Goal: Communication & Community: Ask a question

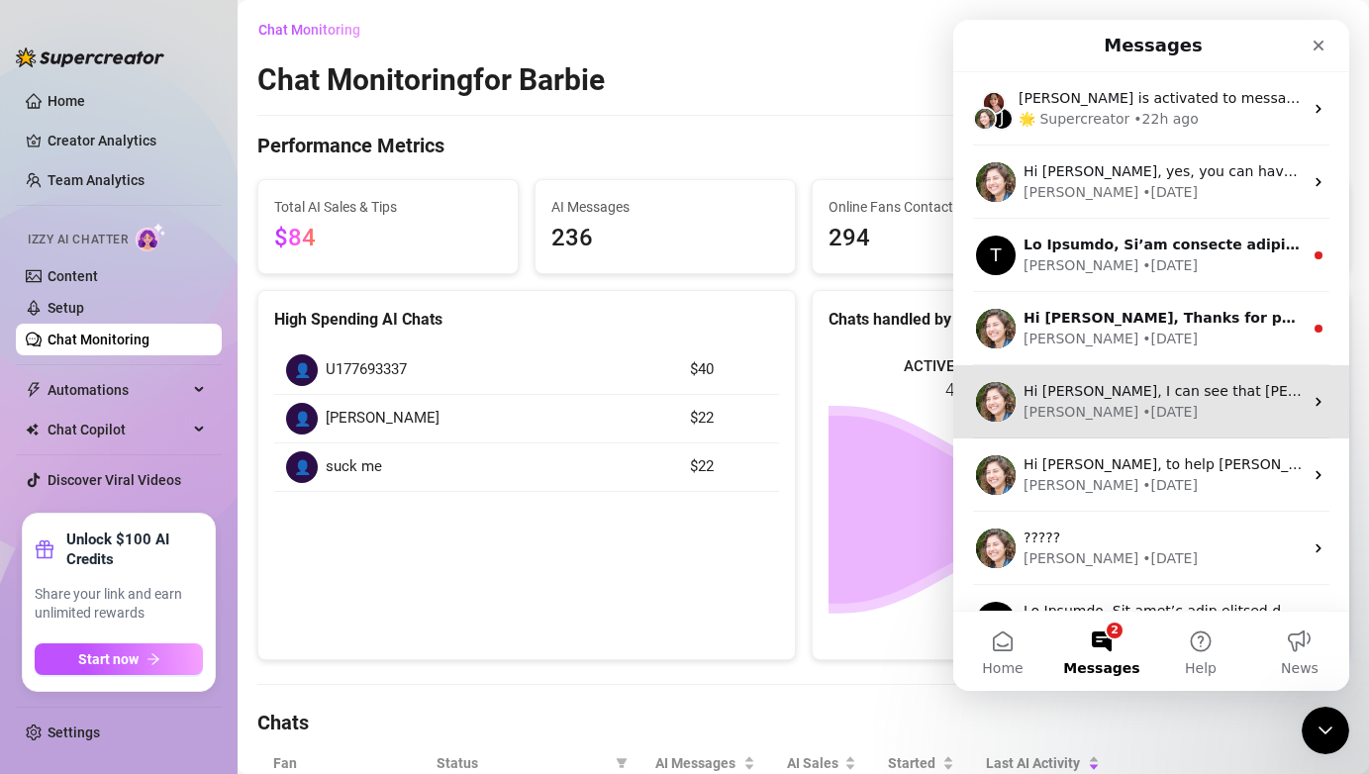
scroll to position [280, 0]
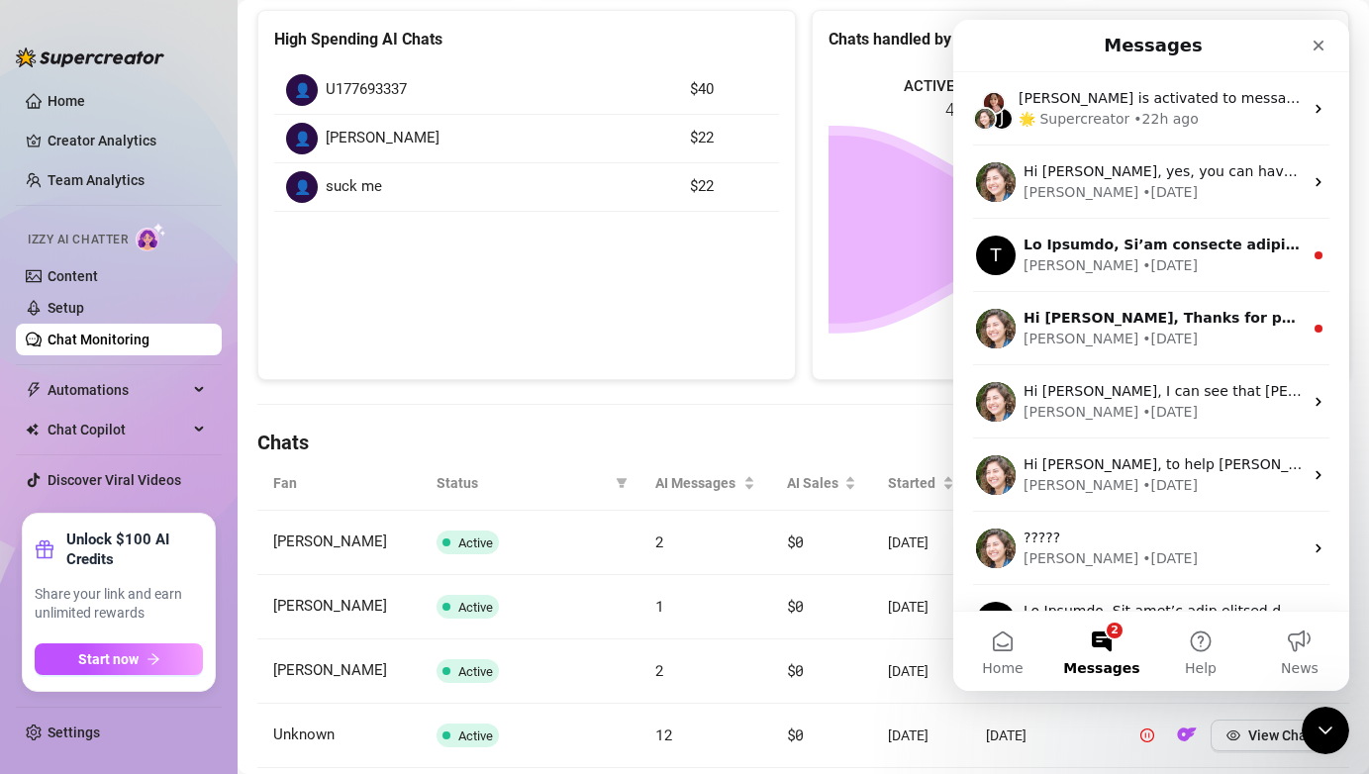
click at [1104, 637] on button "2 Messages" at bounding box center [1101, 651] width 99 height 79
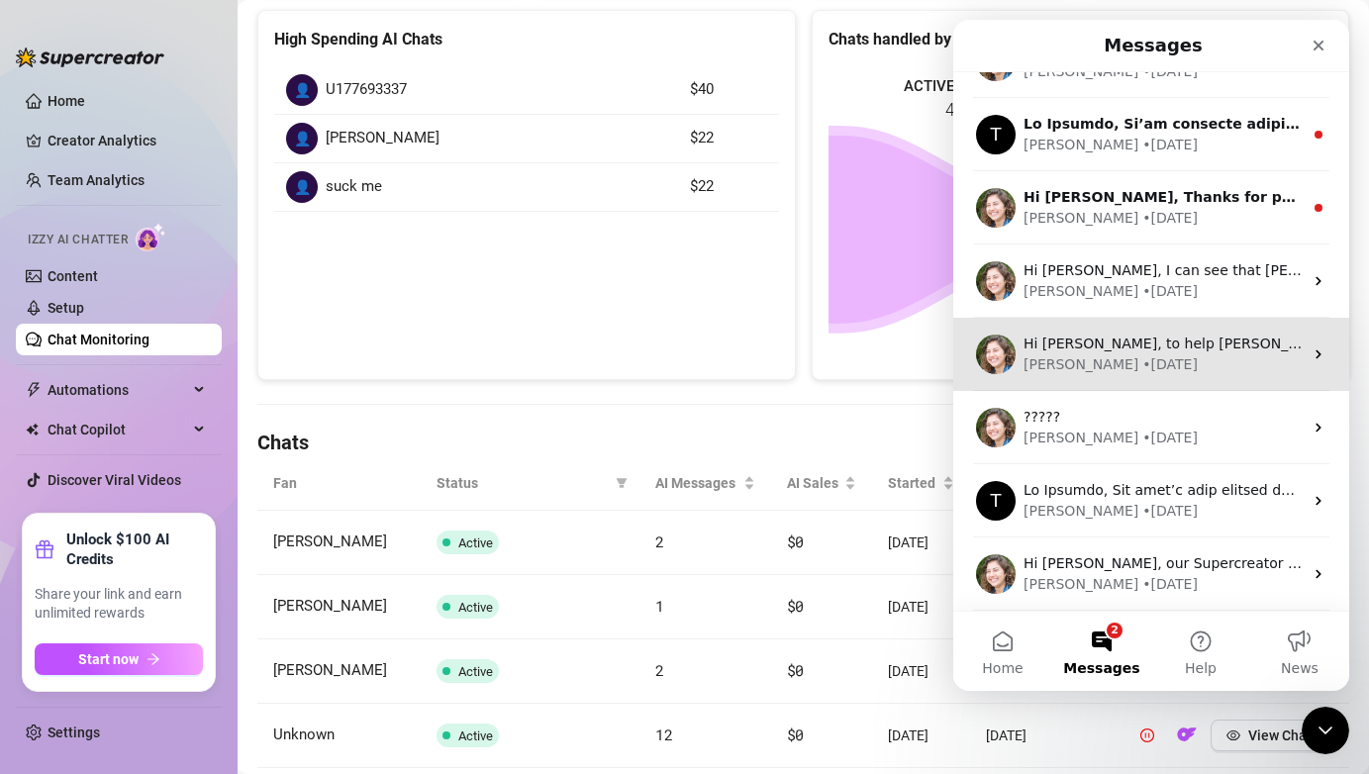
scroll to position [0, 0]
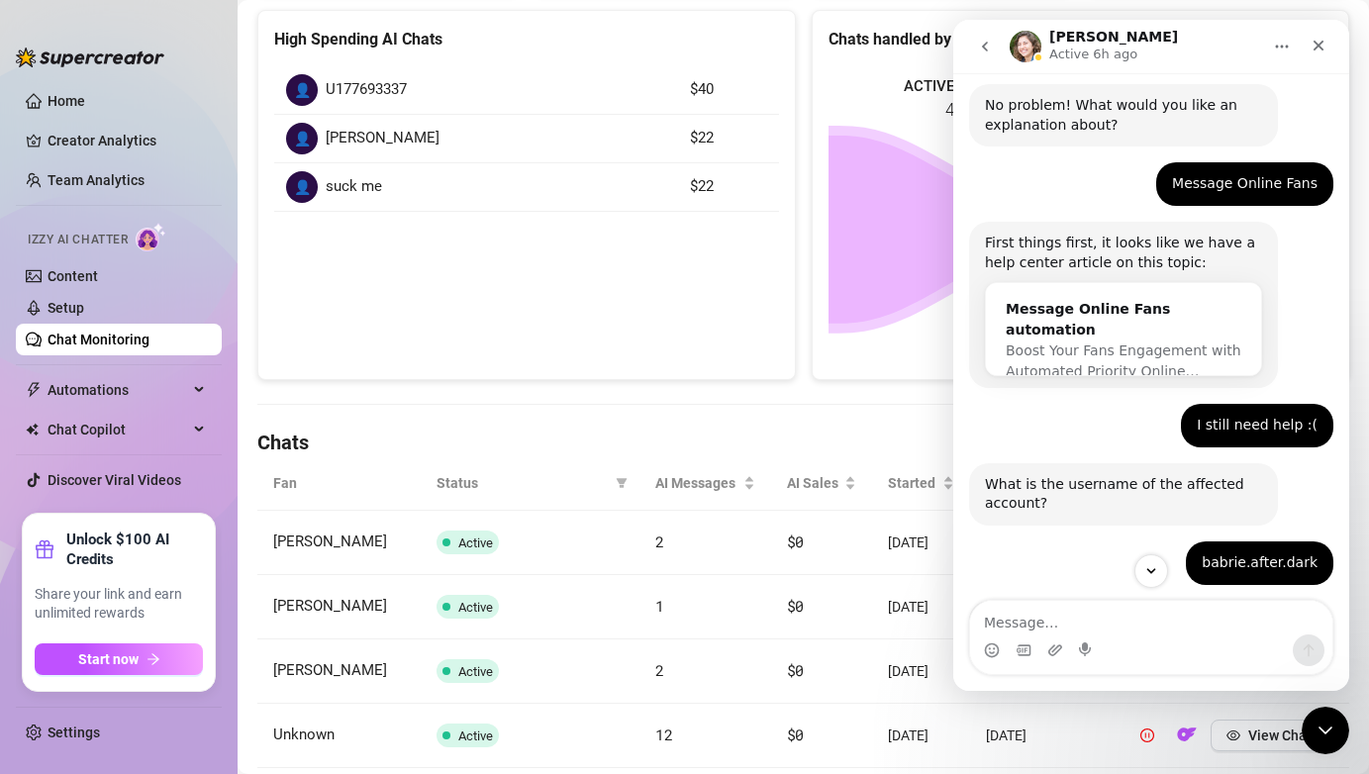
scroll to position [1156, 0]
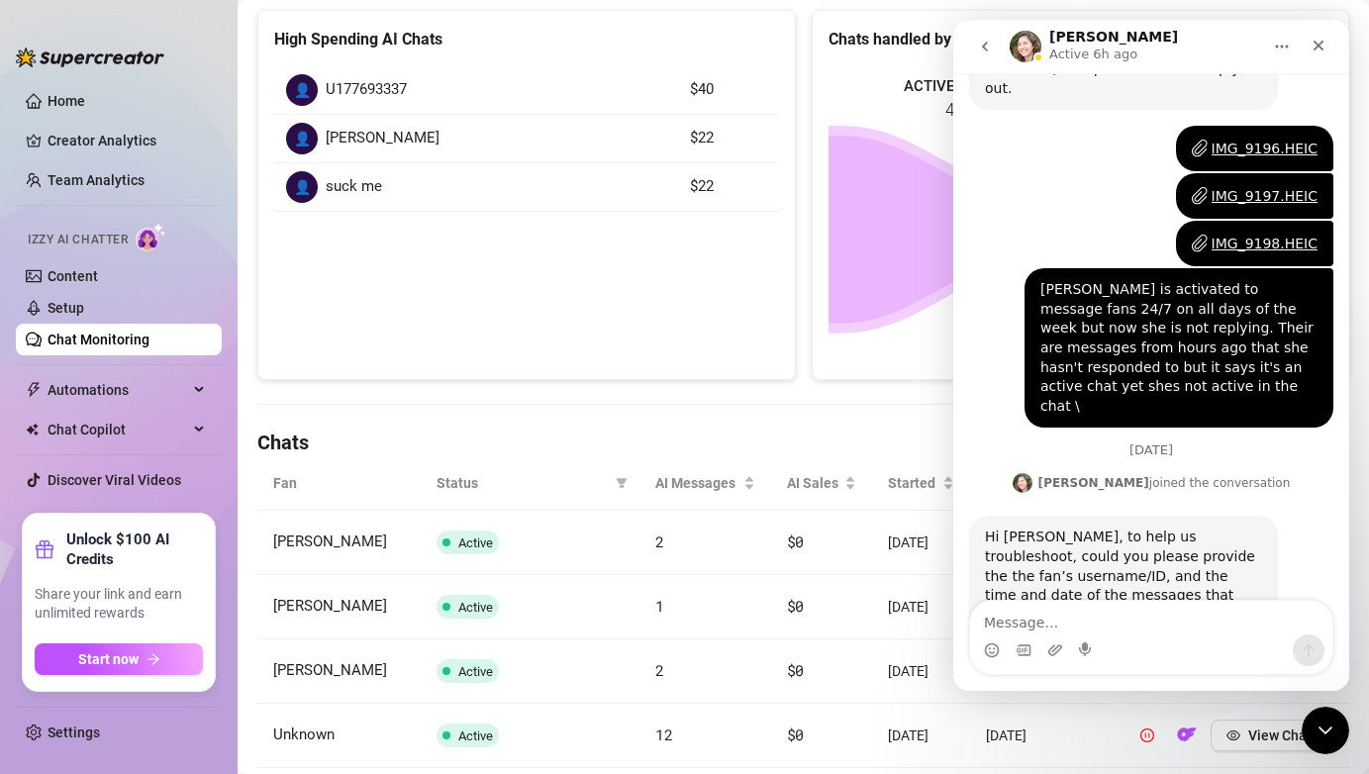
click at [1043, 634] on div "Intercom messenger" at bounding box center [1151, 650] width 362 height 32
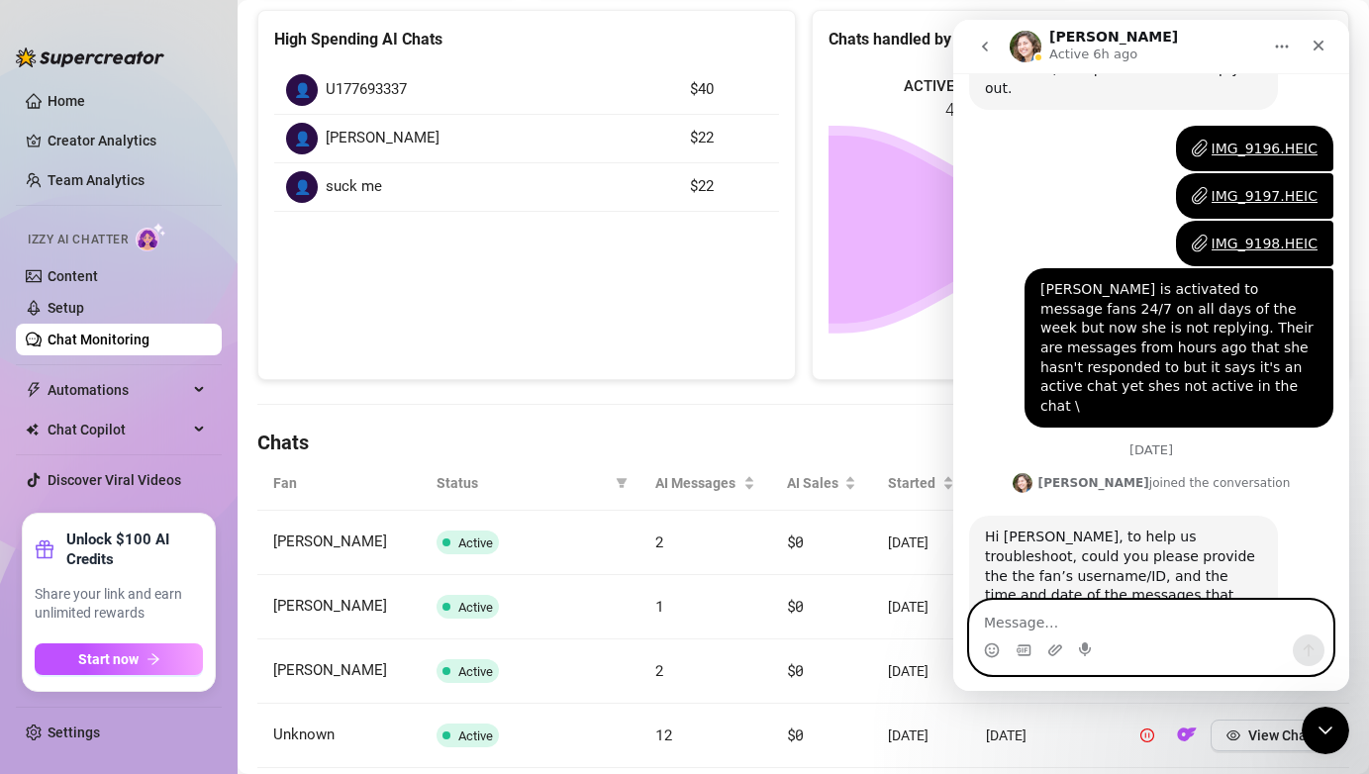
click at [1038, 624] on textarea "Message…" at bounding box center [1151, 618] width 362 height 34
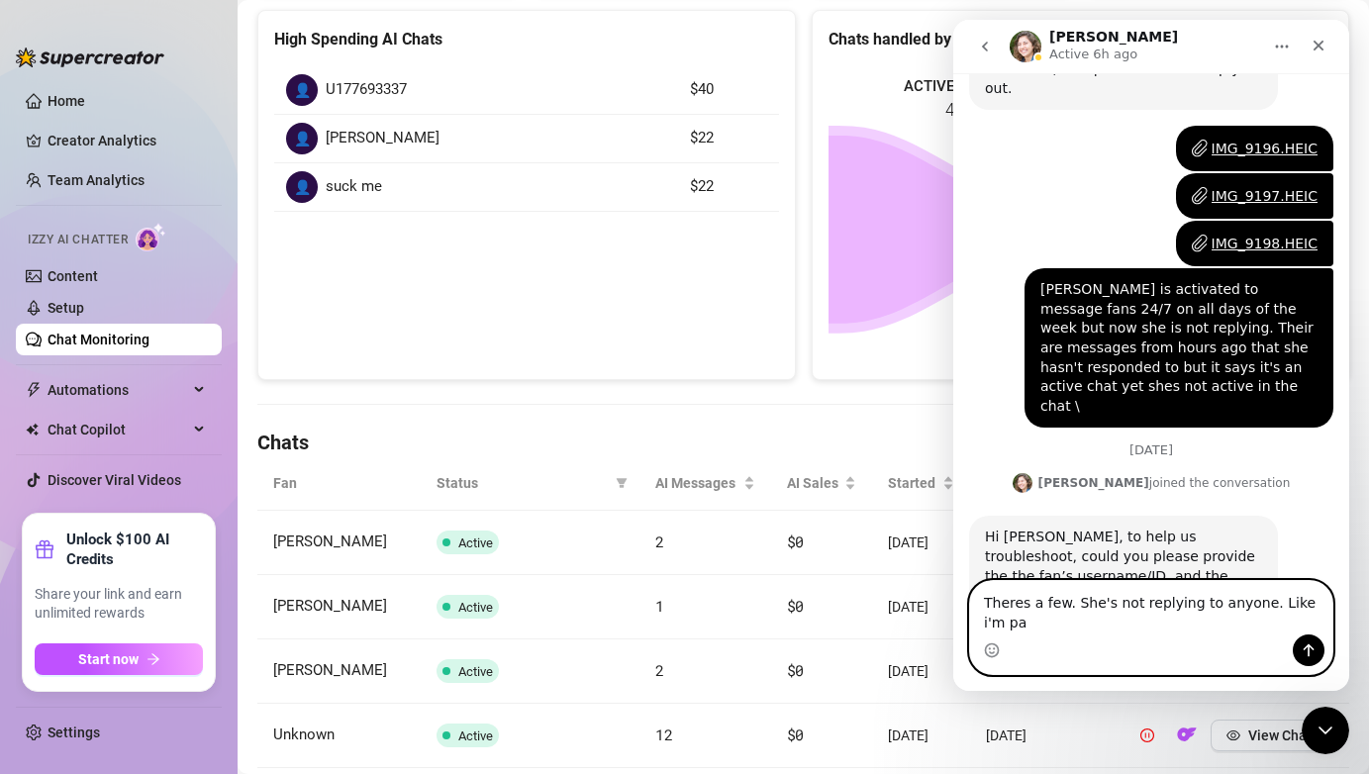
scroll to position [1176, 0]
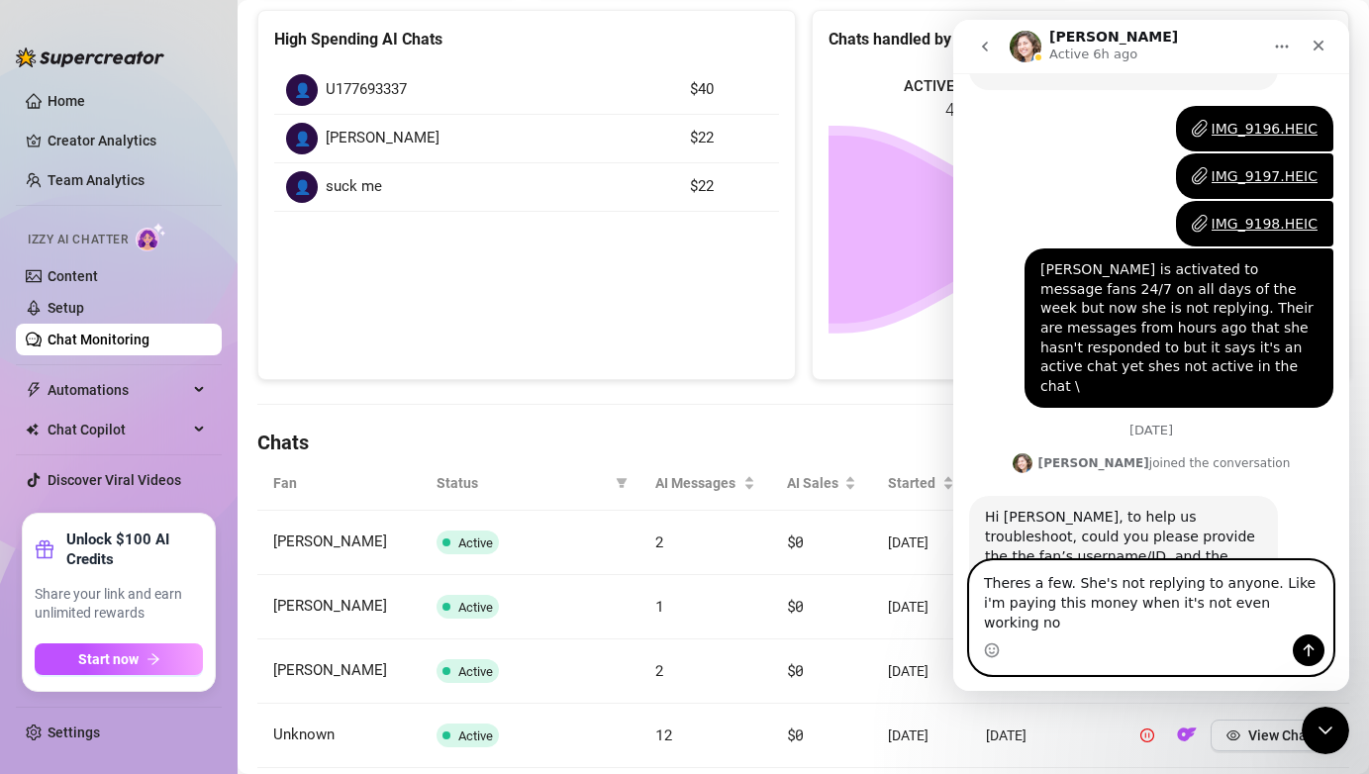
type textarea "Theres a few. She's not replying to anyone. Like i'm paying this money when it'…"
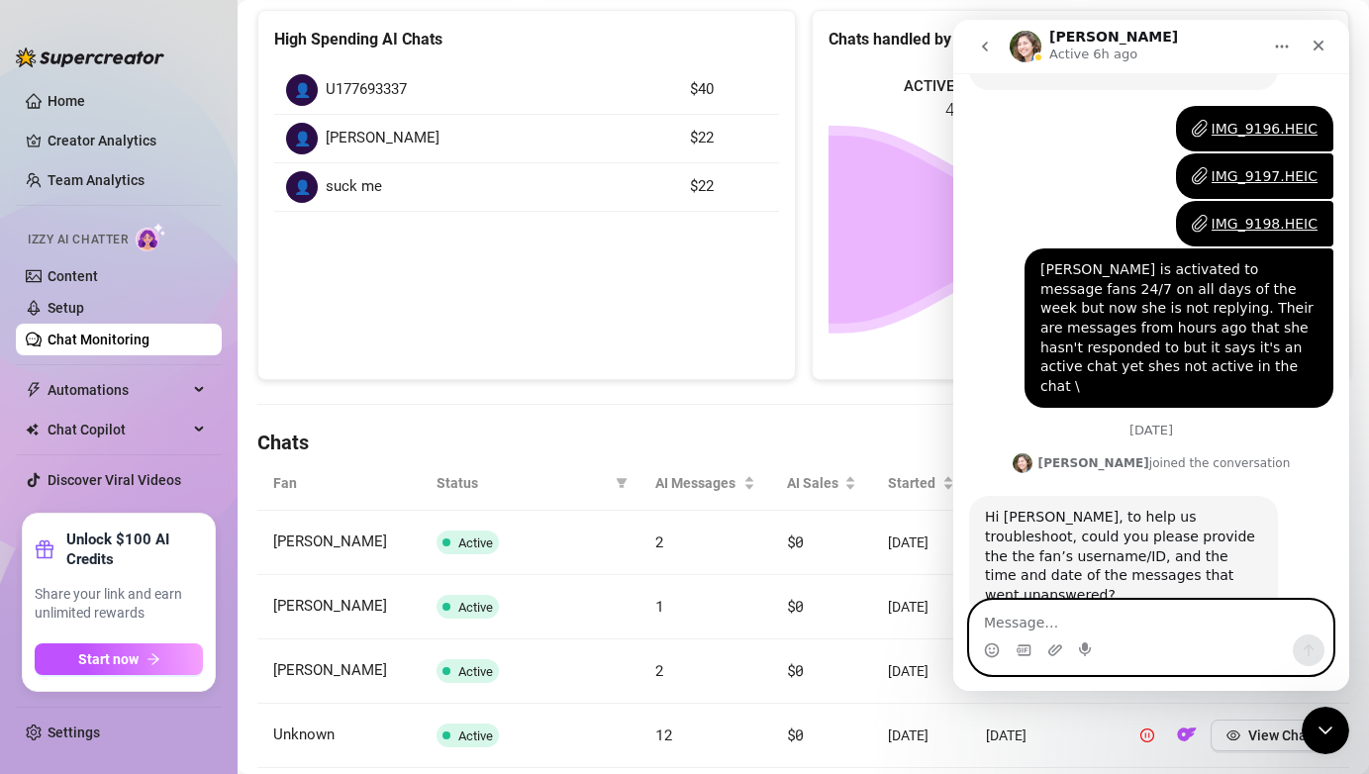
scroll to position [1254, 0]
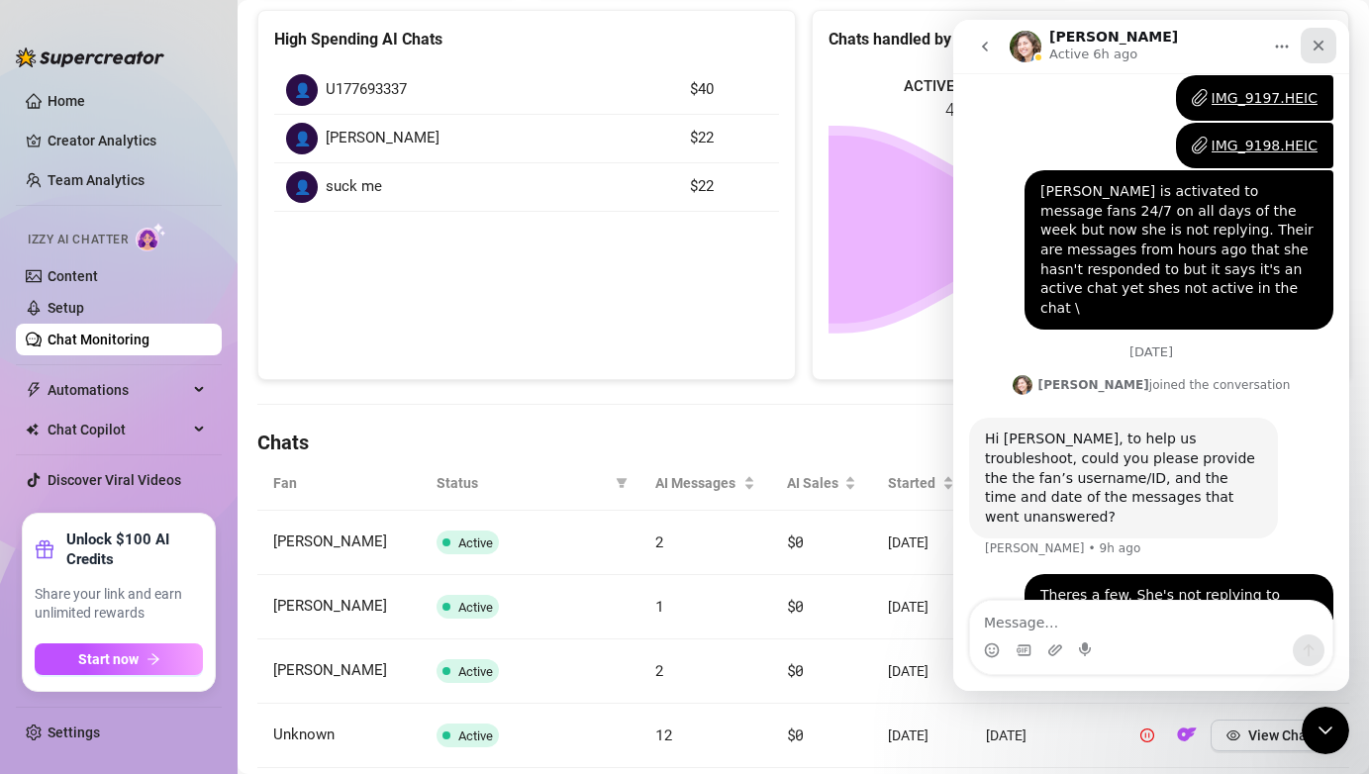
click at [1324, 45] on icon "Close" at bounding box center [1318, 46] width 16 height 16
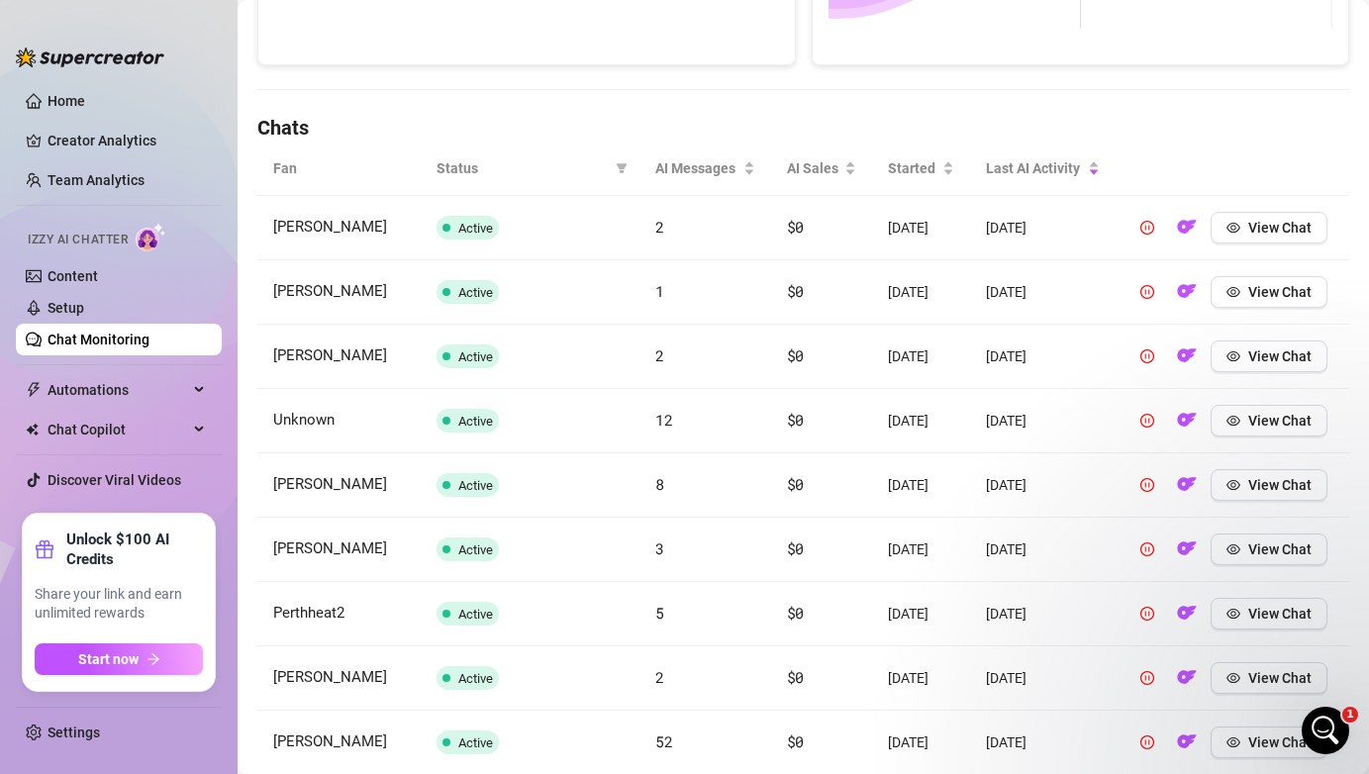
scroll to position [629, 0]
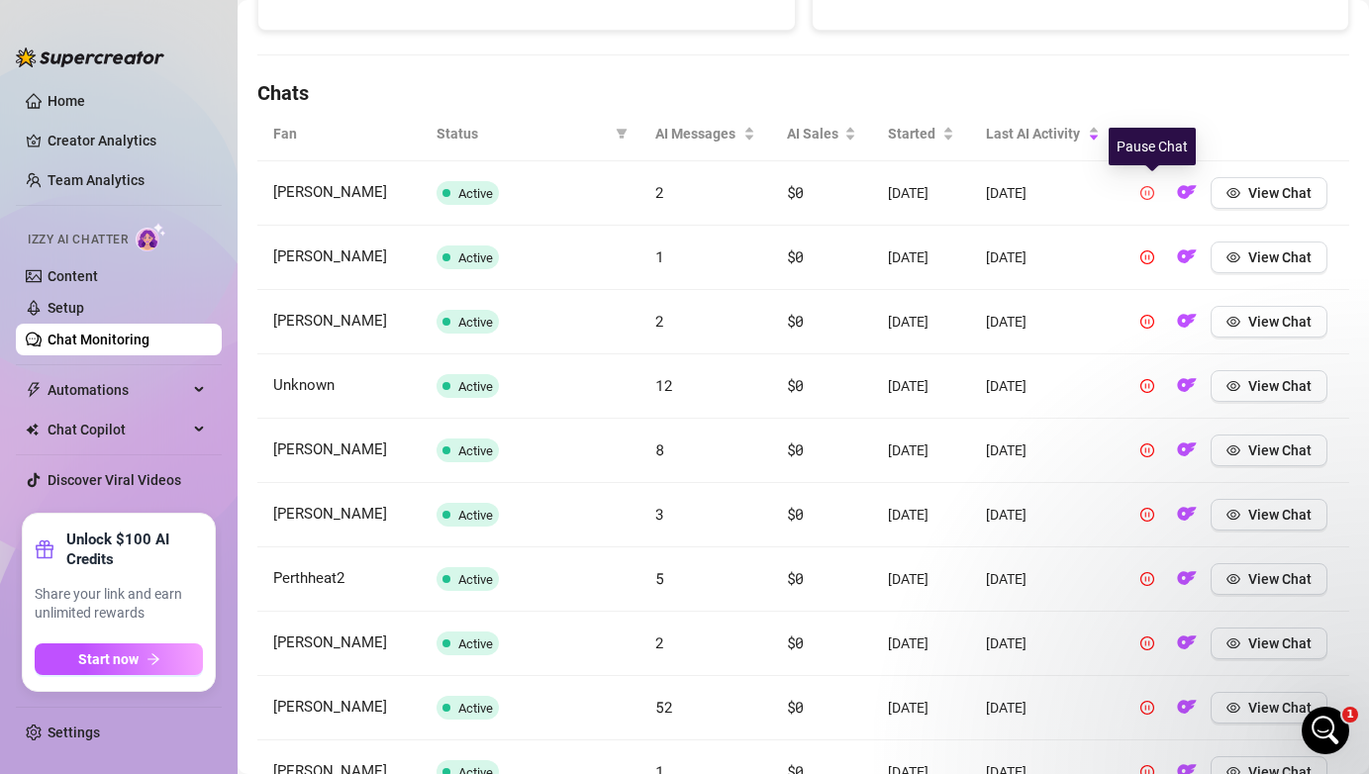
click at [1154, 195] on icon "pause-circle" at bounding box center [1147, 193] width 14 height 14
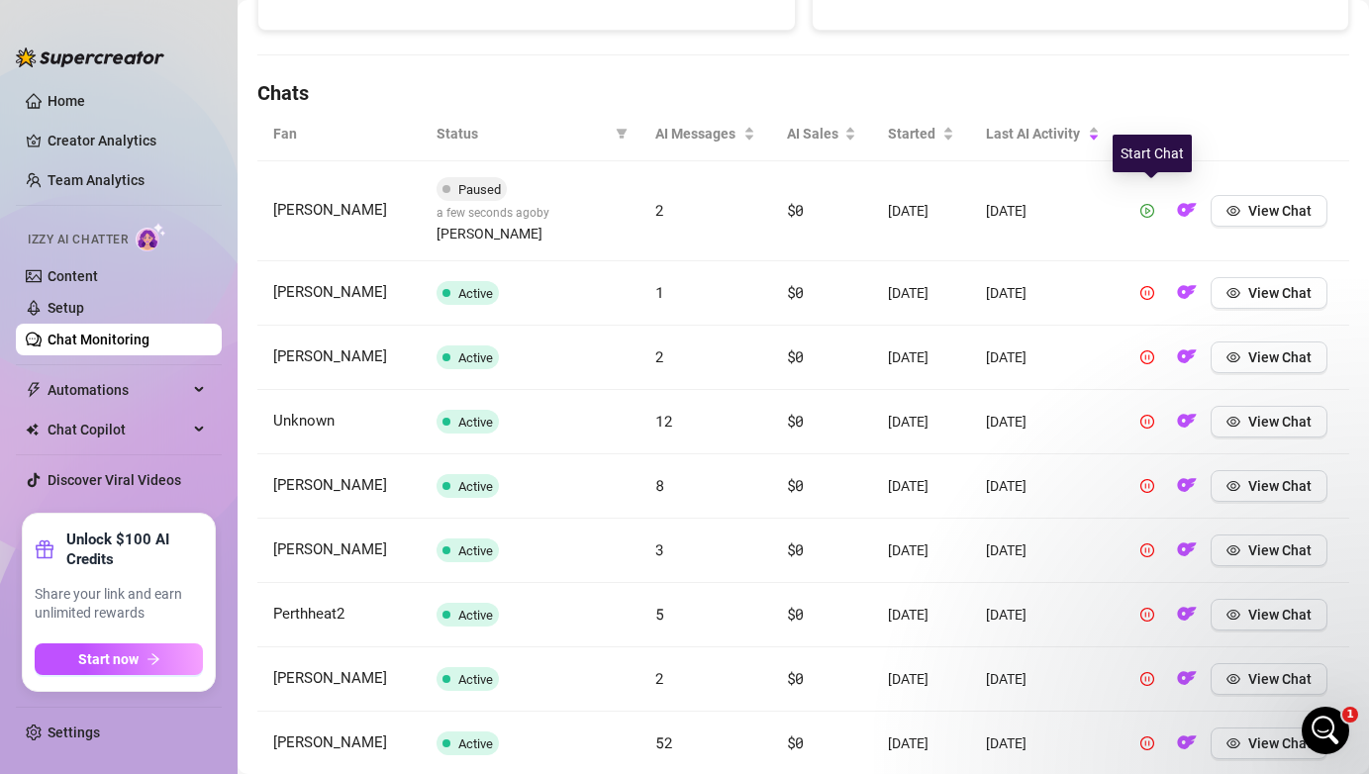
click at [1151, 205] on icon "play-circle" at bounding box center [1147, 211] width 14 height 14
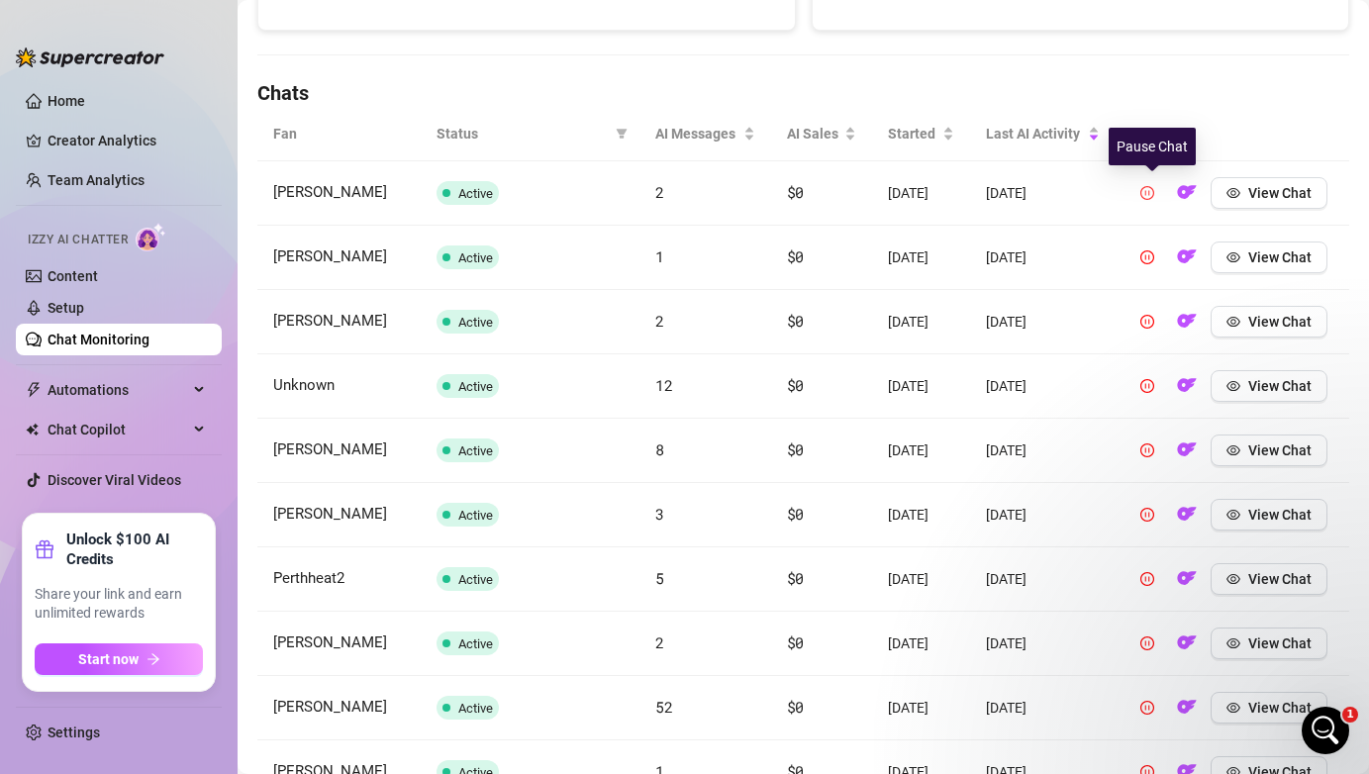
scroll to position [783, 0]
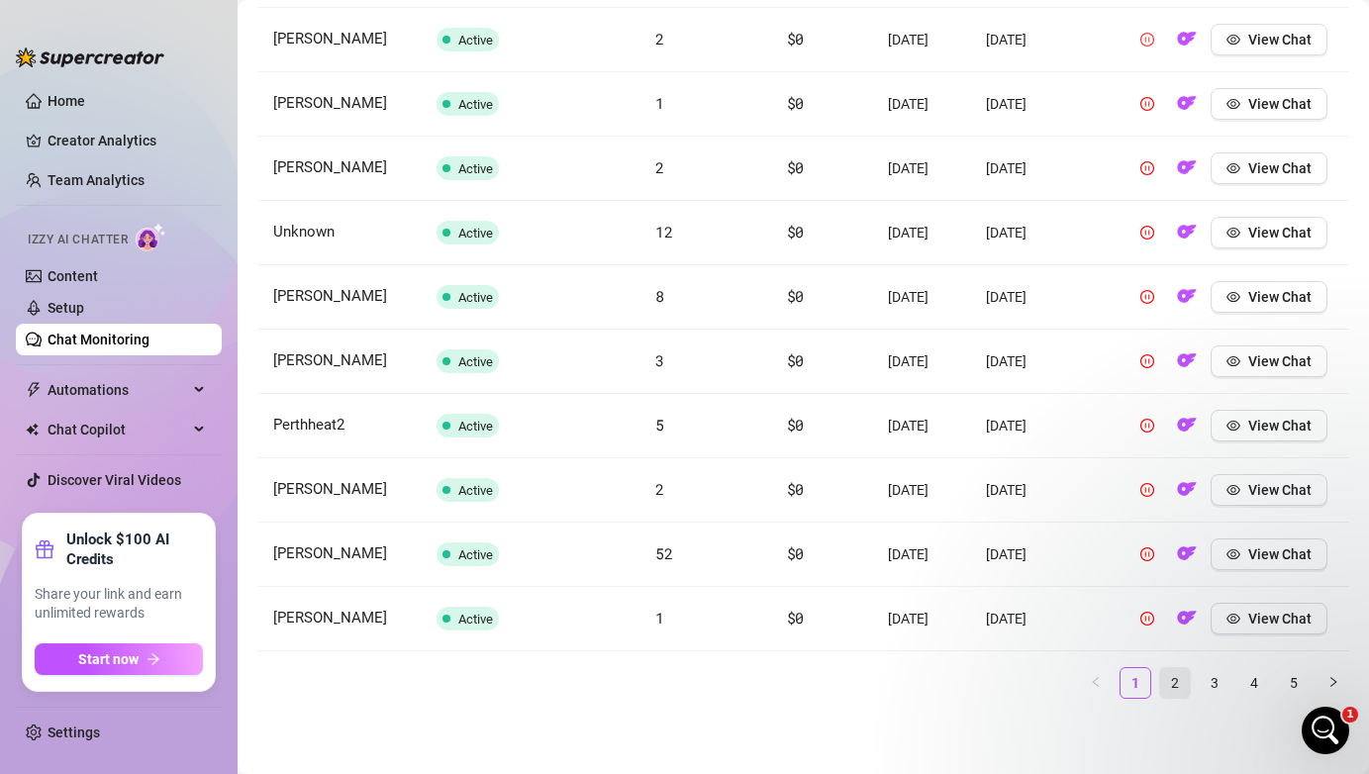
click at [1181, 685] on link "2" at bounding box center [1175, 683] width 30 height 30
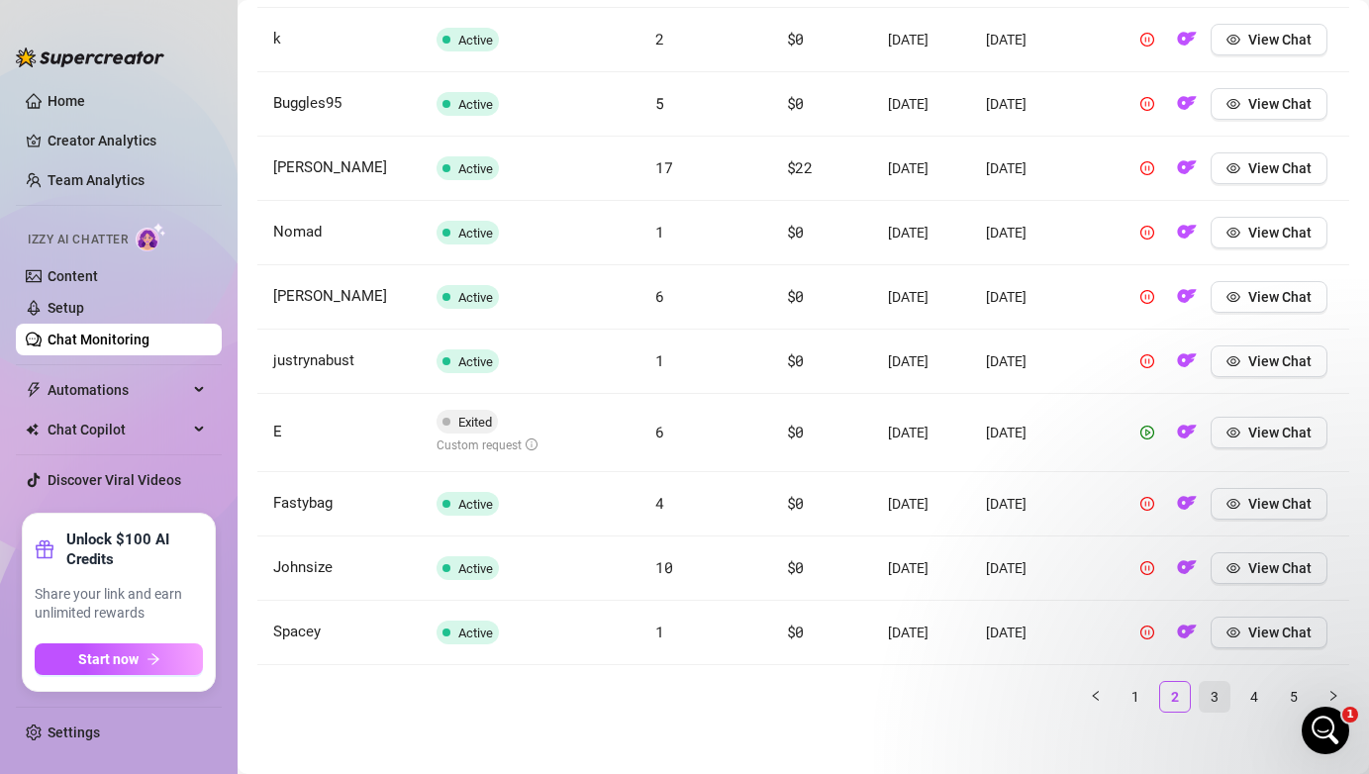
click at [1206, 701] on link "3" at bounding box center [1214, 697] width 30 height 30
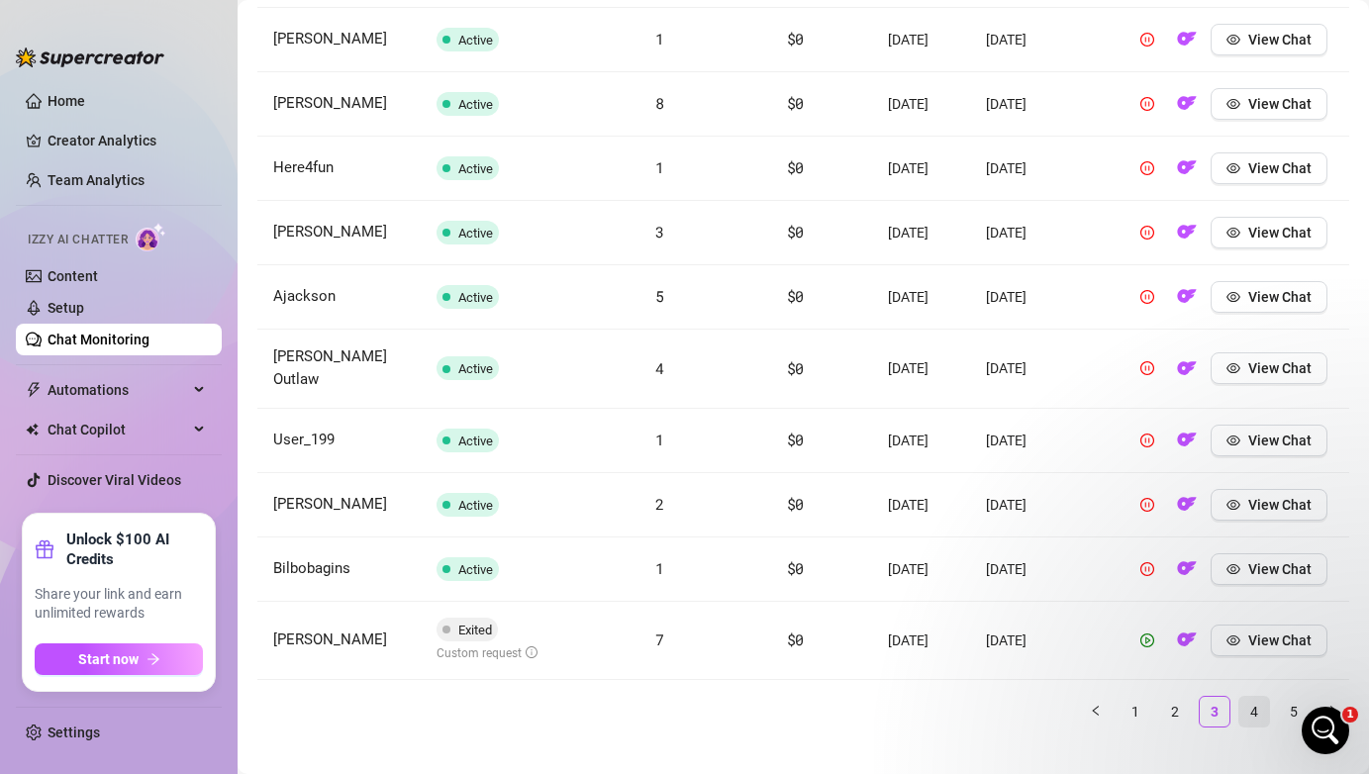
click at [1248, 697] on link "4" at bounding box center [1254, 712] width 30 height 30
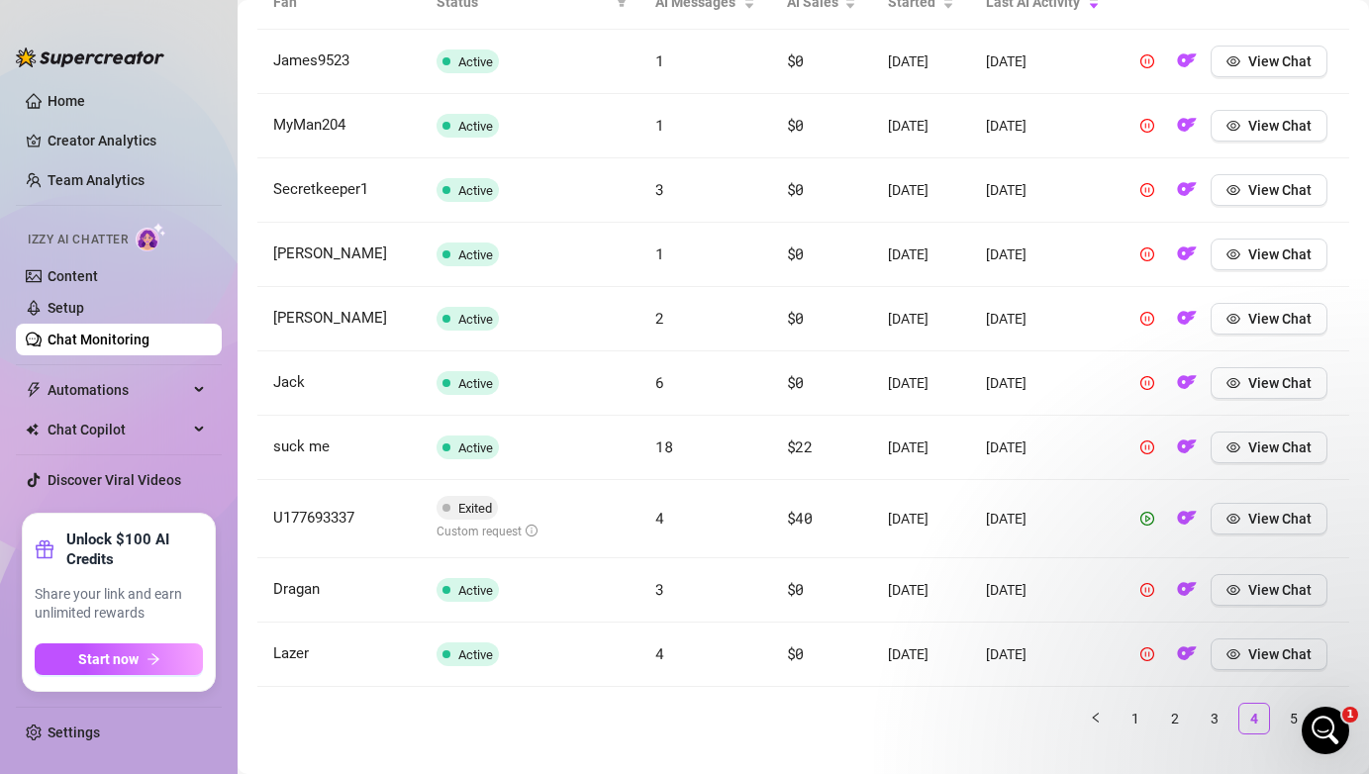
scroll to position [797, 0]
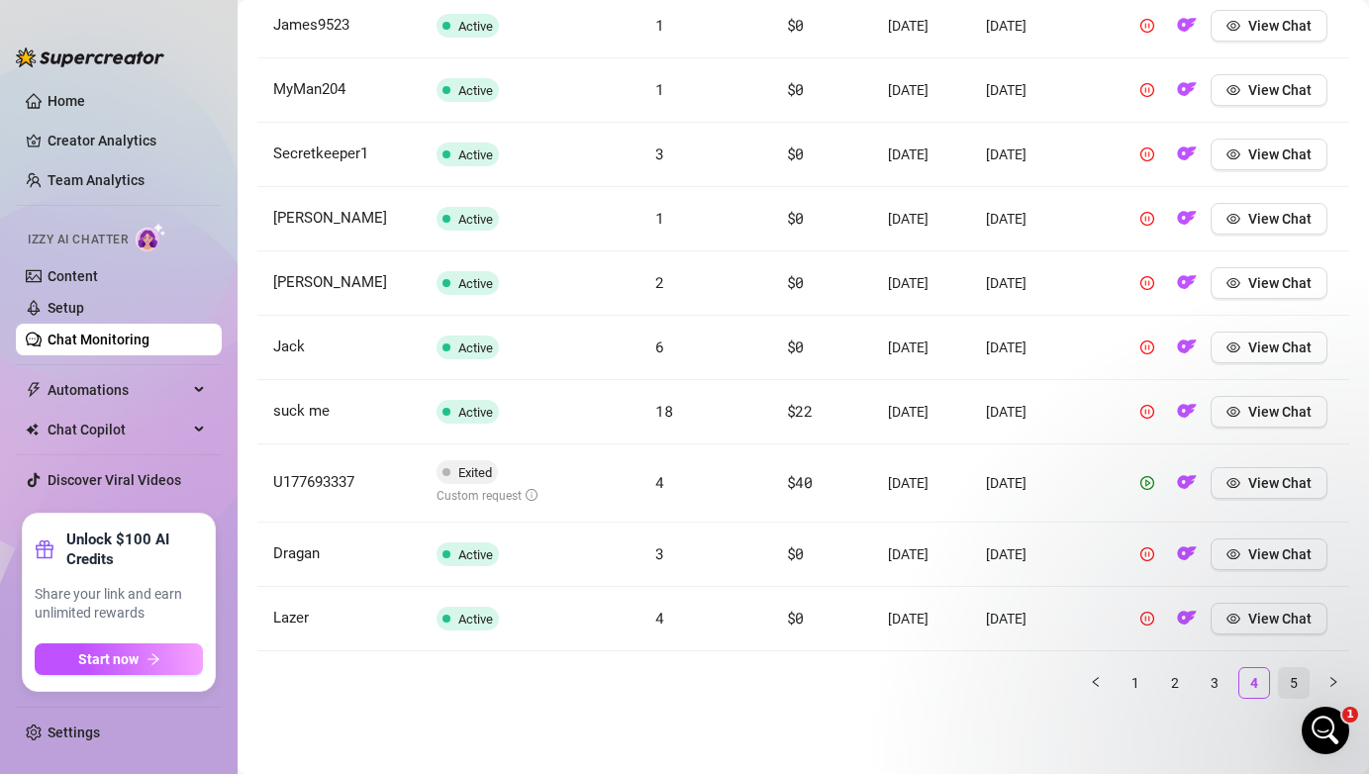
click at [1302, 688] on link "5" at bounding box center [1294, 683] width 30 height 30
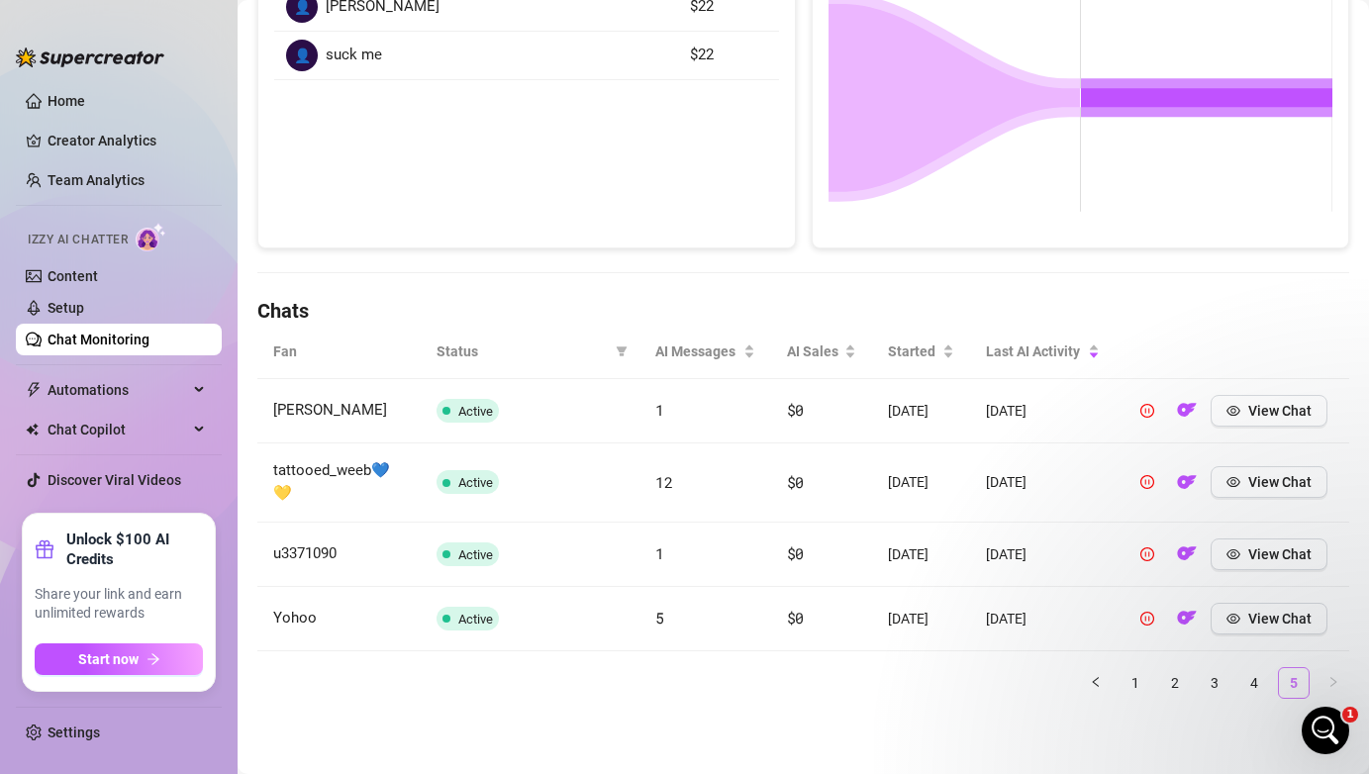
scroll to position [397, 0]
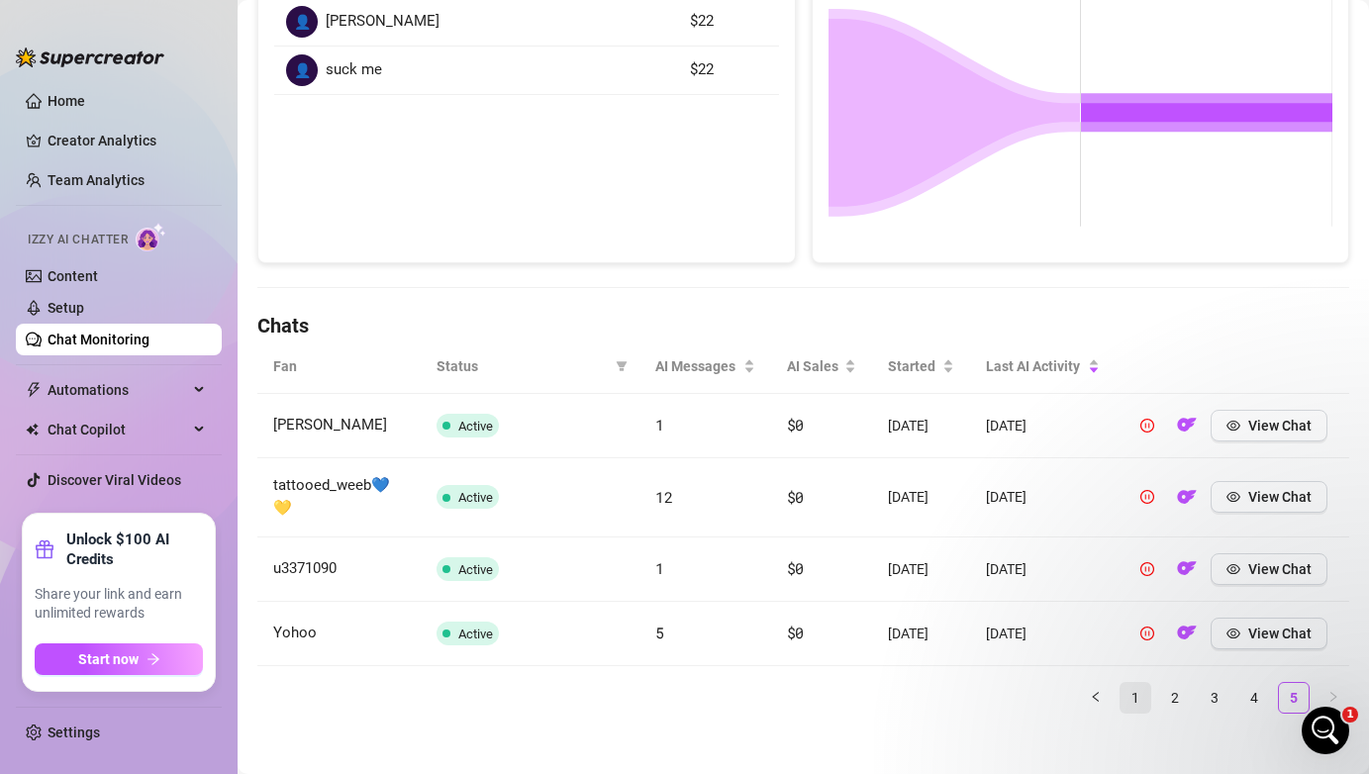
click at [1138, 683] on link "1" at bounding box center [1135, 698] width 30 height 30
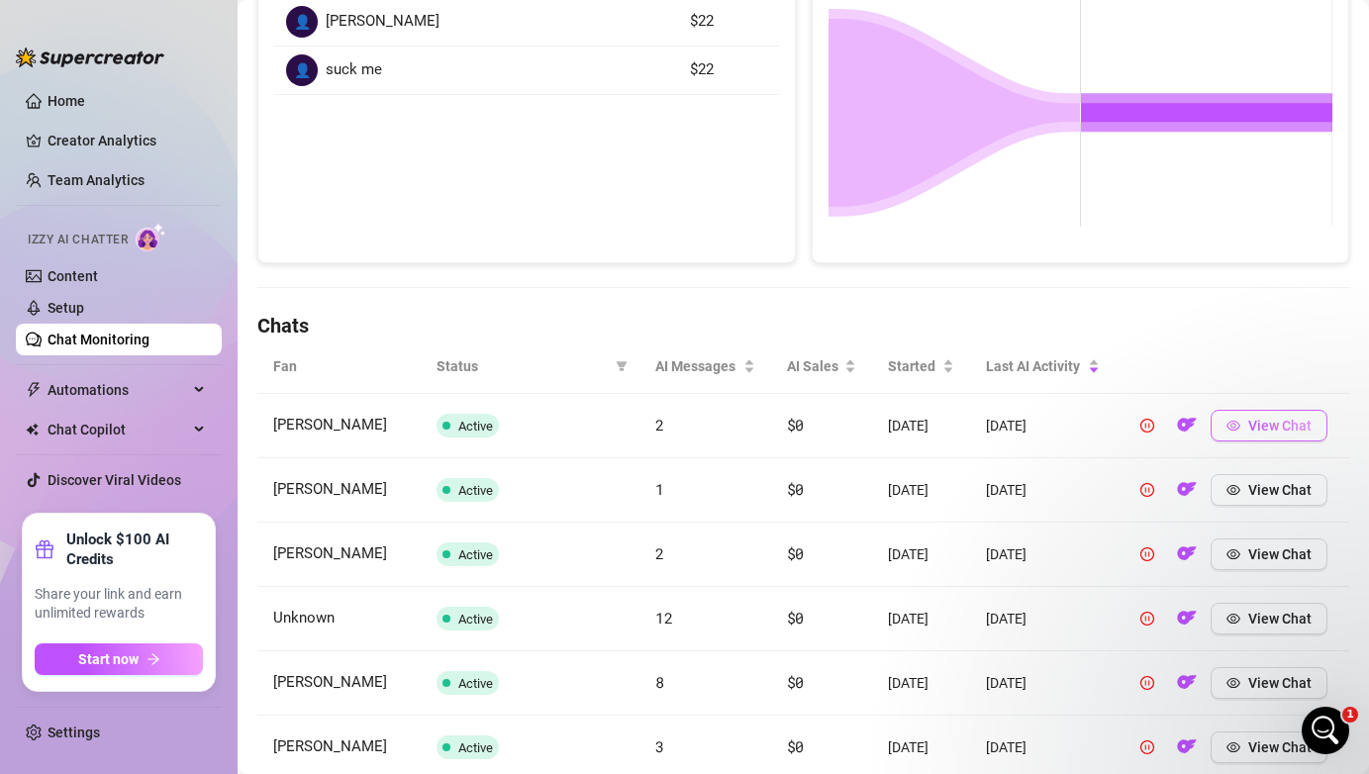
click at [1258, 433] on button "View Chat" at bounding box center [1268, 426] width 117 height 32
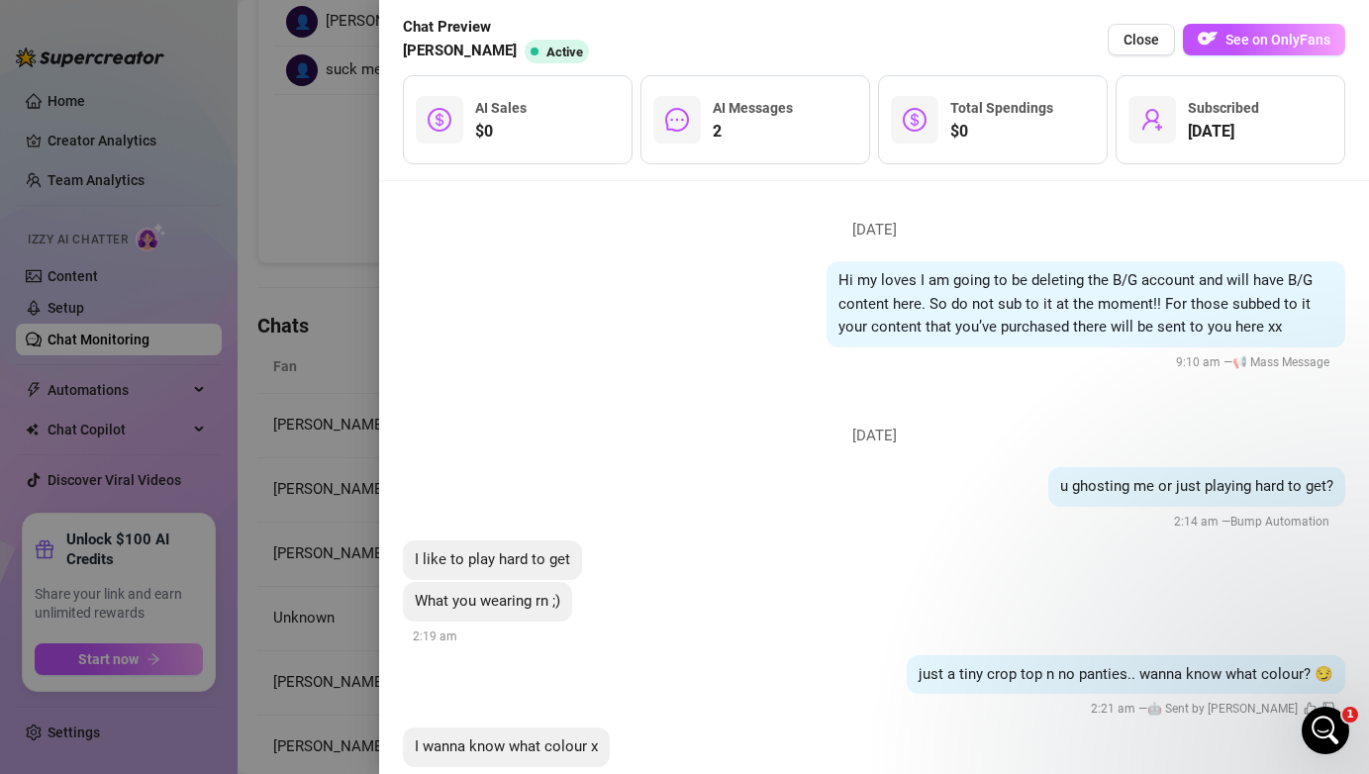
scroll to position [298, 0]
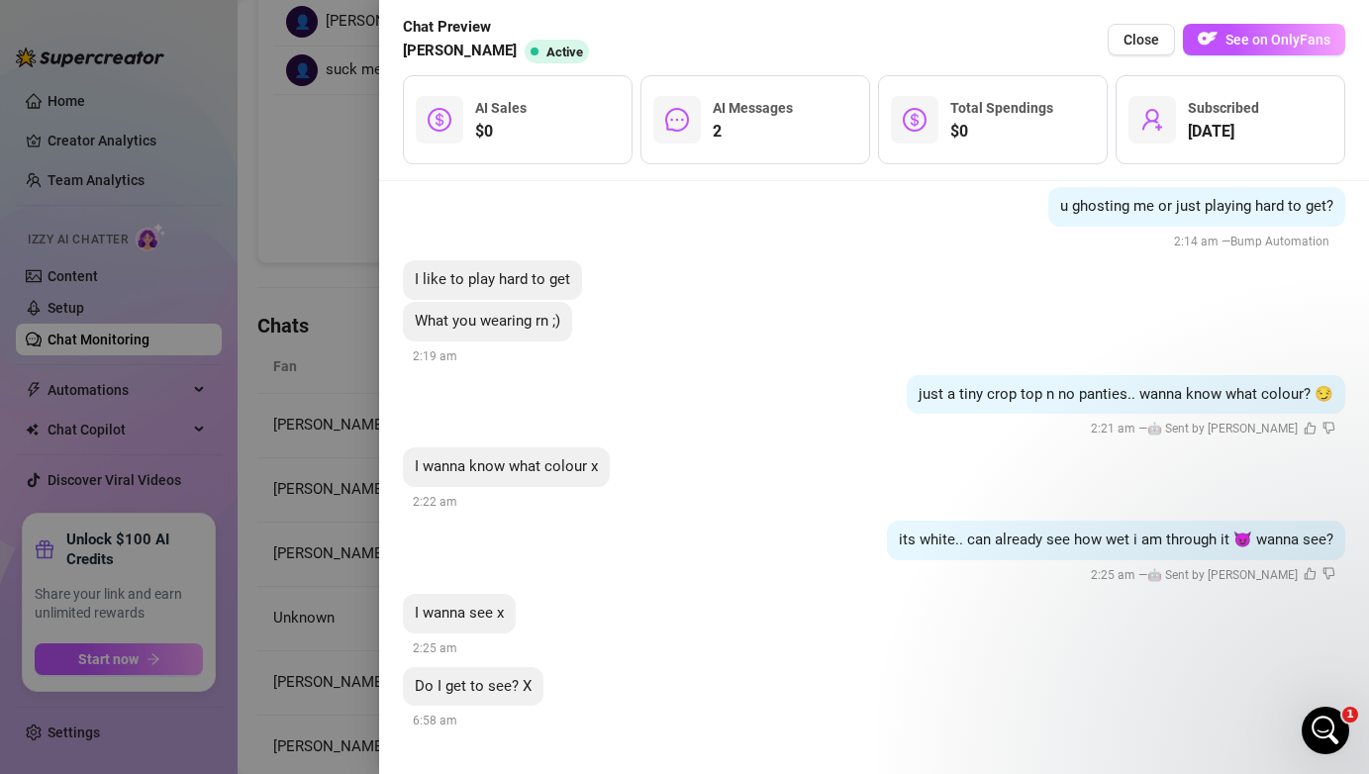
click at [427, 60] on span "[PERSON_NAME]" at bounding box center [460, 52] width 114 height 24
click at [435, 26] on span "Chat Preview" at bounding box center [500, 28] width 194 height 24
click at [430, 54] on span "[PERSON_NAME]" at bounding box center [460, 52] width 114 height 24
click at [441, 27] on span "Chat Preview" at bounding box center [500, 28] width 194 height 24
click at [280, 94] on div at bounding box center [684, 387] width 1369 height 774
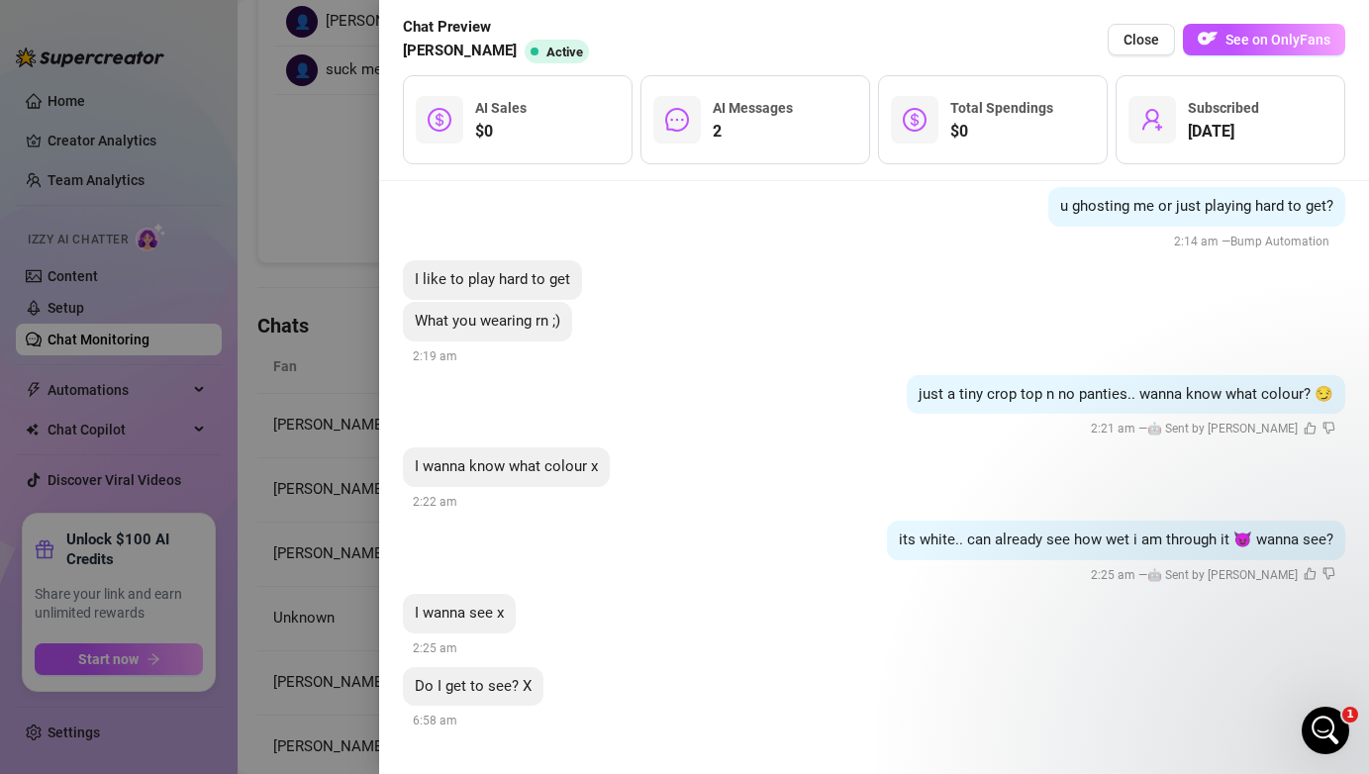
scroll to position [0, 0]
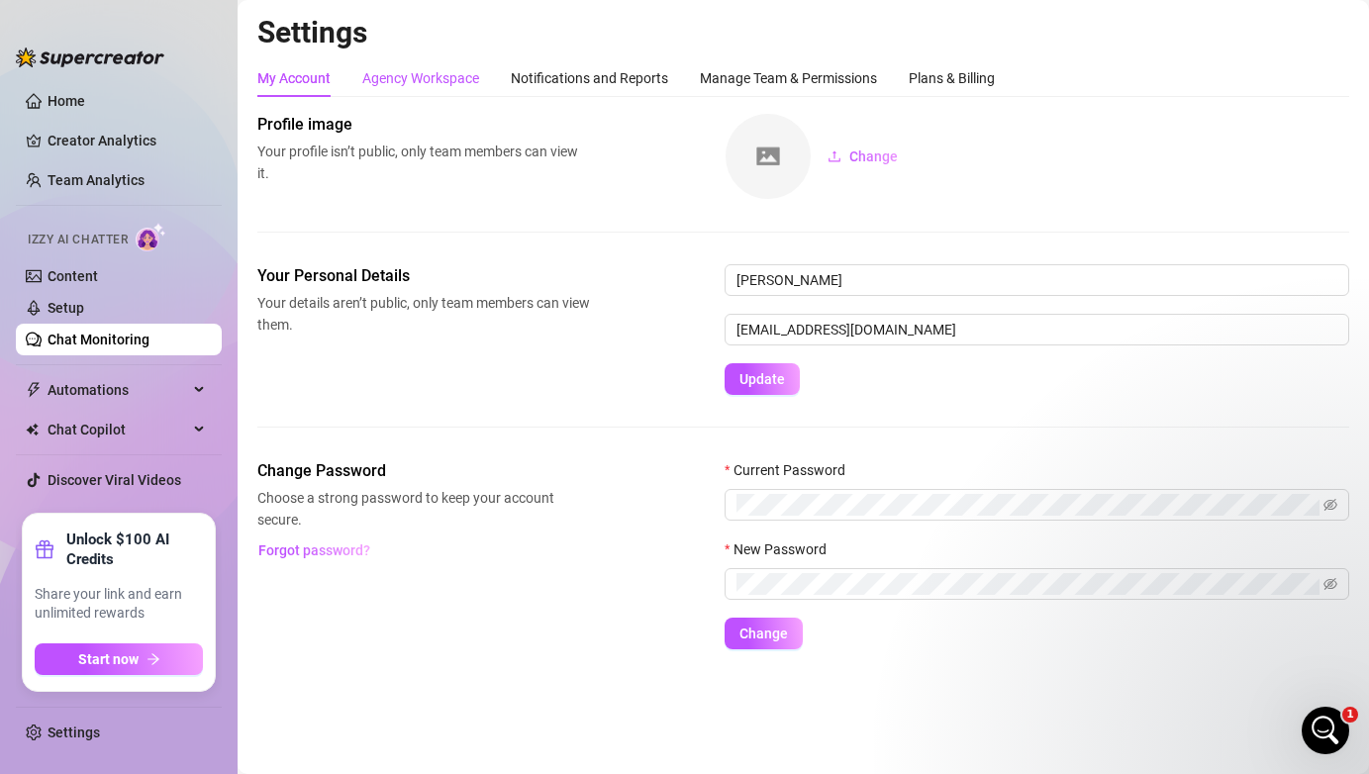
click at [449, 80] on div "Agency Workspace" at bounding box center [420, 78] width 117 height 22
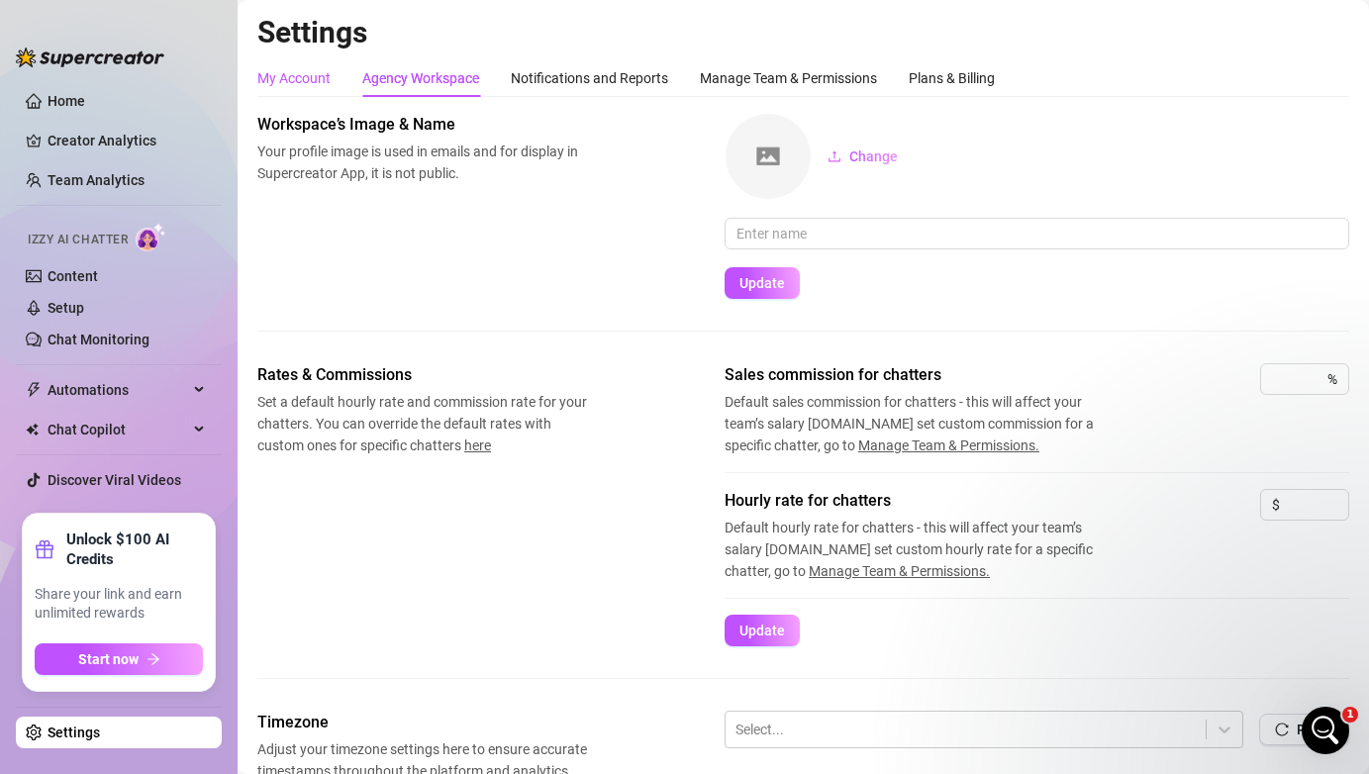
click at [325, 81] on div "My Account" at bounding box center [293, 78] width 73 height 22
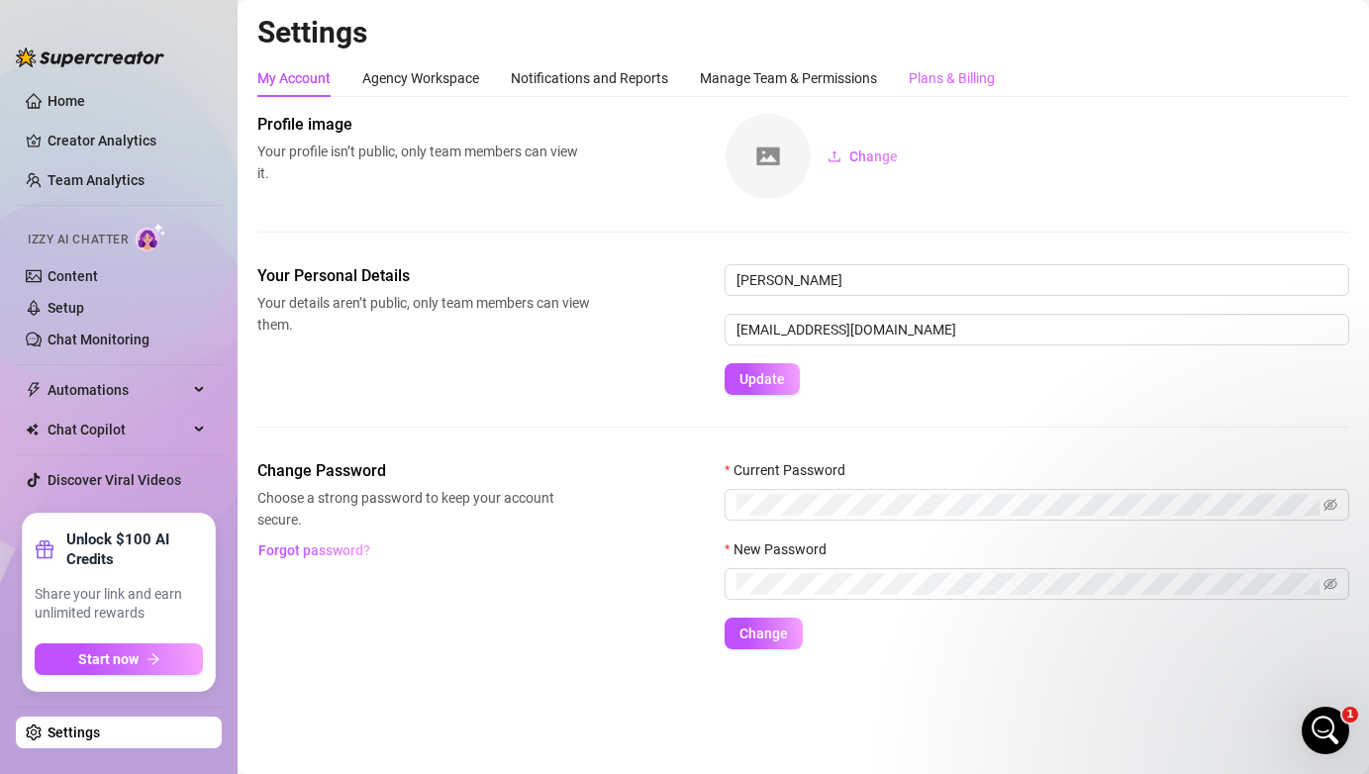
click at [969, 90] on div "Plans & Billing" at bounding box center [951, 78] width 86 height 38
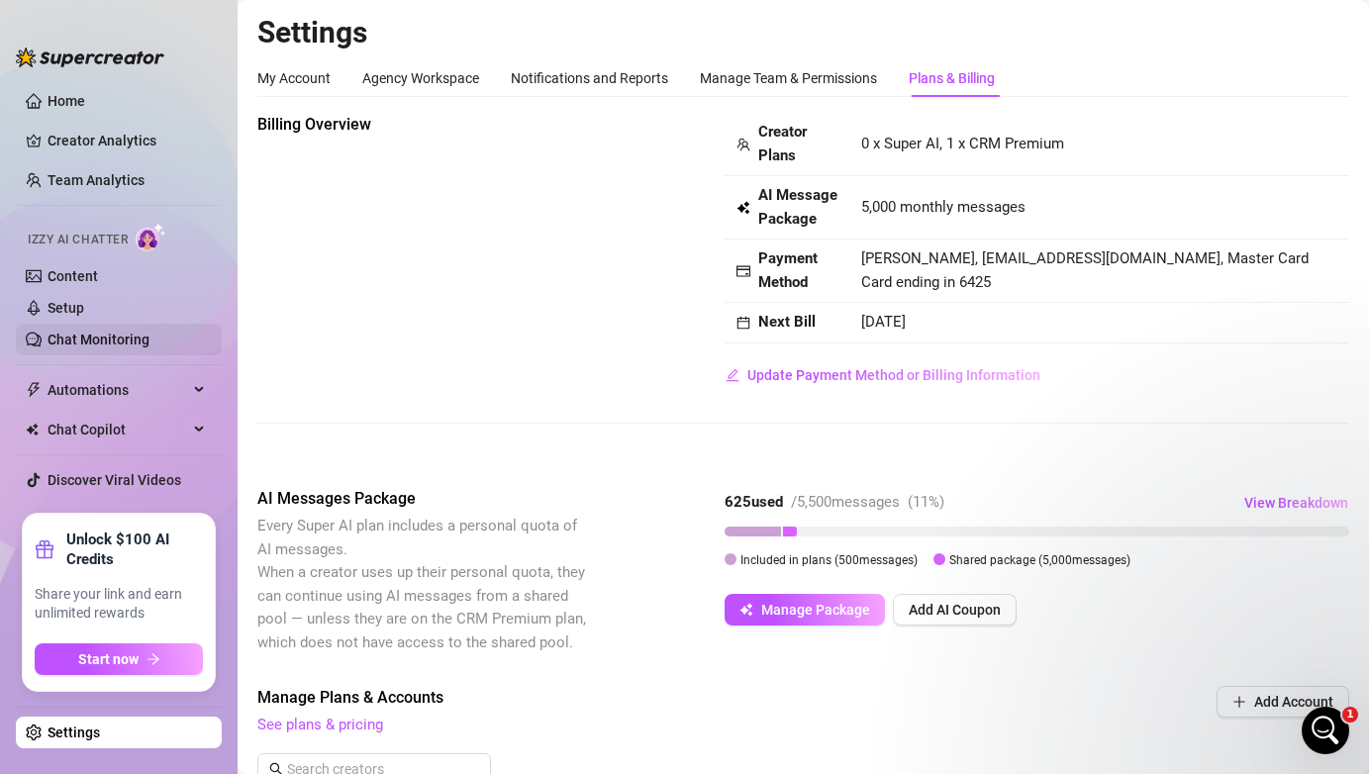
click at [115, 344] on link "Chat Monitoring" at bounding box center [98, 340] width 102 height 16
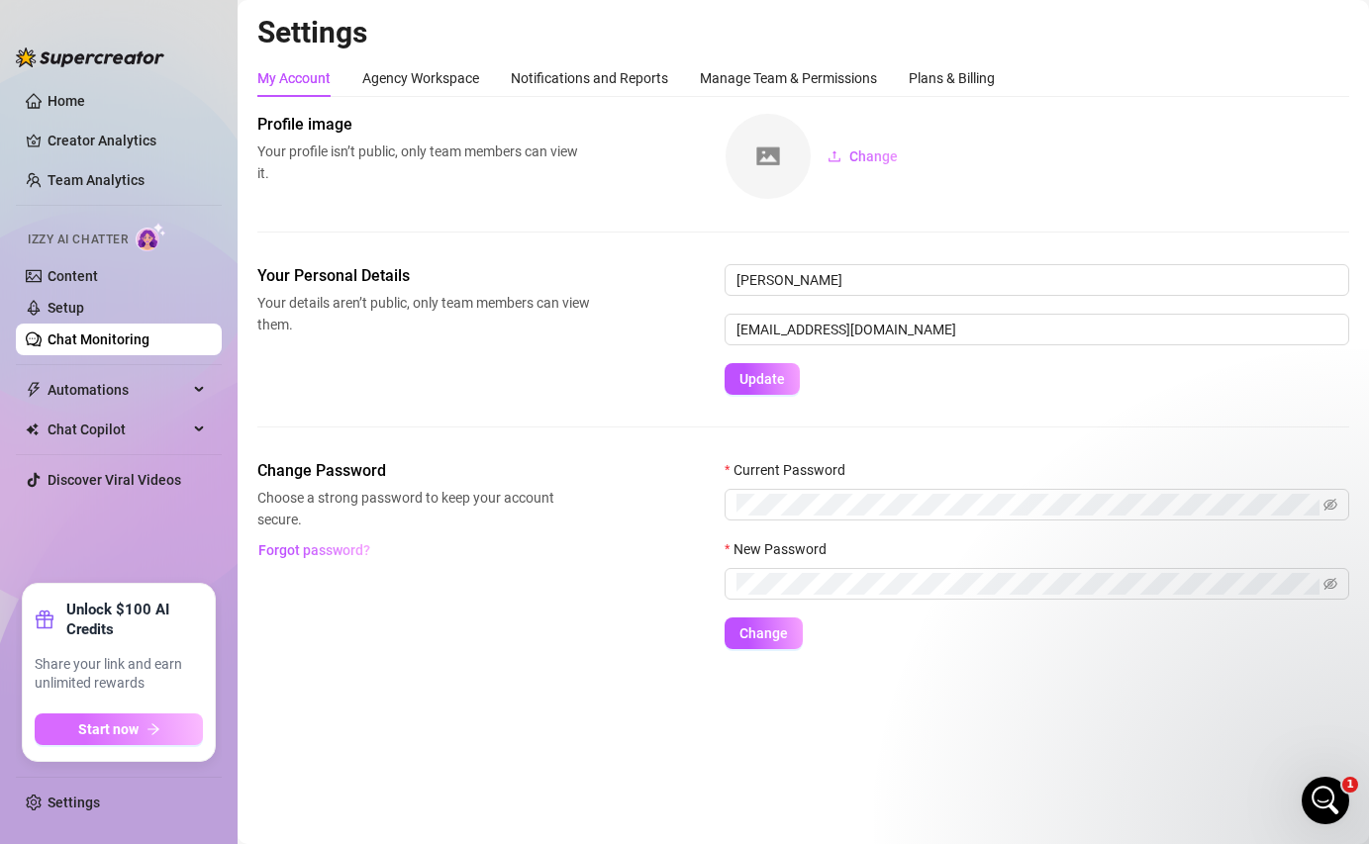
click at [136, 734] on span "Start now" at bounding box center [108, 729] width 60 height 16
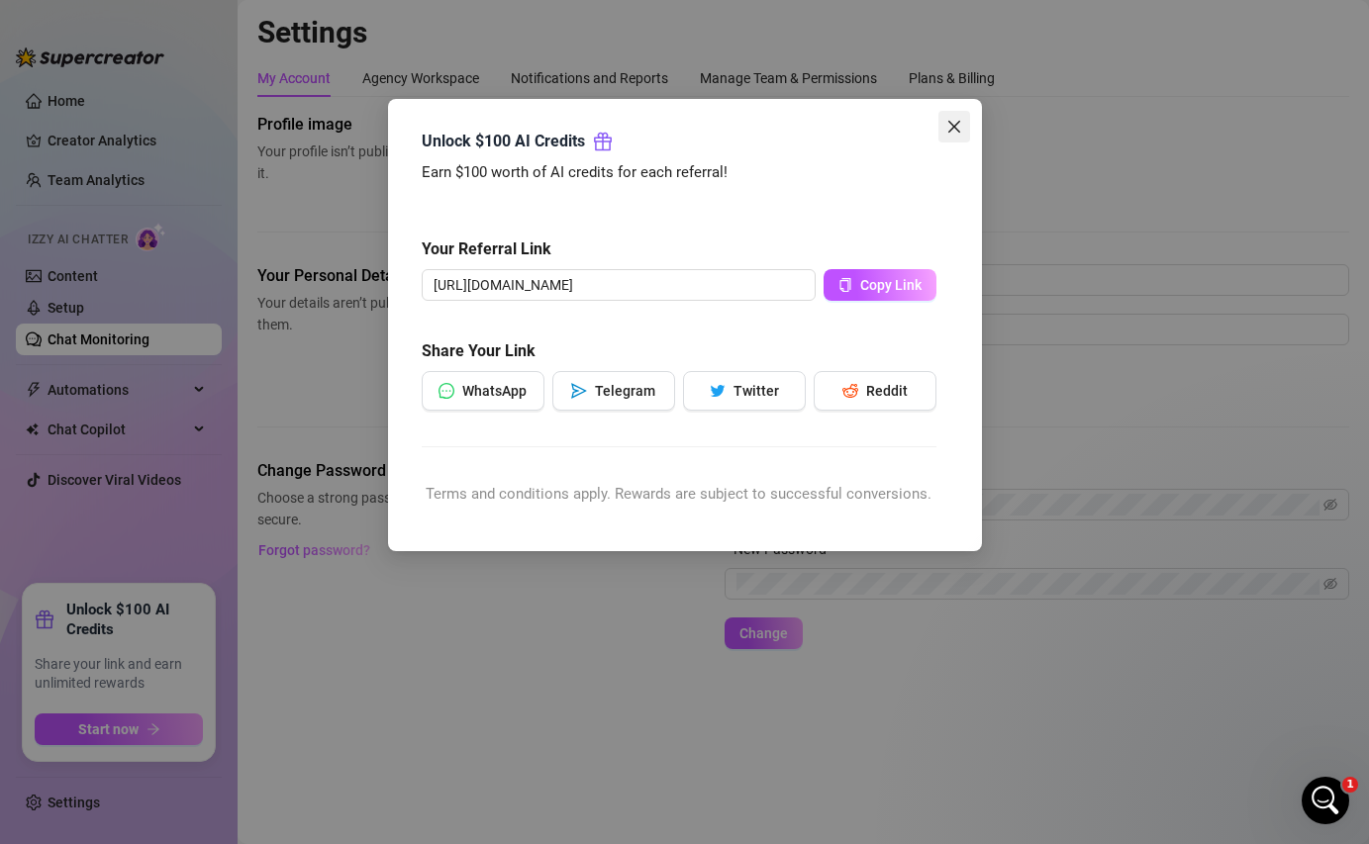
click at [957, 124] on icon "close" at bounding box center [954, 127] width 16 height 16
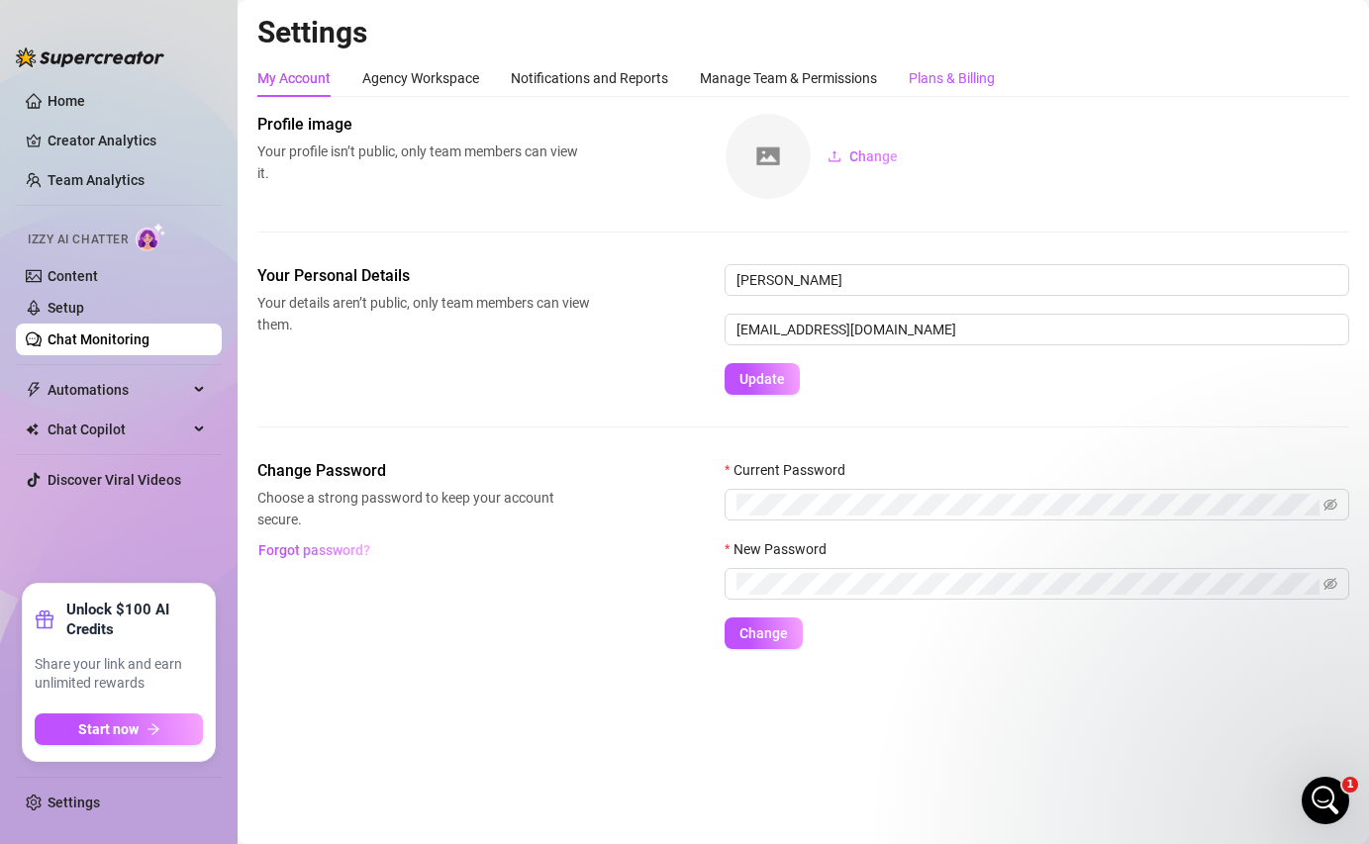
click at [952, 81] on div "Plans & Billing" at bounding box center [951, 78] width 86 height 22
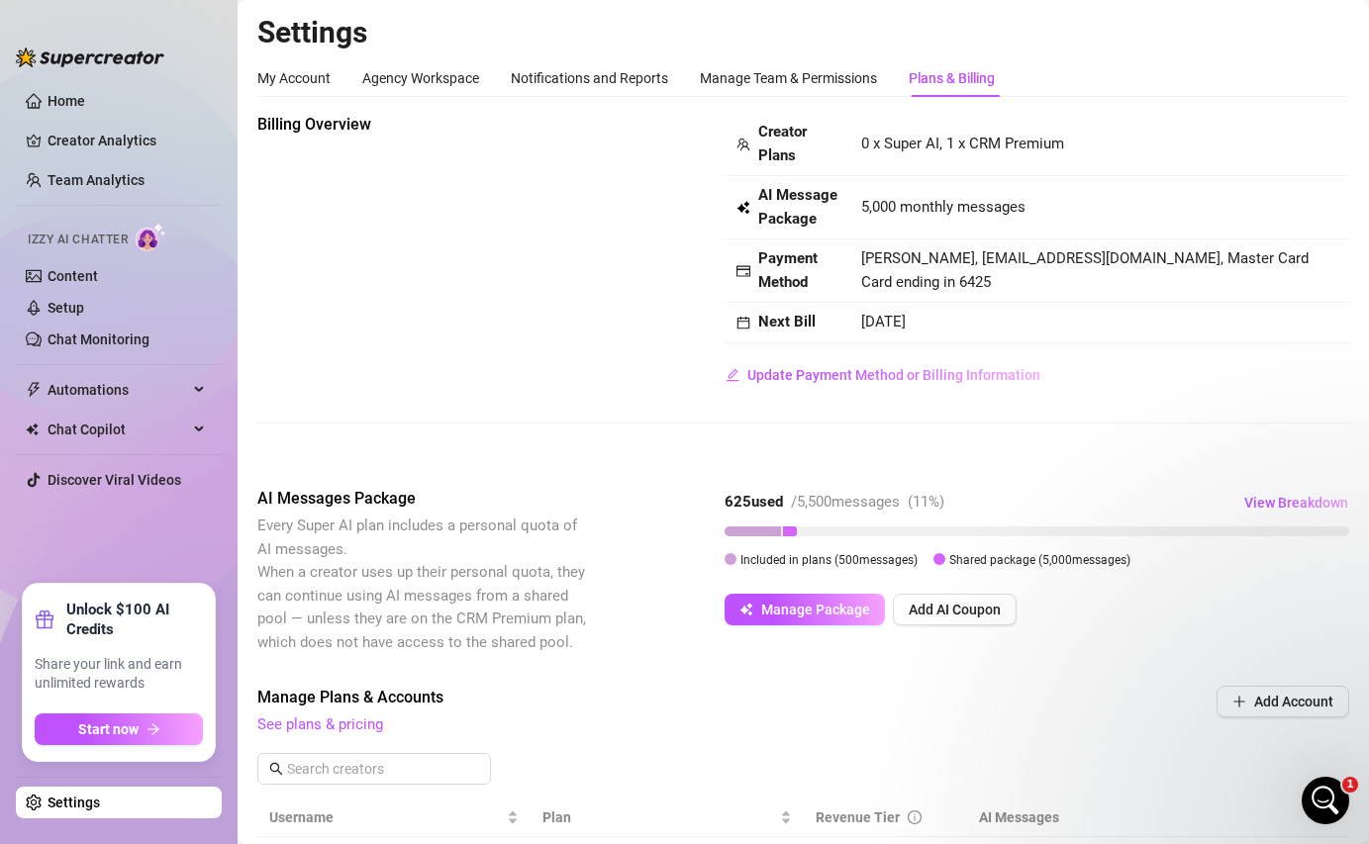
click at [792, 526] on div at bounding box center [790, 531] width 14 height 10
click at [940, 559] on div at bounding box center [939, 559] width 12 height 12
click at [1300, 497] on span "View Breakdown" at bounding box center [1296, 503] width 104 height 16
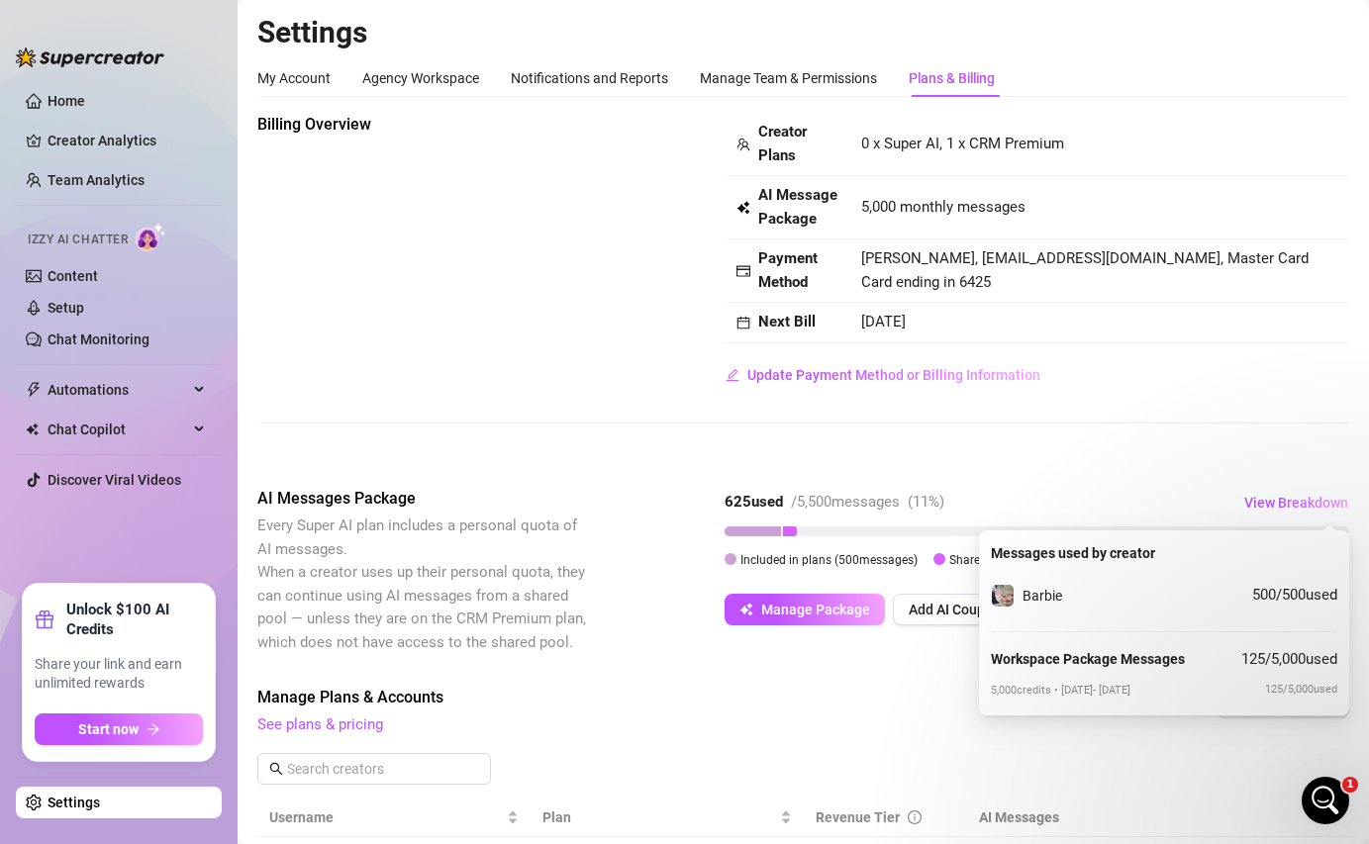
click at [1152, 662] on strong "Workspace Package Messages" at bounding box center [1088, 659] width 194 height 16
click at [1303, 503] on span "View Breakdown" at bounding box center [1296, 503] width 104 height 16
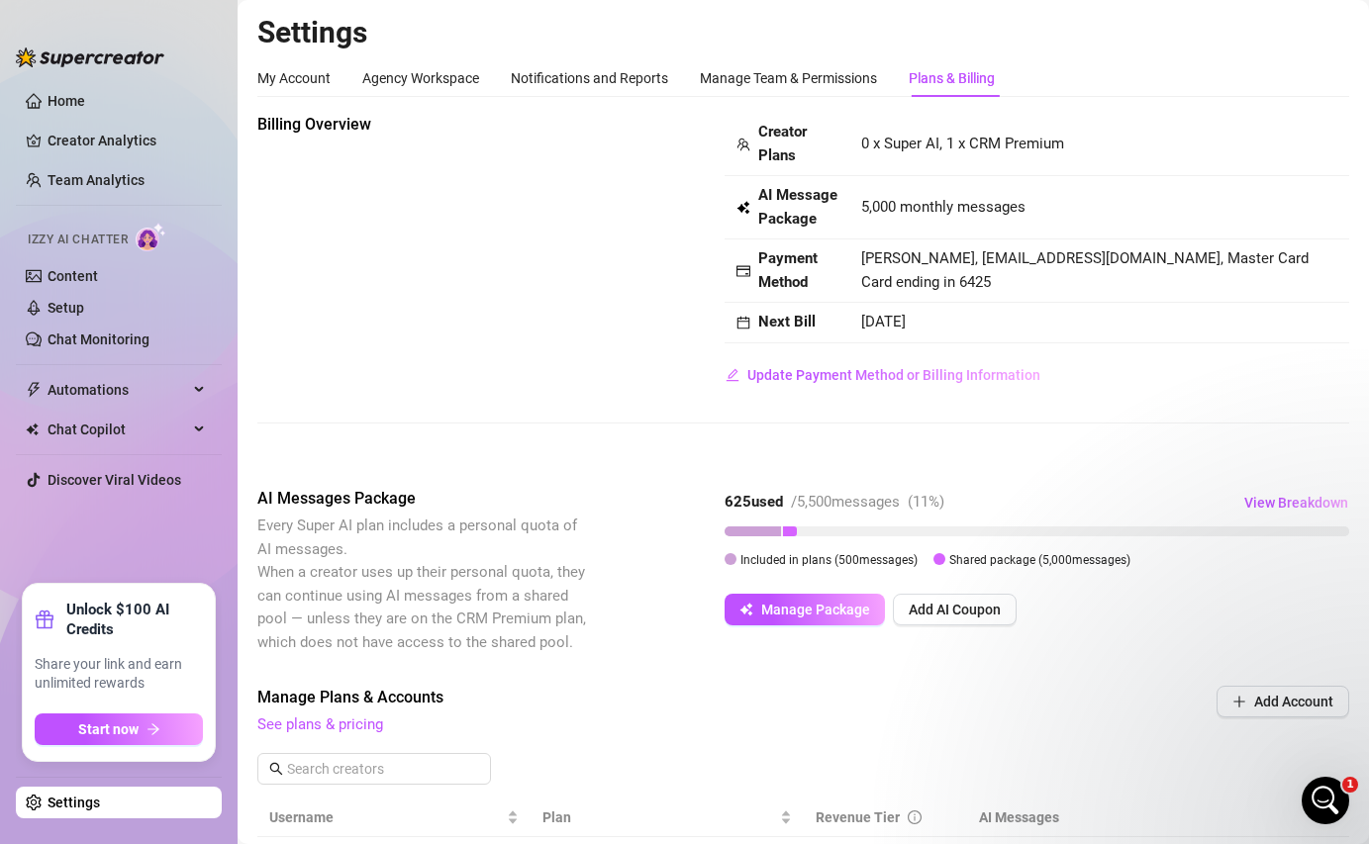
click at [932, 564] on div "Included in plans ( 500 messages) Shared package ( 5,000 messages)" at bounding box center [1036, 559] width 624 height 22
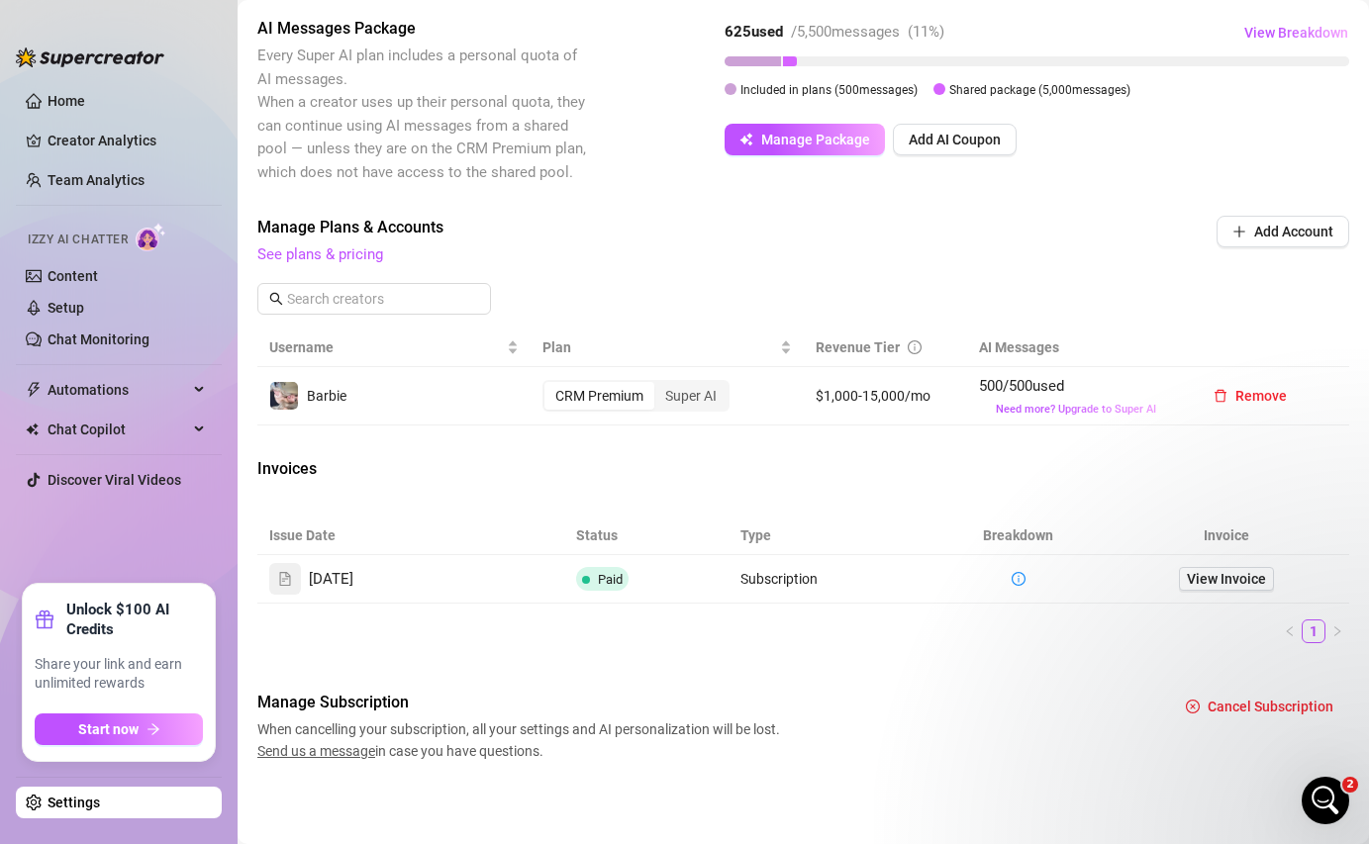
scroll to position [471, 0]
click at [709, 399] on div "Super AI" at bounding box center [690, 395] width 73 height 28
click at [659, 384] on input "Super AI" at bounding box center [659, 384] width 0 height 0
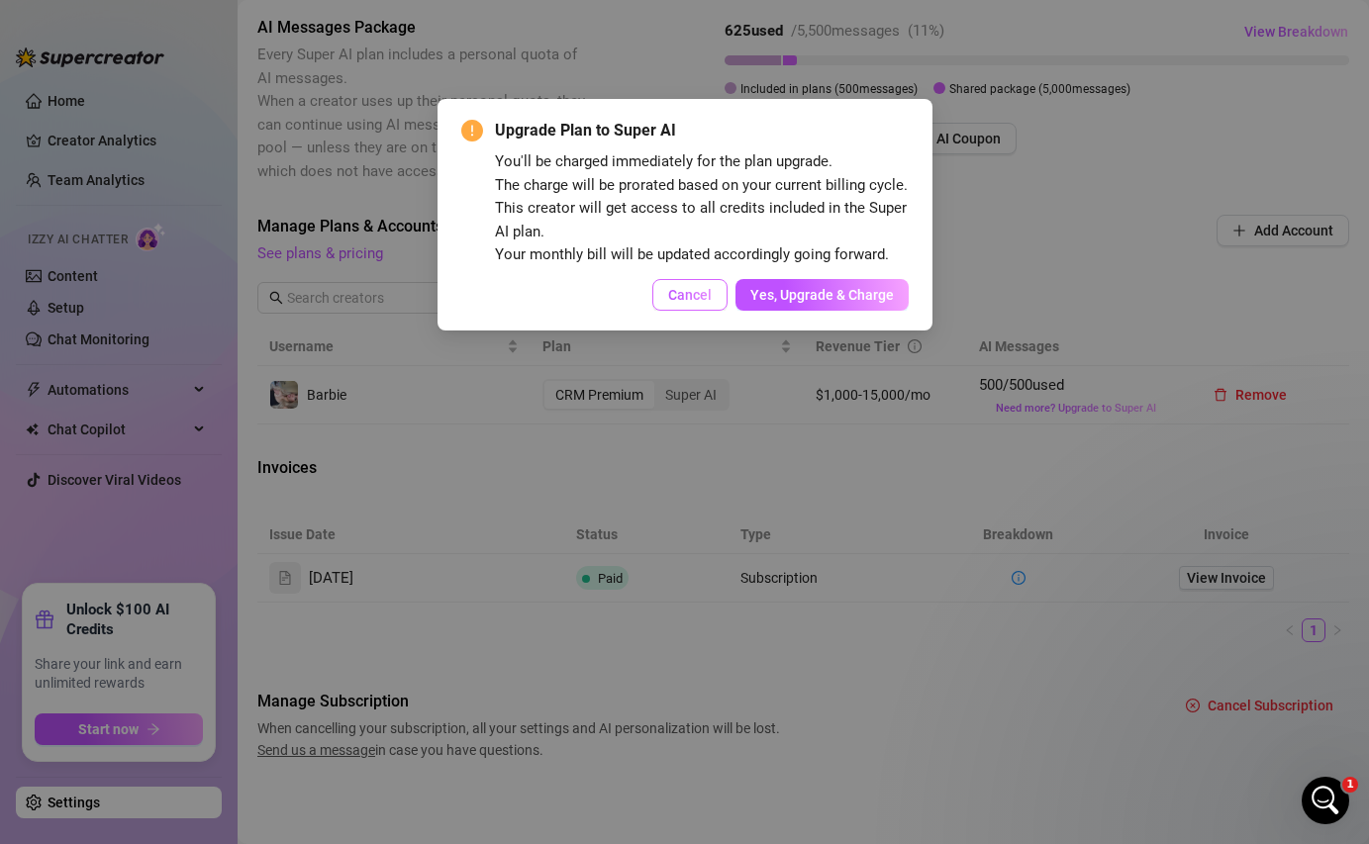
click at [722, 299] on button "Cancel" at bounding box center [689, 295] width 75 height 32
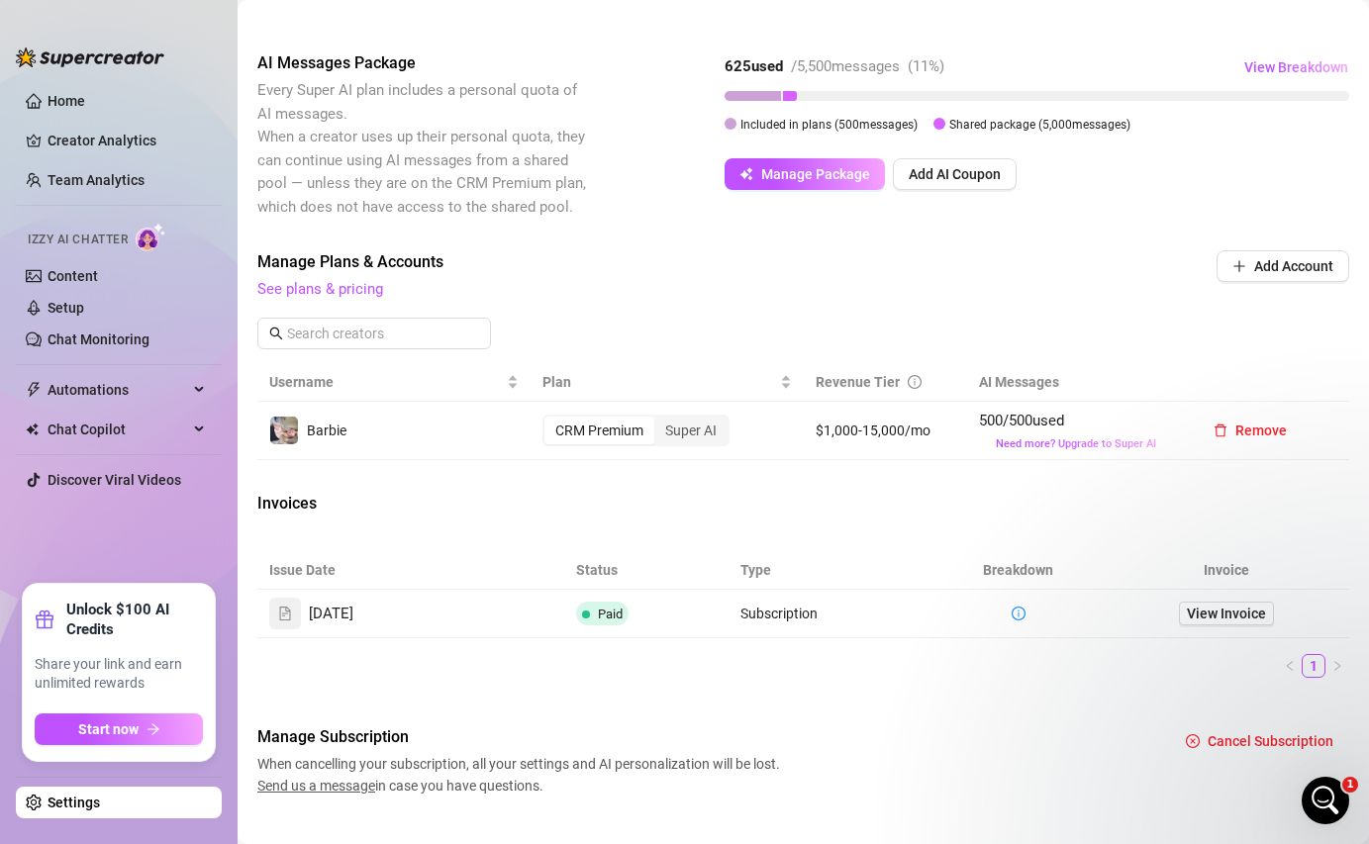
scroll to position [437, 0]
click at [771, 173] on span "Manage Package" at bounding box center [815, 172] width 109 height 16
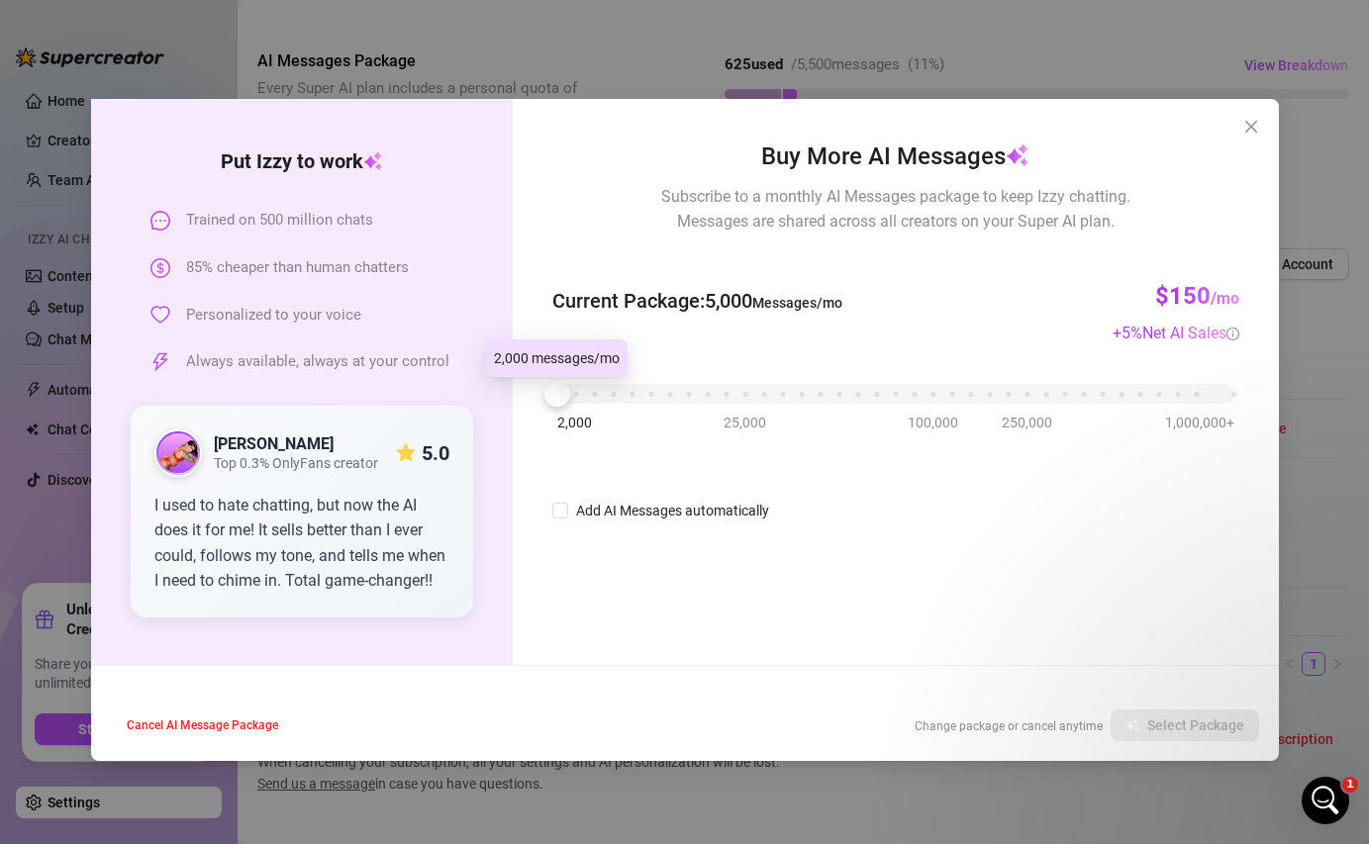
drag, startPoint x: 568, startPoint y: 393, endPoint x: 702, endPoint y: 380, distance: 134.2
click at [702, 380] on div "2,000 25,000 100,000 250,000 1,000,000+" at bounding box center [895, 386] width 676 height 12
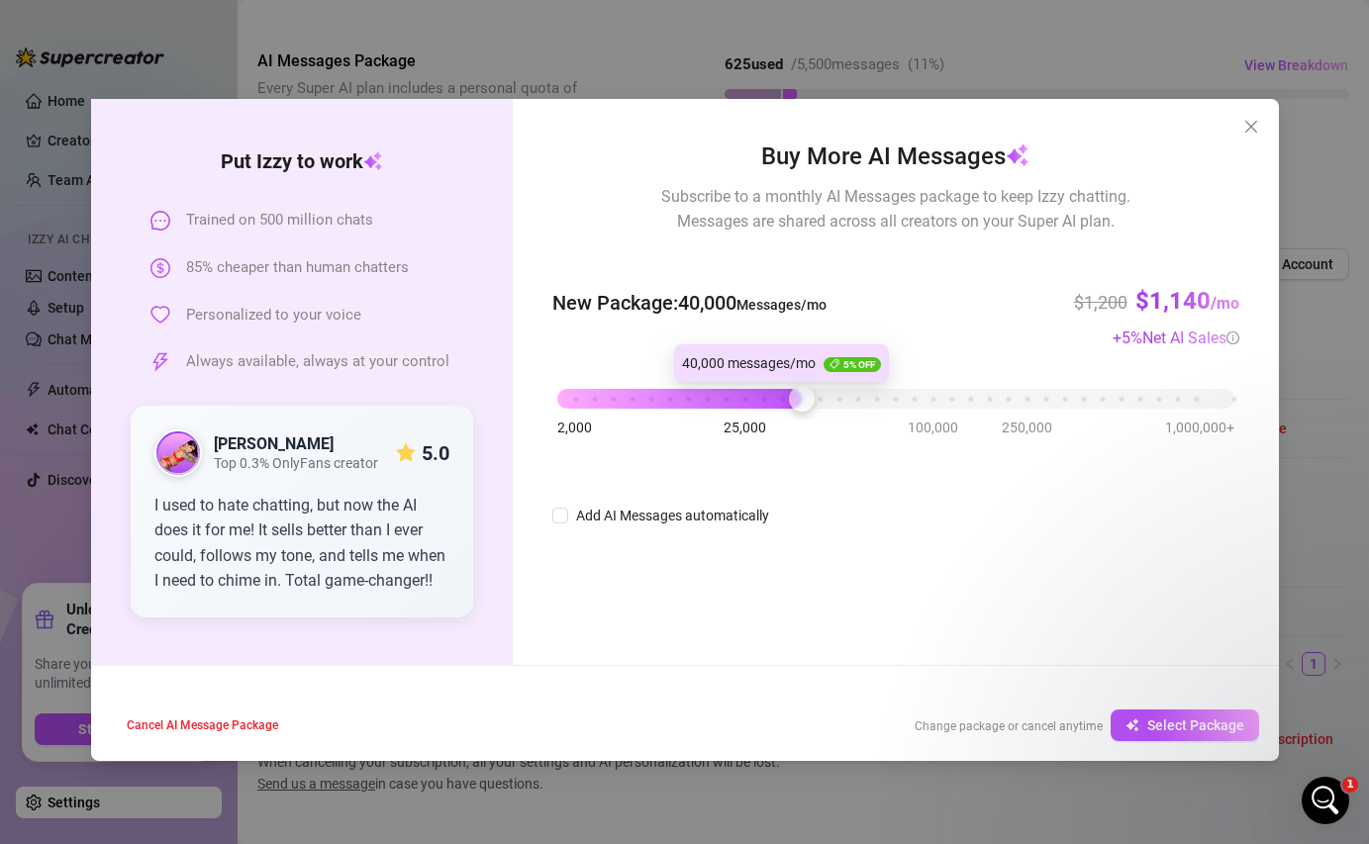
drag, startPoint x: 702, startPoint y: 379, endPoint x: 809, endPoint y: 371, distance: 108.2
click at [809, 371] on body "Home Creator Analytics Team Analytics Izzy AI Chatter Content Setup Chat Monito…" at bounding box center [684, 422] width 1369 height 844
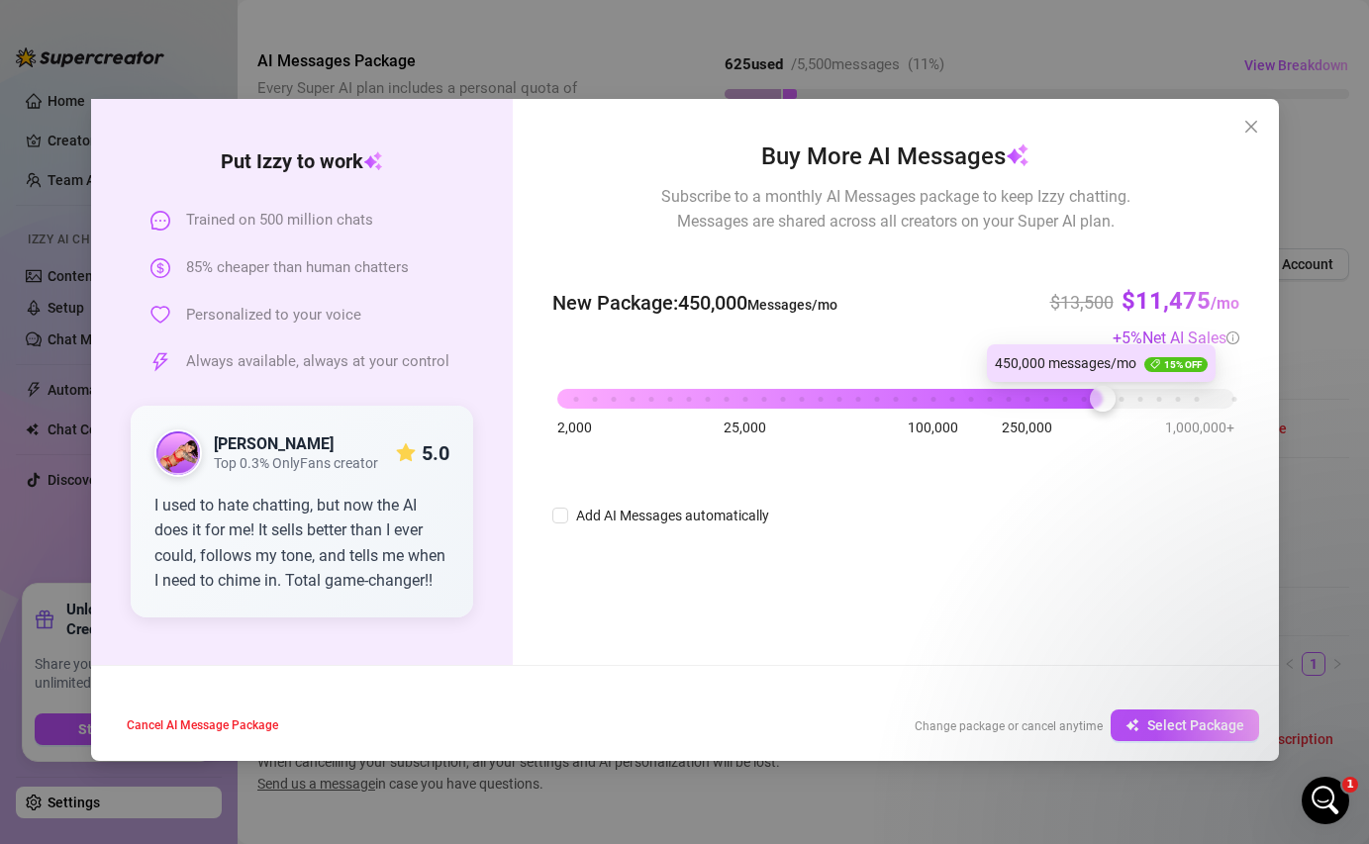
drag, startPoint x: 813, startPoint y: 390, endPoint x: 1099, endPoint y: 406, distance: 286.4
click at [1099, 406] on div at bounding box center [1103, 399] width 26 height 26
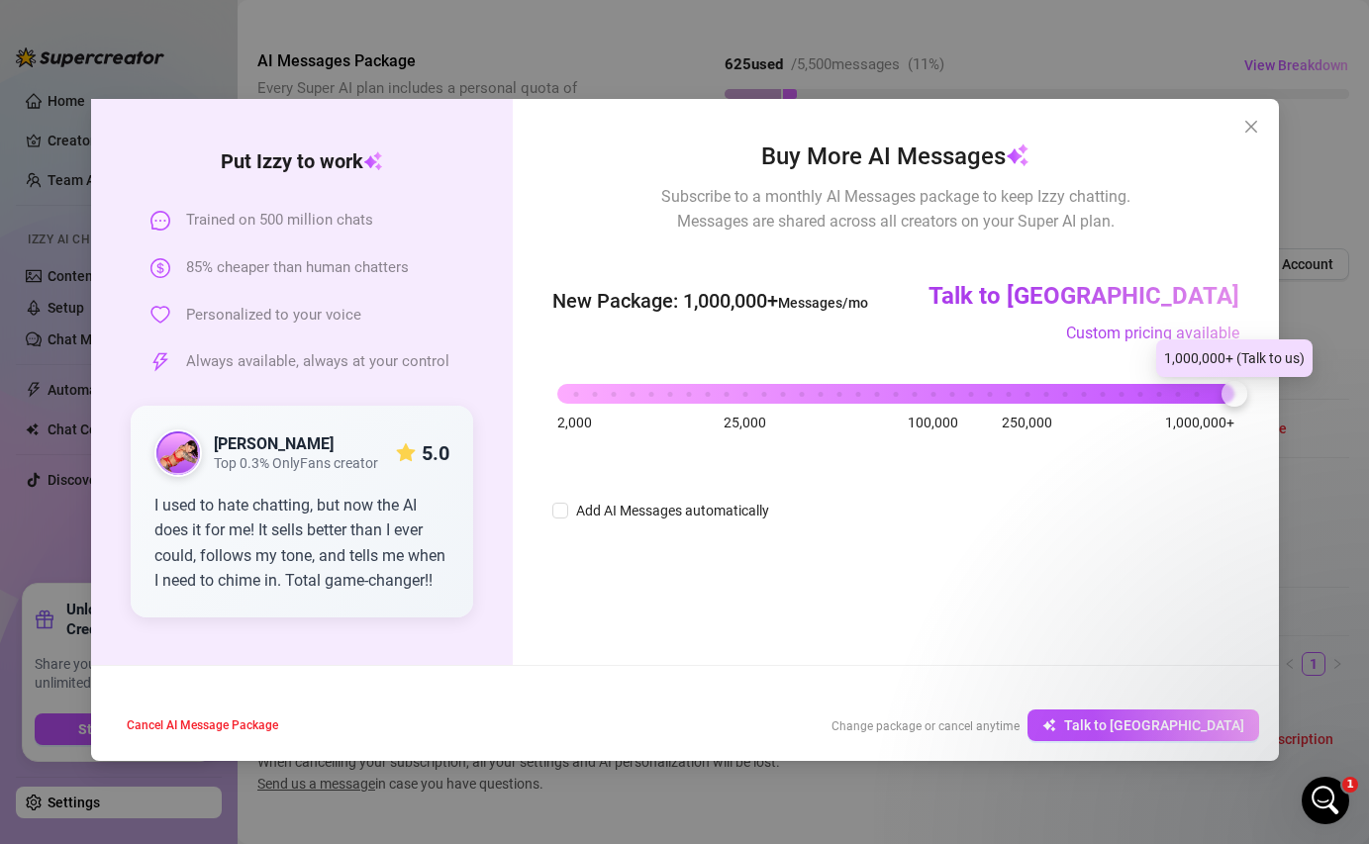
drag, startPoint x: 1099, startPoint y: 406, endPoint x: 1271, endPoint y: 389, distance: 172.0
click at [1271, 390] on div "Buy More AI Messages Subscribe to a monthly AI Messages package to keep Izzy ch…" at bounding box center [895, 382] width 765 height 566
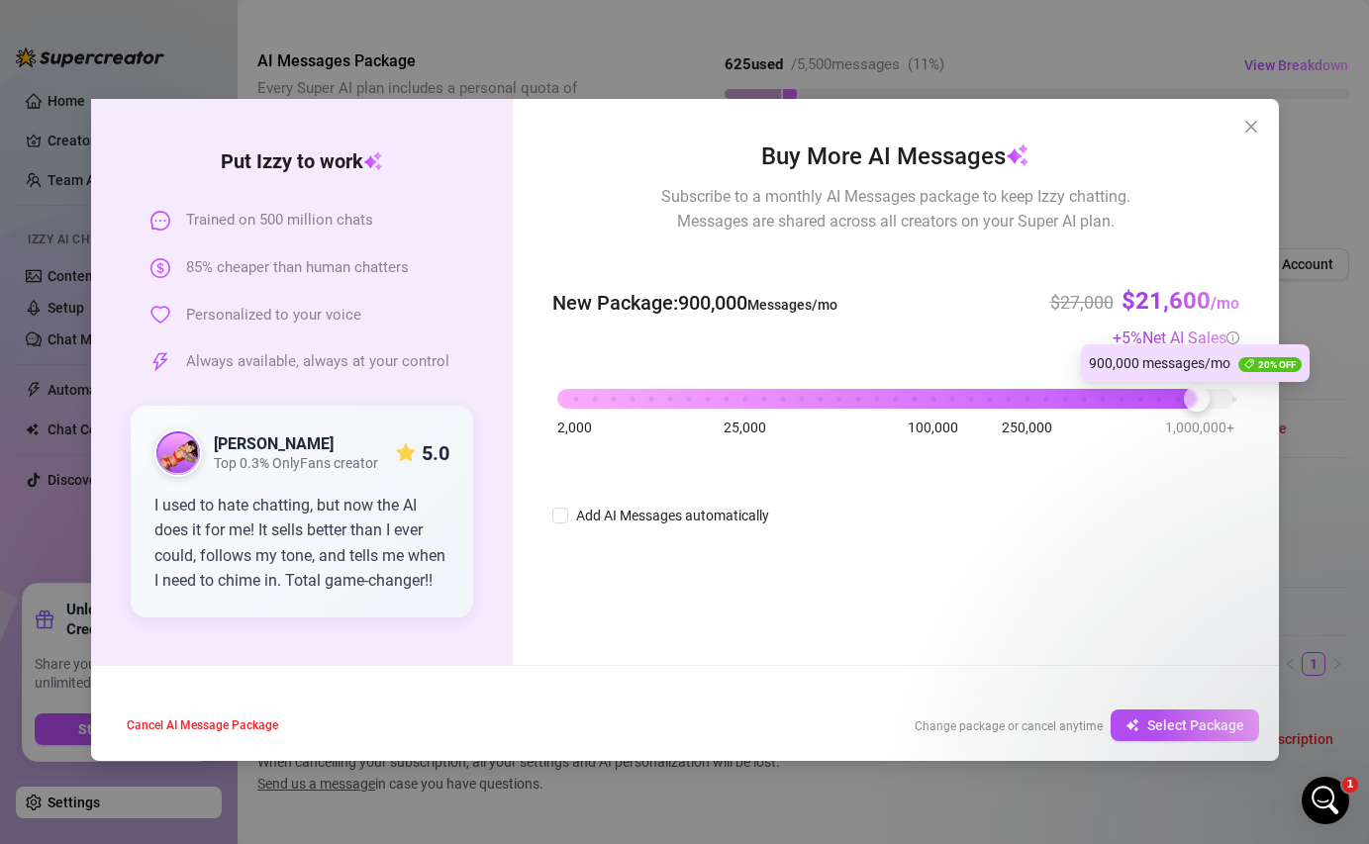
drag, startPoint x: 1225, startPoint y: 396, endPoint x: 1190, endPoint y: 396, distance: 34.6
click at [1190, 396] on div at bounding box center [1197, 399] width 26 height 26
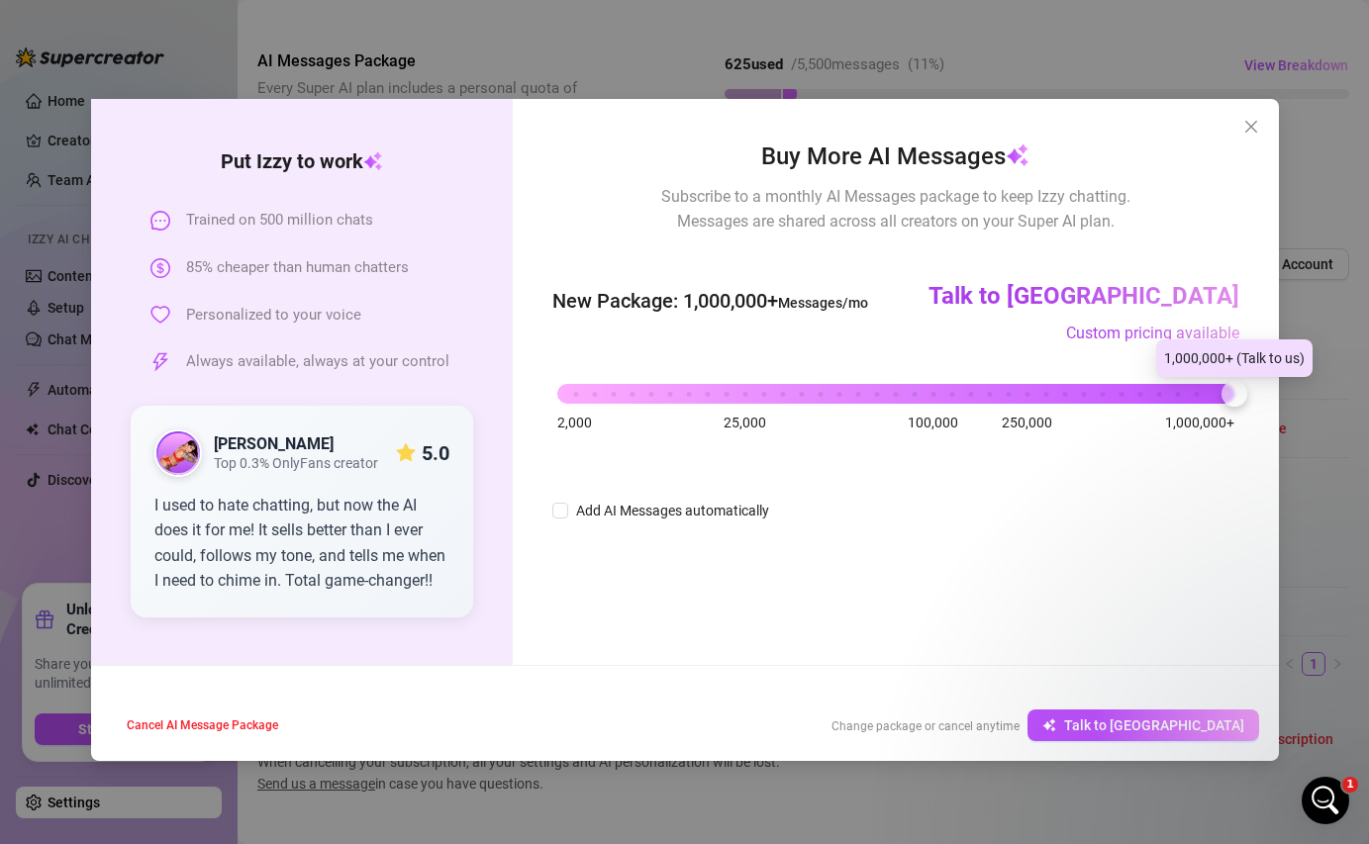
drag, startPoint x: 1190, startPoint y: 396, endPoint x: 1306, endPoint y: 395, distance: 115.8
click at [1308, 396] on div "Put [PERSON_NAME] to work Trained on 500 million chats 85% cheaper than human c…" at bounding box center [684, 422] width 1369 height 844
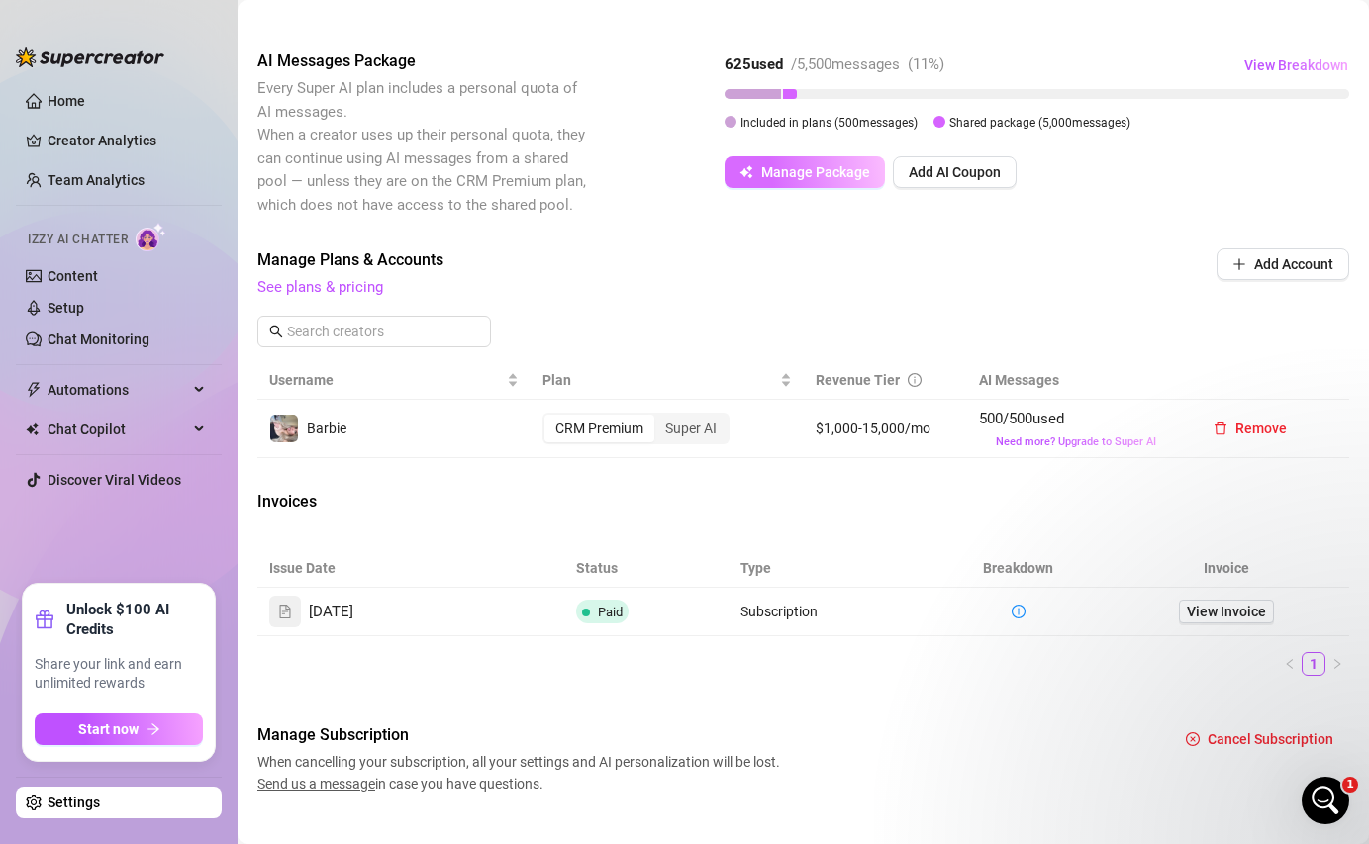
click at [777, 172] on span "Manage Package" at bounding box center [815, 172] width 109 height 16
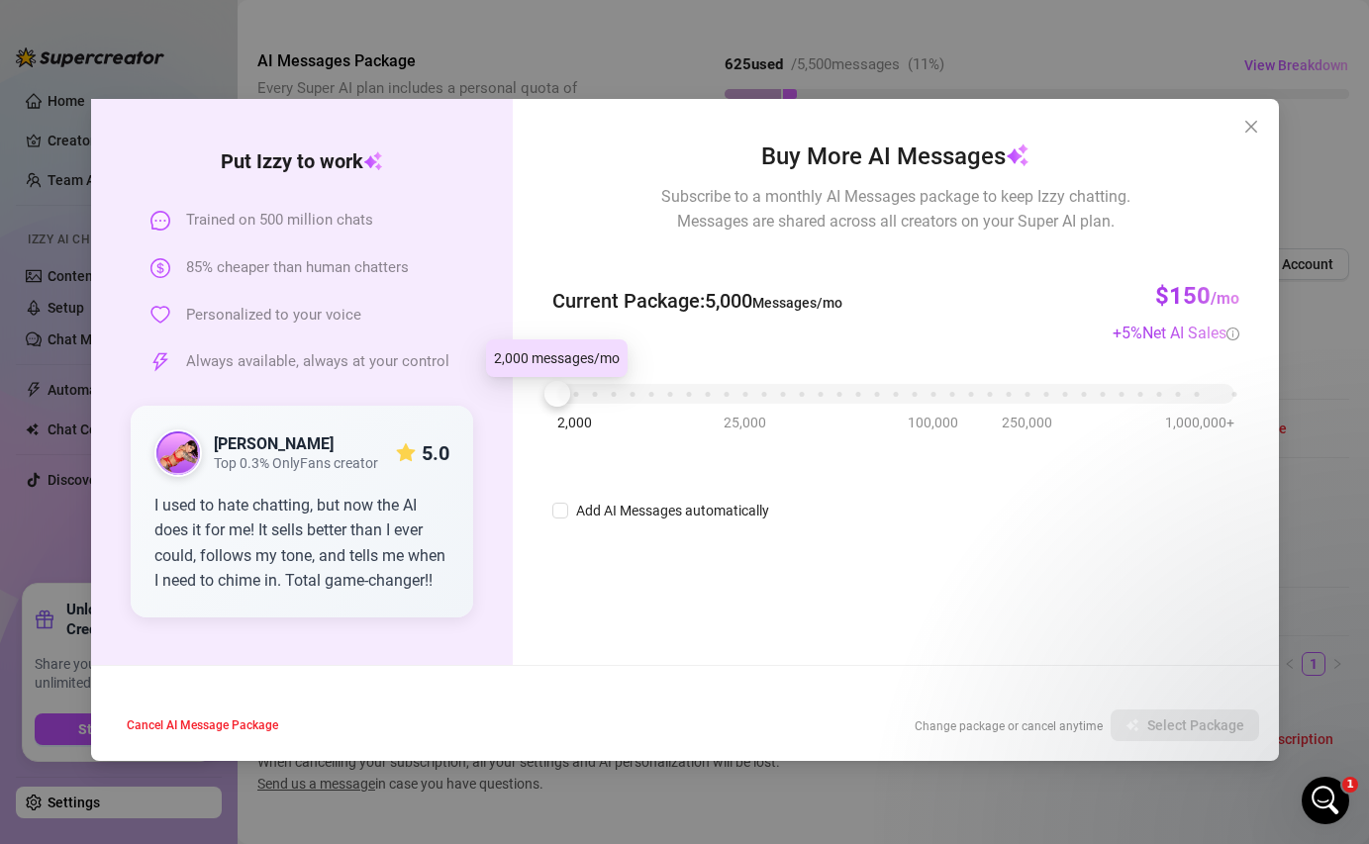
drag, startPoint x: 565, startPoint y: 394, endPoint x: 663, endPoint y: 398, distance: 98.0
click at [663, 392] on div "2,000 25,000 100,000 250,000 1,000,000+" at bounding box center [895, 386] width 676 height 12
drag, startPoint x: 663, startPoint y: 398, endPoint x: 519, endPoint y: 417, distance: 145.7
click at [521, 414] on div "Buy More AI Messages Subscribe to a monthly AI Messages package to keep Izzy ch…" at bounding box center [895, 382] width 765 height 566
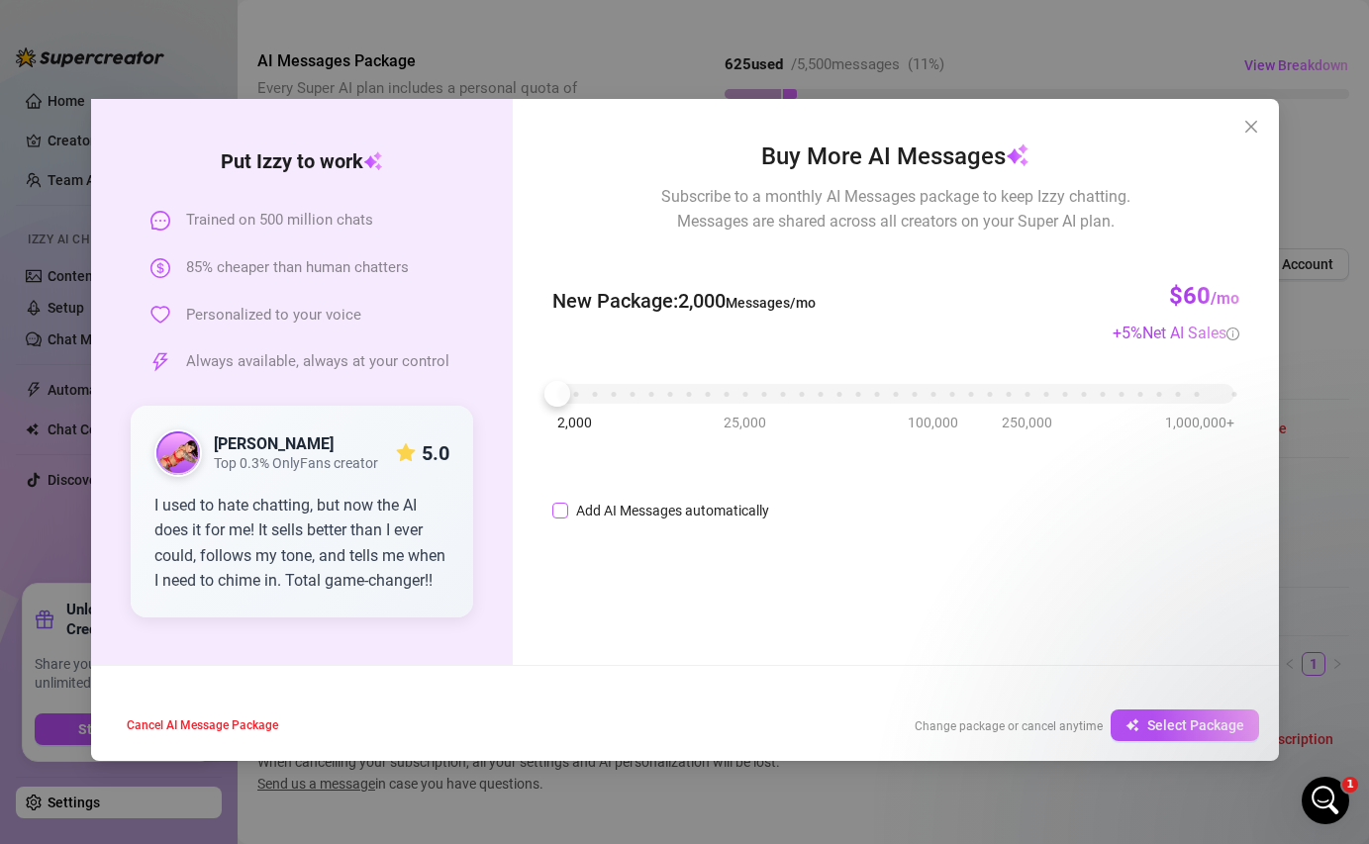
click at [564, 507] on input "Add AI Messages automatically" at bounding box center [560, 511] width 16 height 16
click at [1253, 119] on icon "close" at bounding box center [1251, 127] width 16 height 16
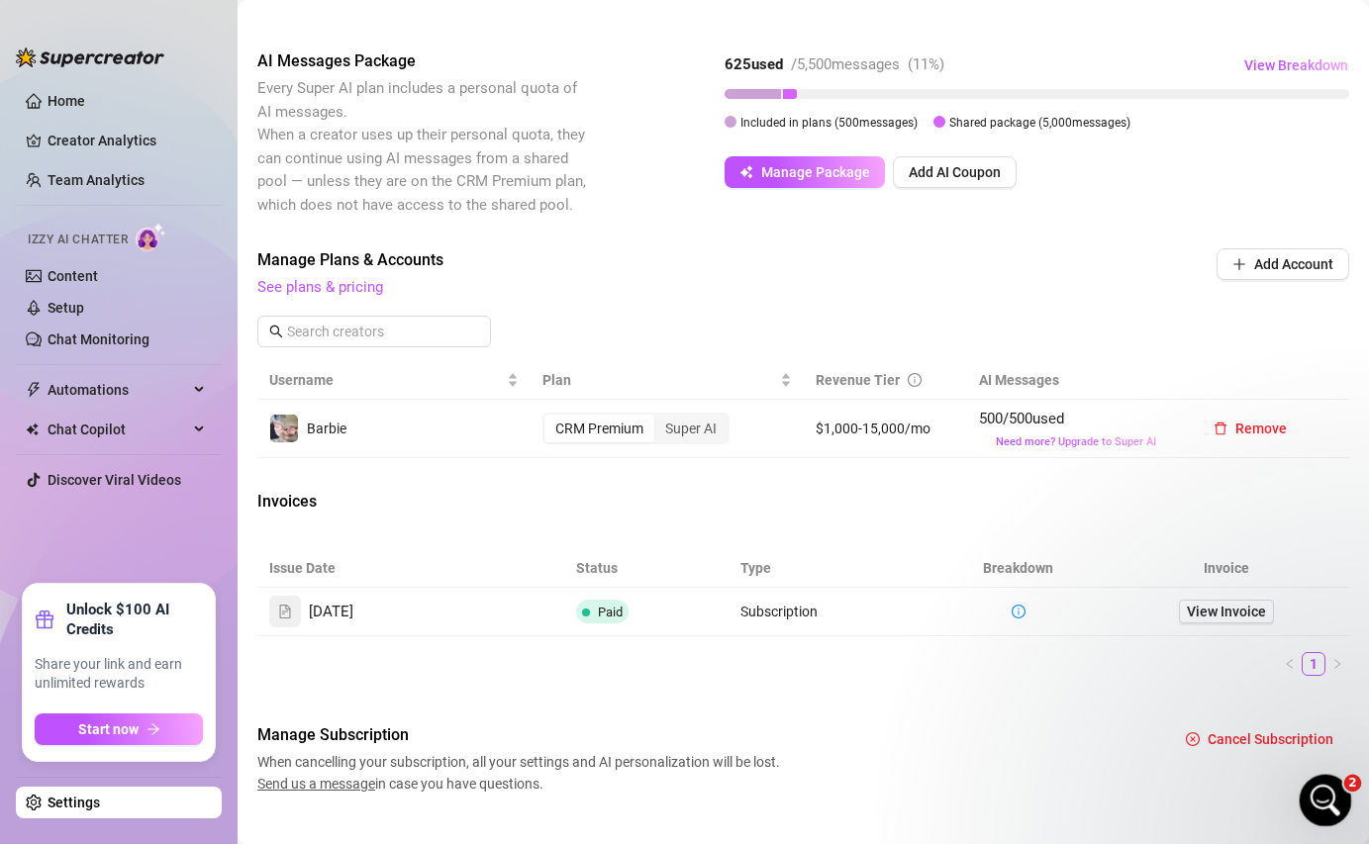
click at [1323, 773] on icon "Open Intercom Messenger" at bounding box center [1322, 798] width 14 height 16
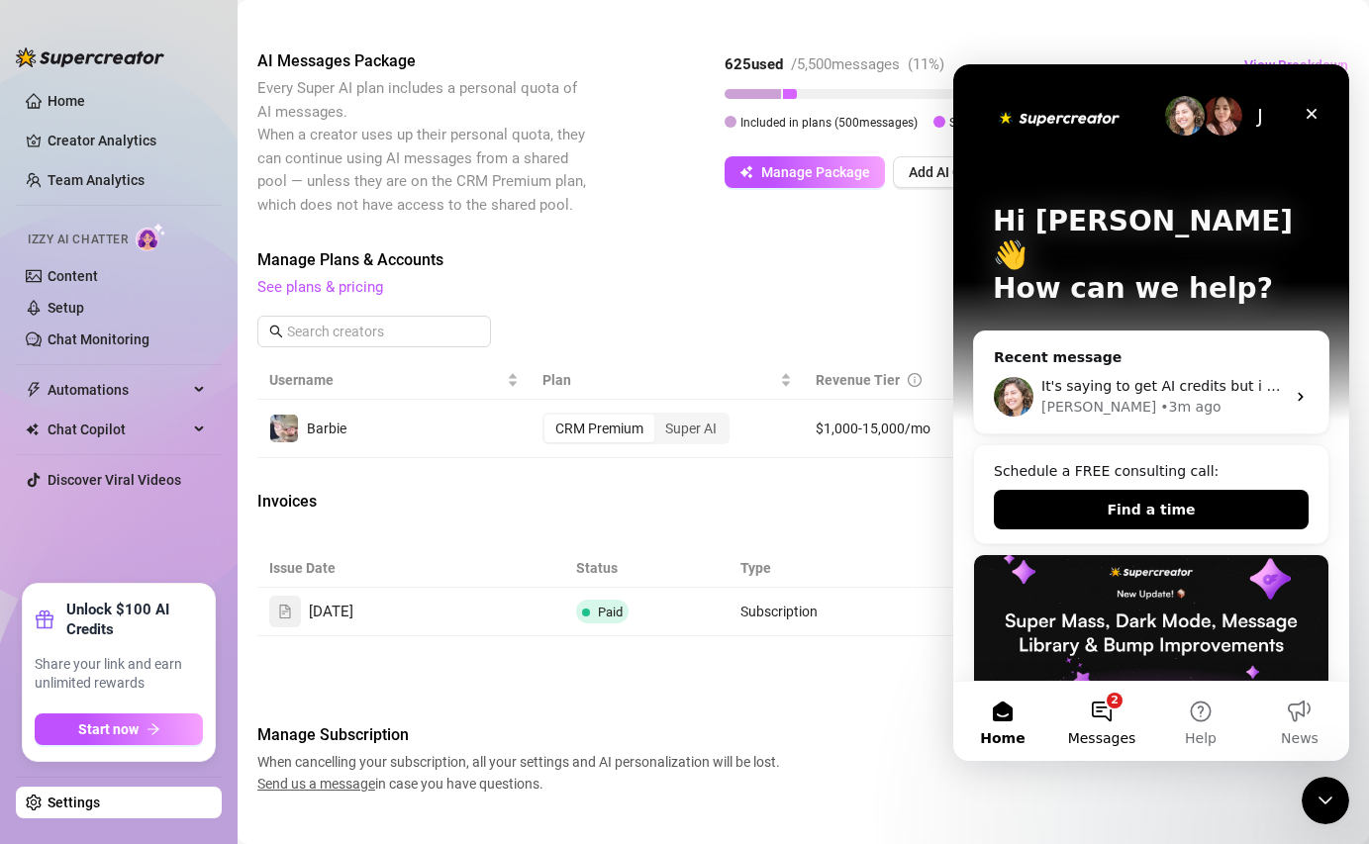
click at [1113, 733] on span "Messages" at bounding box center [1102, 738] width 68 height 14
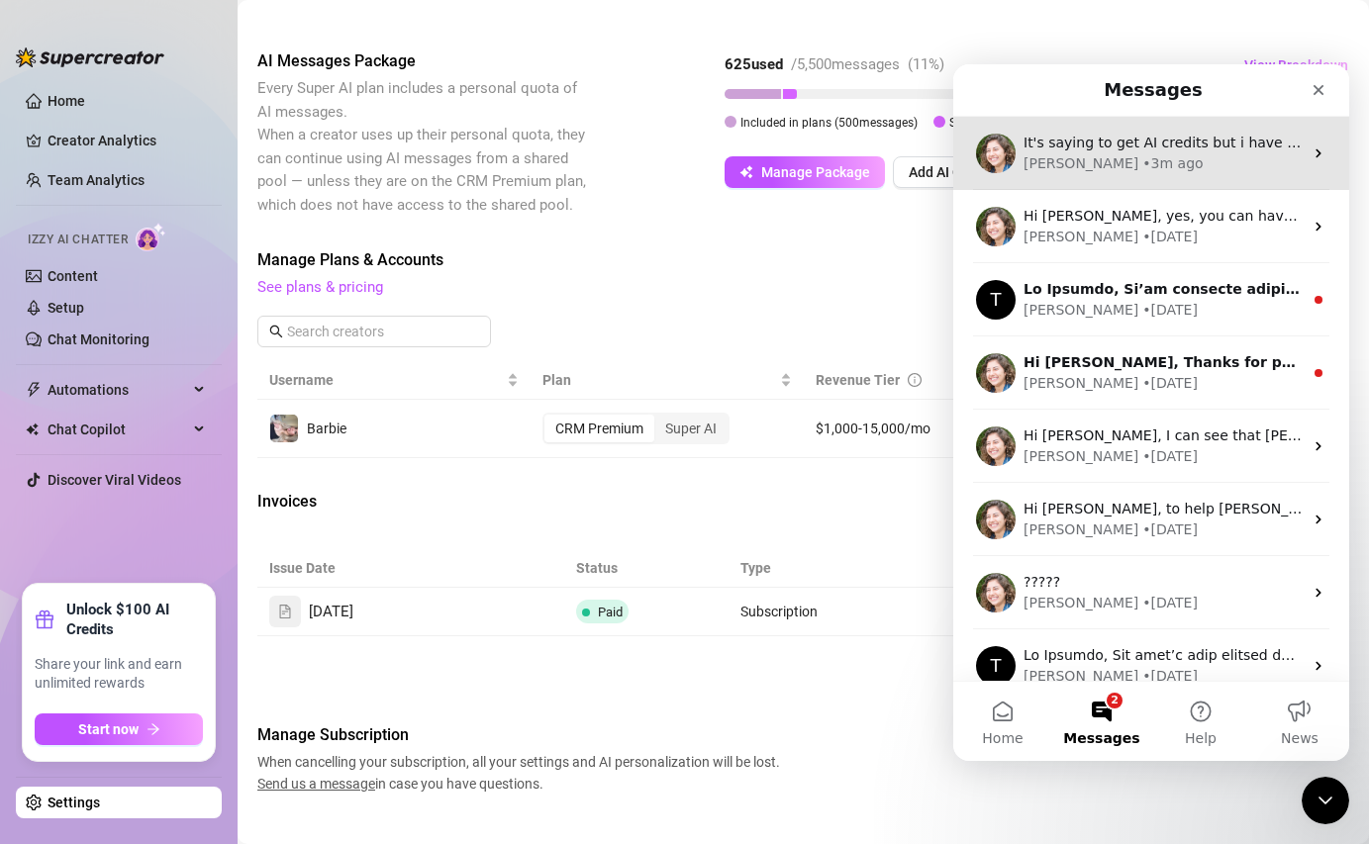
click at [1131, 141] on span "It's saying to get AI credits but i have 5,000 messages to still be used this m…" at bounding box center [1375, 143] width 704 height 16
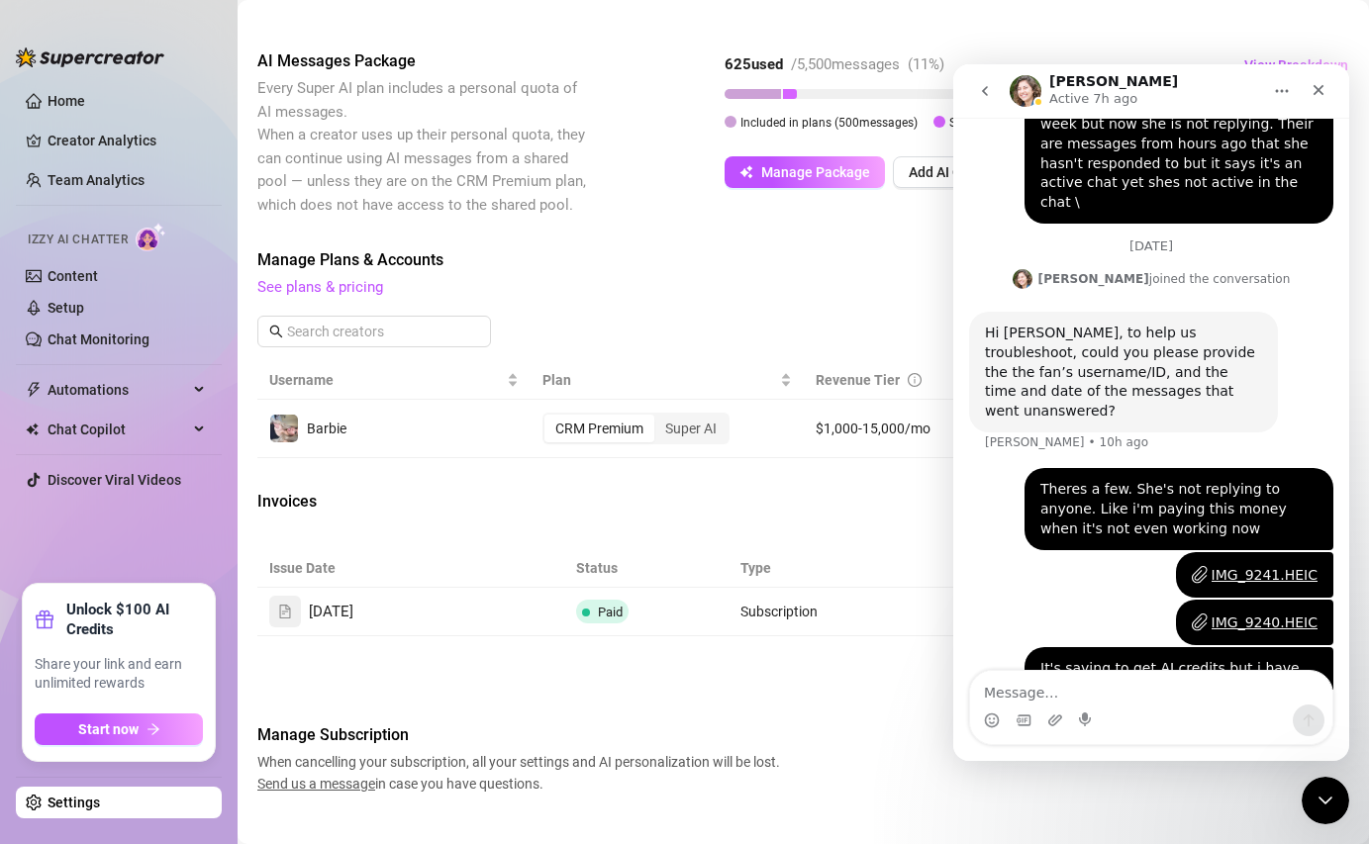
scroll to position [1406, 0]
click at [1317, 92] on icon "Close" at bounding box center [1318, 90] width 16 height 16
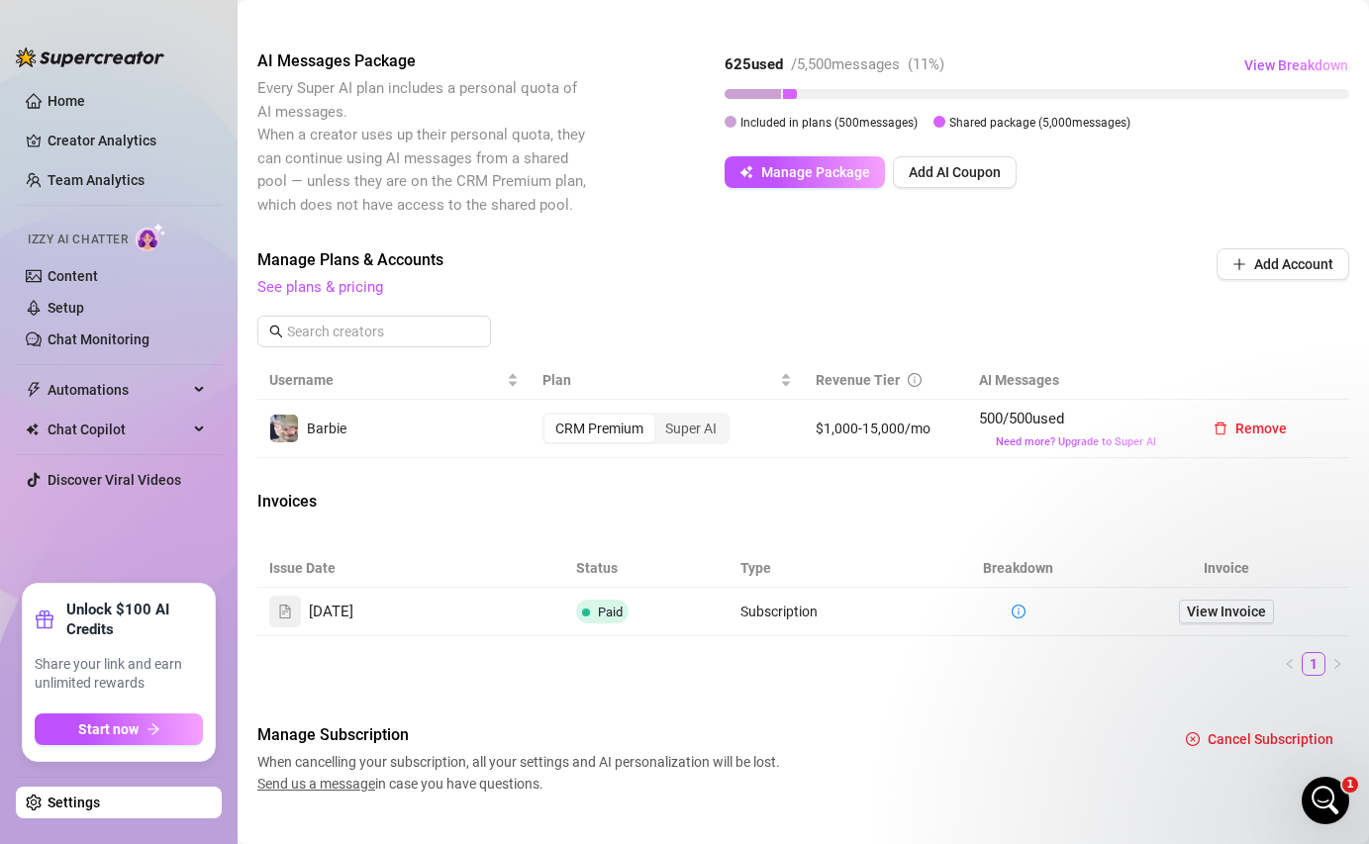
scroll to position [0, 0]
click at [1025, 446] on span "Need more? Upgrade to Super AI" at bounding box center [1076, 441] width 160 height 13
click at [1065, 443] on span "Need more? Upgrade to Super AI" at bounding box center [1076, 441] width 160 height 13
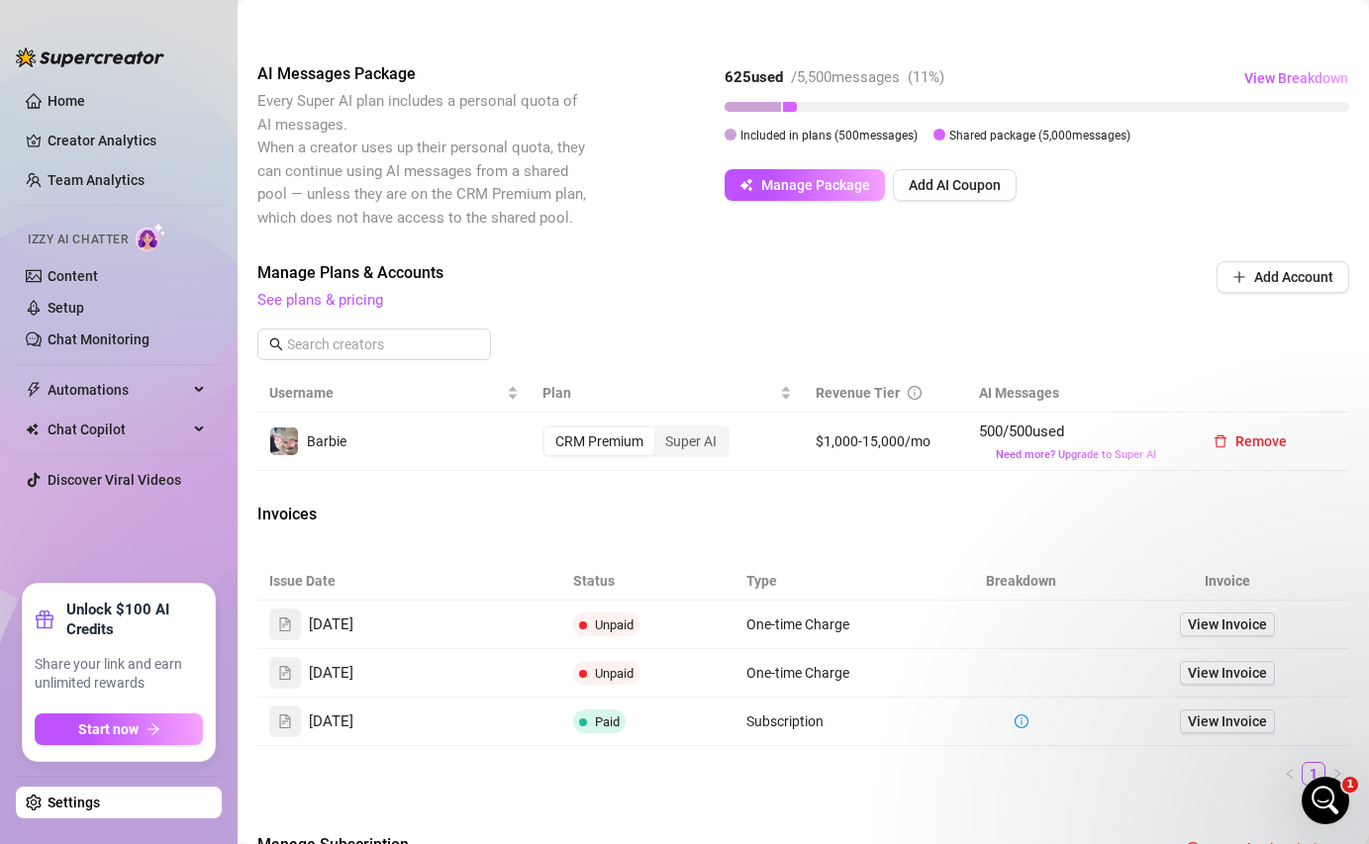
scroll to position [435, 0]
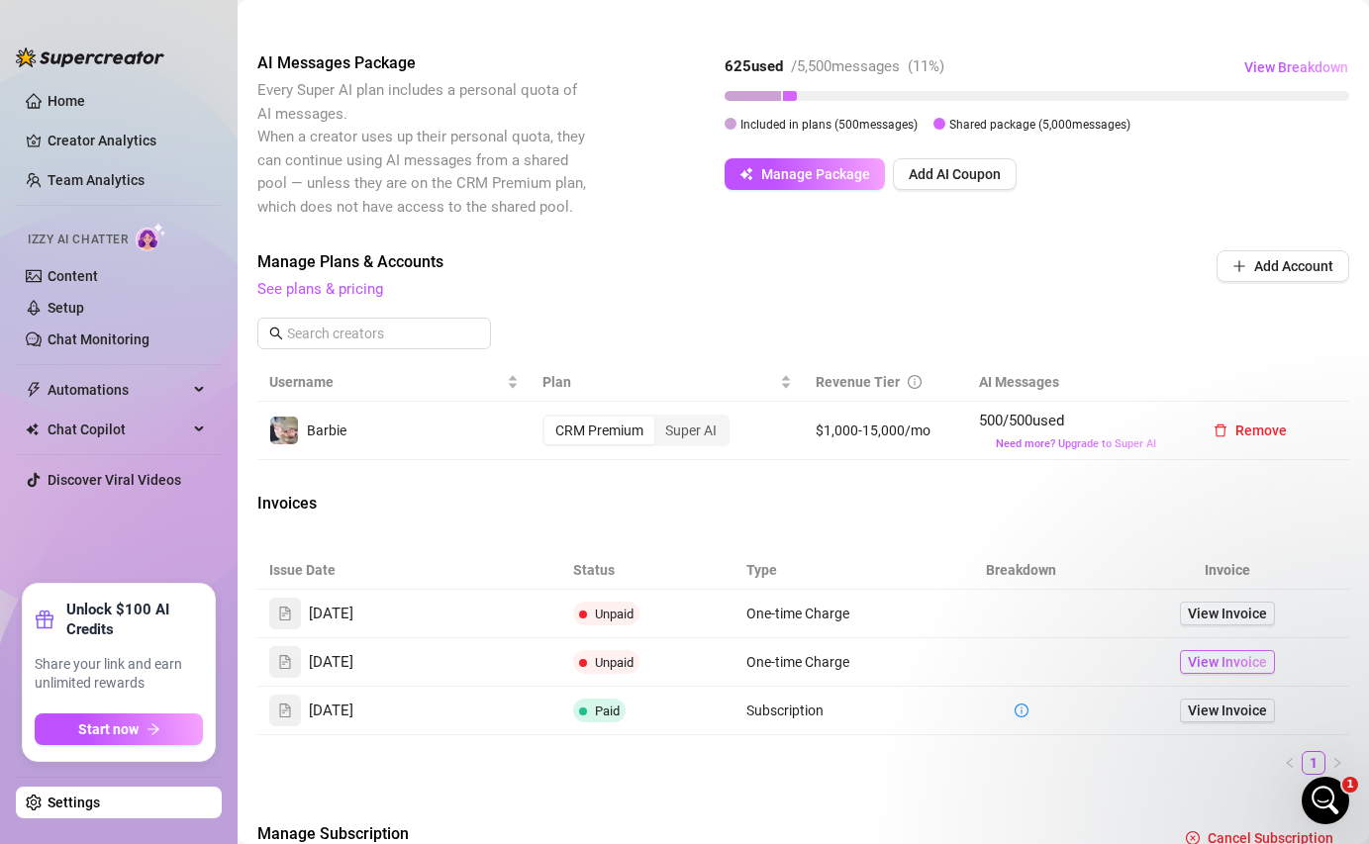
click at [1241, 667] on span "View Invoice" at bounding box center [1226, 662] width 79 height 22
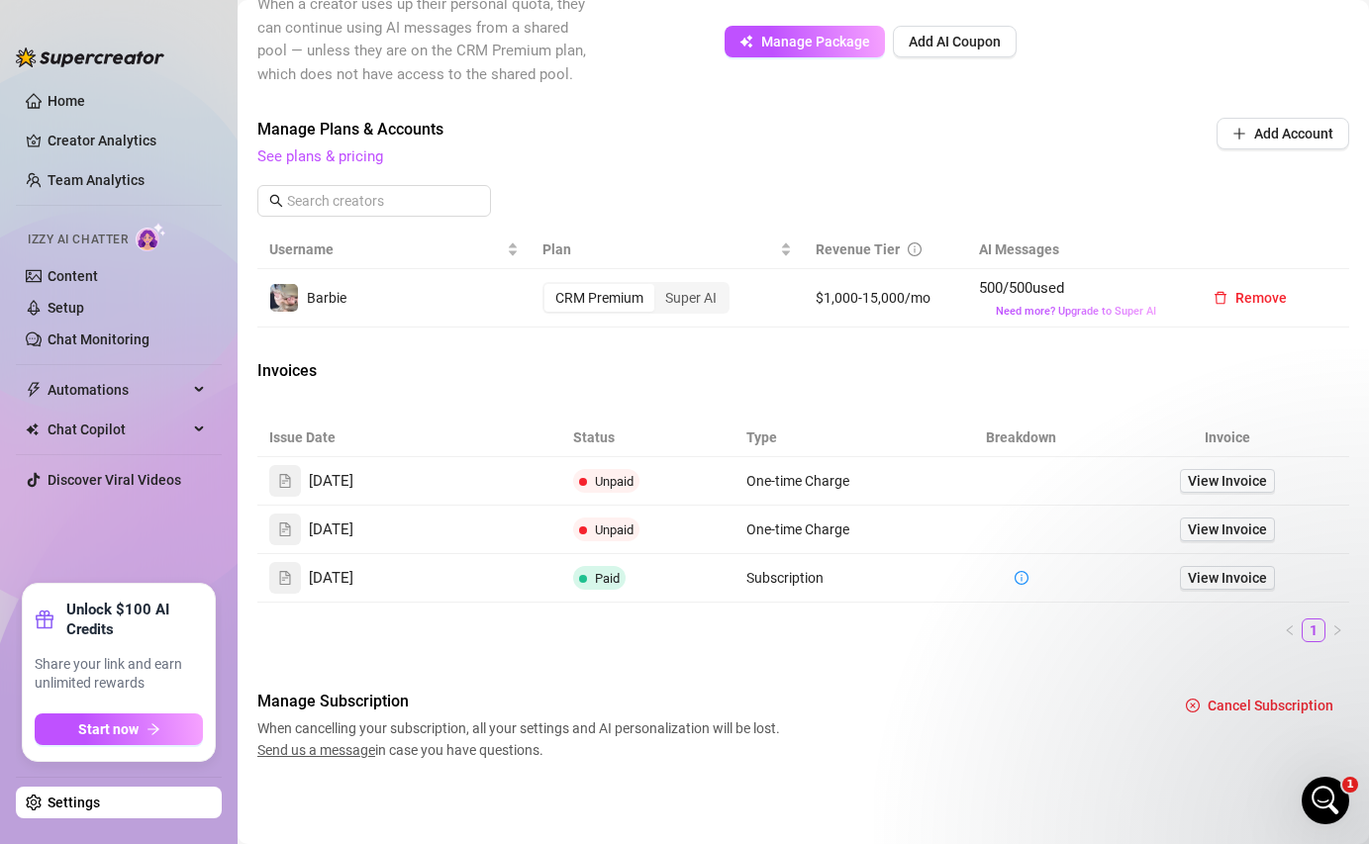
click at [611, 532] on span "Unpaid" at bounding box center [614, 529] width 39 height 15
click at [1223, 485] on span "View Invoice" at bounding box center [1226, 481] width 79 height 22
click at [584, 297] on div "CRM Premium" at bounding box center [599, 298] width 110 height 28
click at [549, 287] on input "CRM Premium" at bounding box center [549, 287] width 0 height 0
click at [699, 291] on div "Super AI" at bounding box center [690, 298] width 73 height 28
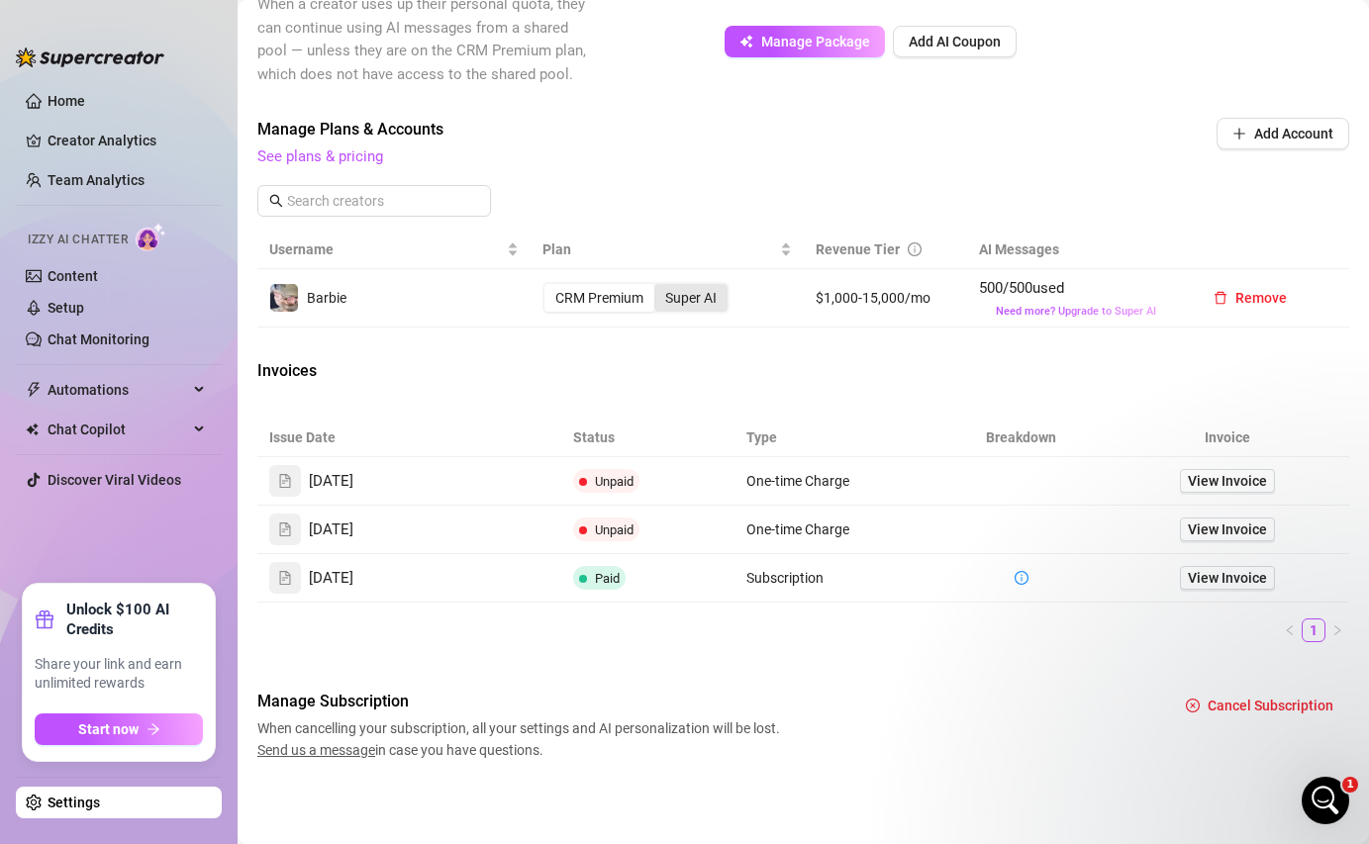
click at [659, 287] on input "Super AI" at bounding box center [659, 287] width 0 height 0
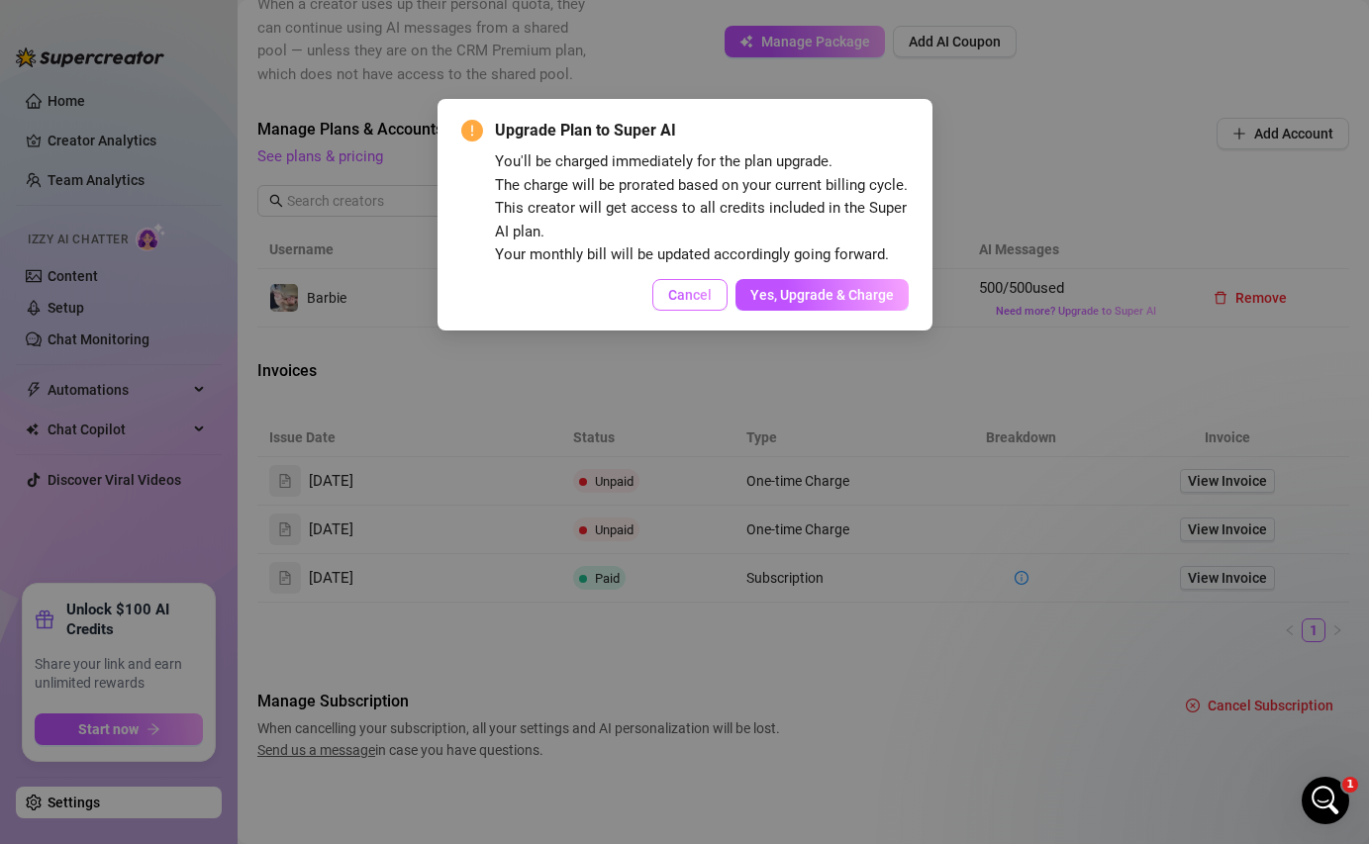
click at [688, 302] on span "Cancel" at bounding box center [690, 295] width 44 height 16
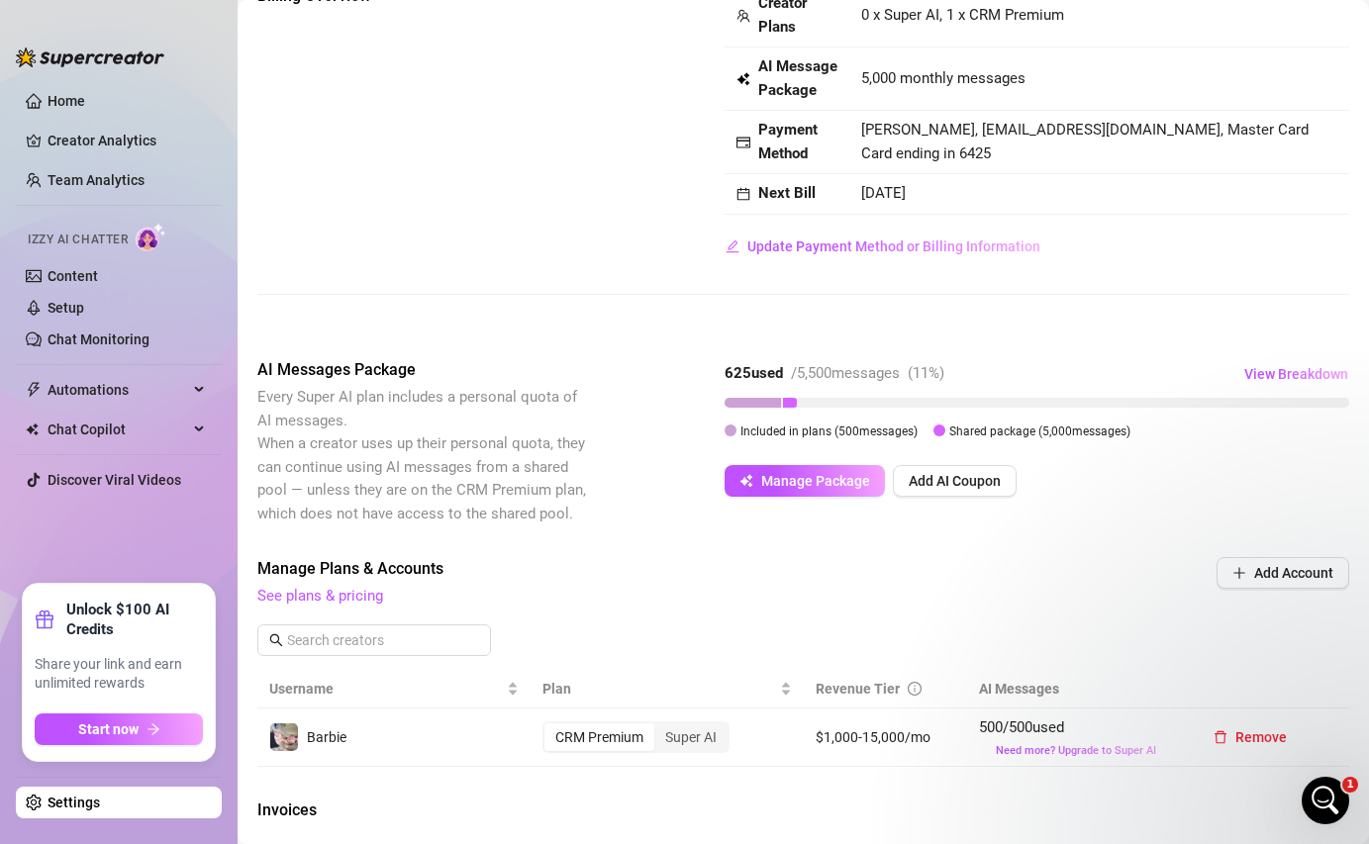
scroll to position [139, 0]
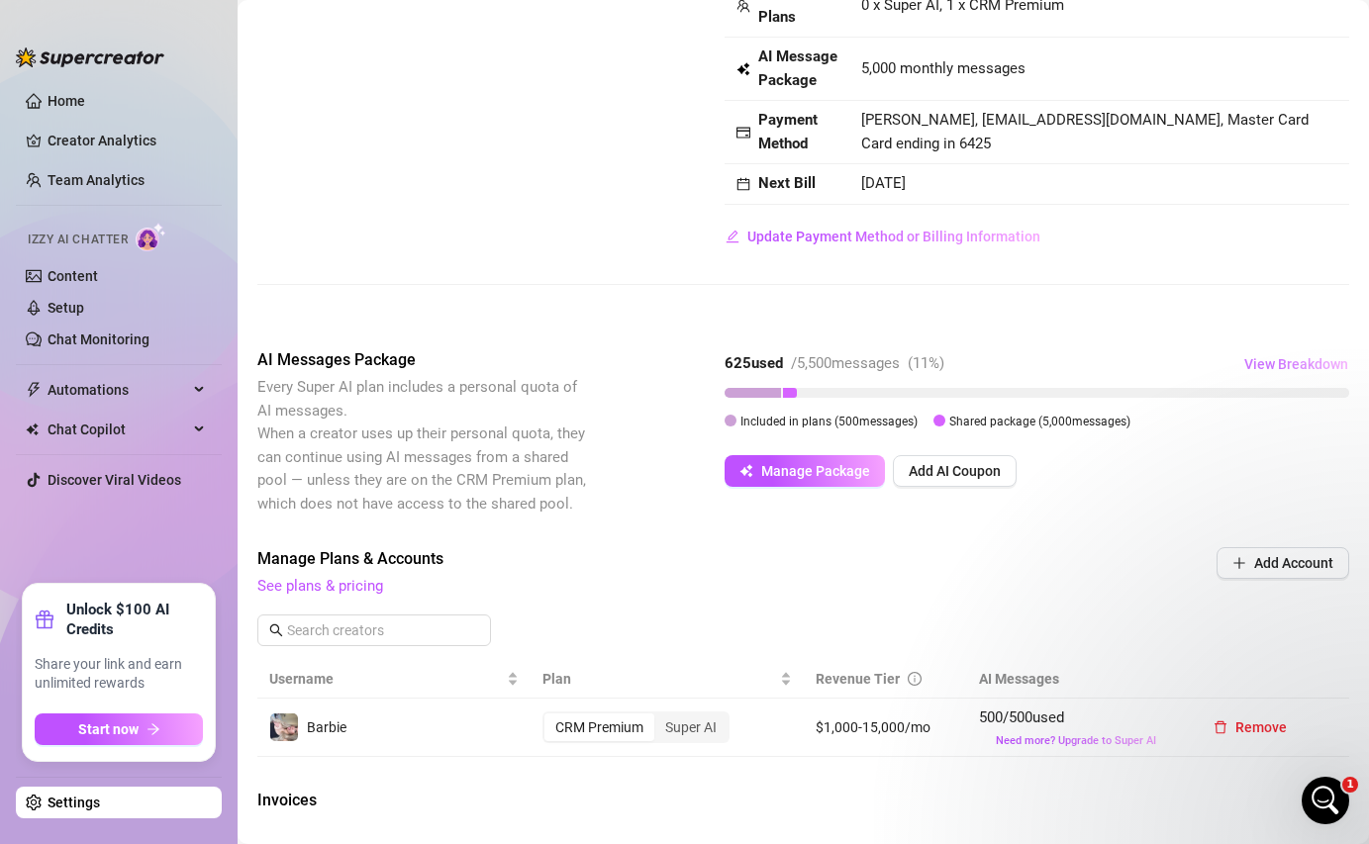
click at [1281, 362] on span "View Breakdown" at bounding box center [1296, 364] width 104 height 16
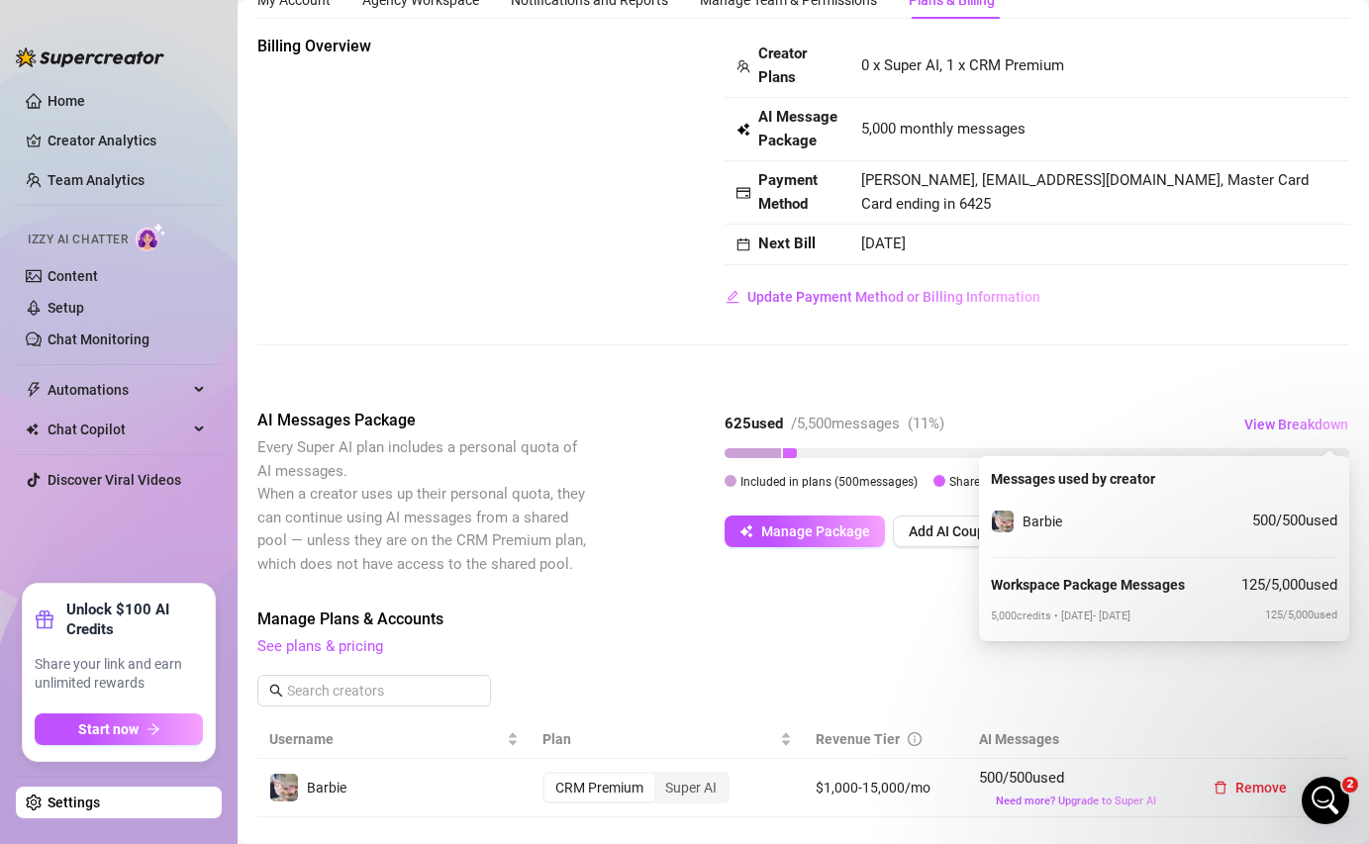
scroll to position [0, 0]
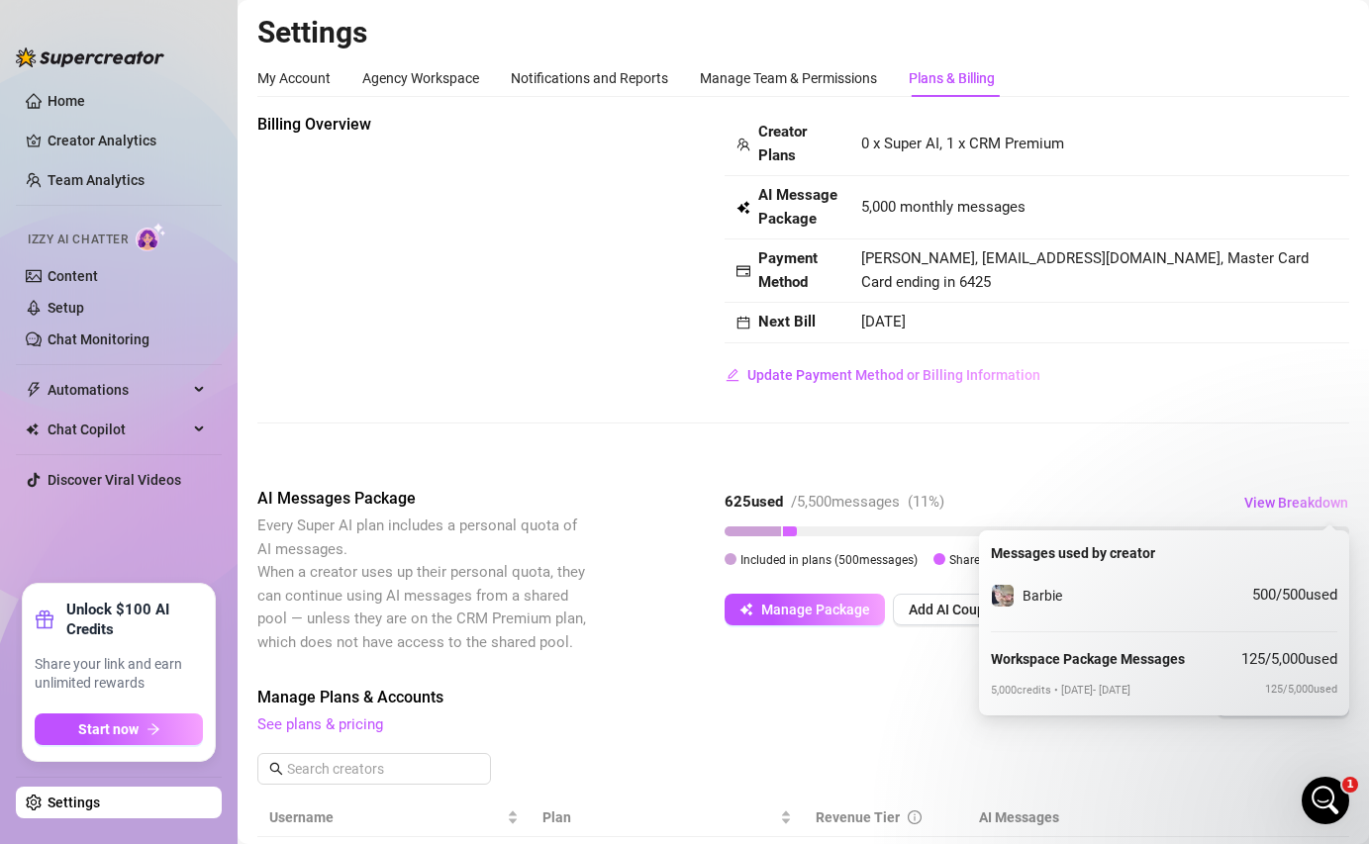
click at [779, 145] on span "Creator Plans" at bounding box center [797, 144] width 79 height 47
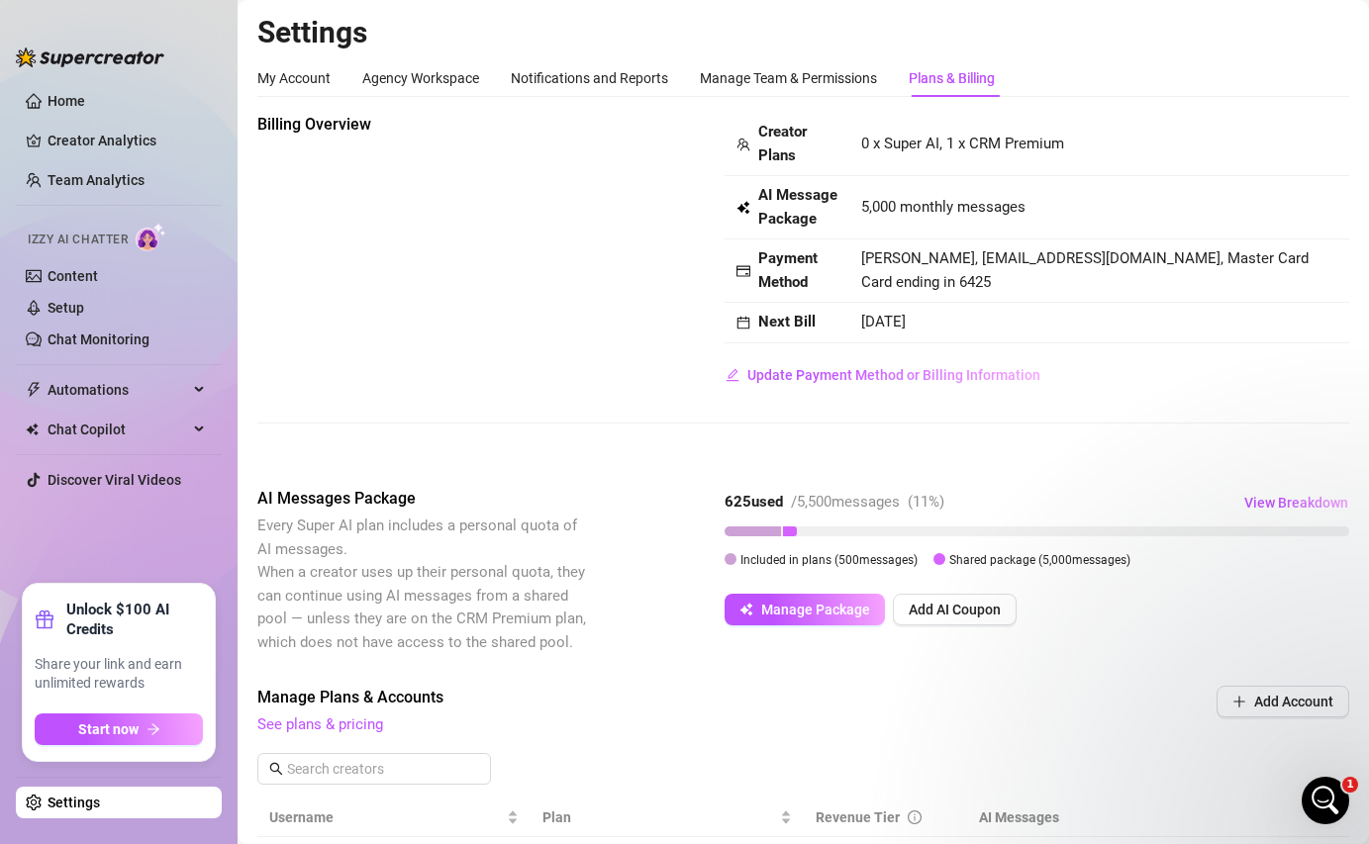
click at [783, 211] on strong "AI Message Package" at bounding box center [797, 207] width 79 height 42
click at [1263, 506] on span "View Breakdown" at bounding box center [1296, 503] width 104 height 16
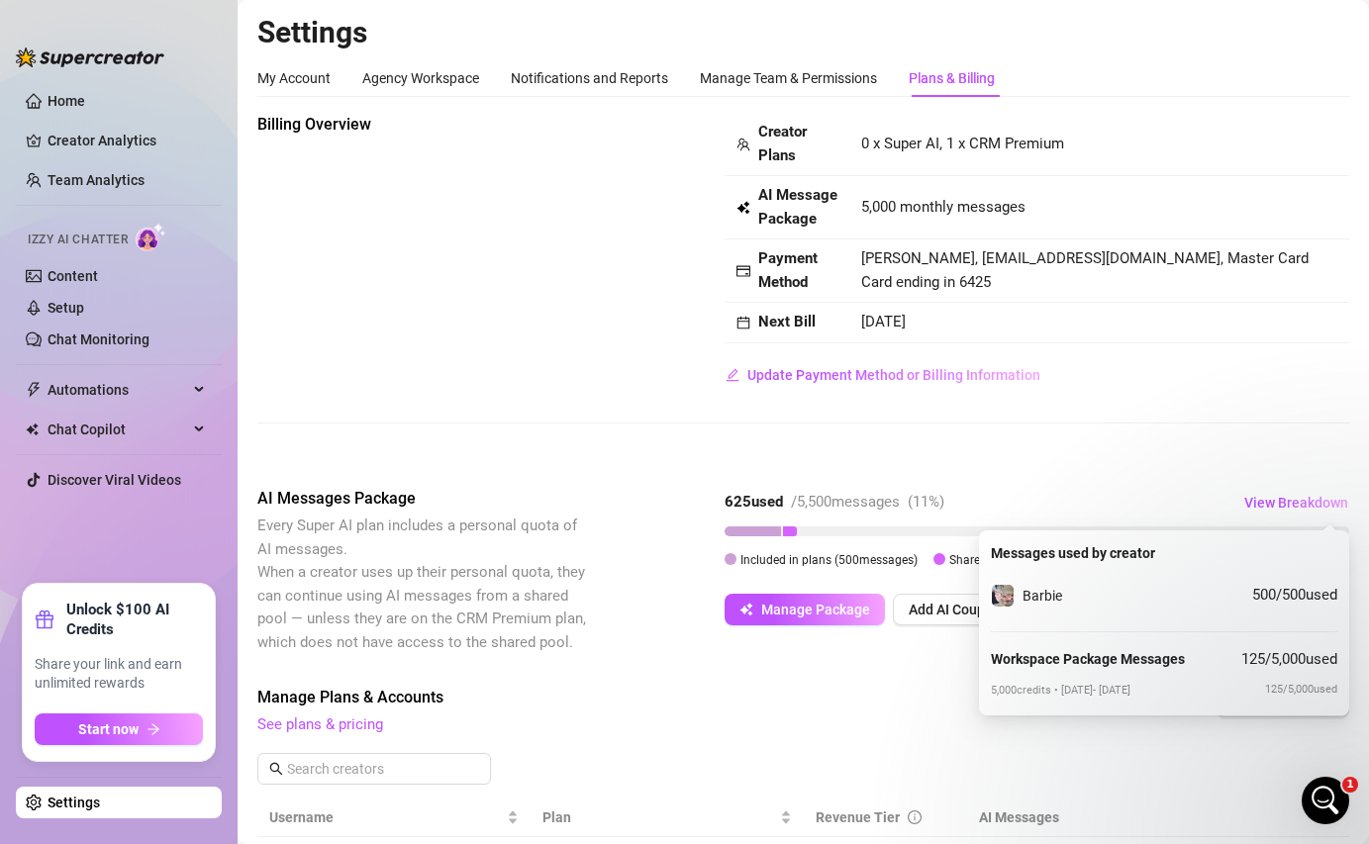
click at [1135, 666] on strong "Workspace Package Messages" at bounding box center [1088, 659] width 194 height 16
click at [918, 685] on div "Billing Overview Creator Plans 0 x Super AI, 1 x CRM Premium AI Message Package…" at bounding box center [802, 721] width 1091 height 1216
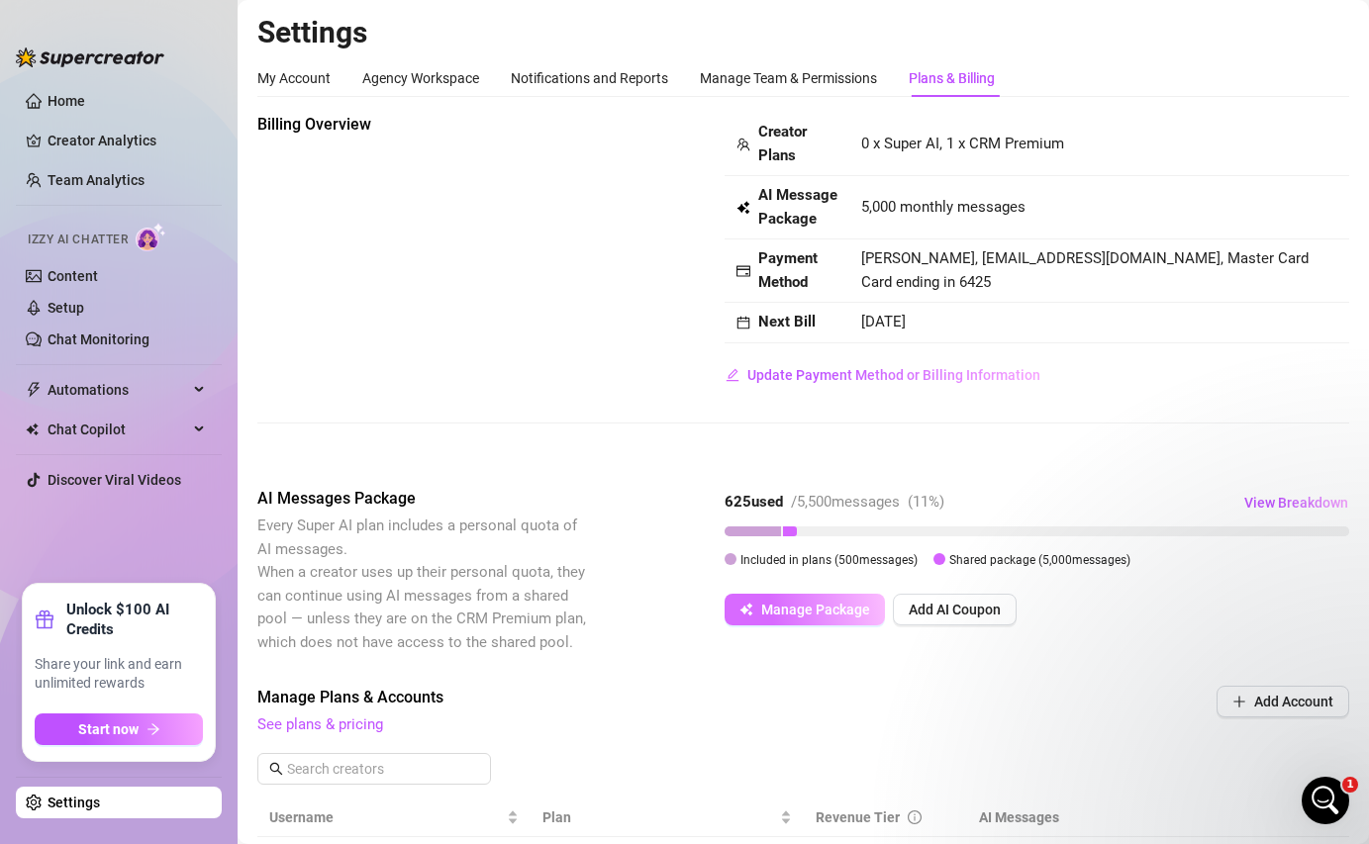
click at [850, 622] on button "Manage Package" at bounding box center [804, 610] width 160 height 32
checkbox input "false"
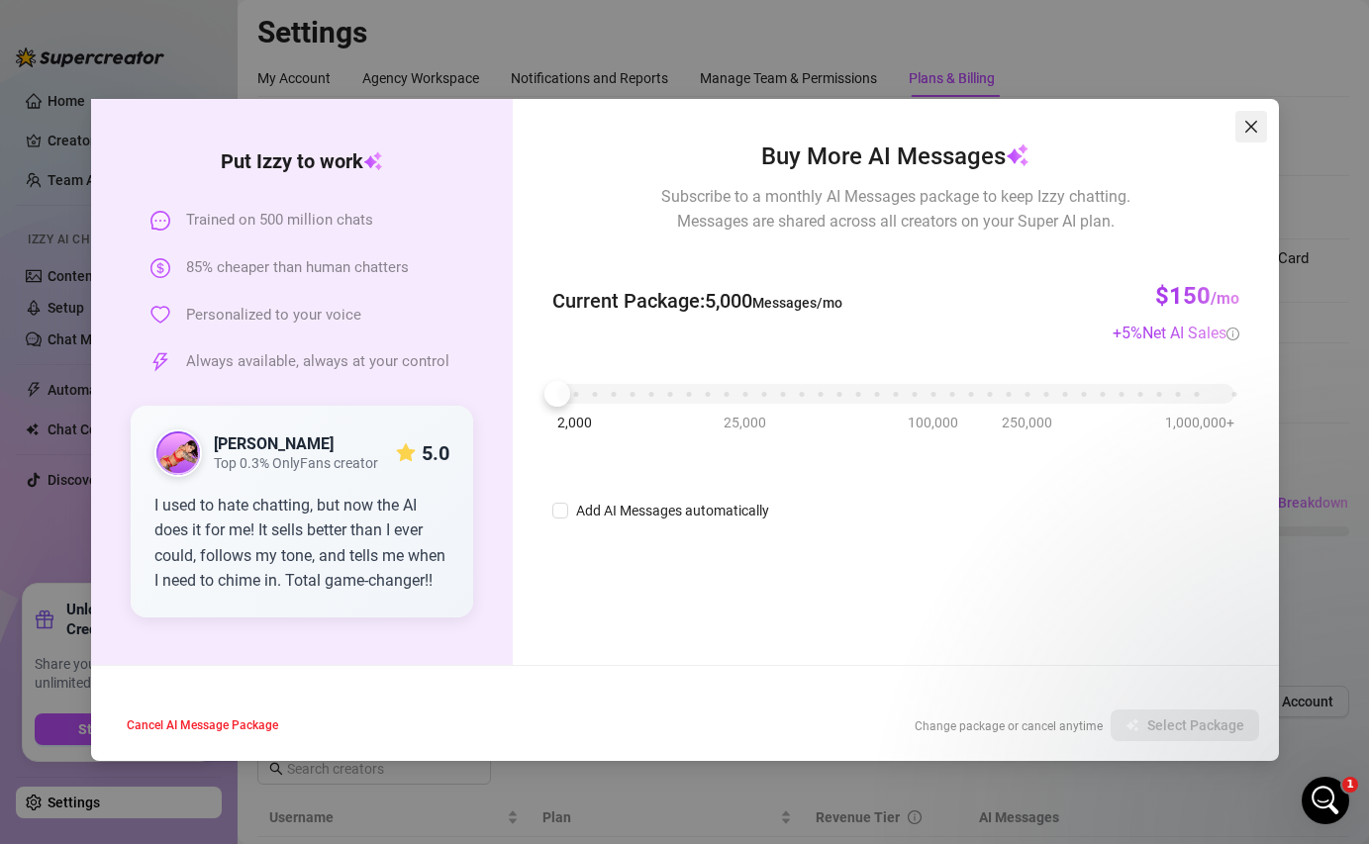
click at [1253, 116] on button "Close" at bounding box center [1251, 127] width 32 height 32
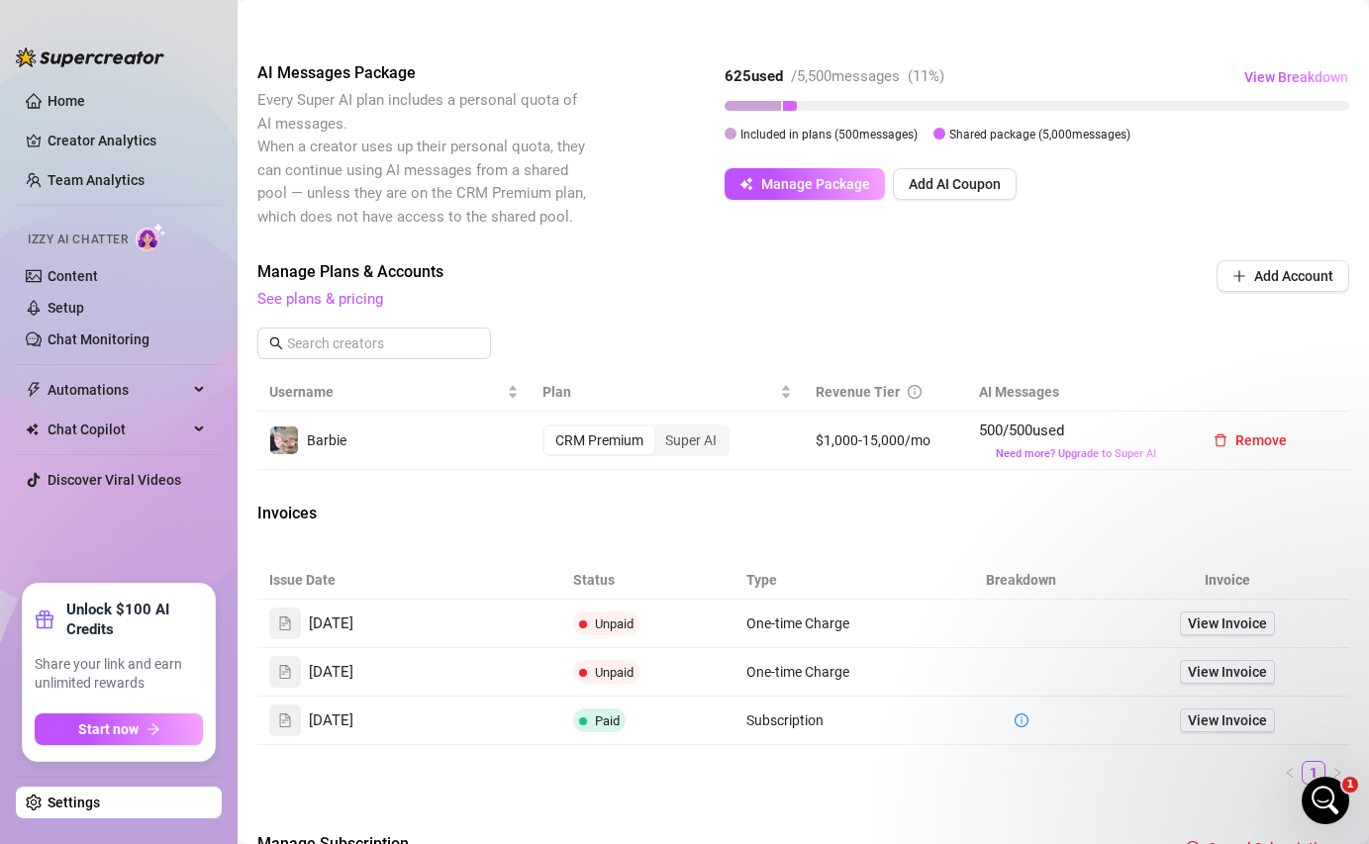
scroll to position [428, 0]
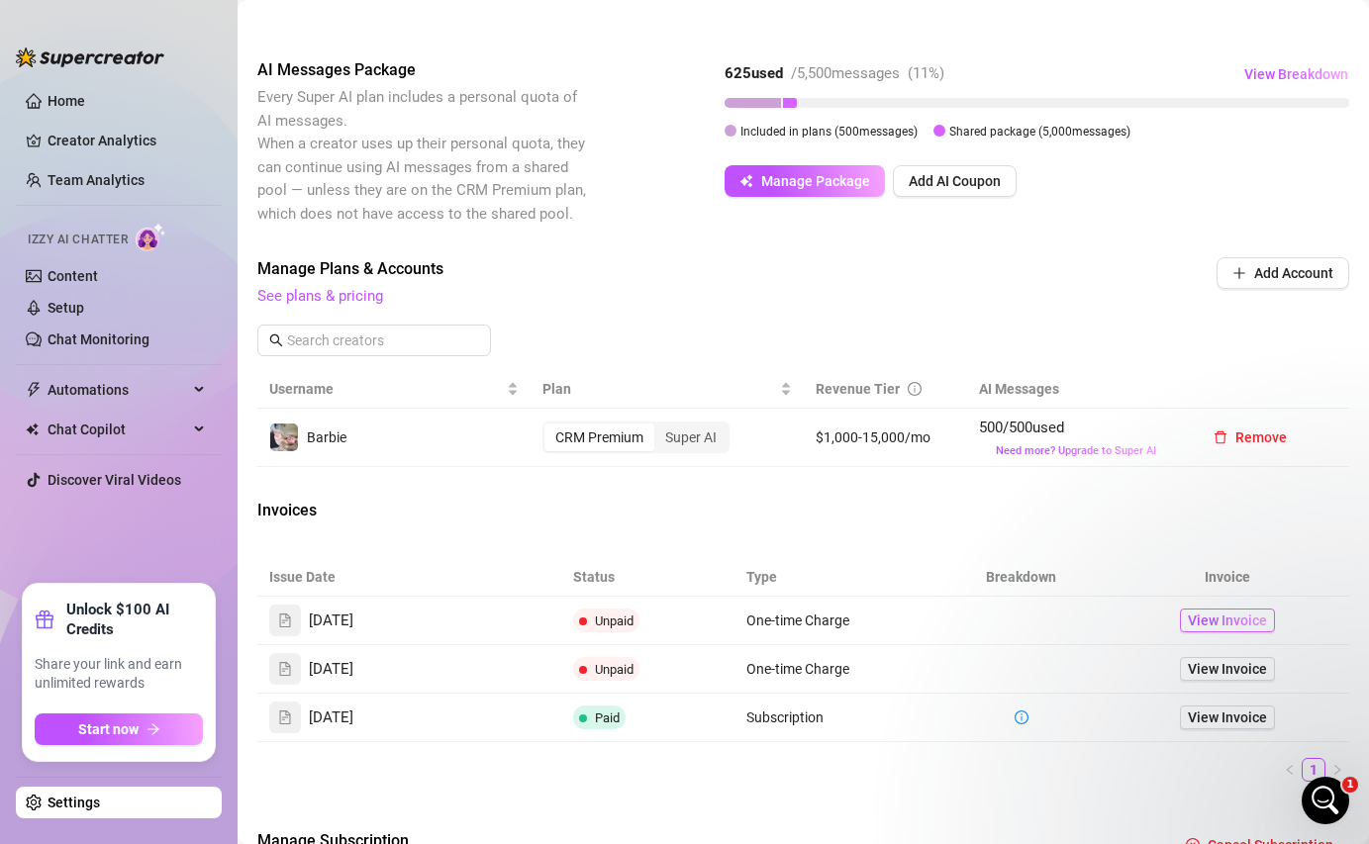
click at [1193, 617] on span "View Invoice" at bounding box center [1226, 621] width 79 height 22
click at [696, 444] on div "Super AI" at bounding box center [690, 438] width 73 height 28
click at [659, 427] on input "Super AI" at bounding box center [659, 427] width 0 height 0
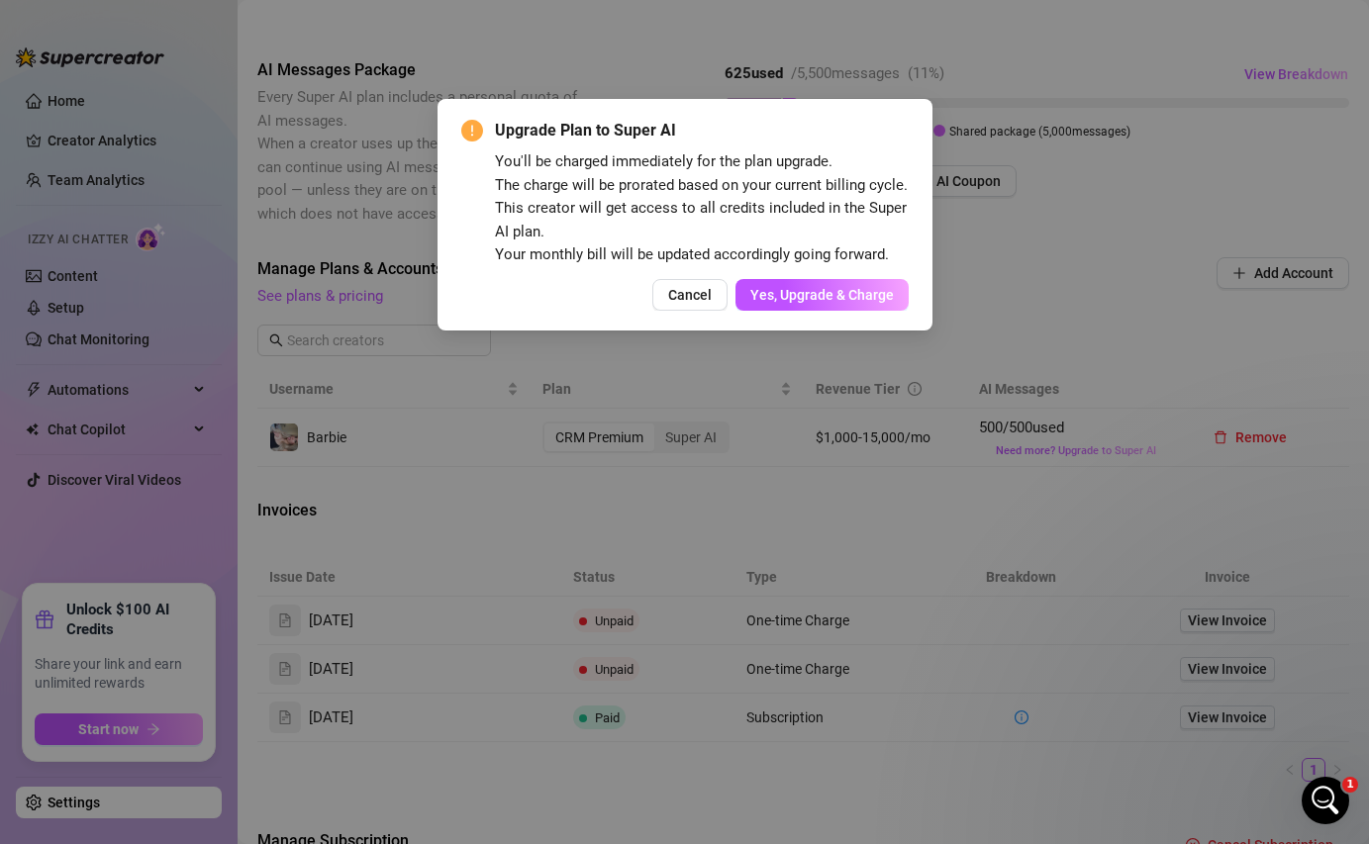
click at [665, 311] on div "Upgrade Plan to Super AI You'll be charged immediately for the plan upgrade. Th…" at bounding box center [684, 215] width 495 height 232
click at [670, 302] on button "Cancel" at bounding box center [689, 295] width 75 height 32
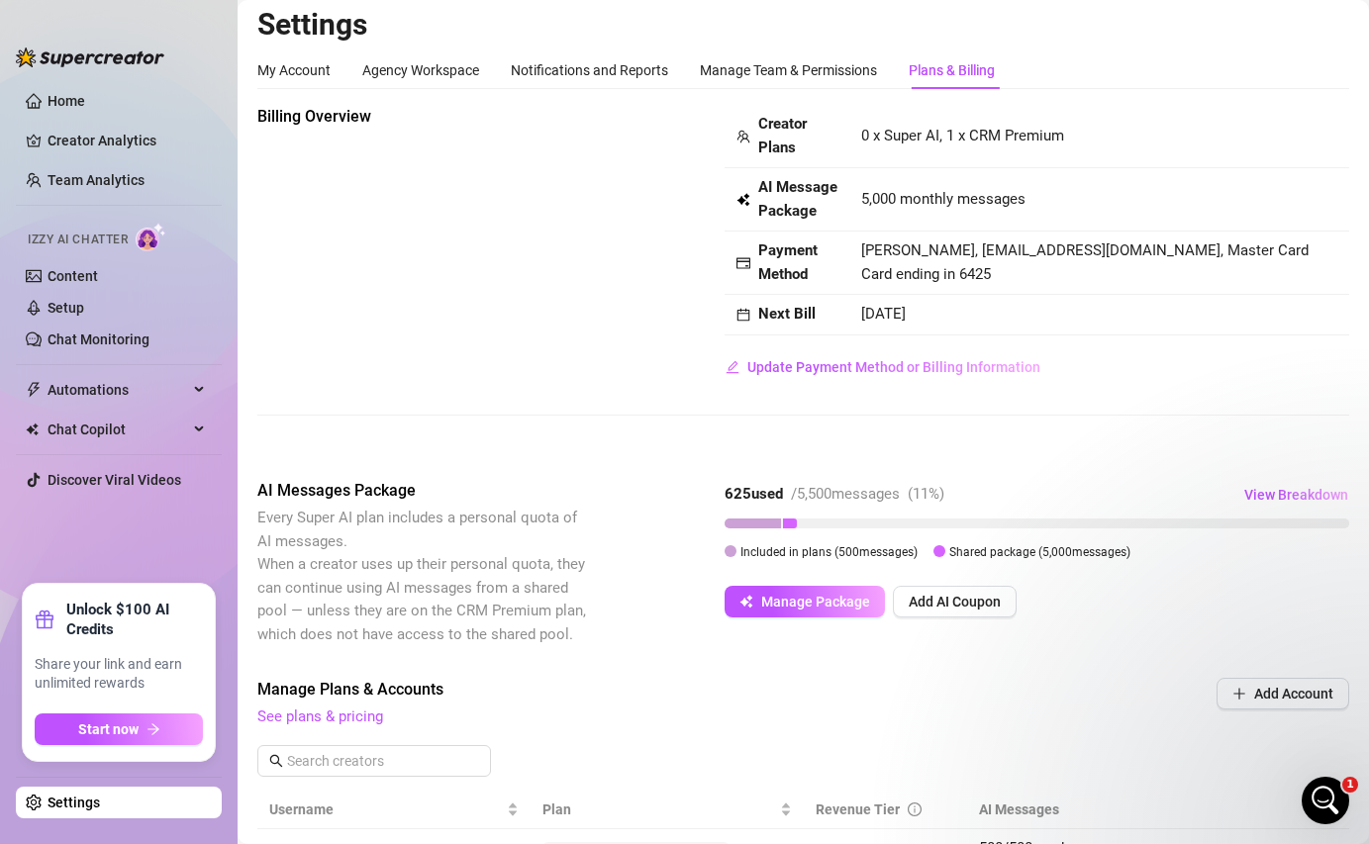
scroll to position [0, 0]
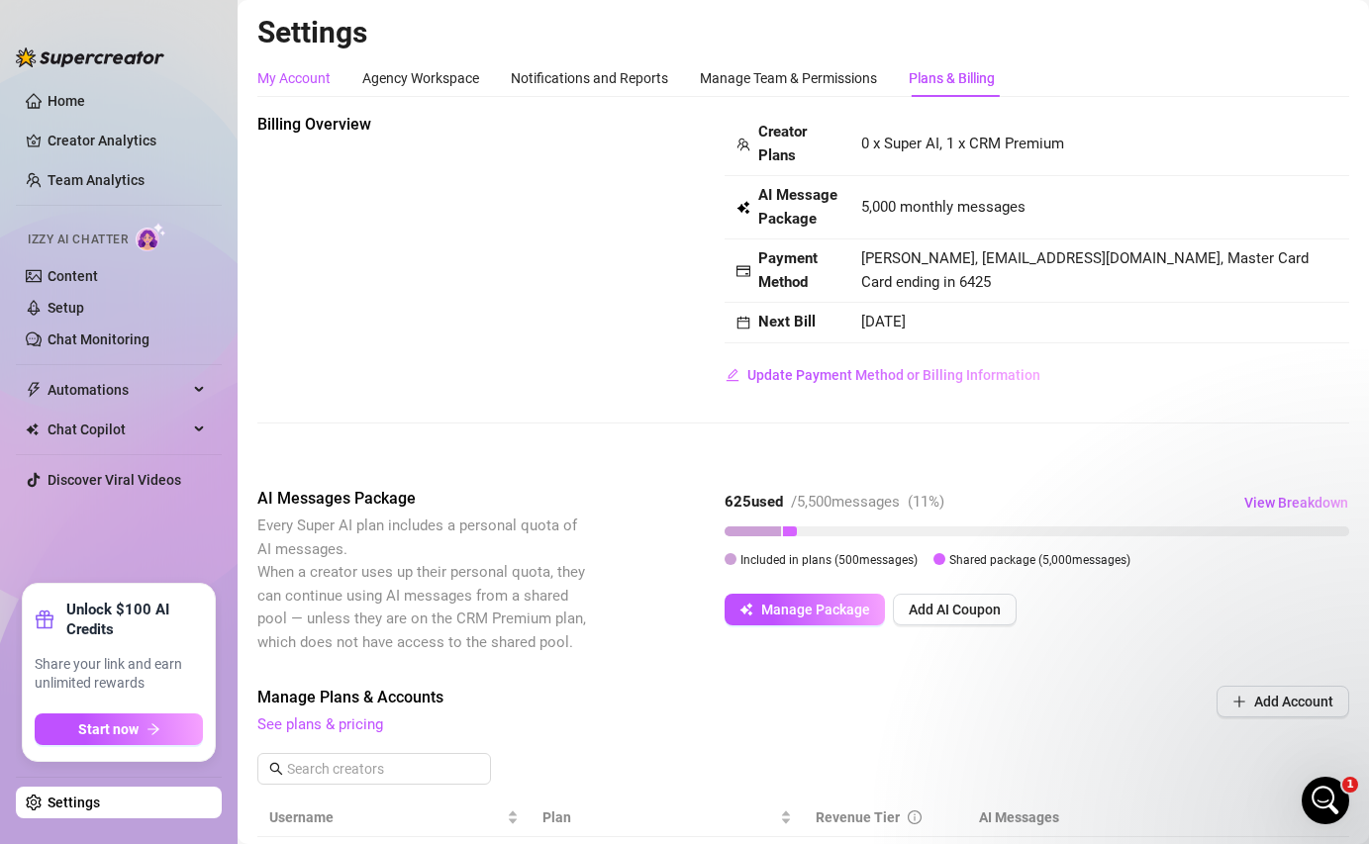
click at [276, 83] on div "My Account" at bounding box center [293, 78] width 73 height 22
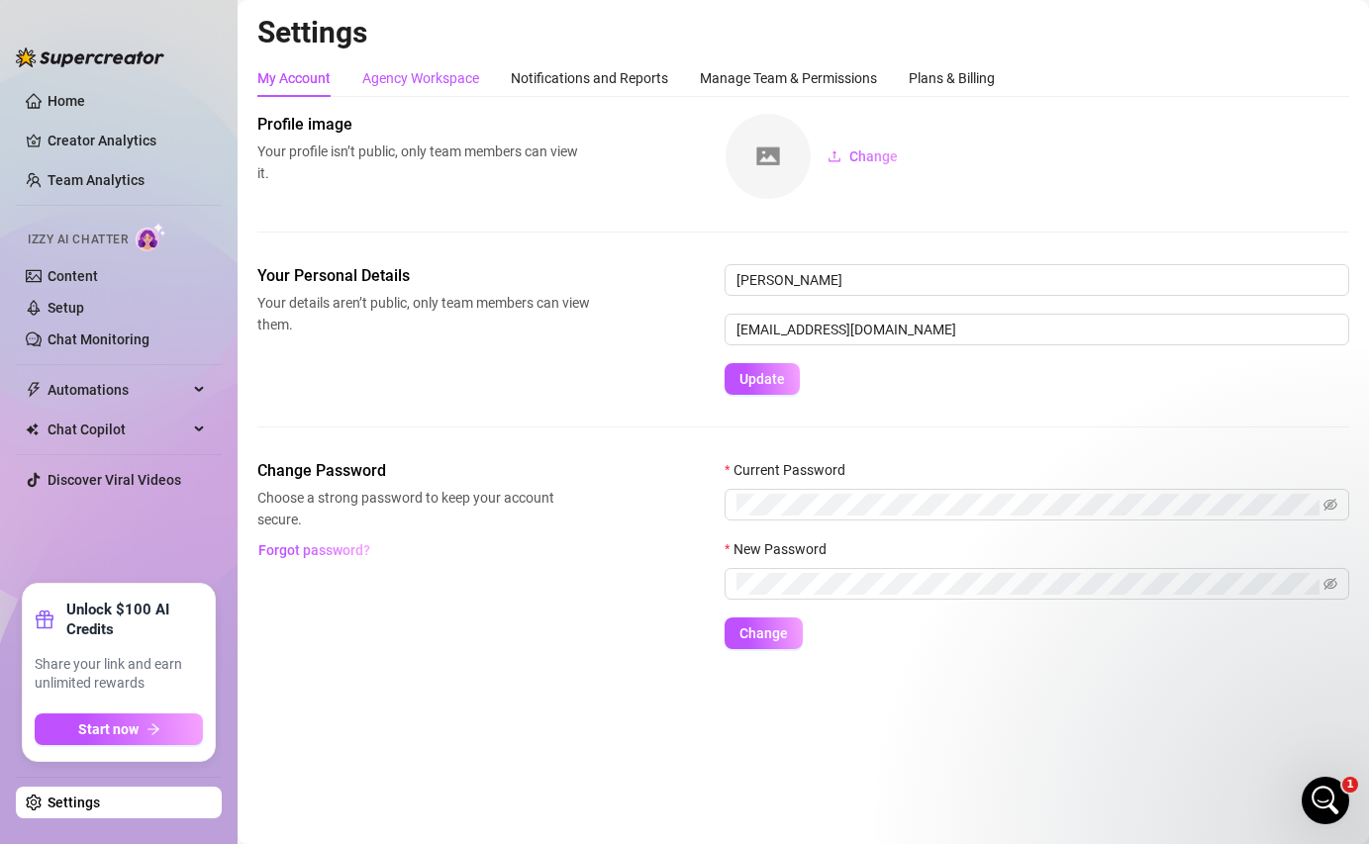
click at [405, 82] on div "Agency Workspace" at bounding box center [420, 78] width 117 height 22
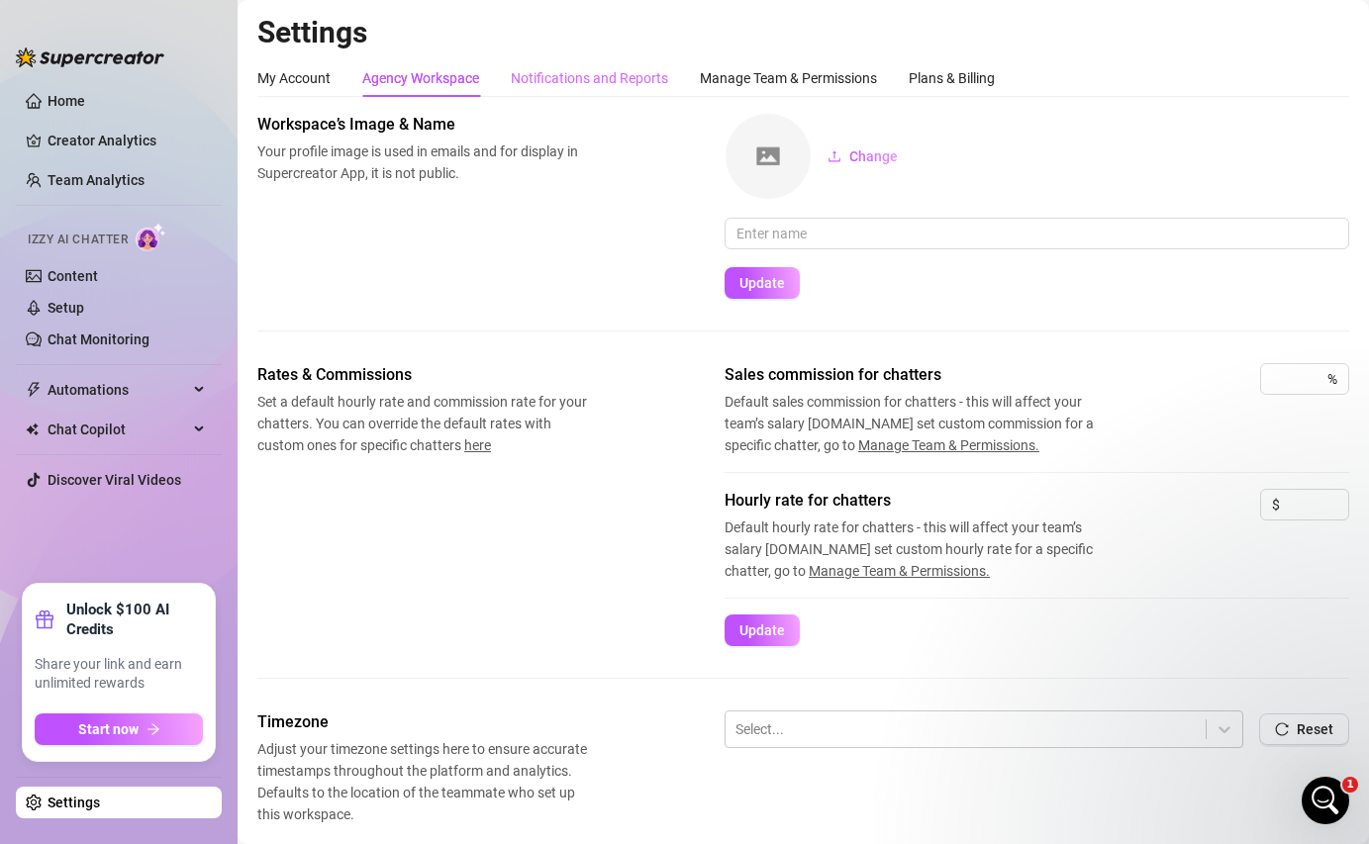
click at [562, 90] on div "Notifications and Reports" at bounding box center [589, 78] width 157 height 38
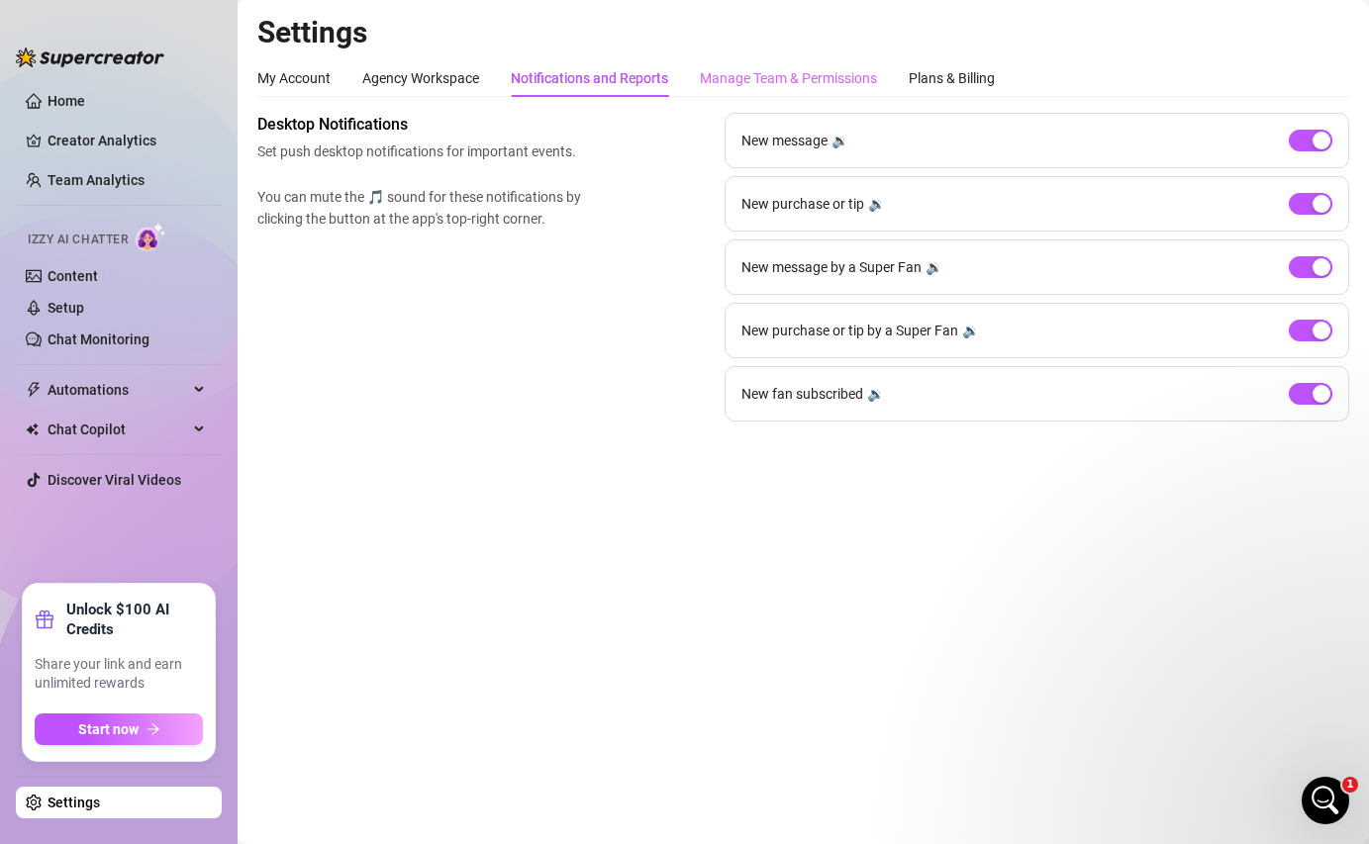
click at [722, 94] on div "Manage Team & Permissions" at bounding box center [788, 78] width 177 height 38
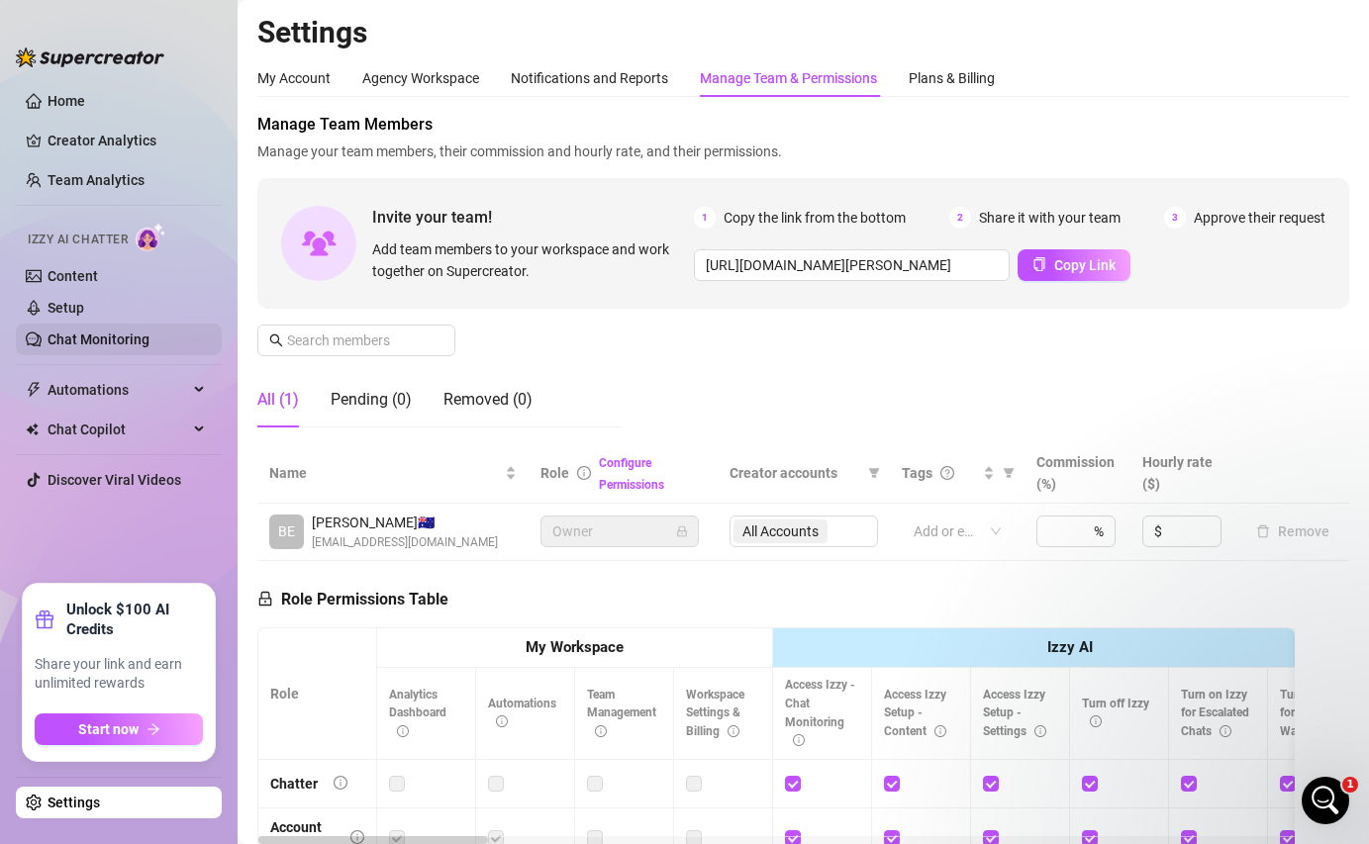
click at [133, 332] on link "Chat Monitoring" at bounding box center [98, 340] width 102 height 16
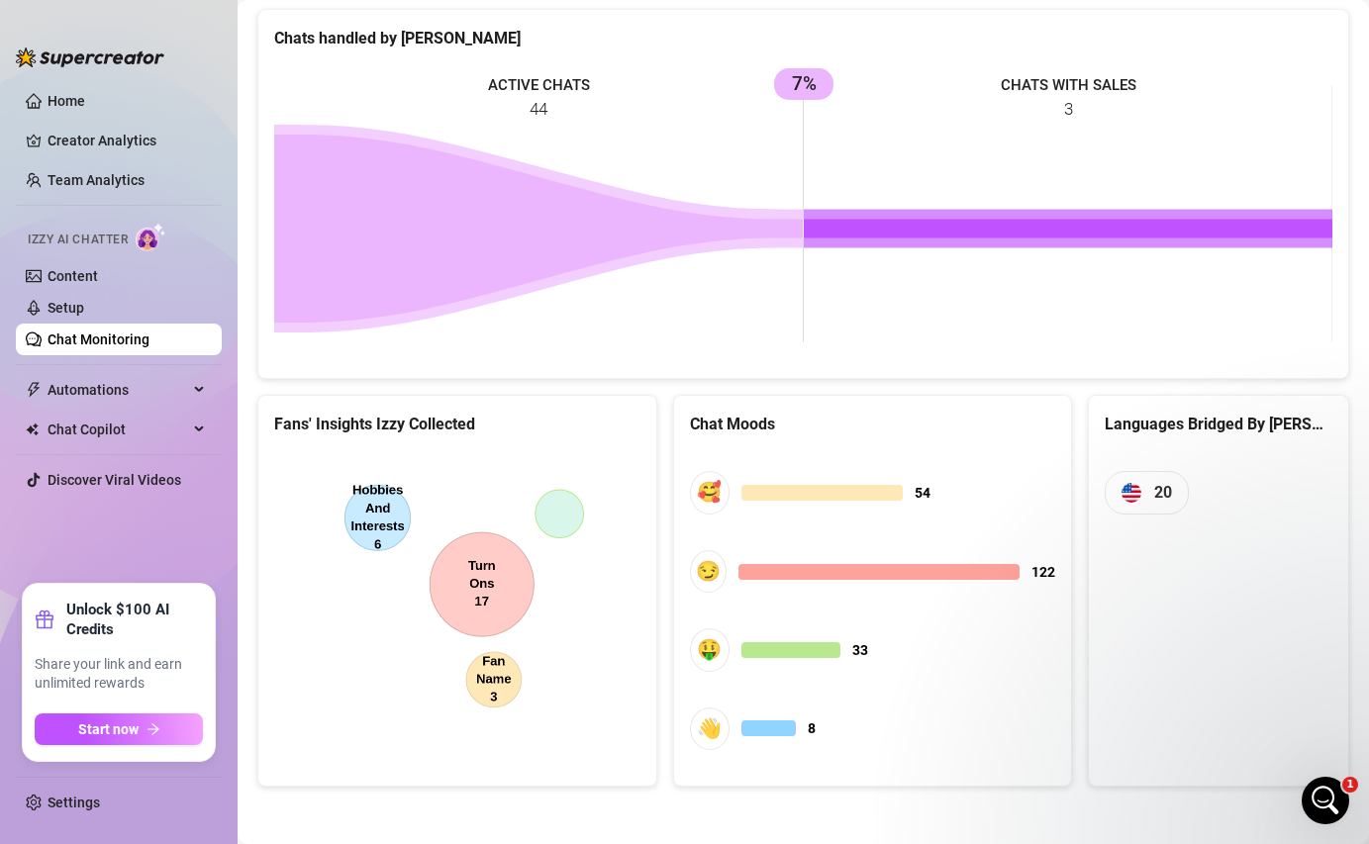
scroll to position [852, 0]
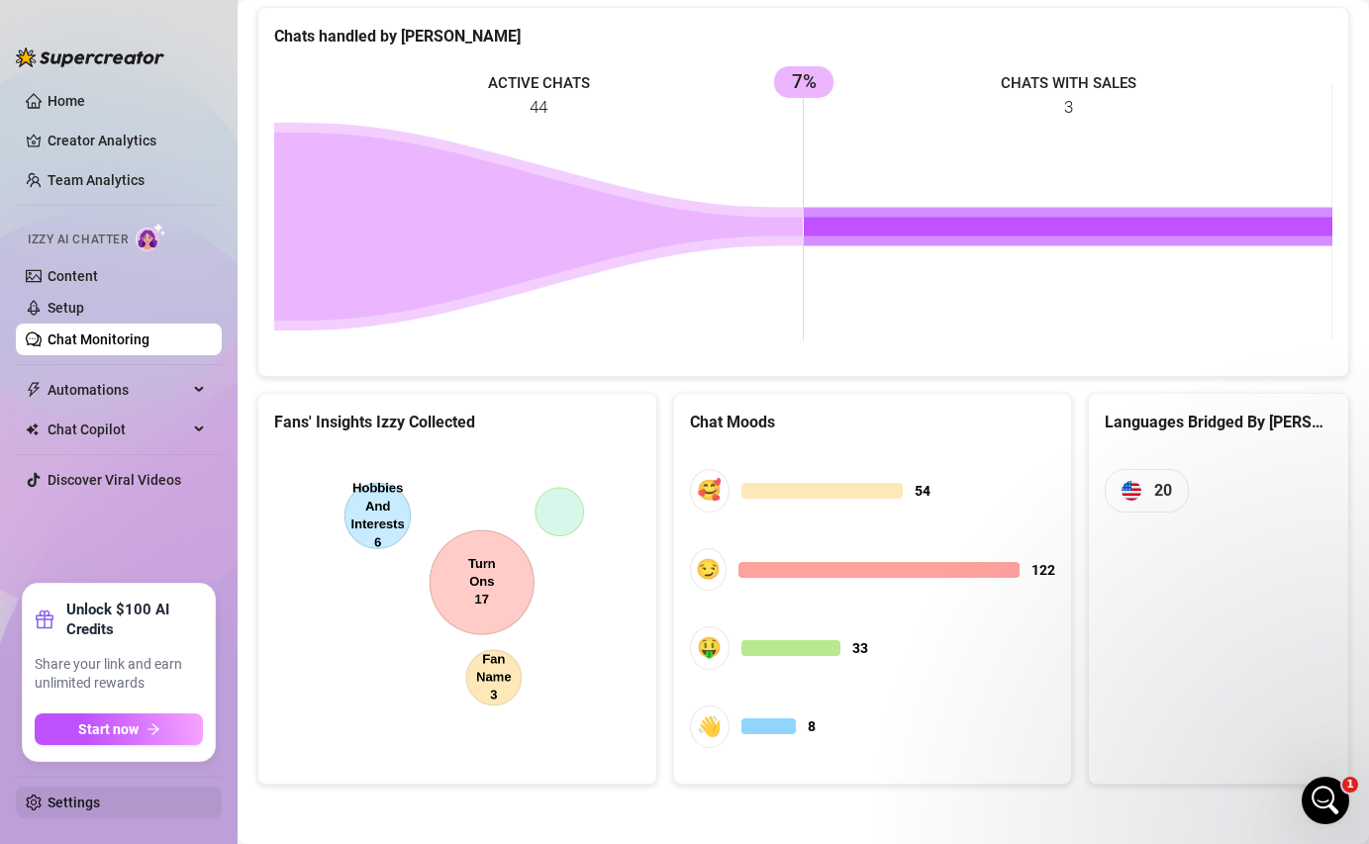
click at [82, 773] on link "Settings" at bounding box center [73, 803] width 52 height 16
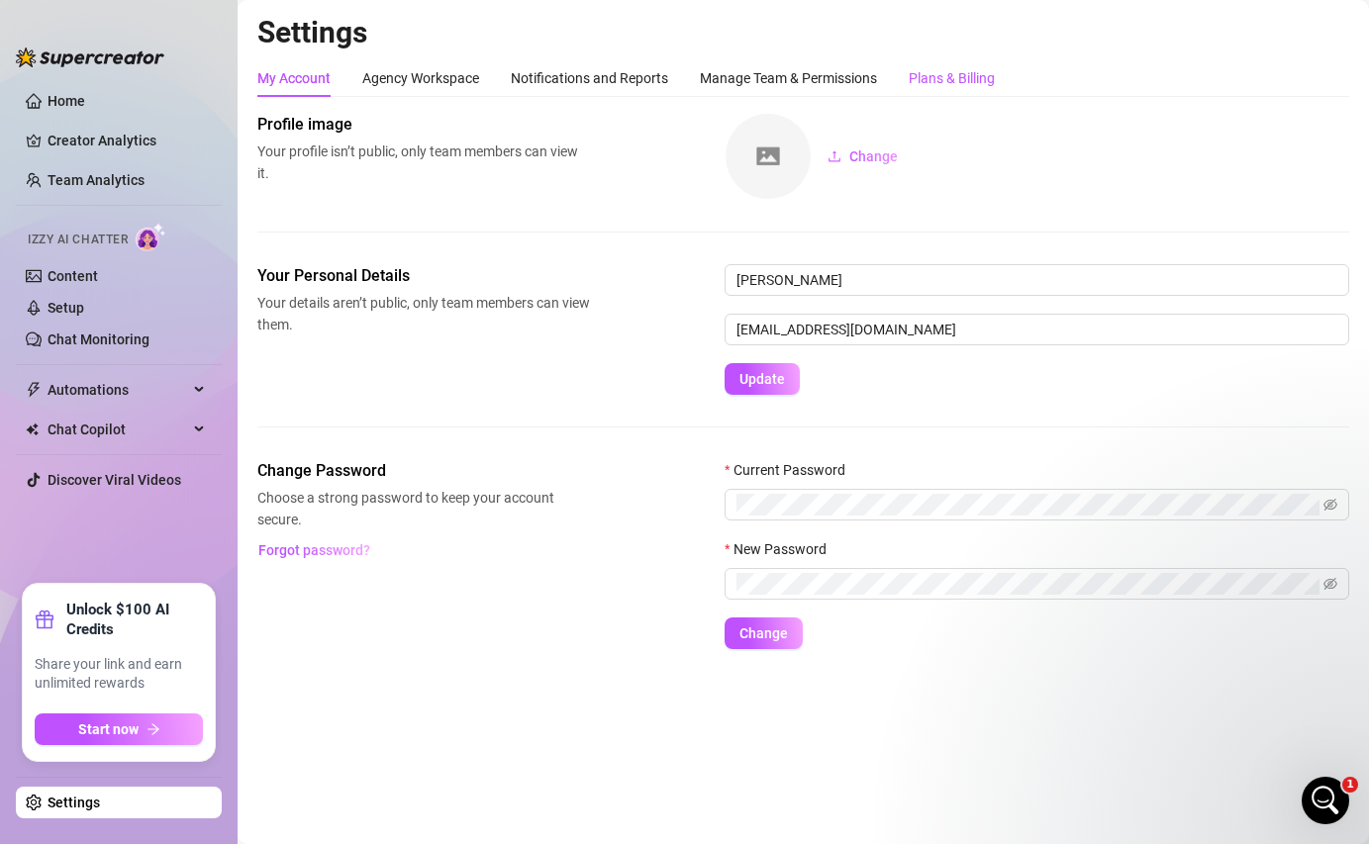
click at [930, 71] on div "Plans & Billing" at bounding box center [951, 78] width 86 height 22
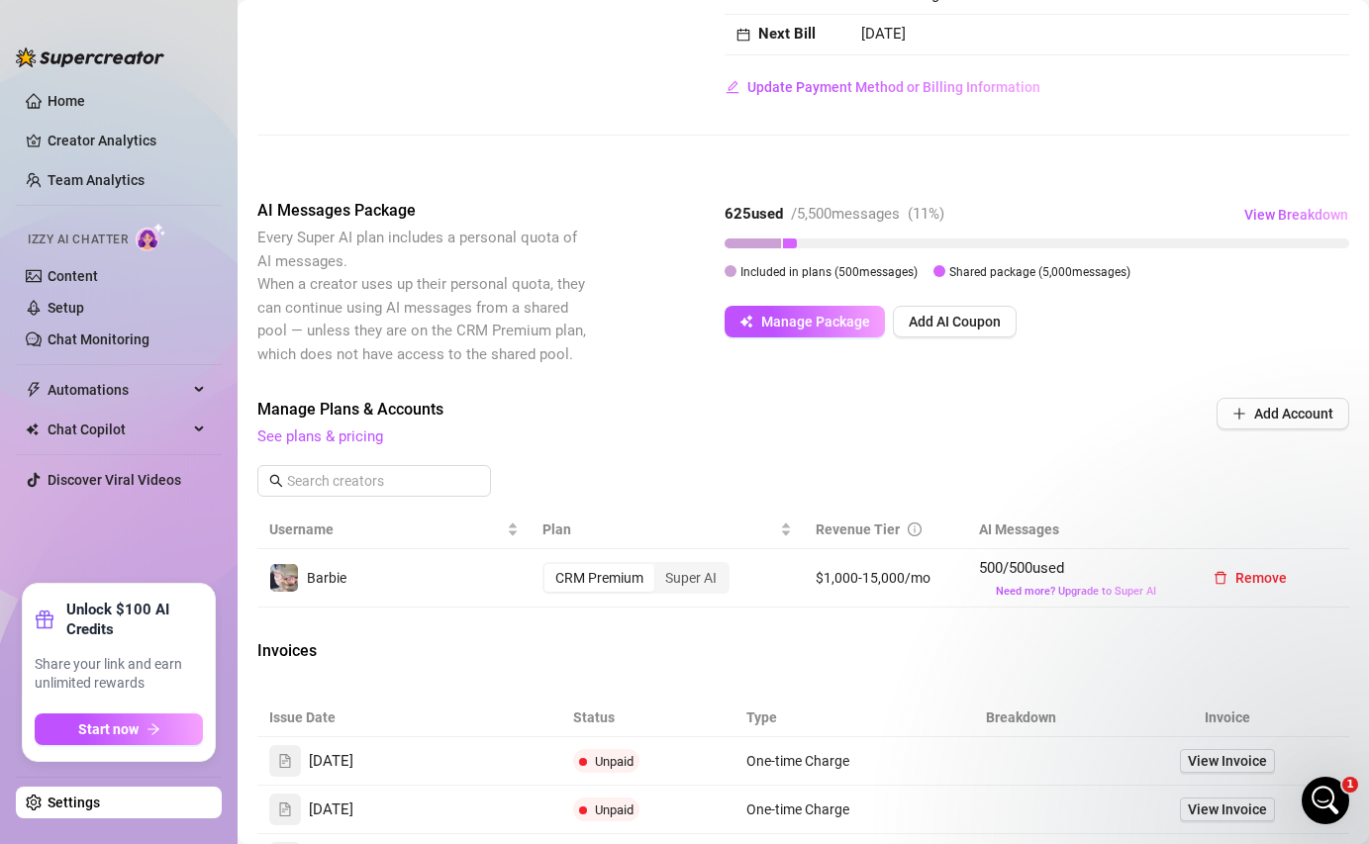
scroll to position [286, 0]
click at [372, 436] on link "See plans & pricing" at bounding box center [320, 438] width 126 height 18
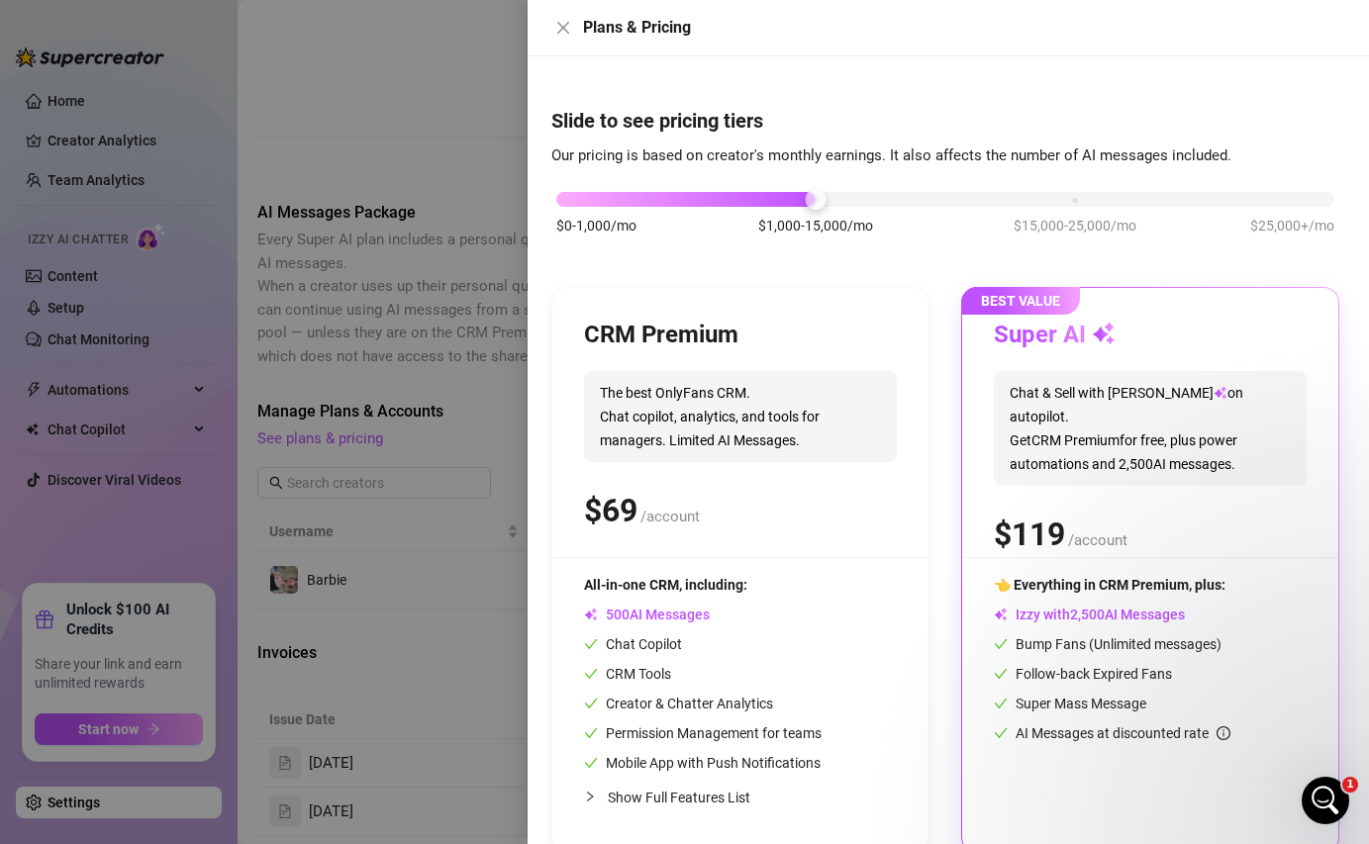
scroll to position [33, 0]
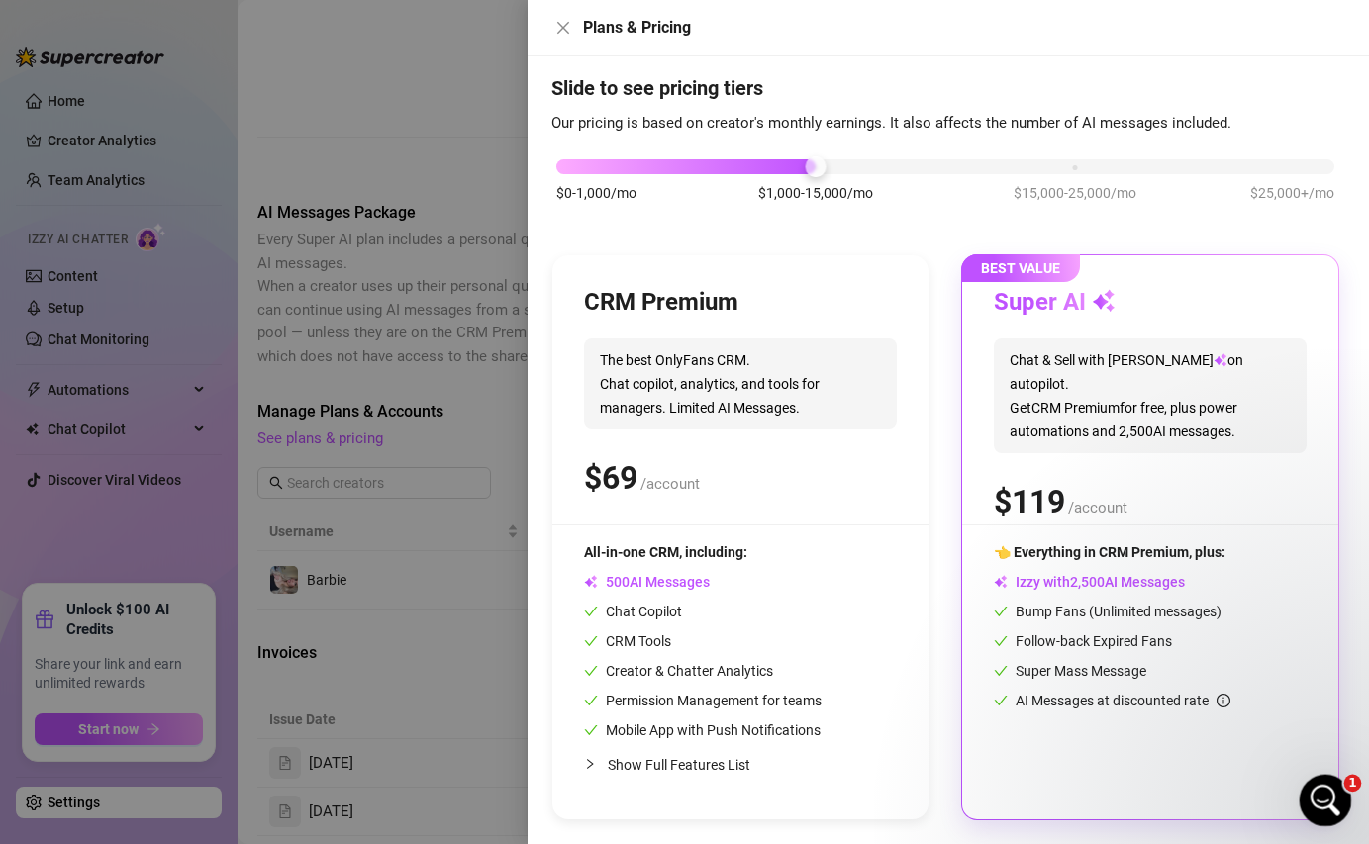
click at [1329, 773] on icon "Open Intercom Messenger" at bounding box center [1322, 798] width 33 height 33
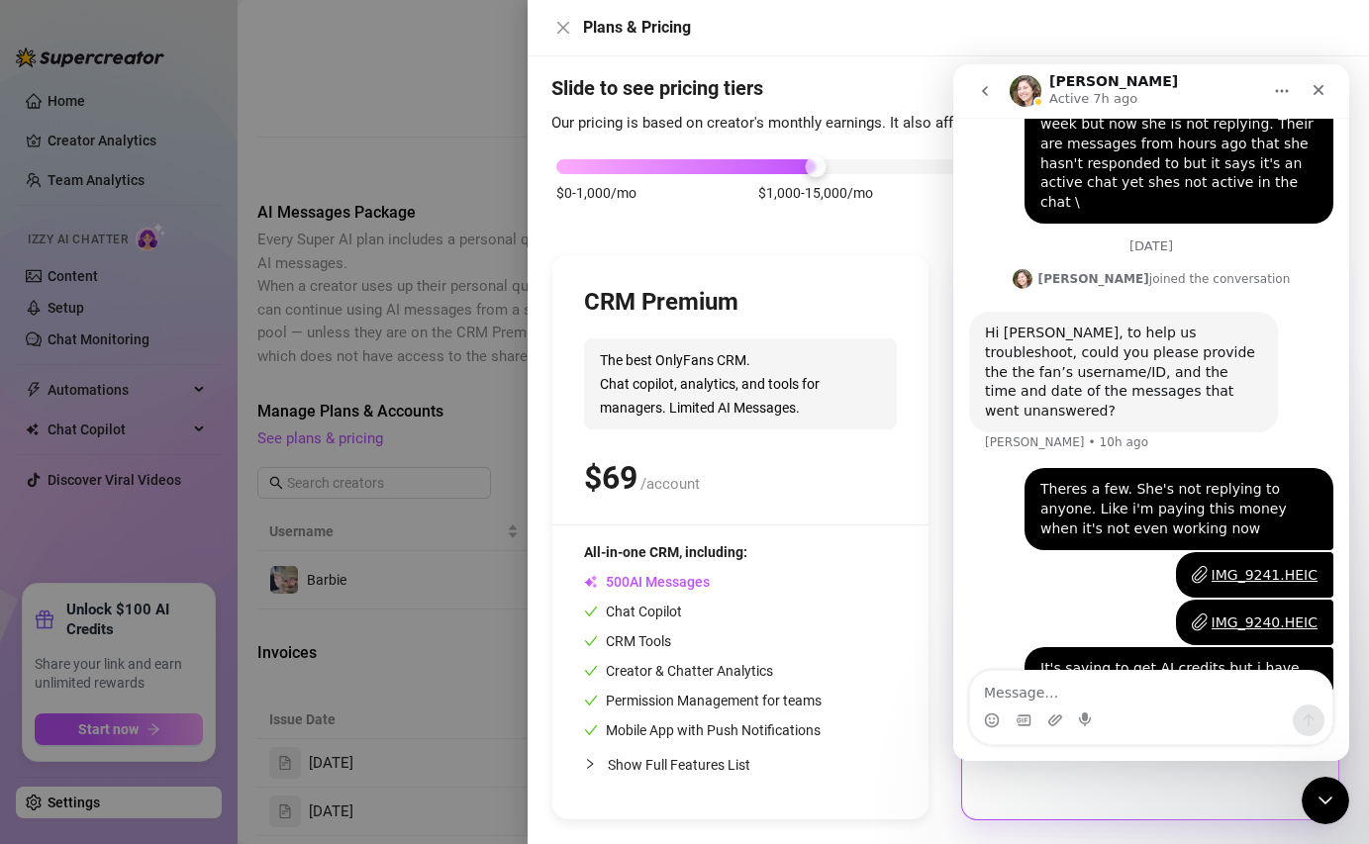
scroll to position [1406, 0]
click at [1321, 92] on icon "Close" at bounding box center [1318, 90] width 16 height 16
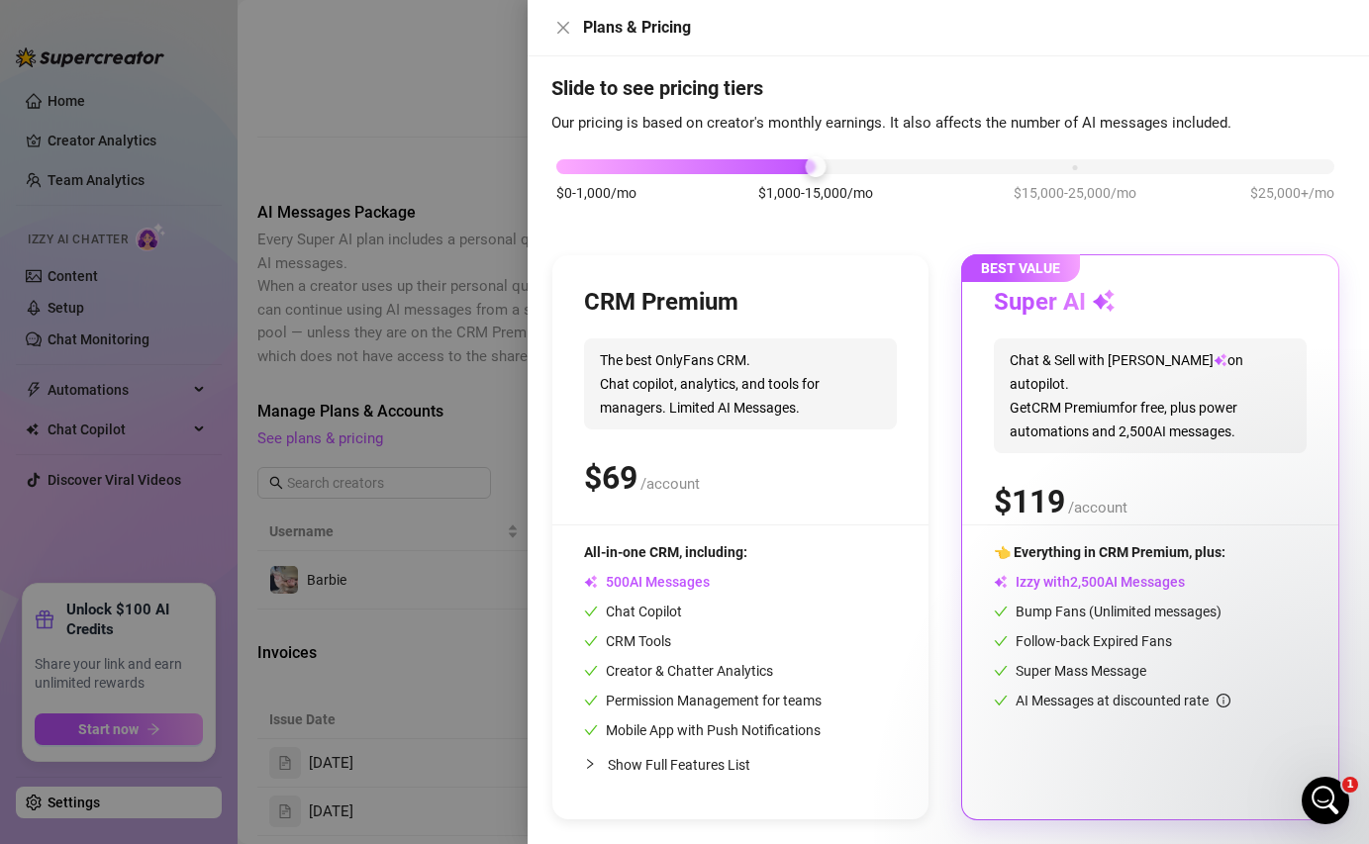
scroll to position [0, 0]
click at [554, 17] on button "Close" at bounding box center [563, 28] width 24 height 24
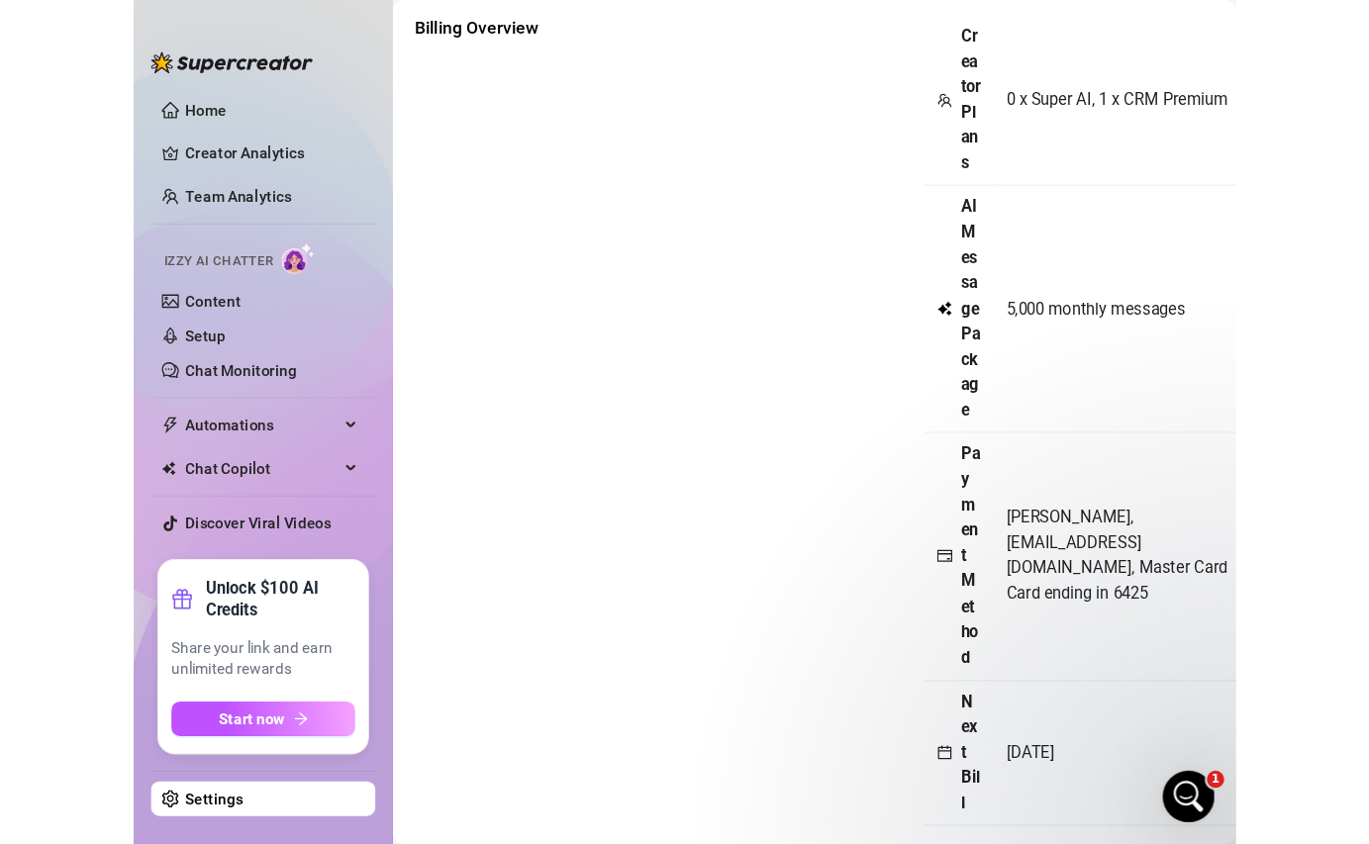
scroll to position [1432, 0]
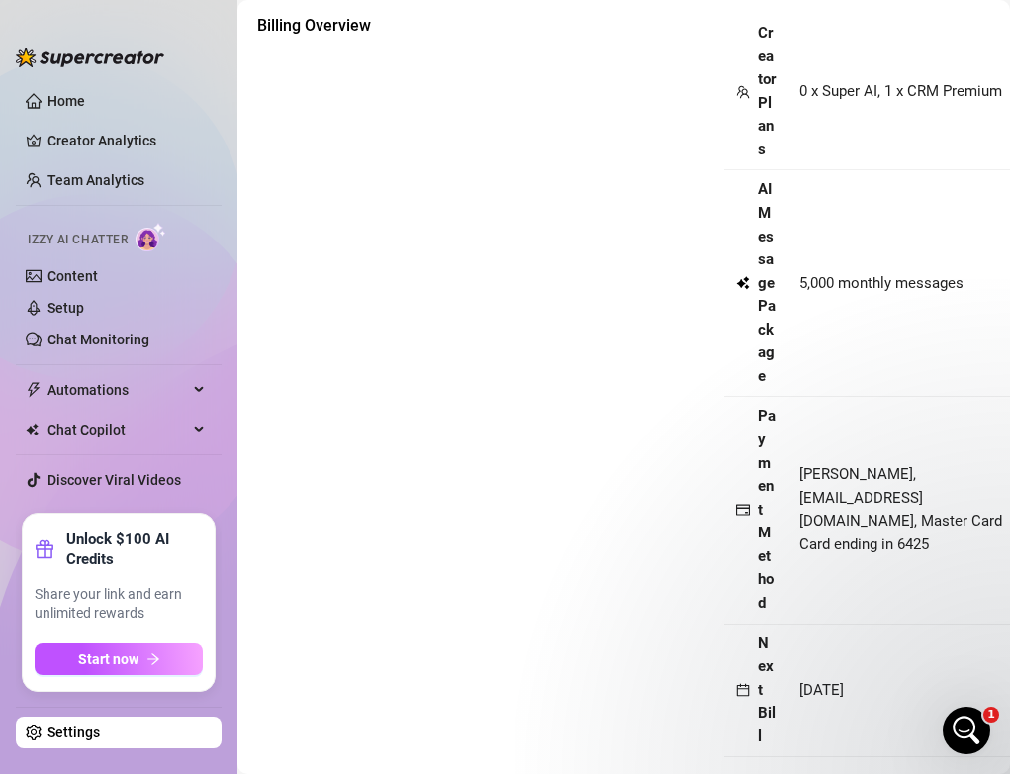
drag, startPoint x: 408, startPoint y: 225, endPoint x: 335, endPoint y: 228, distance: 72.3
click at [335, 228] on div "Billing Overview Creator Plans 0 x Super AI, 1 x CRM Premium AI Message Package…" at bounding box center [623, 409] width 733 height 791
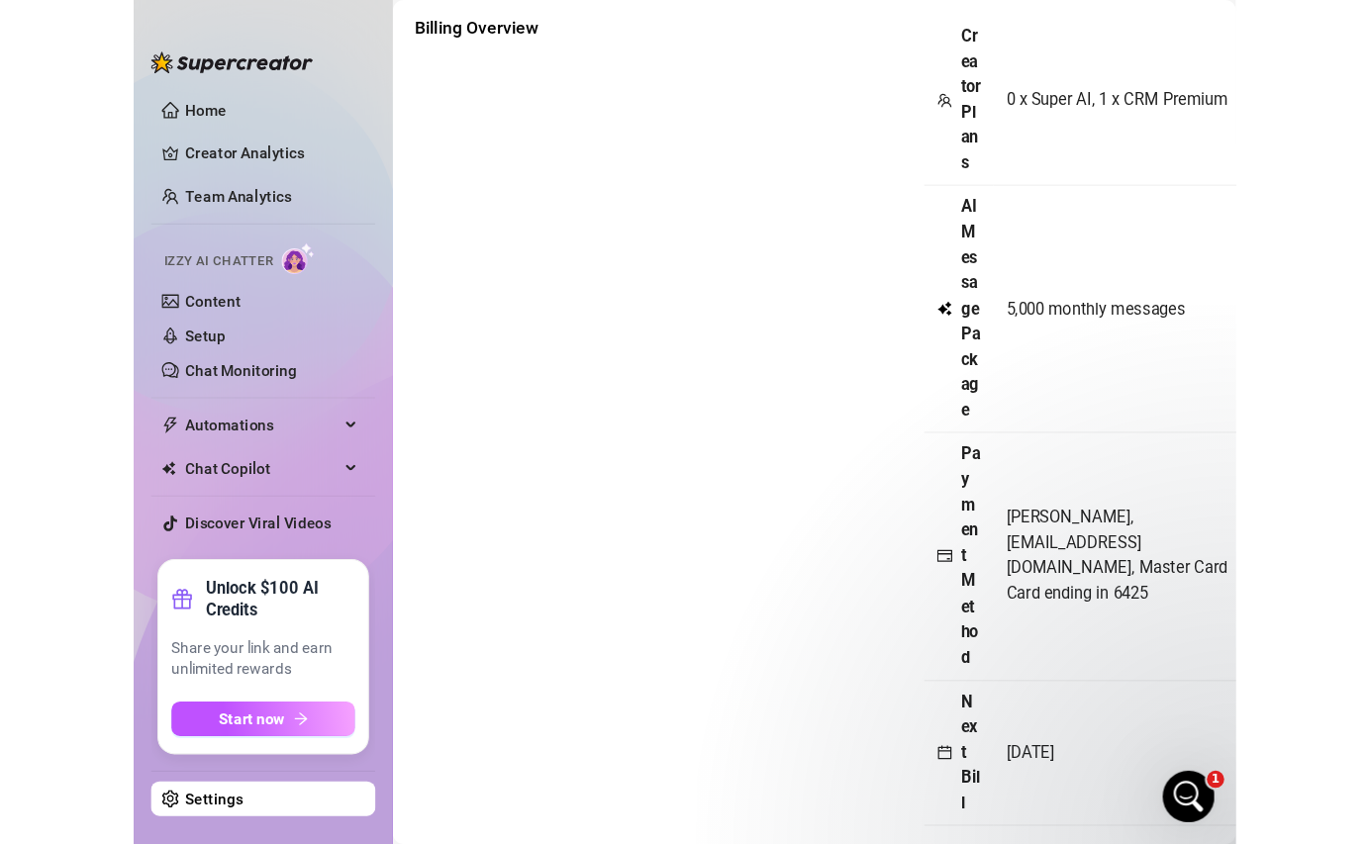
scroll to position [1406, 0]
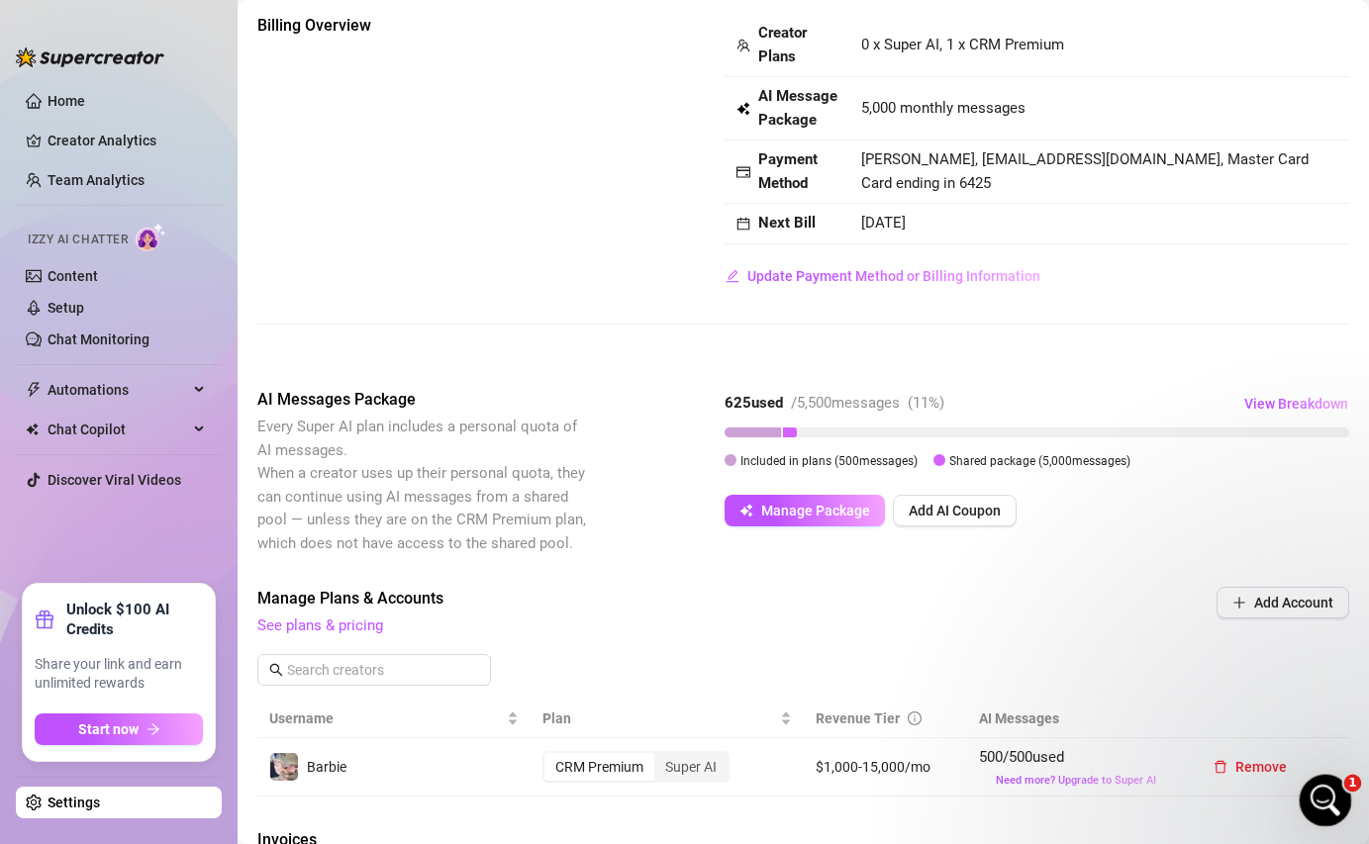
click at [1336, 773] on icon "Open Intercom Messenger" at bounding box center [1322, 798] width 33 height 33
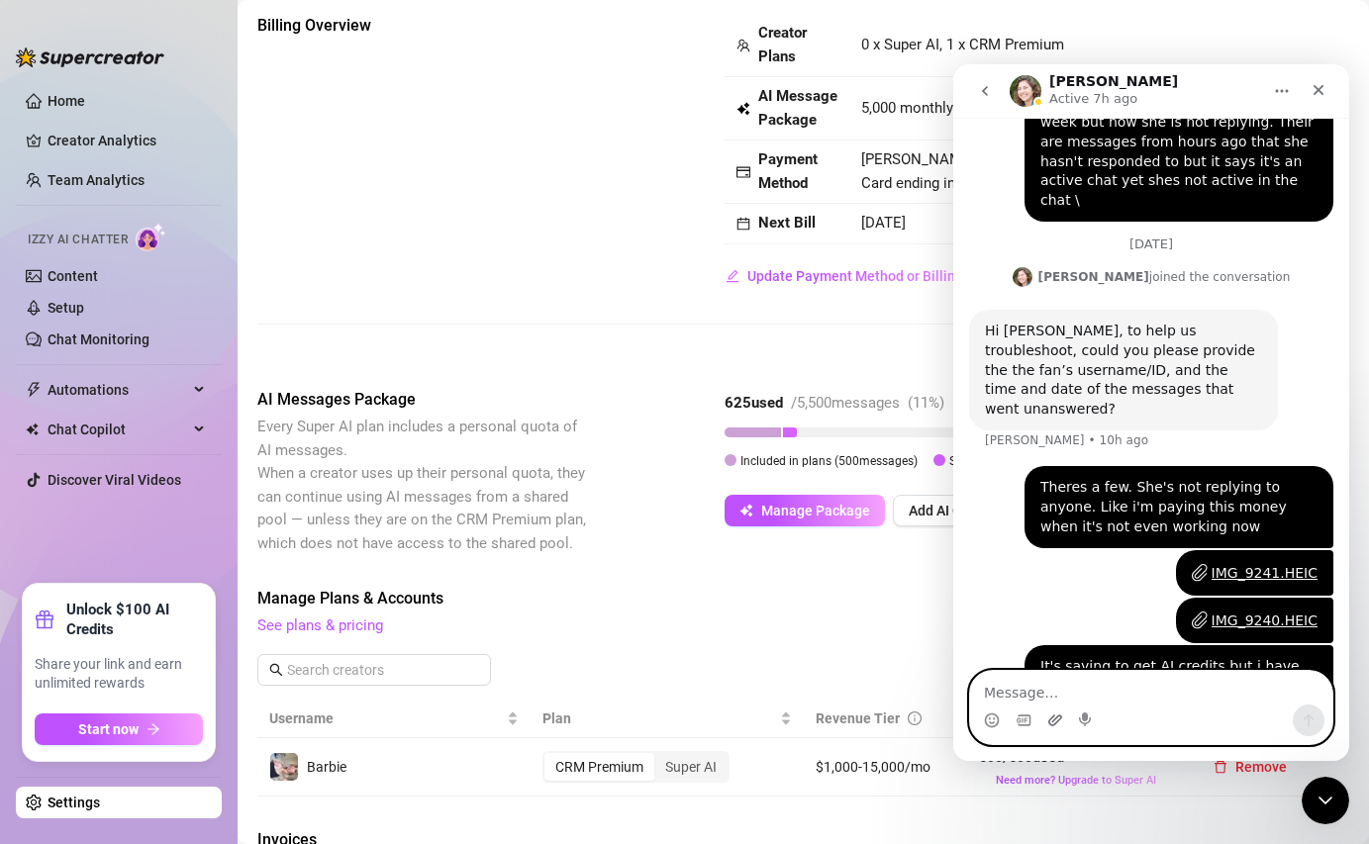
click at [1056, 720] on icon "Upload attachment" at bounding box center [1055, 720] width 16 height 16
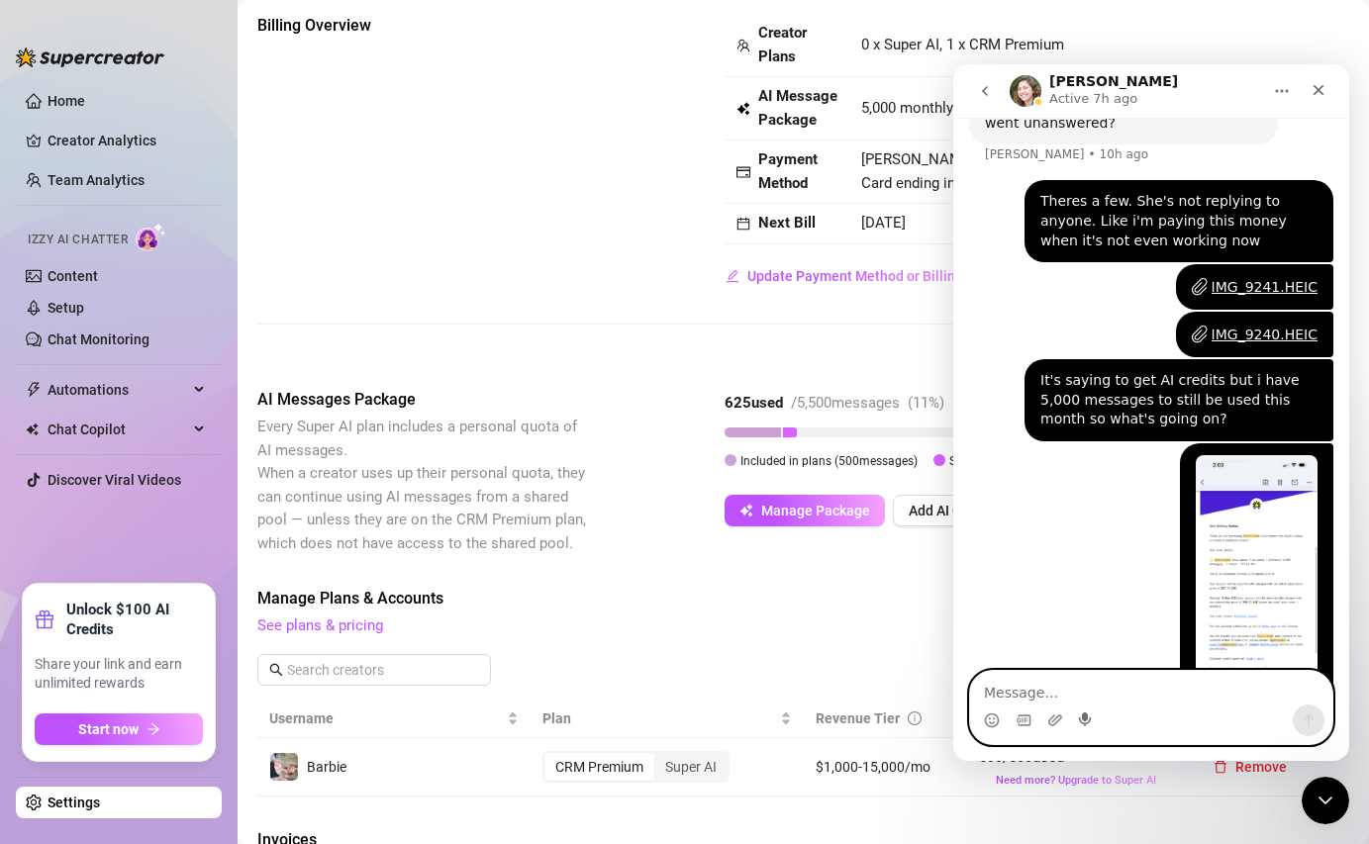
scroll to position [1697, 0]
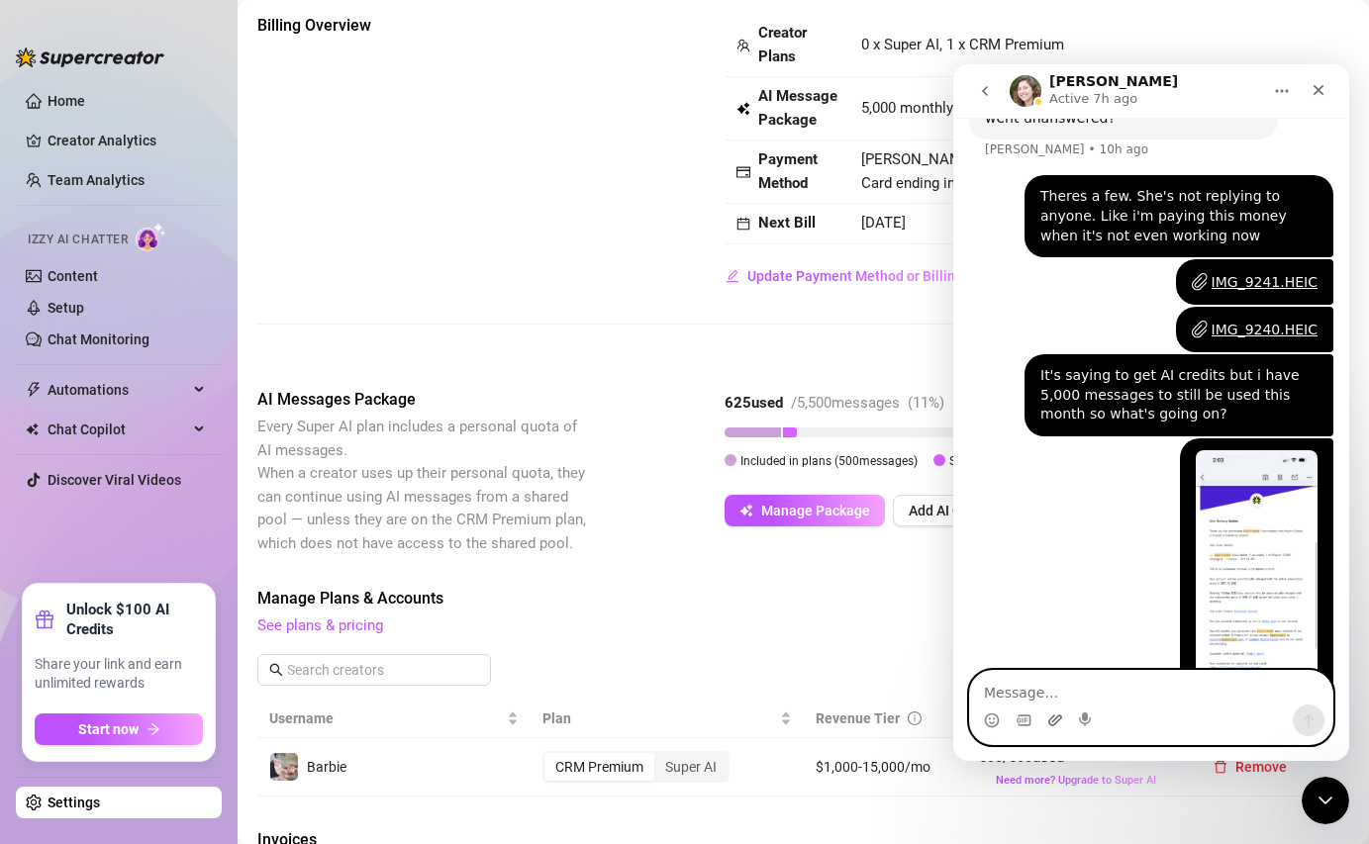
click at [1062, 719] on icon "Upload attachment" at bounding box center [1055, 720] width 16 height 16
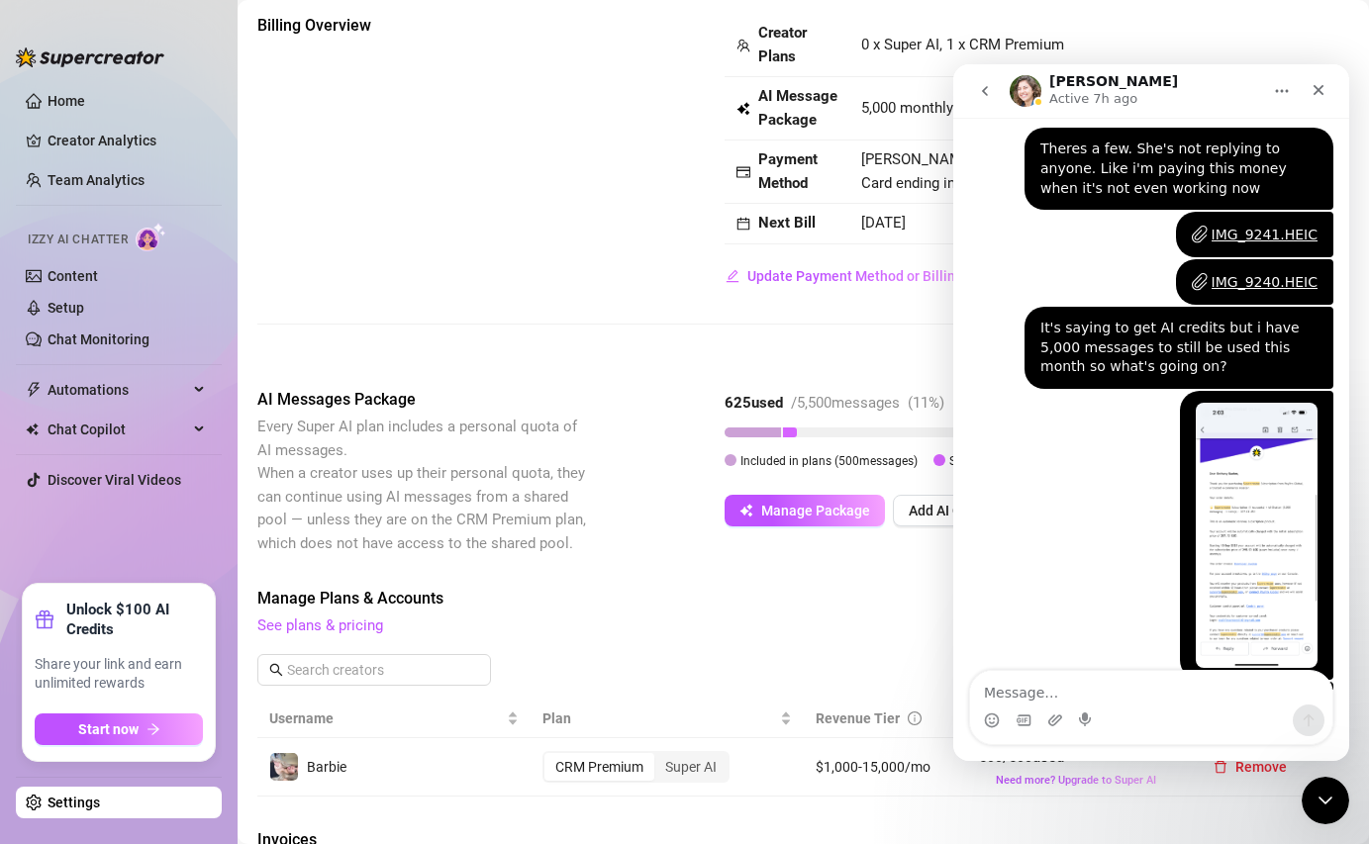
drag, startPoint x: 1241, startPoint y: 627, endPoint x: 1165, endPoint y: 651, distance: 79.8
click at [1165, 682] on div "IMG_9243.HEIC • Just now" at bounding box center [1151, 716] width 364 height 69
click at [1061, 713] on icon "Upload attachment" at bounding box center [1055, 720] width 16 height 16
click at [1038, 681] on textarea "Message…" at bounding box center [1151, 688] width 362 height 34
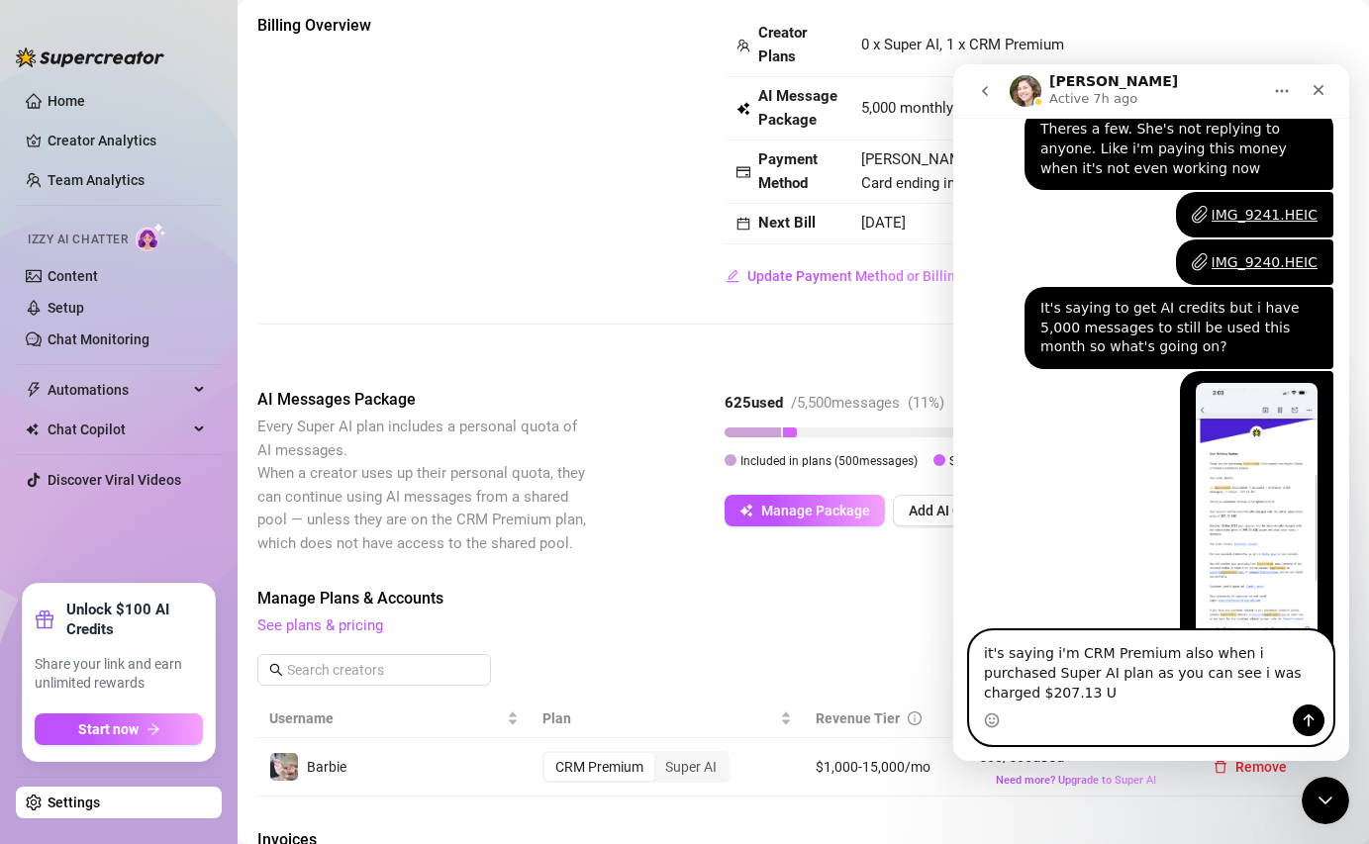
scroll to position [1784, 0]
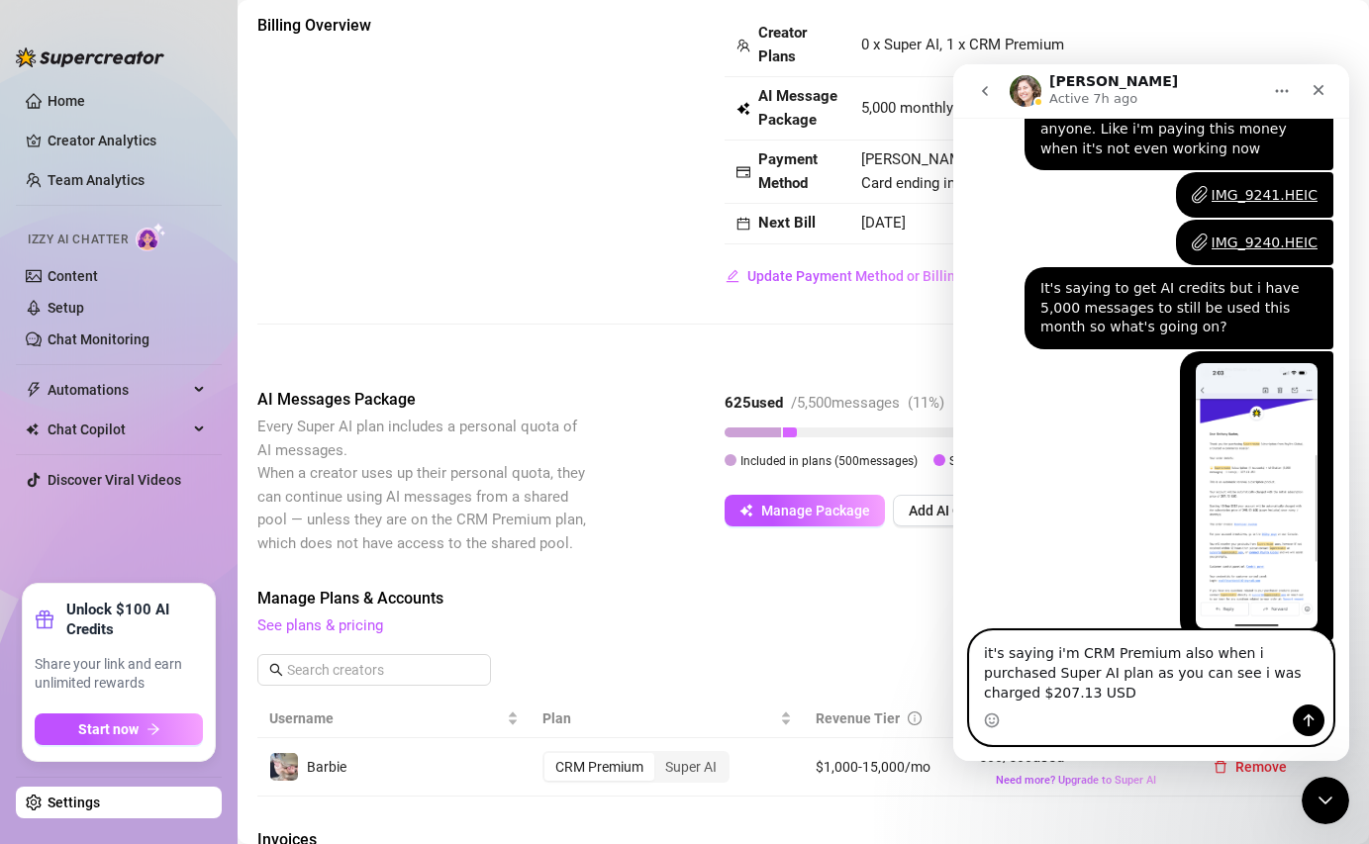
type textarea "it's saying i'm CRM Premium also when i purchased Super AI plan as you can see …"
click at [1301, 718] on icon "Send a message…" at bounding box center [1308, 720] width 16 height 16
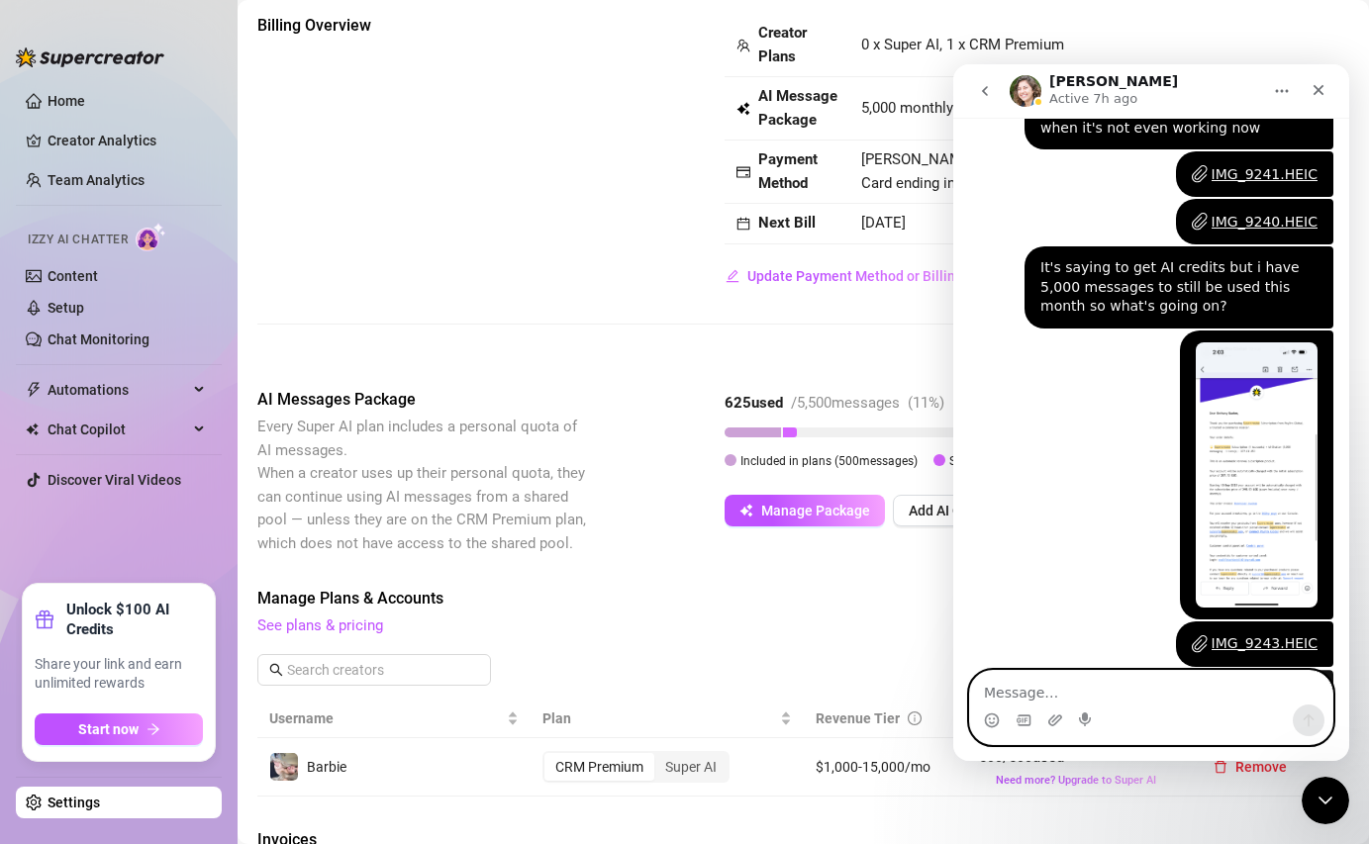
scroll to position [1829, 0]
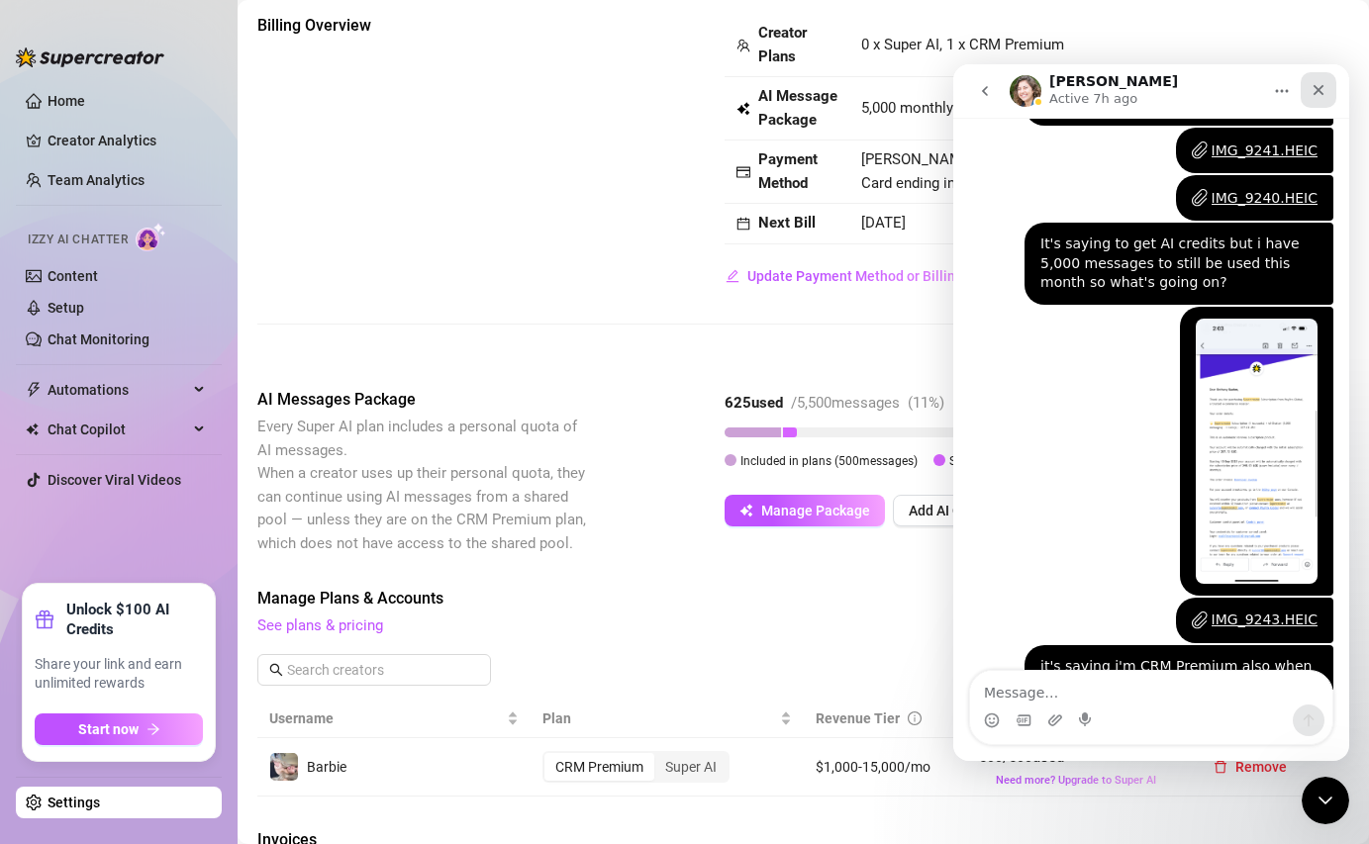
click at [1314, 88] on icon "Close" at bounding box center [1318, 90] width 16 height 16
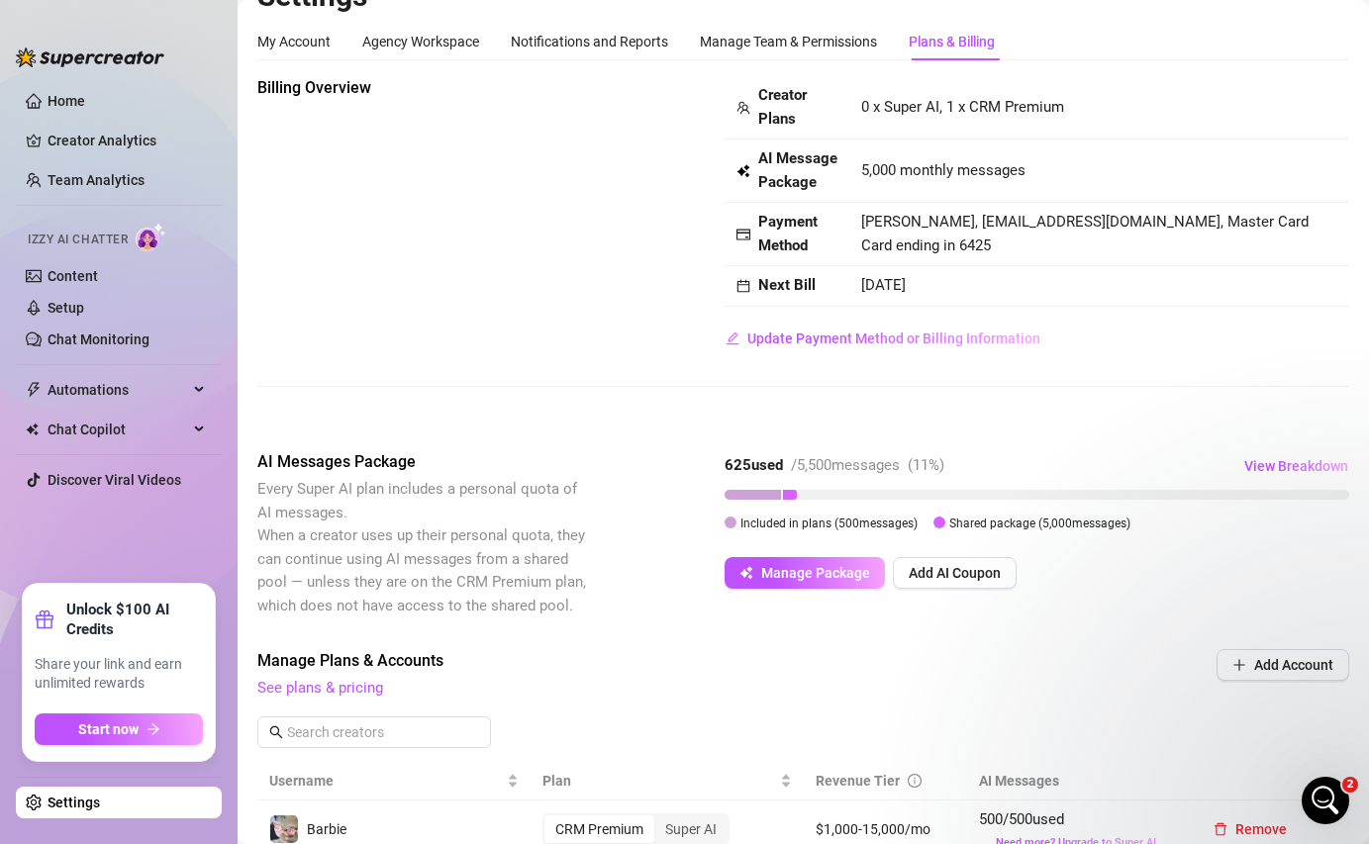
scroll to position [0, 0]
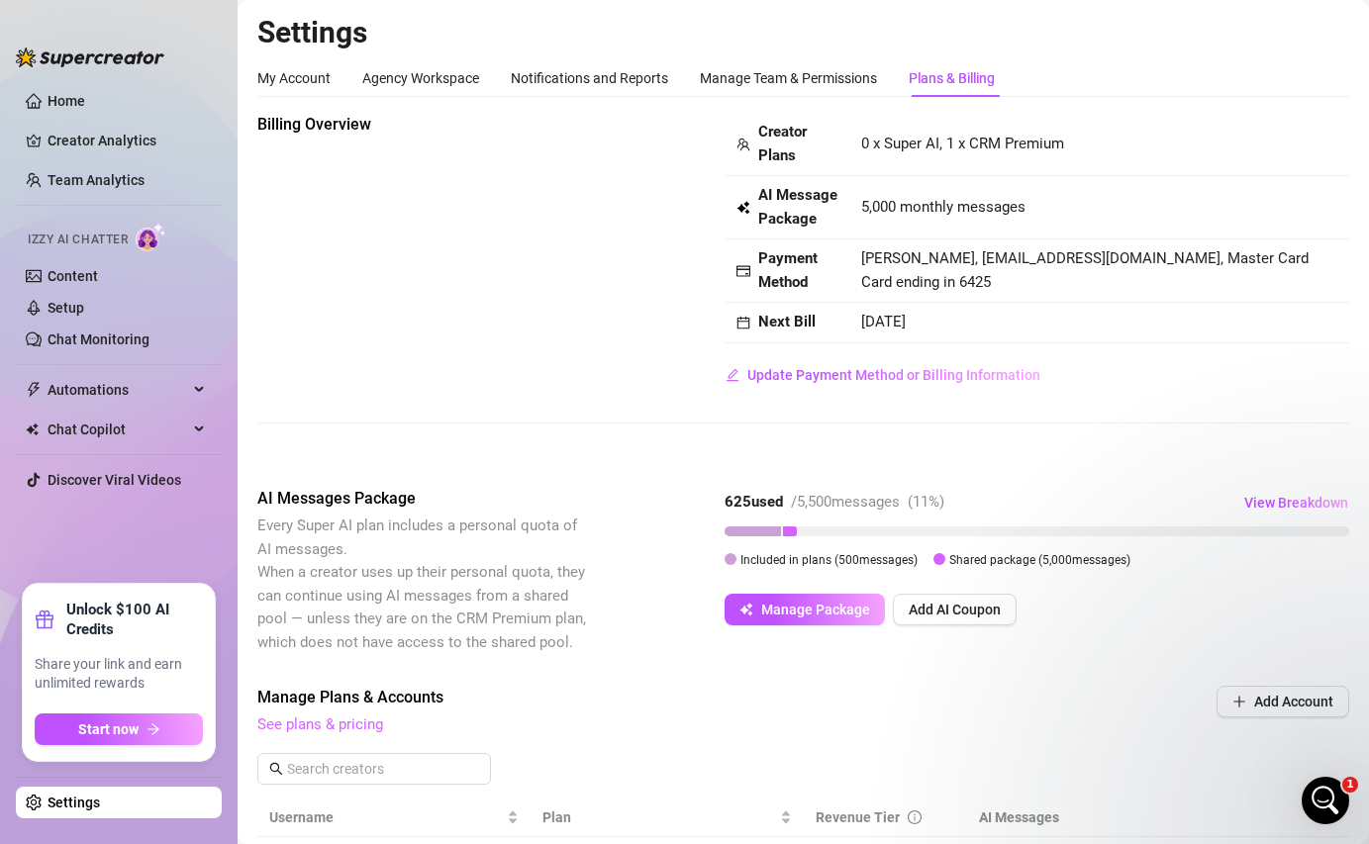
click at [348, 717] on link "See plans & pricing" at bounding box center [320, 724] width 126 height 18
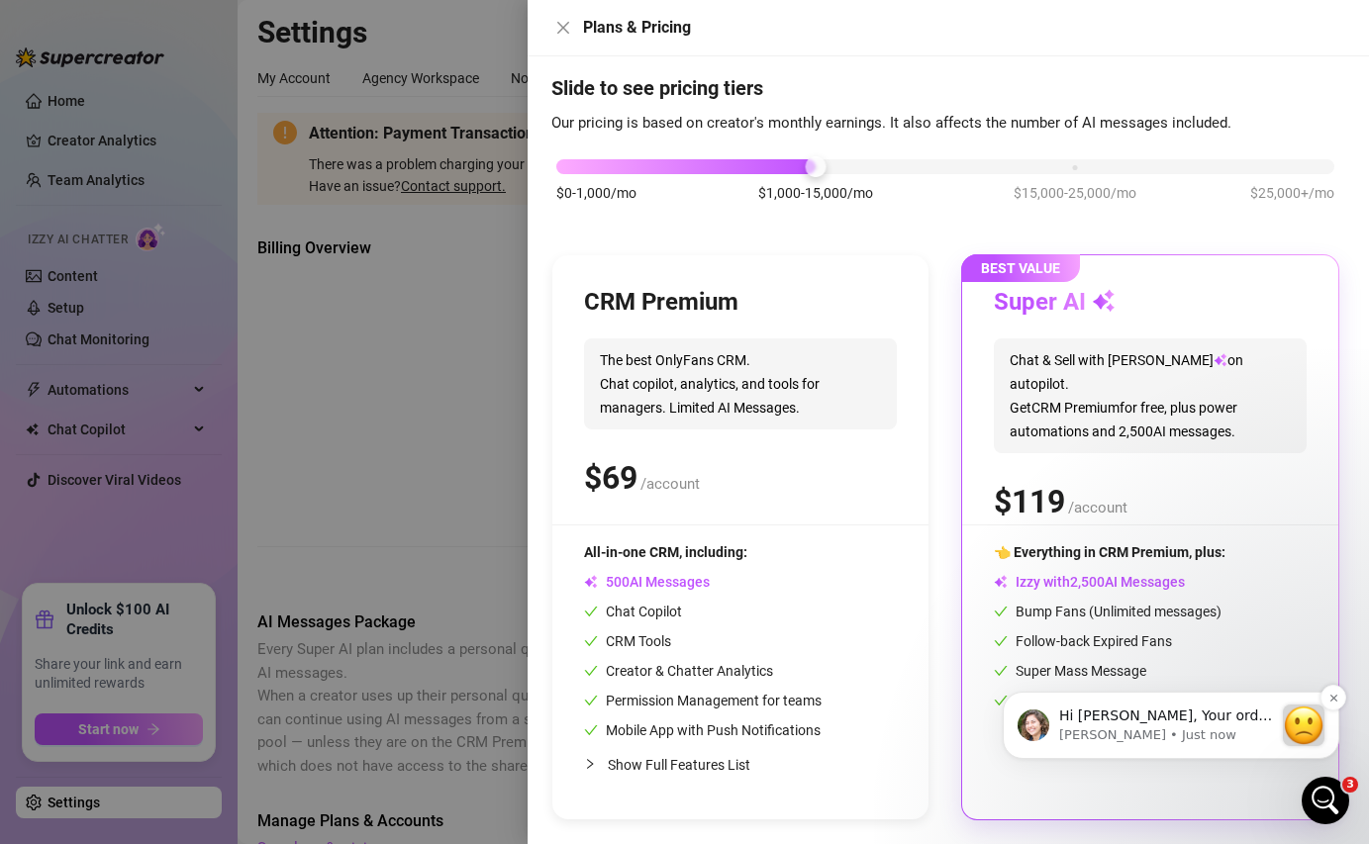
click at [1156, 727] on p "[PERSON_NAME] • Just now" at bounding box center [1166, 735] width 214 height 18
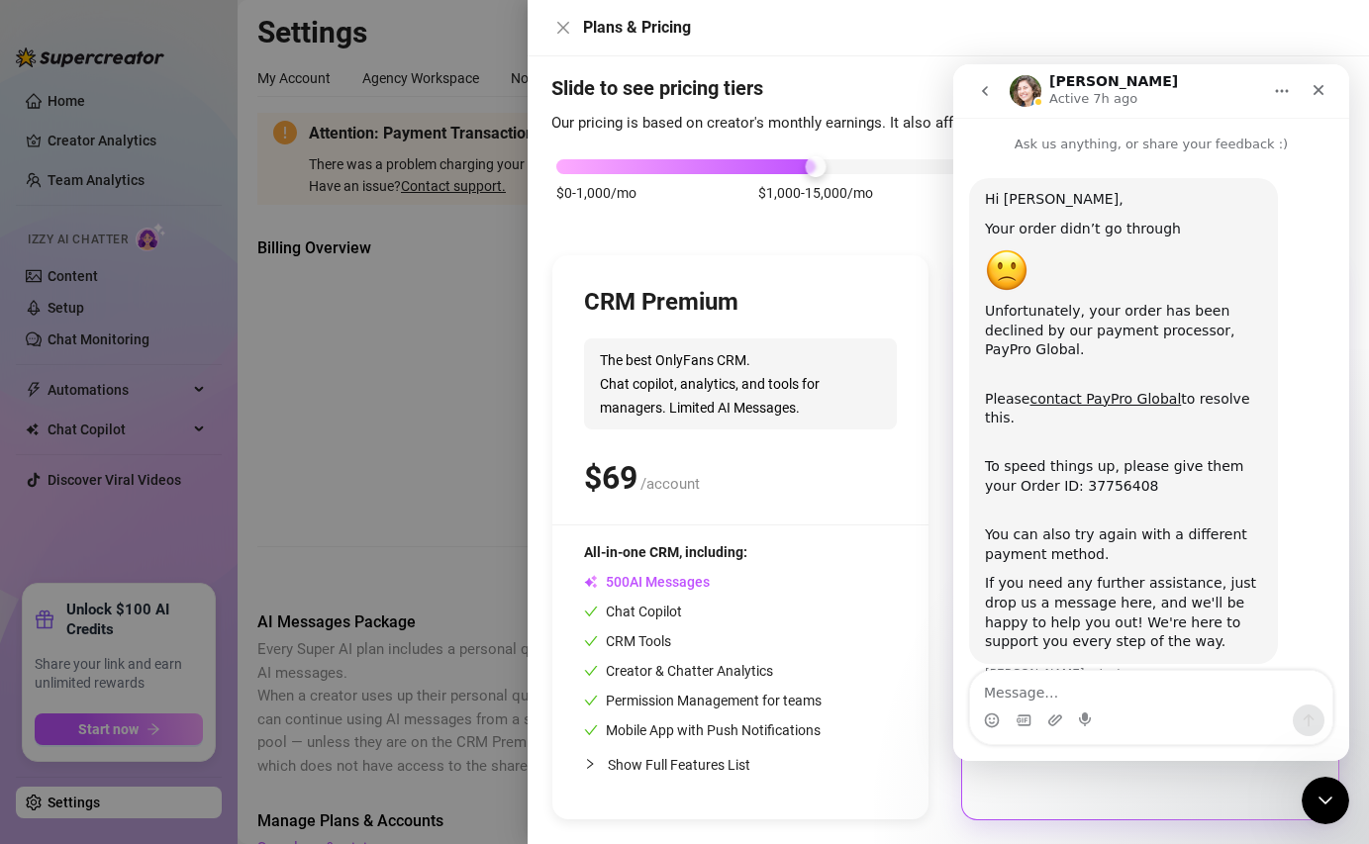
click at [990, 95] on icon "go back" at bounding box center [985, 91] width 16 height 16
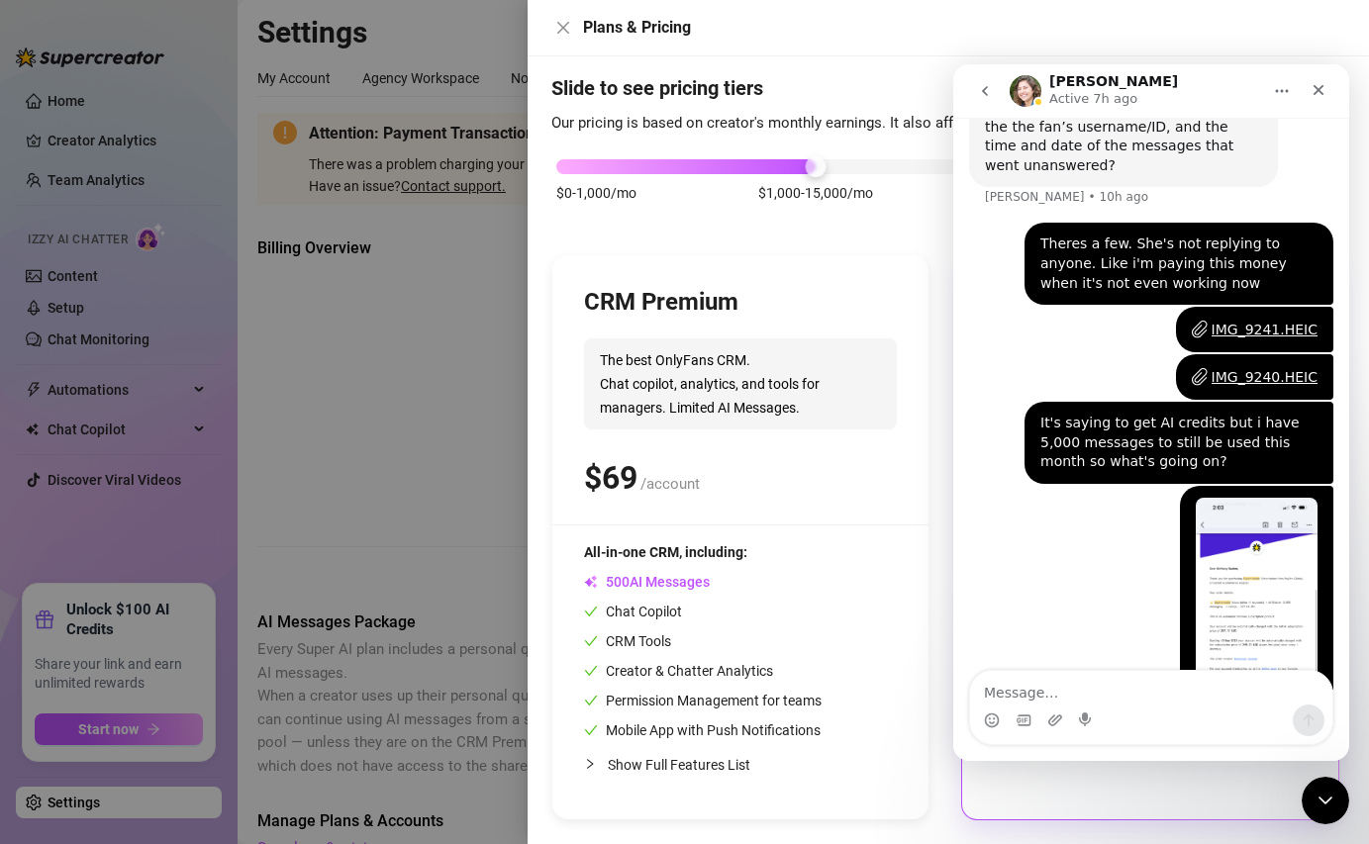
scroll to position [1829, 0]
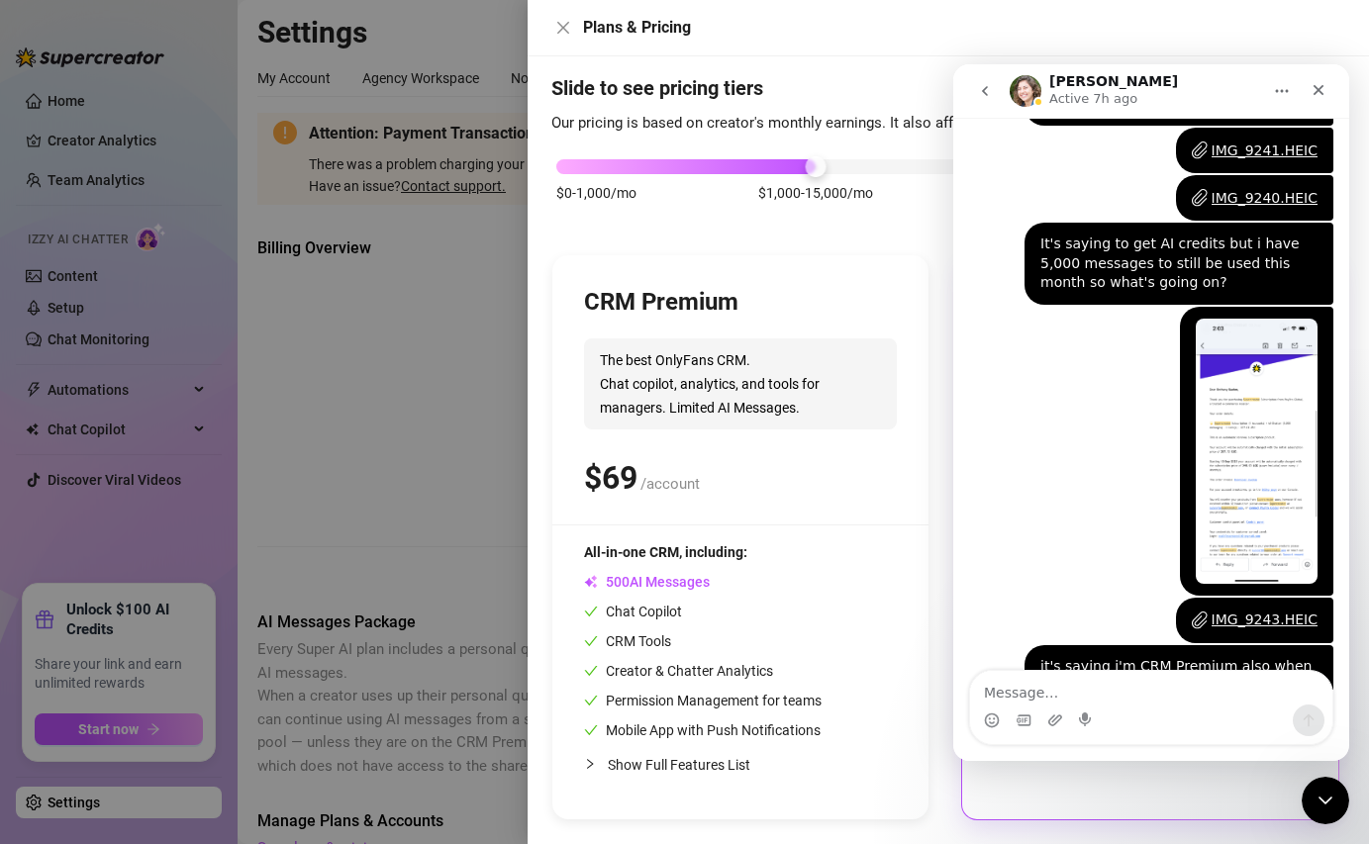
click at [978, 108] on button "go back" at bounding box center [985, 91] width 38 height 38
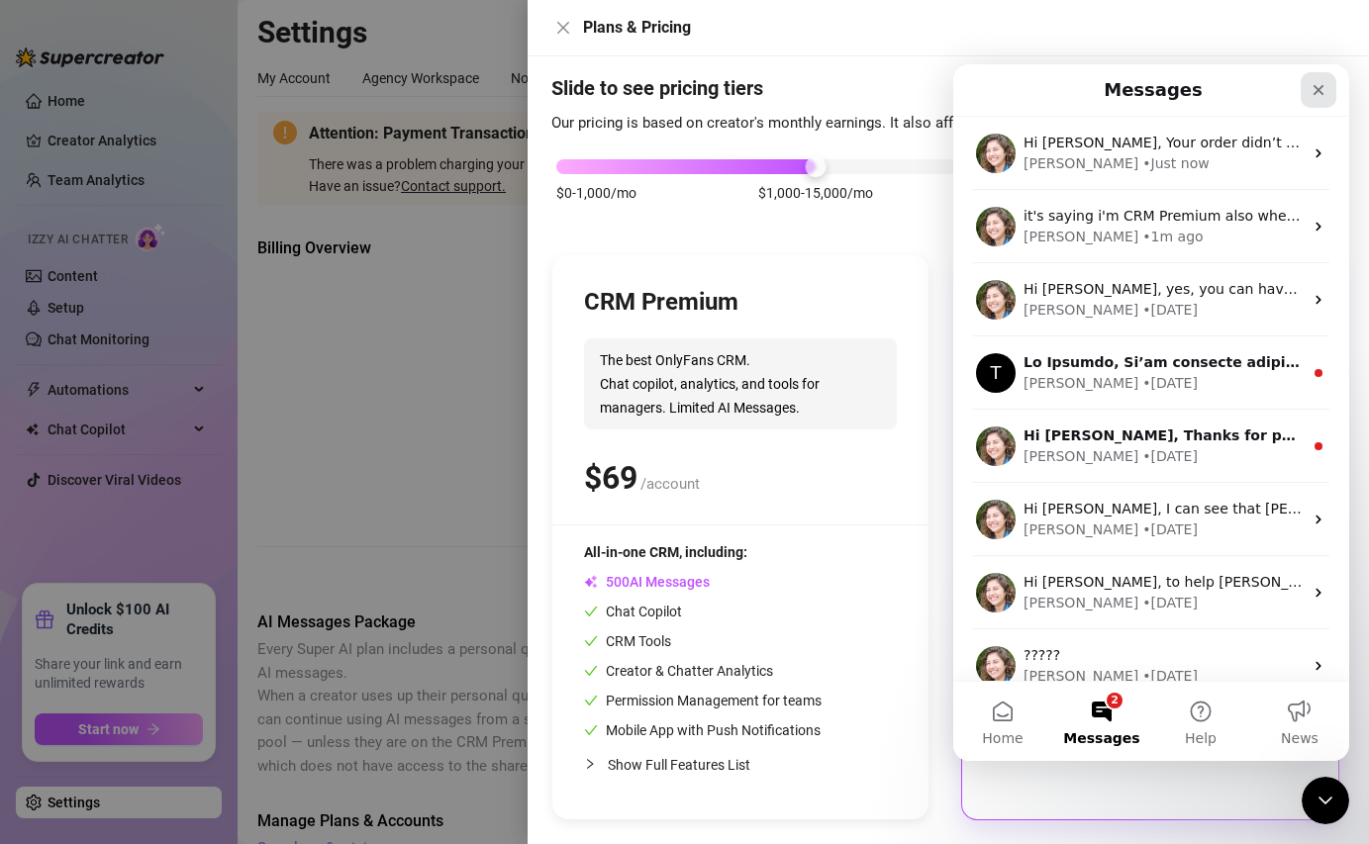
click at [1313, 96] on icon "Close" at bounding box center [1318, 90] width 16 height 16
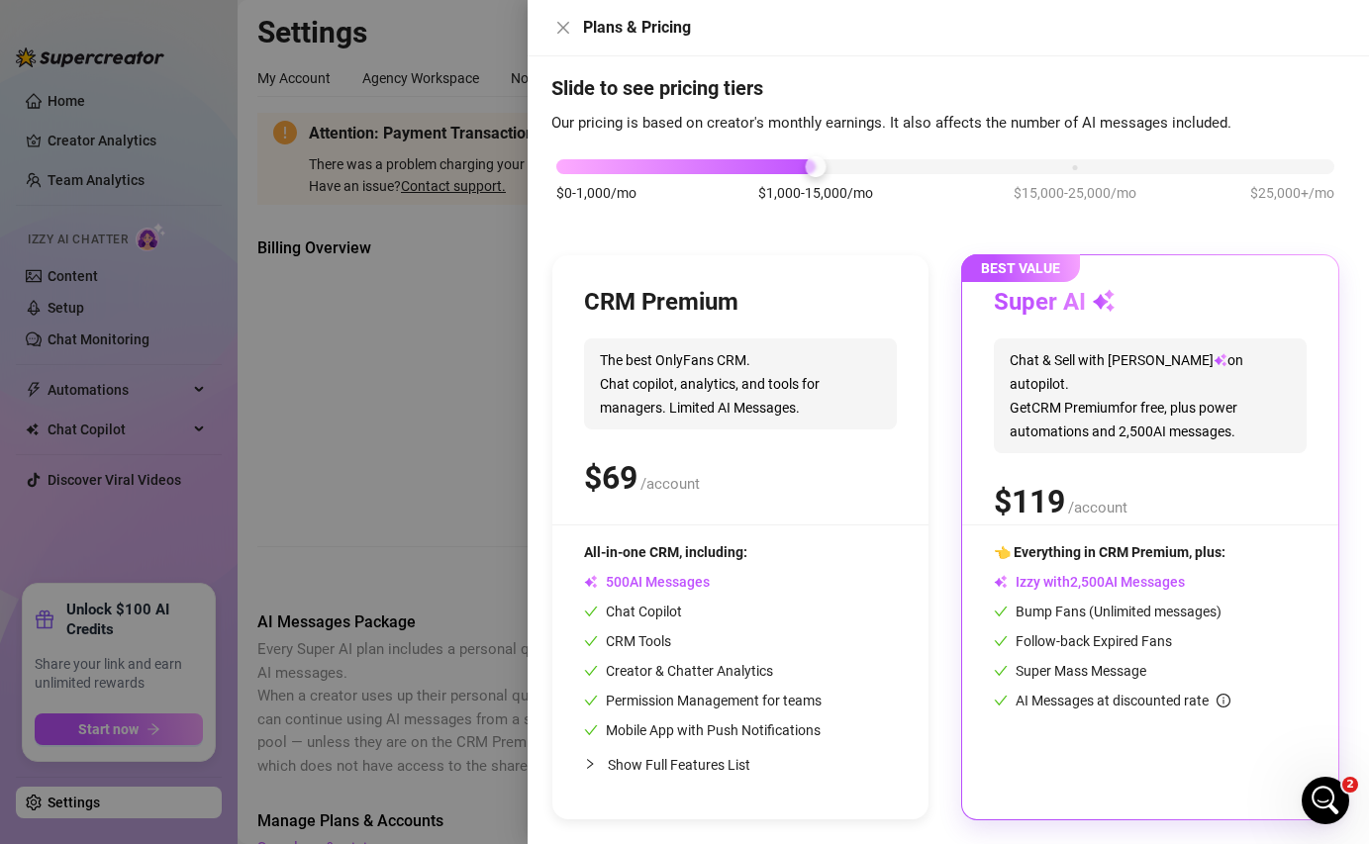
click at [405, 139] on div at bounding box center [684, 422] width 1369 height 844
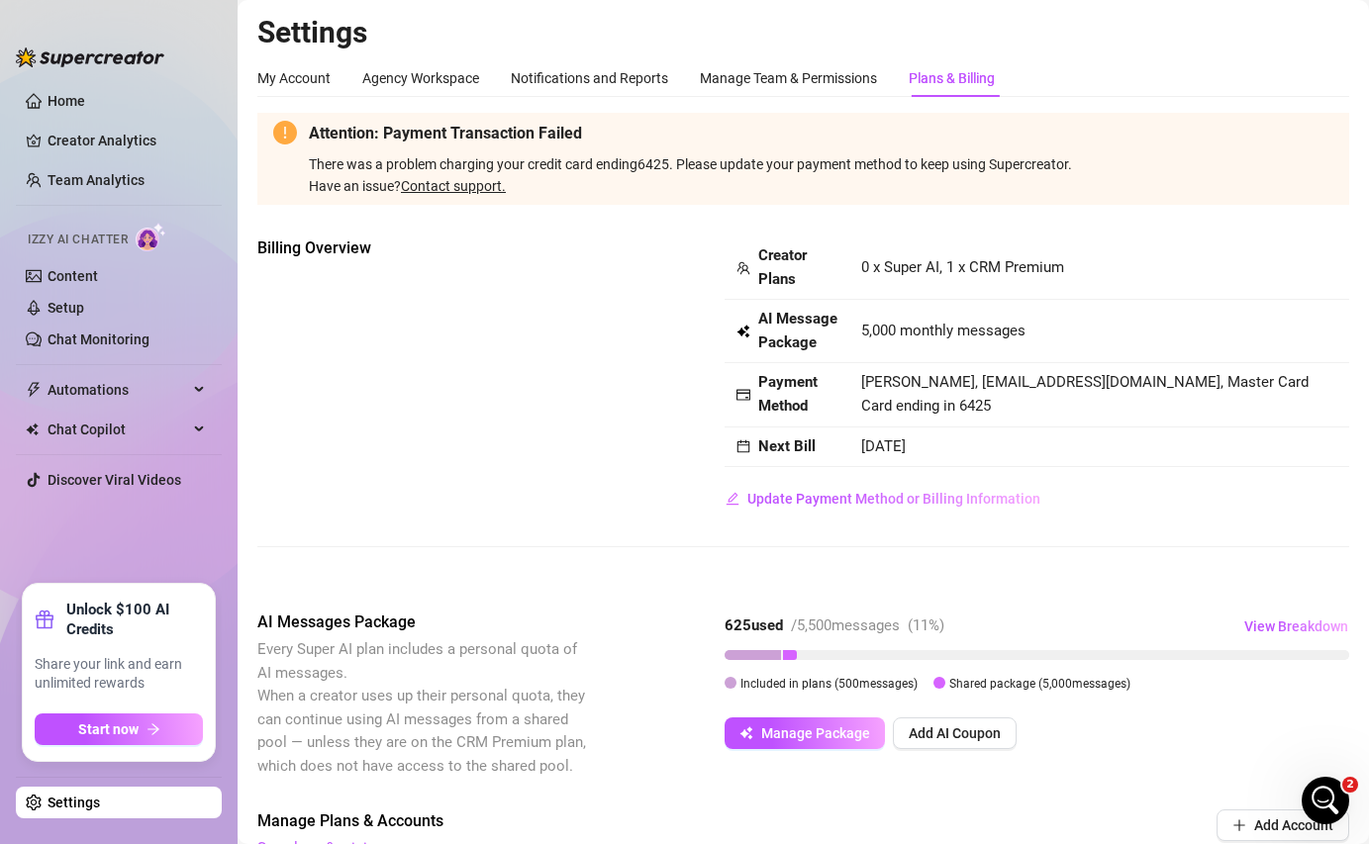
scroll to position [692, 0]
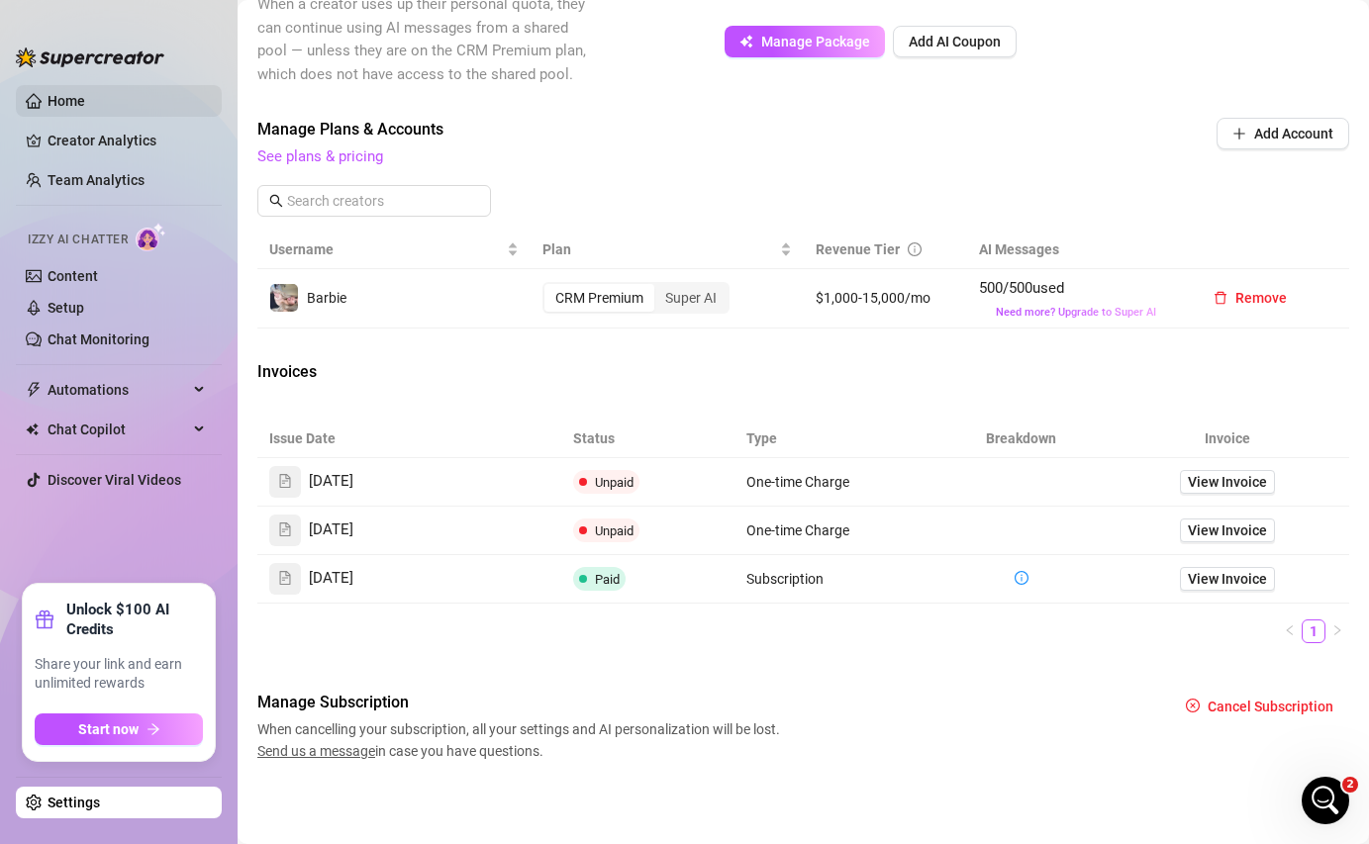
click at [85, 105] on link "Home" at bounding box center [66, 101] width 38 height 16
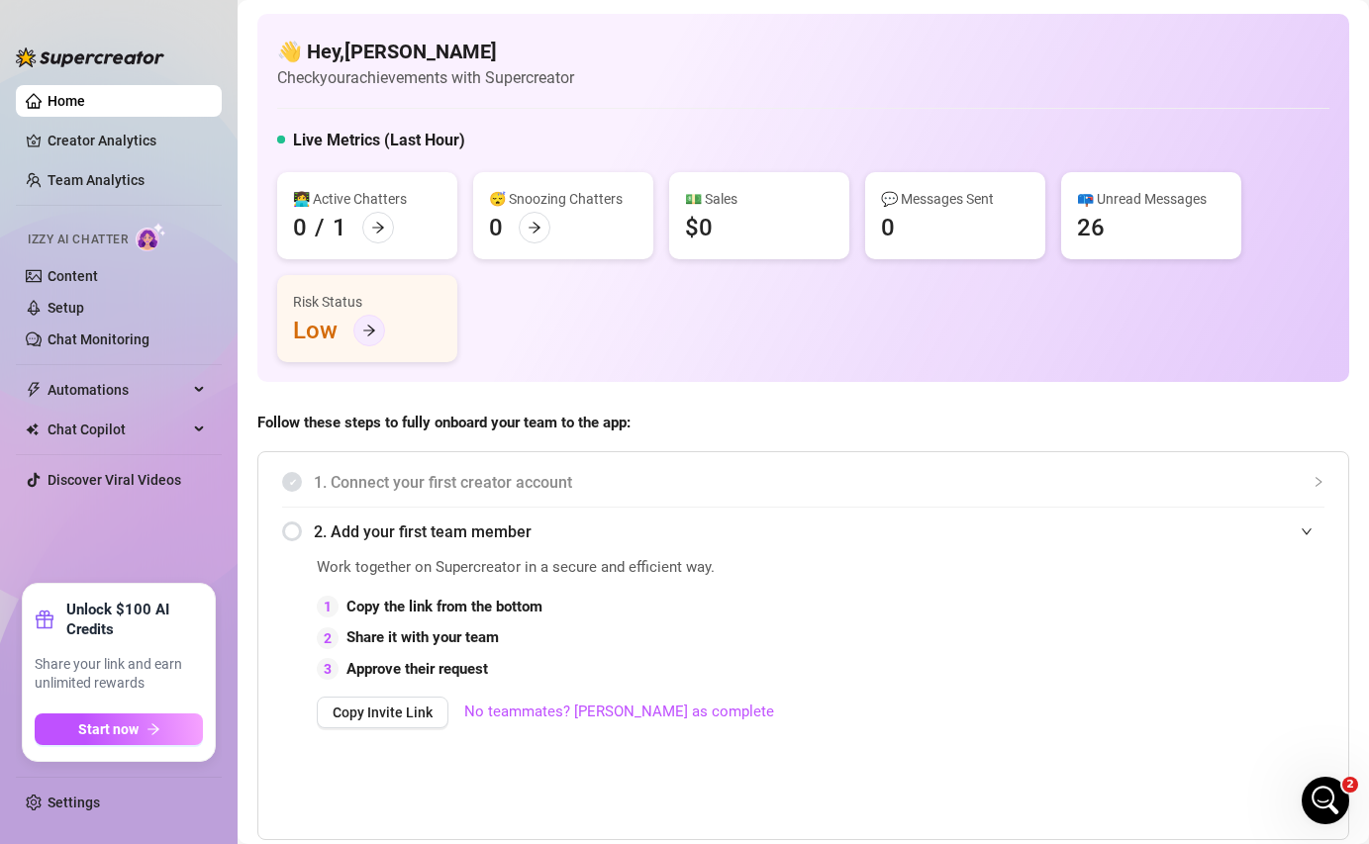
click at [366, 342] on div at bounding box center [369, 331] width 32 height 32
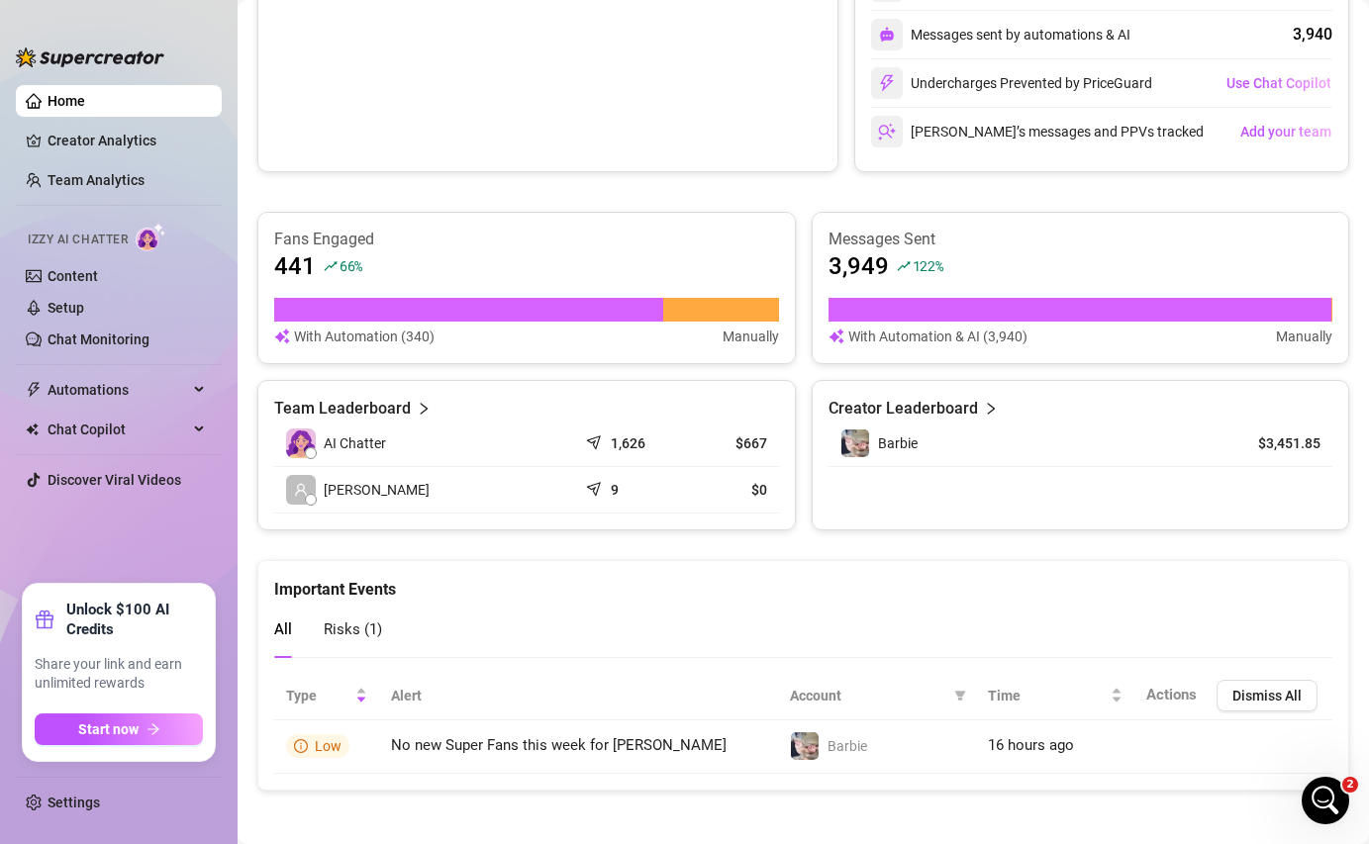
scroll to position [1048, 0]
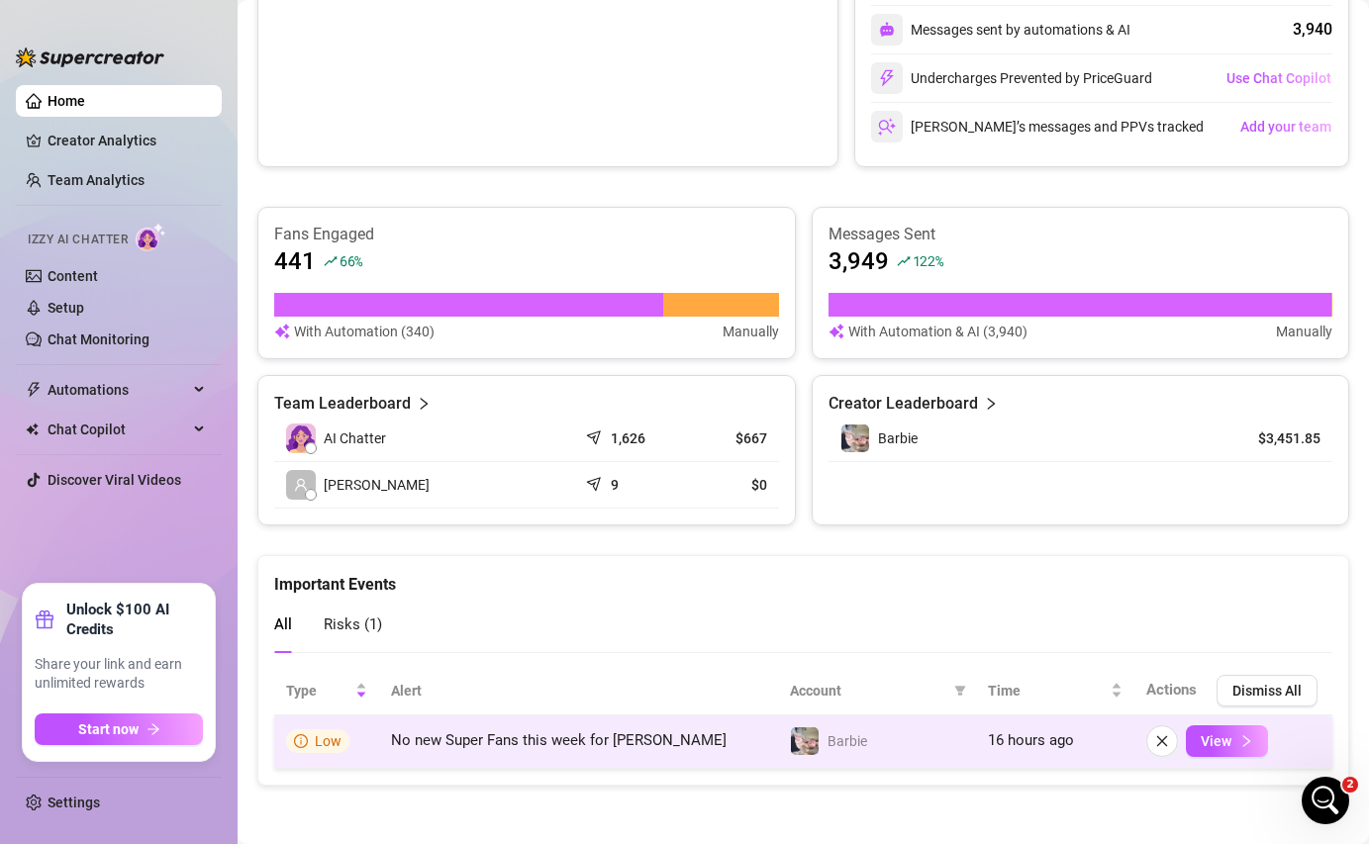
click at [303, 739] on icon "info-circle" at bounding box center [301, 741] width 14 height 14
click at [302, 741] on icon "info-circle" at bounding box center [301, 741] width 14 height 14
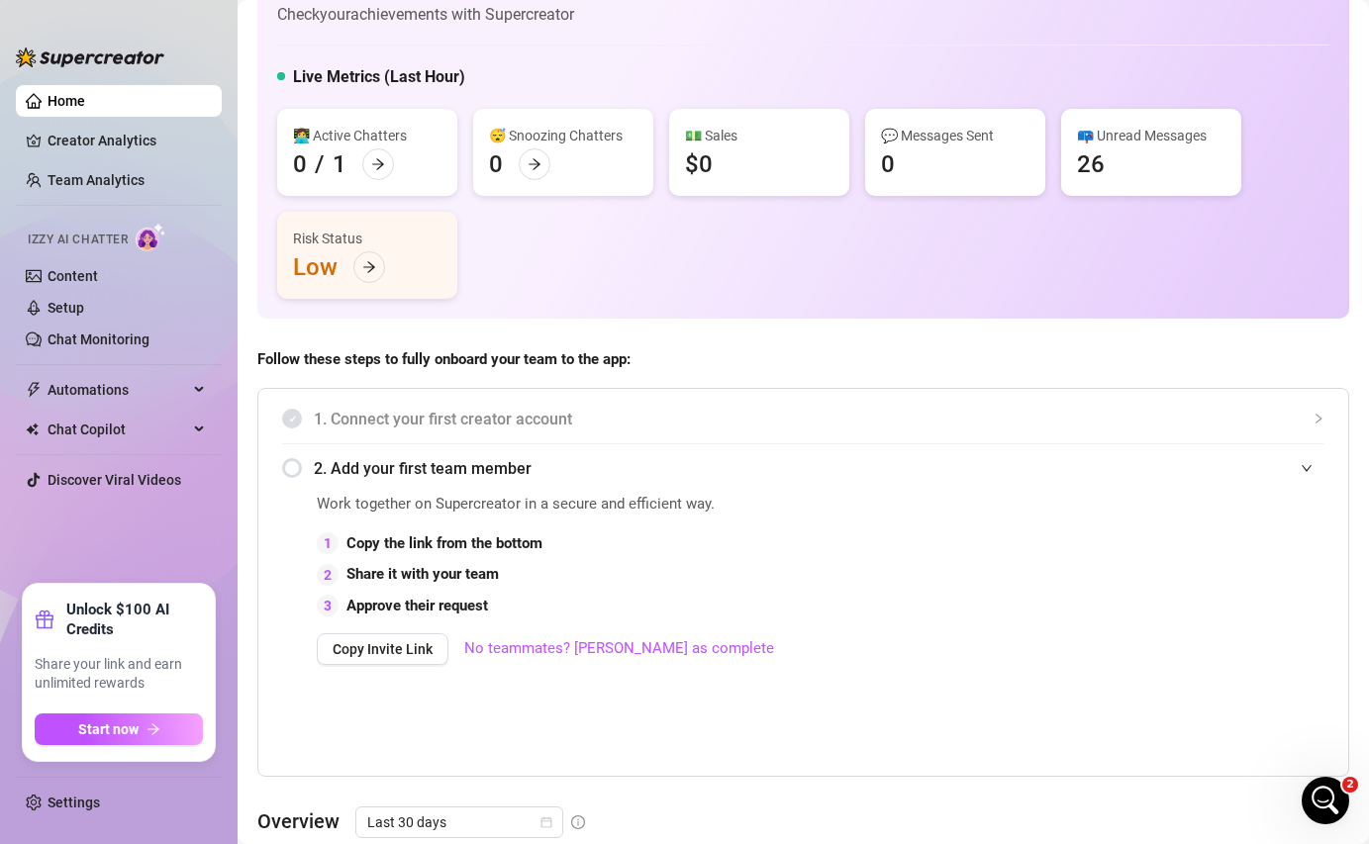
scroll to position [0, 0]
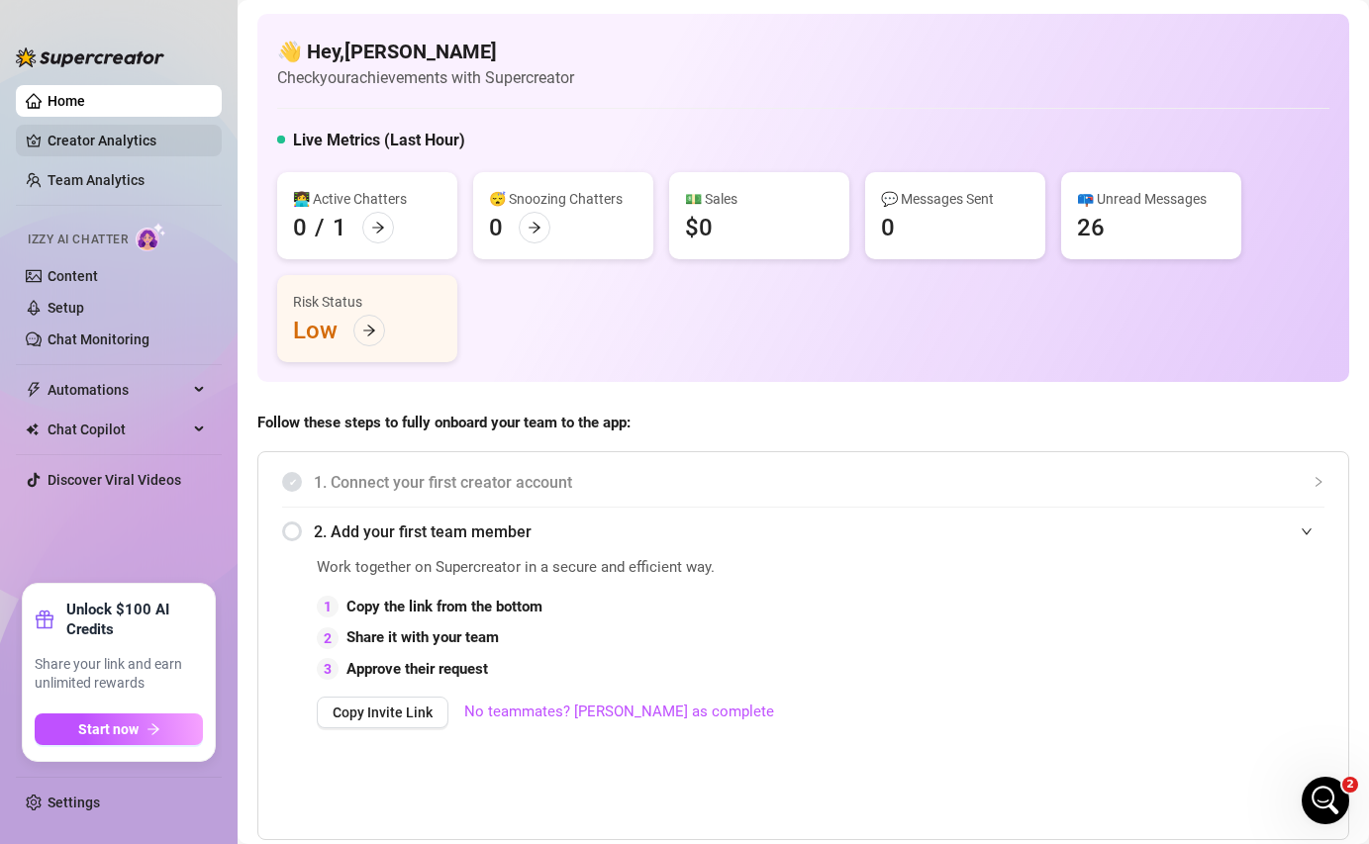
click at [166, 148] on link "Creator Analytics" at bounding box center [126, 141] width 158 height 32
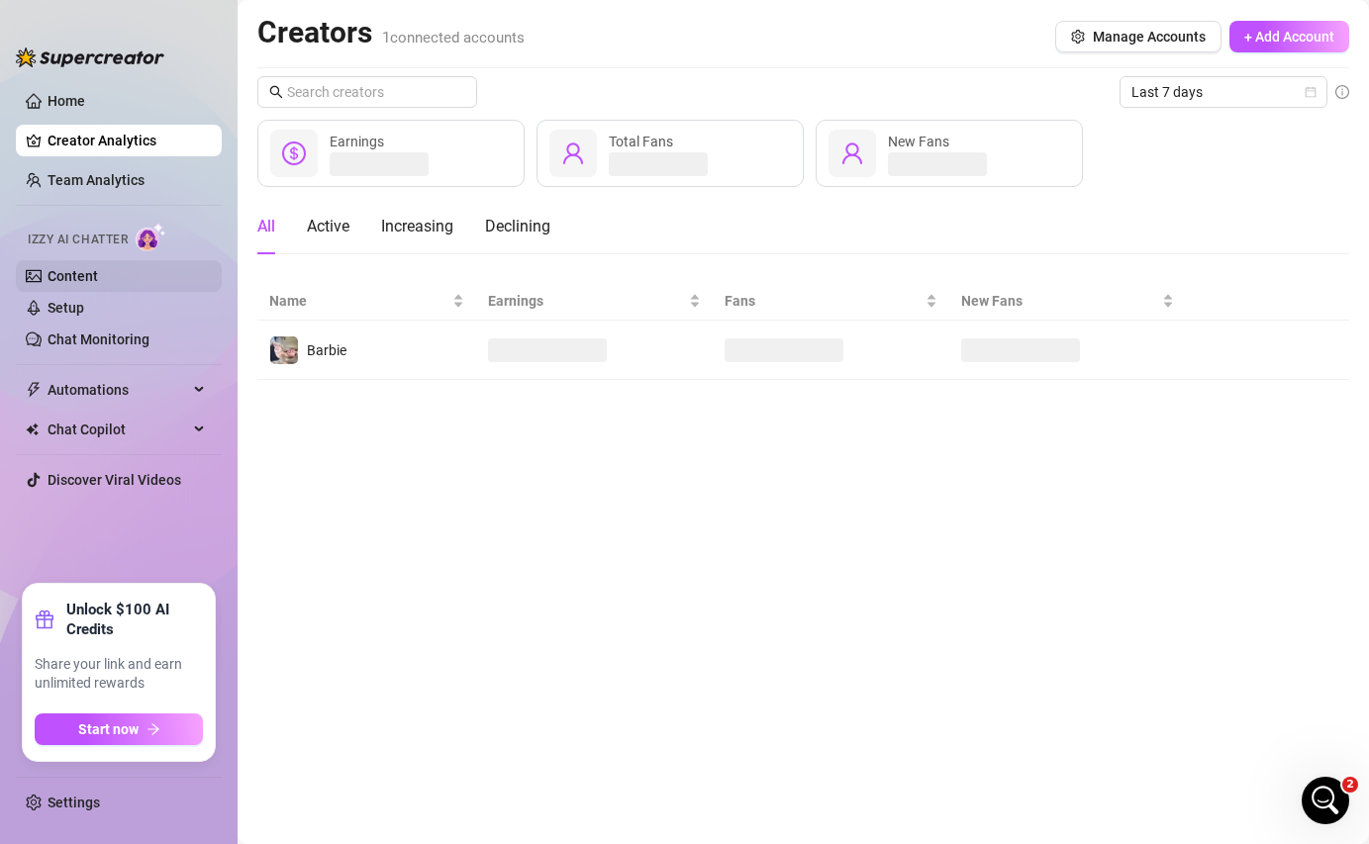
click at [98, 275] on link "Content" at bounding box center [72, 276] width 50 height 16
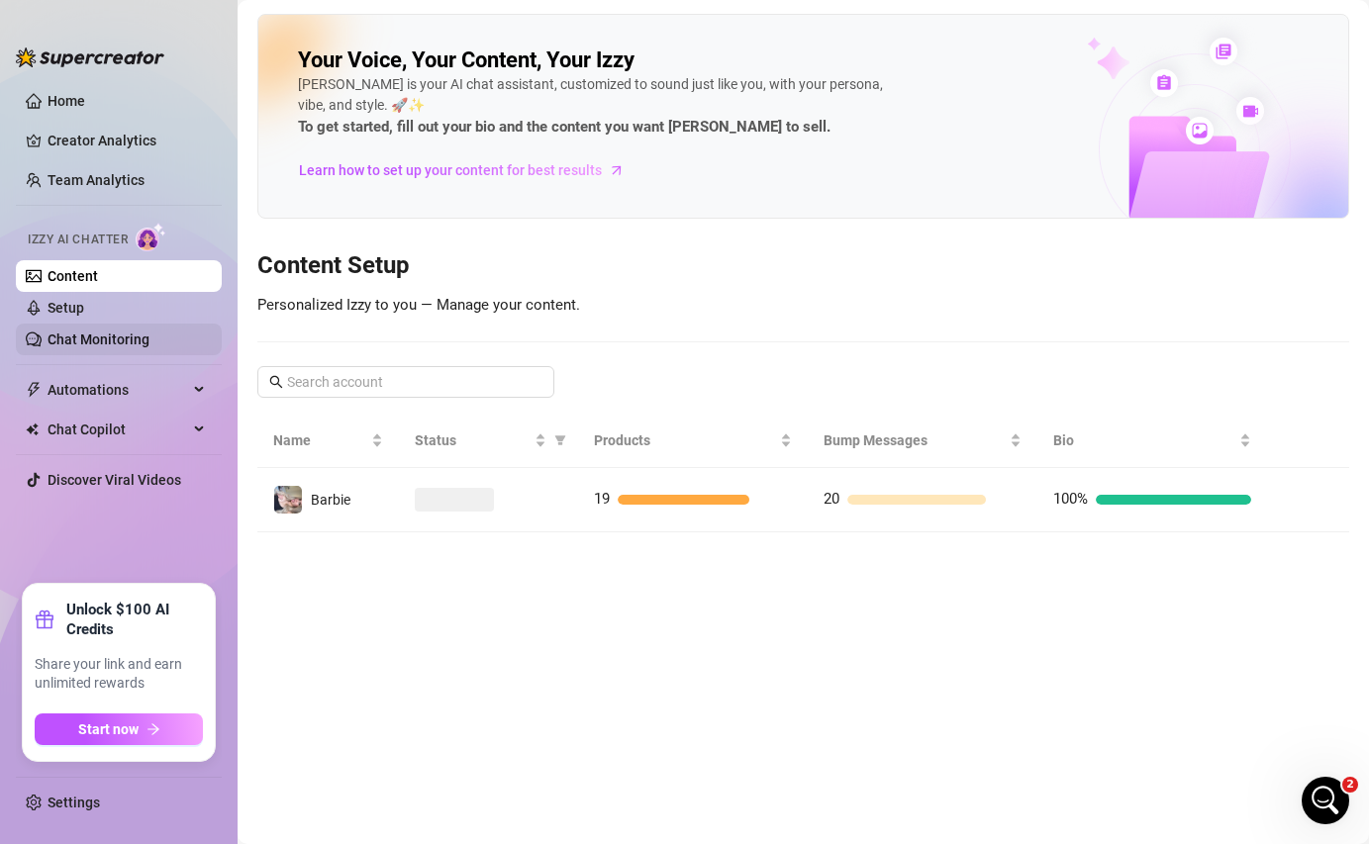
click at [112, 333] on link "Chat Monitoring" at bounding box center [98, 340] width 102 height 16
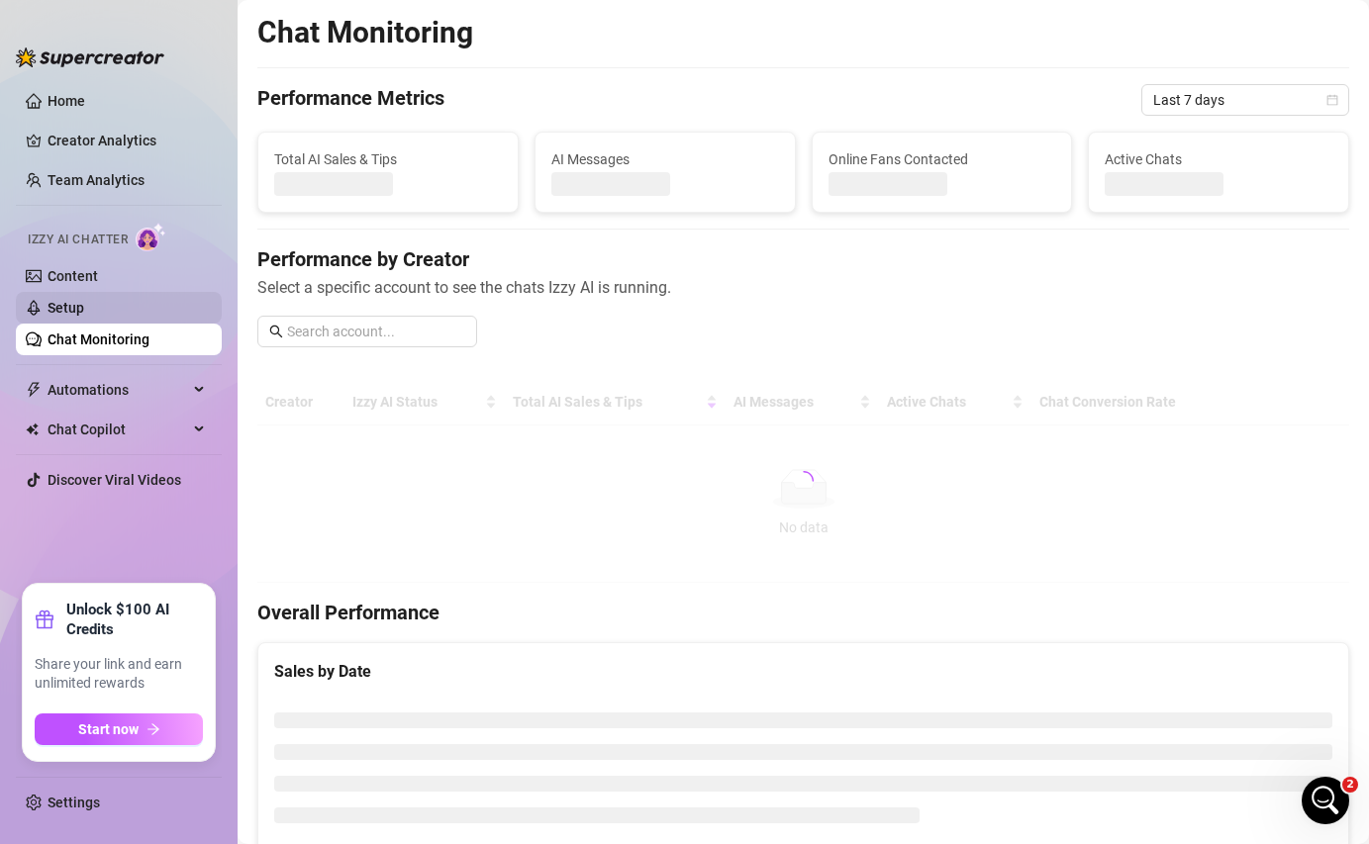
click at [84, 305] on link "Setup" at bounding box center [65, 308] width 37 height 16
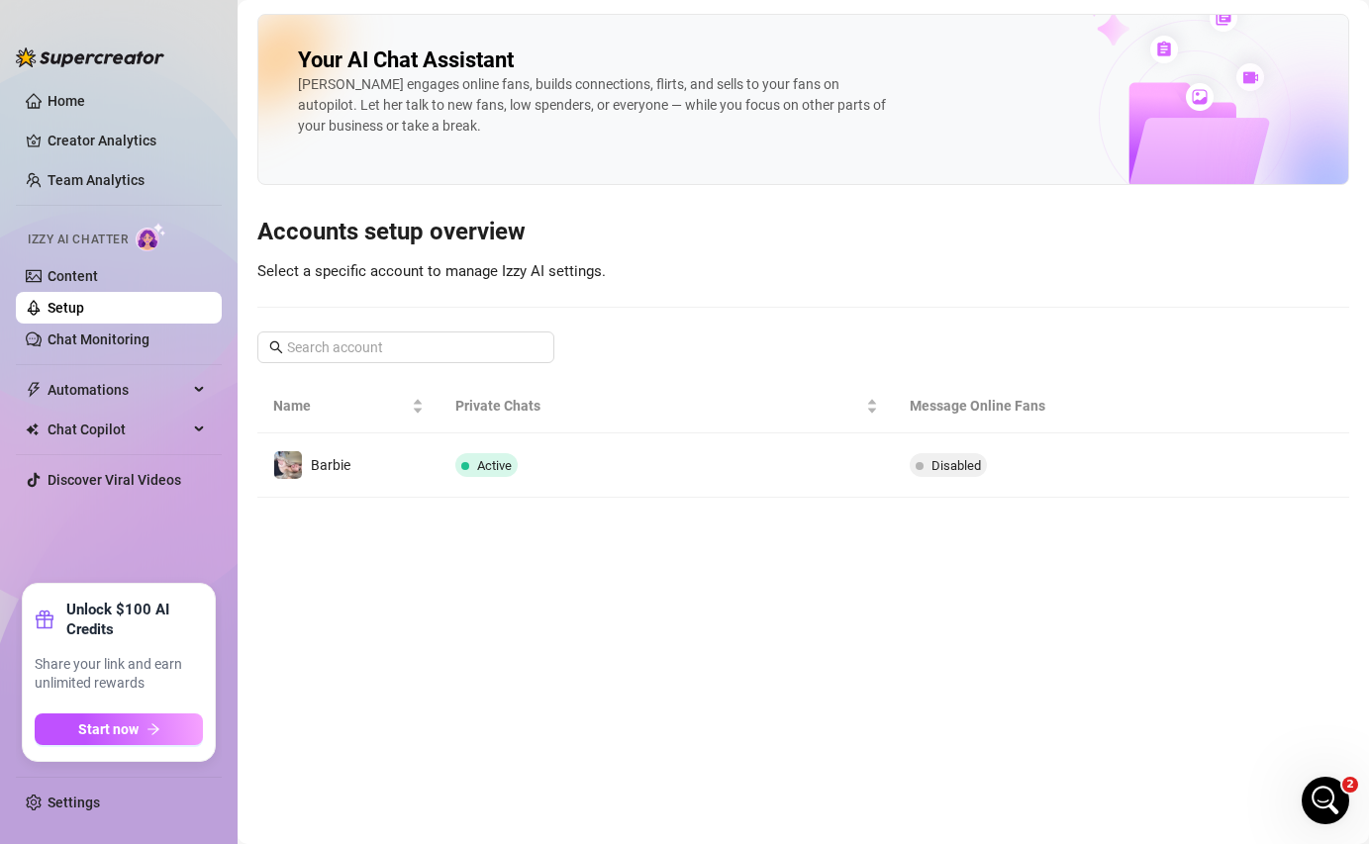
click at [113, 359] on ul "Home Creator Analytics Team Analytics Izzy AI Chatter Content Setup Chat Monito…" at bounding box center [119, 326] width 206 height 499
click at [120, 344] on link "Chat Monitoring" at bounding box center [98, 340] width 102 height 16
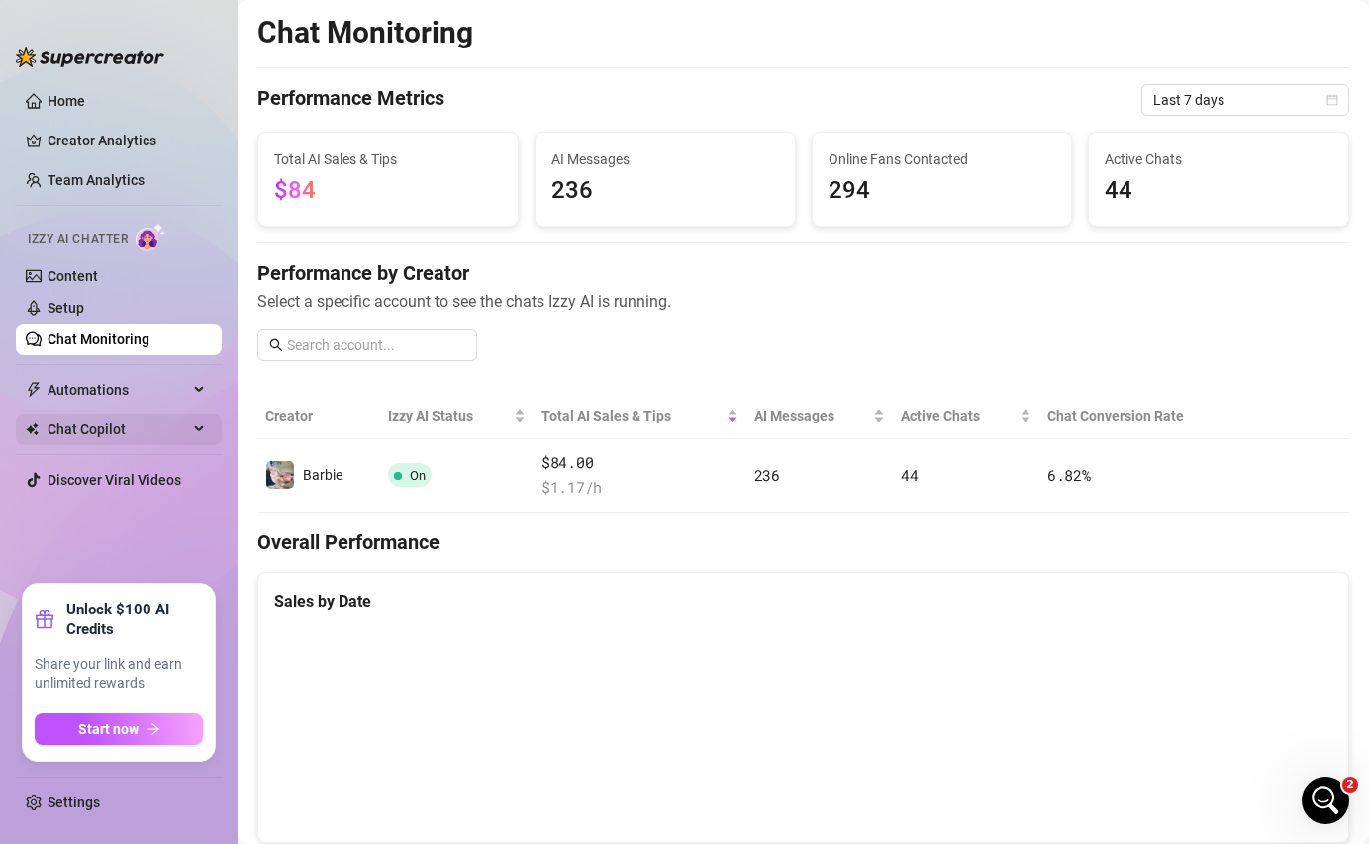
click at [142, 441] on span "Chat Copilot" at bounding box center [117, 430] width 141 height 32
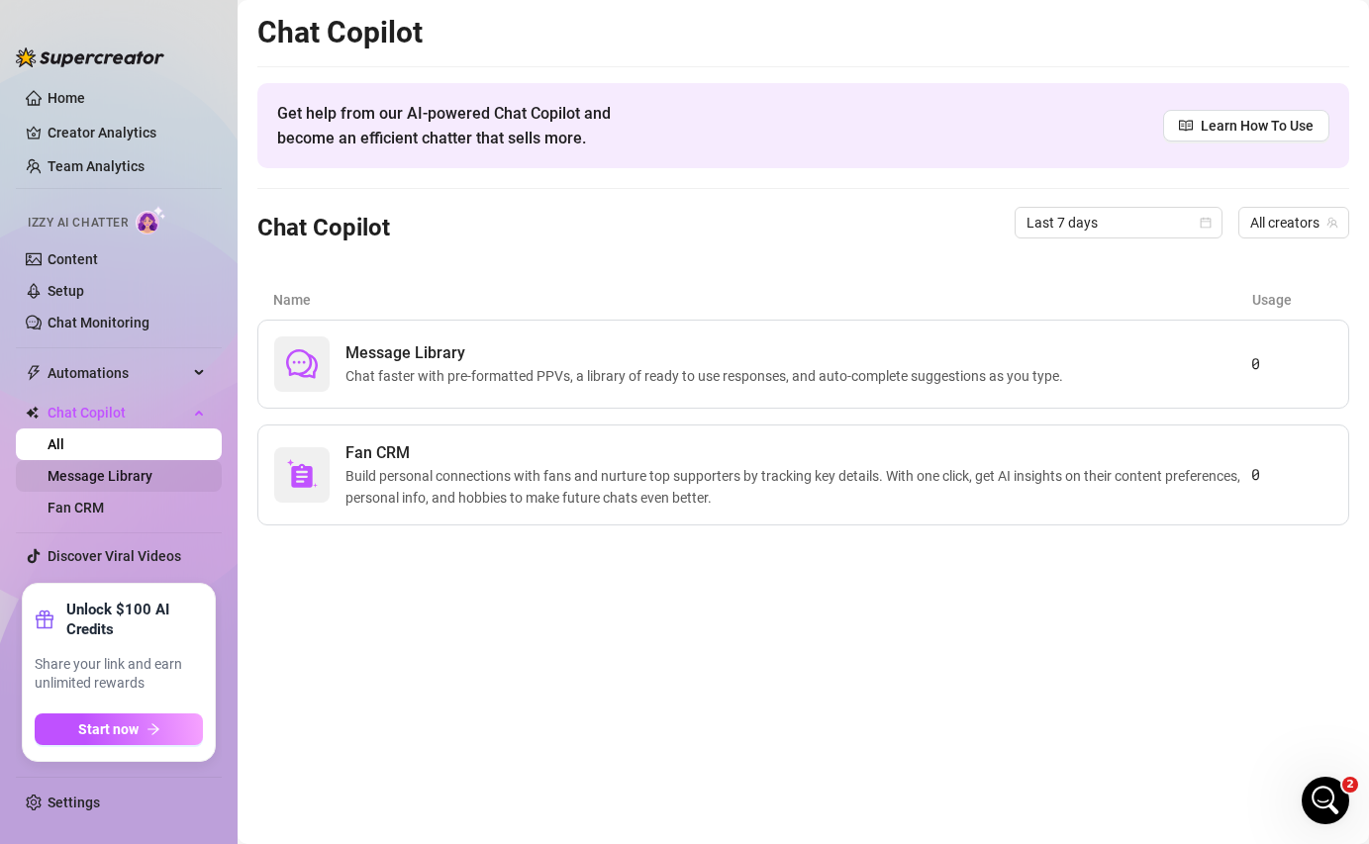
click at [149, 479] on link "Message Library" at bounding box center [99, 476] width 105 height 16
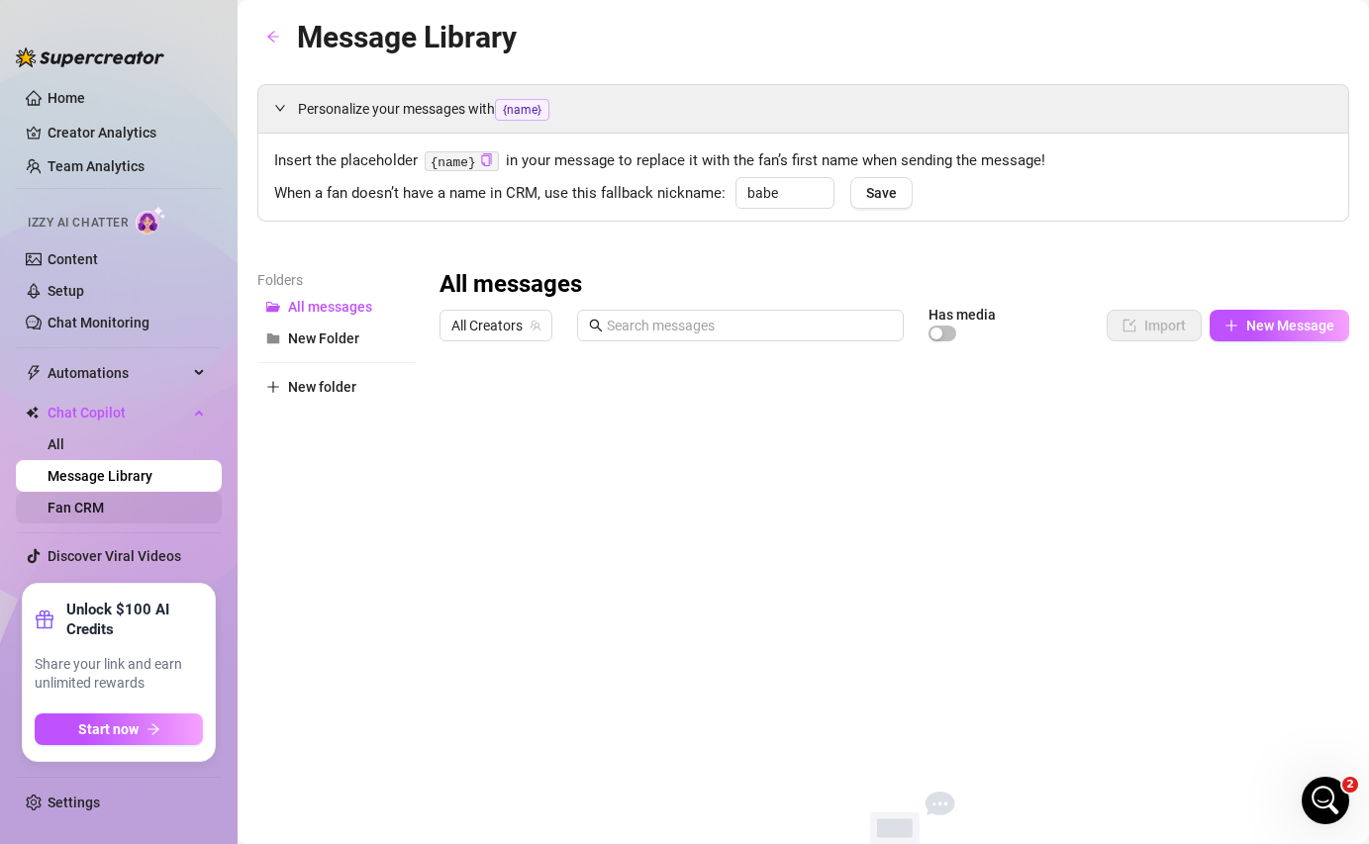
click at [104, 506] on link "Fan CRM" at bounding box center [75, 508] width 56 height 16
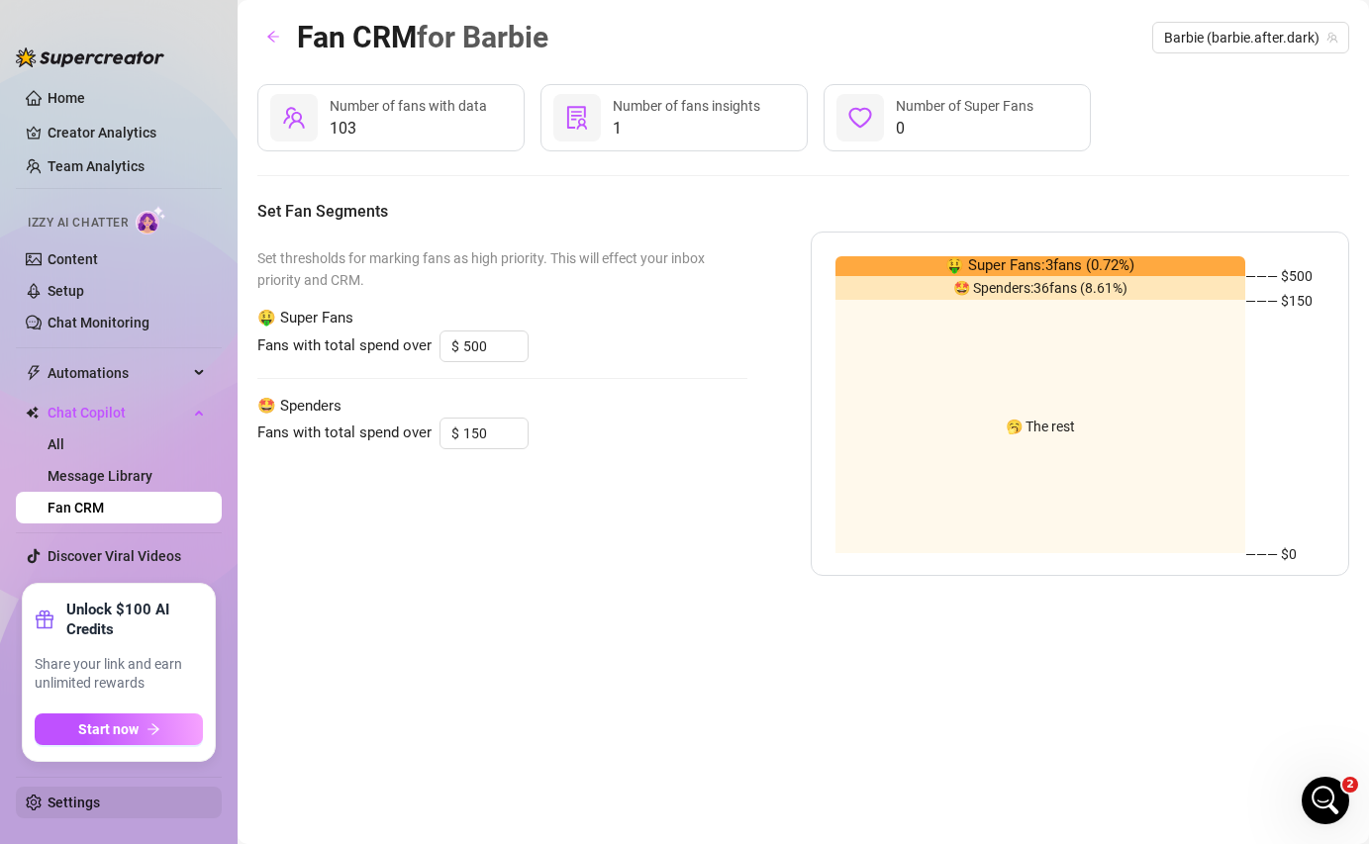
click at [94, 773] on link "Settings" at bounding box center [73, 803] width 52 height 16
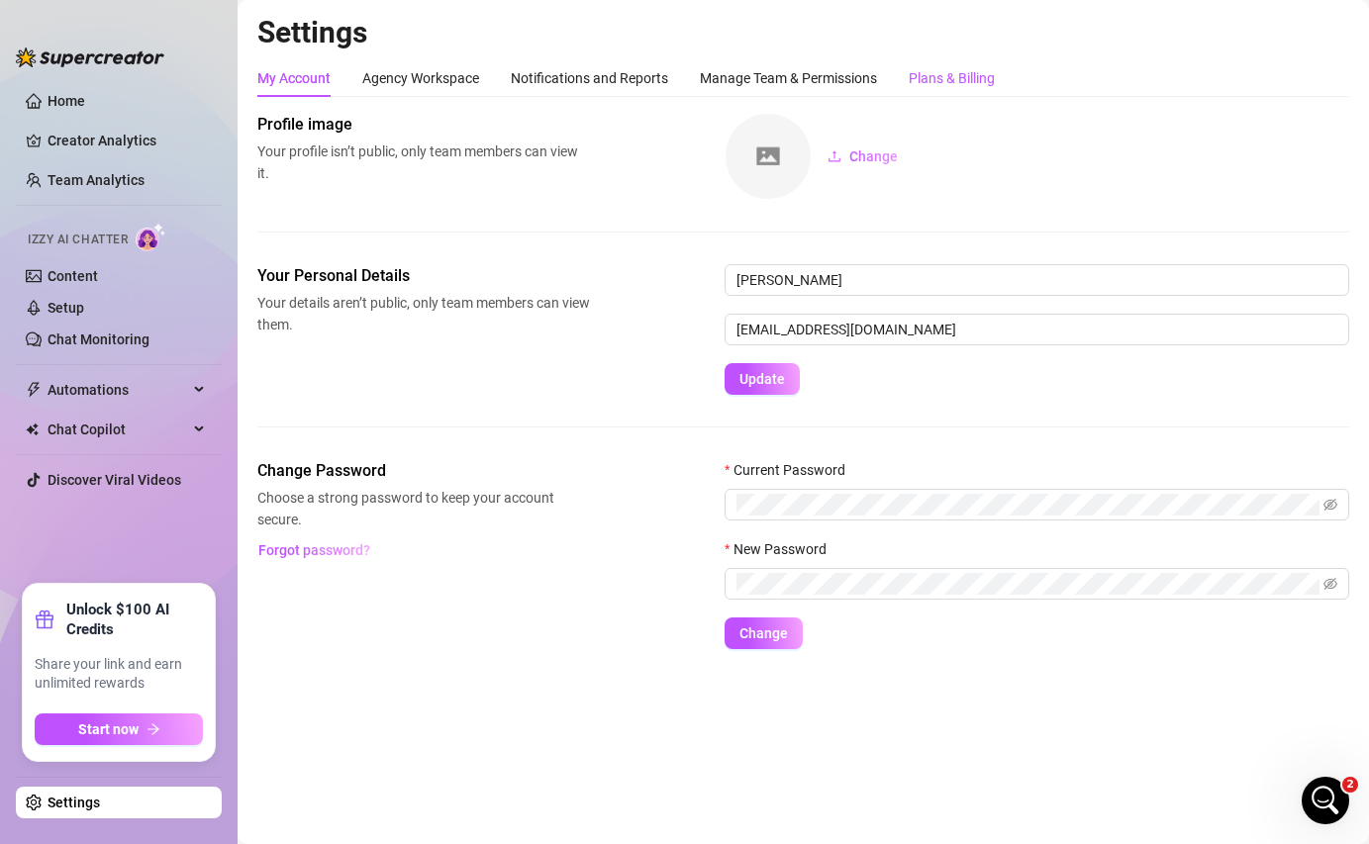
click at [934, 73] on div "Plans & Billing" at bounding box center [951, 78] width 86 height 22
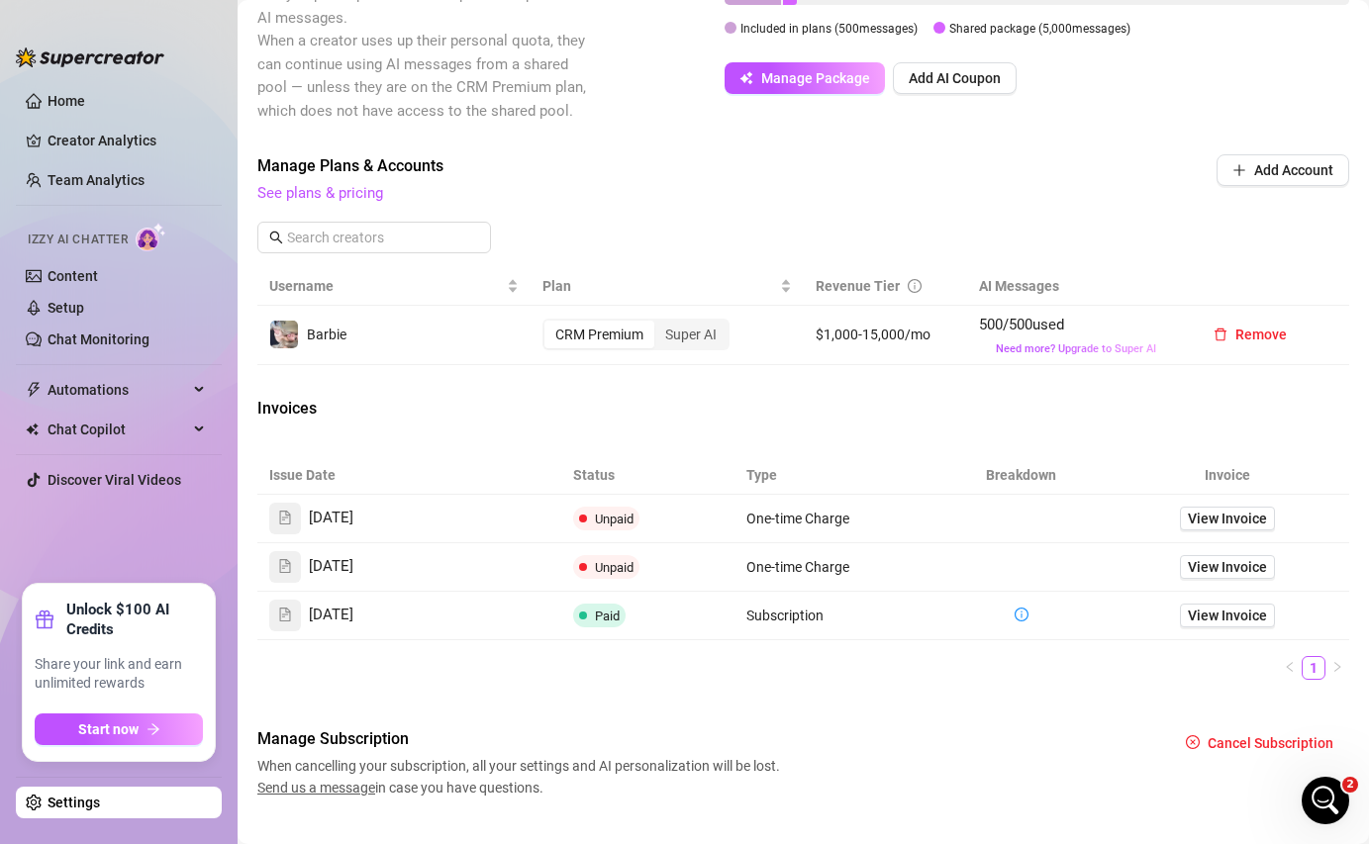
scroll to position [692, 0]
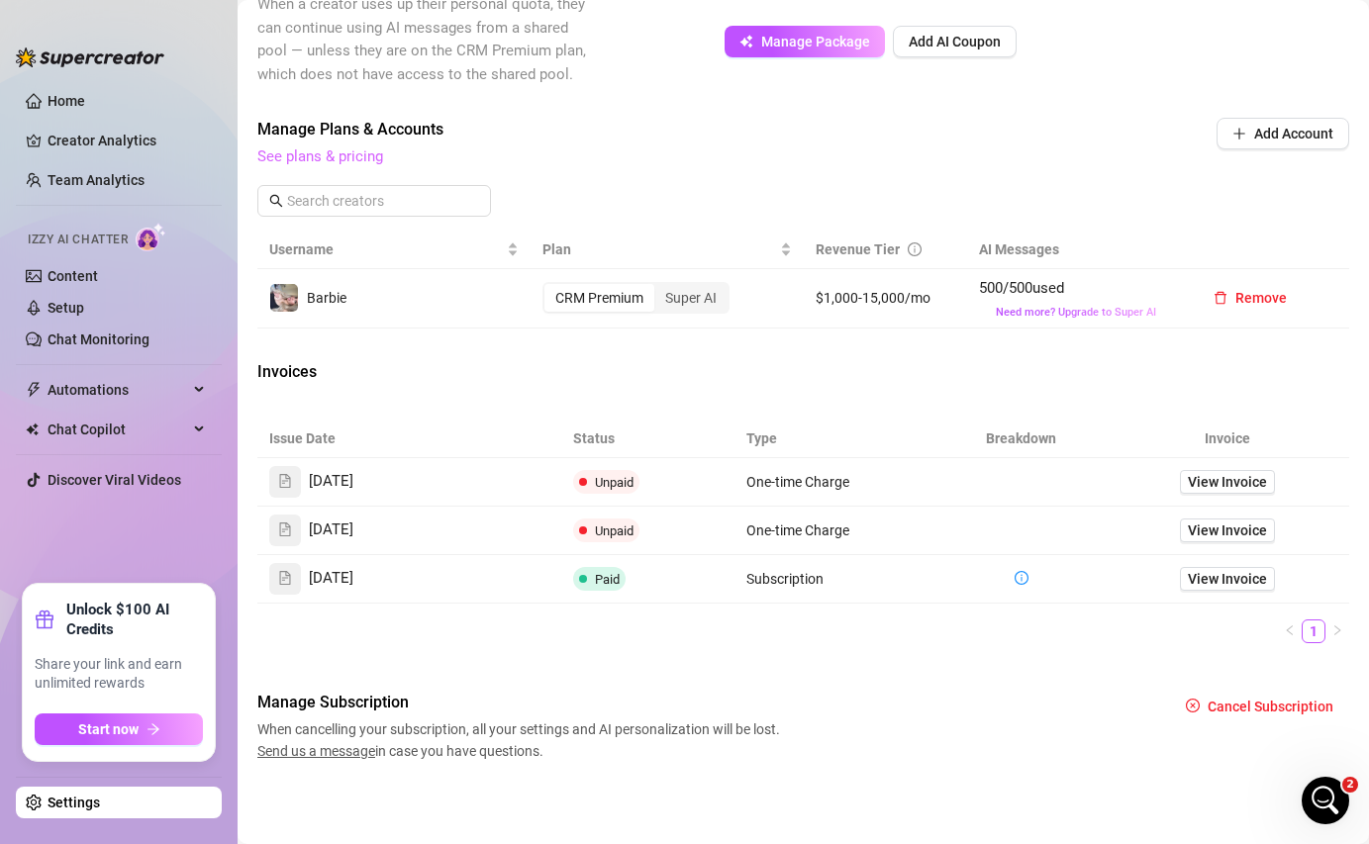
click at [364, 158] on link "See plans & pricing" at bounding box center [320, 156] width 126 height 18
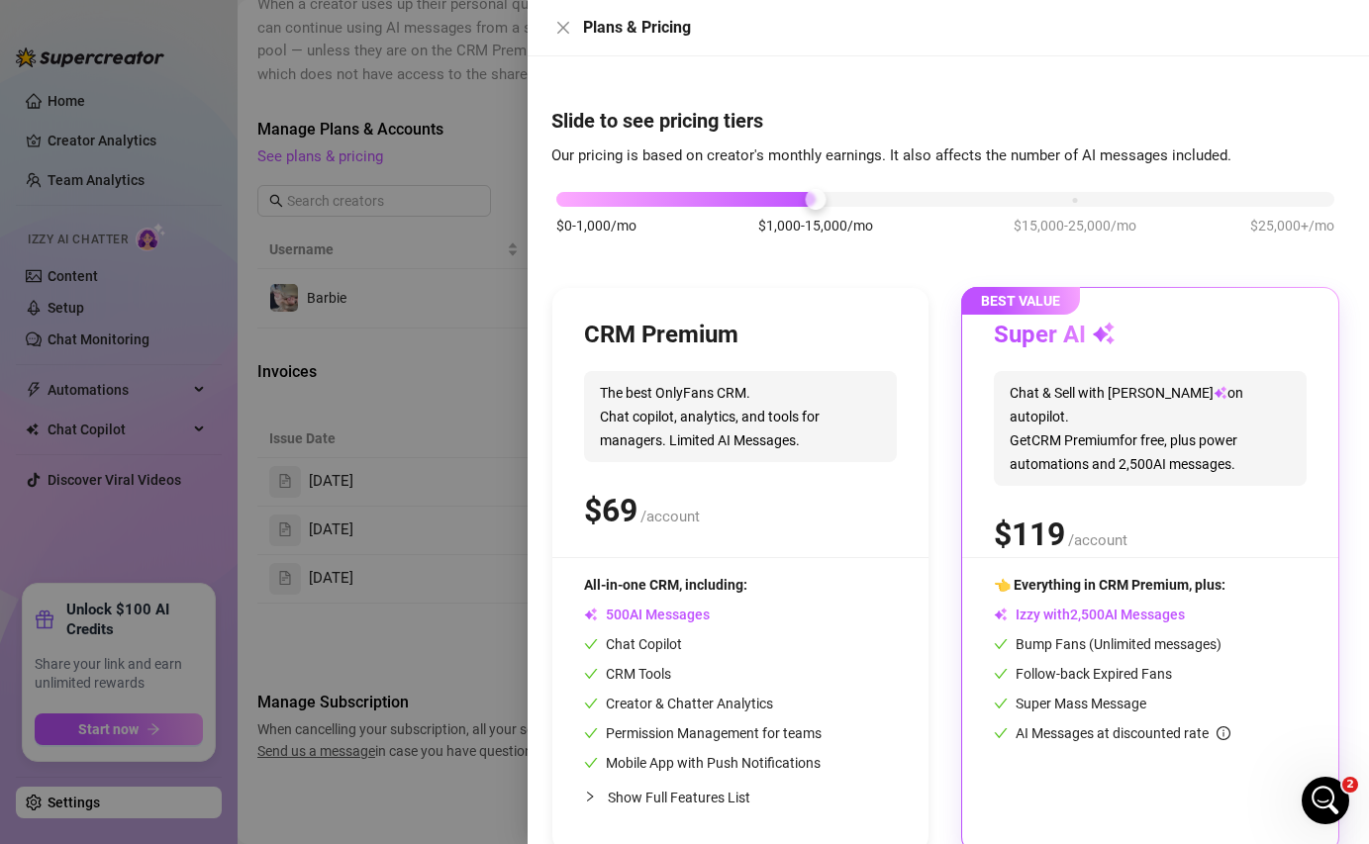
scroll to position [33, 0]
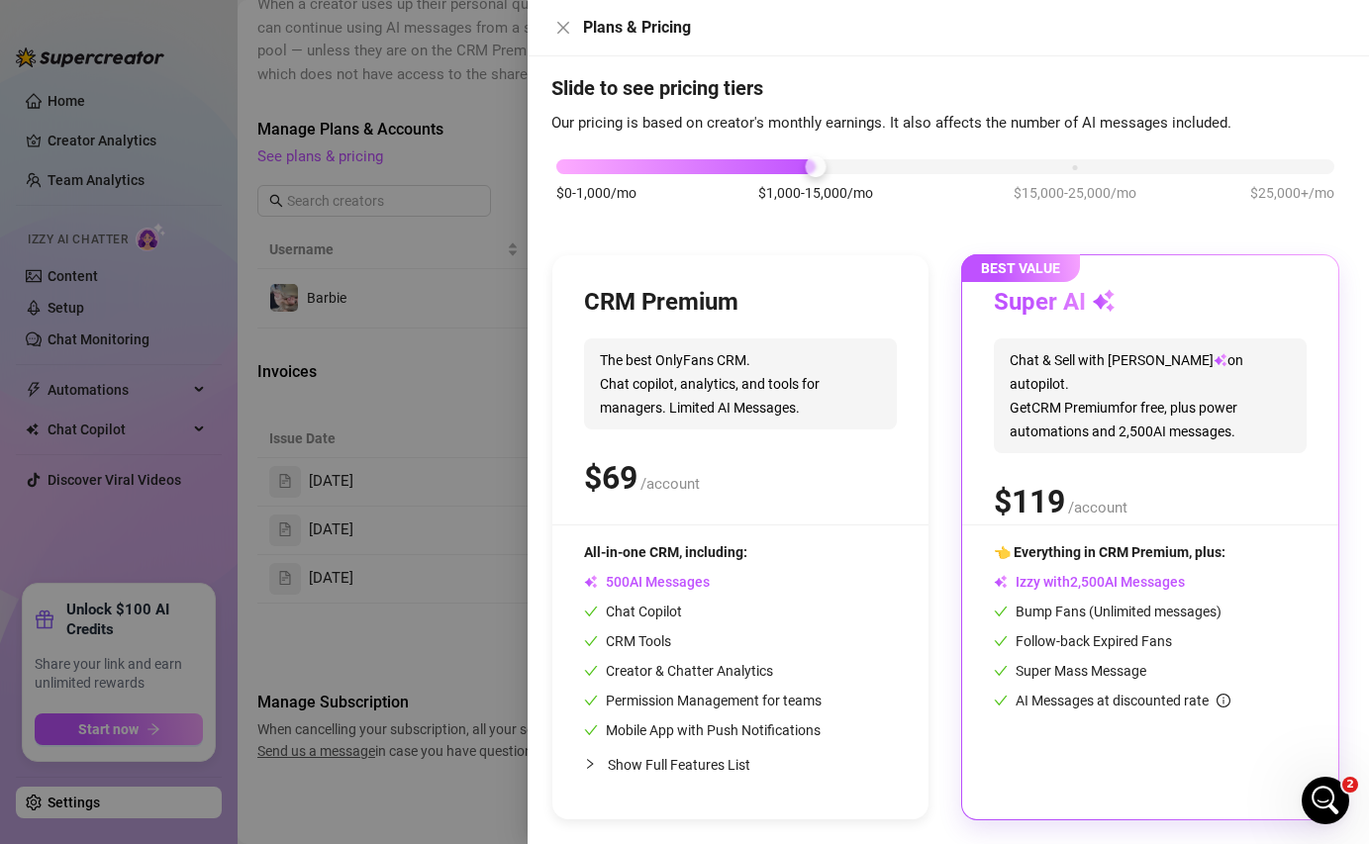
click at [873, 474] on div "$ /account" at bounding box center [740, 477] width 313 height 49
click at [744, 329] on div "CRM Premium The best OnlyFans CRM. Chat copilot, analytics, and tools for manag…" at bounding box center [740, 405] width 313 height 237
click at [748, 311] on div "CRM Premium" at bounding box center [740, 303] width 313 height 32
click at [663, 346] on span "The best OnlyFans CRM. Chat copilot, analytics, and tools for managers. Limited…" at bounding box center [740, 383] width 313 height 91
click at [933, 541] on div "CRM Premium The best OnlyFans CRM. Chat copilot, analytics, and tools for manag…" at bounding box center [945, 537] width 788 height 566
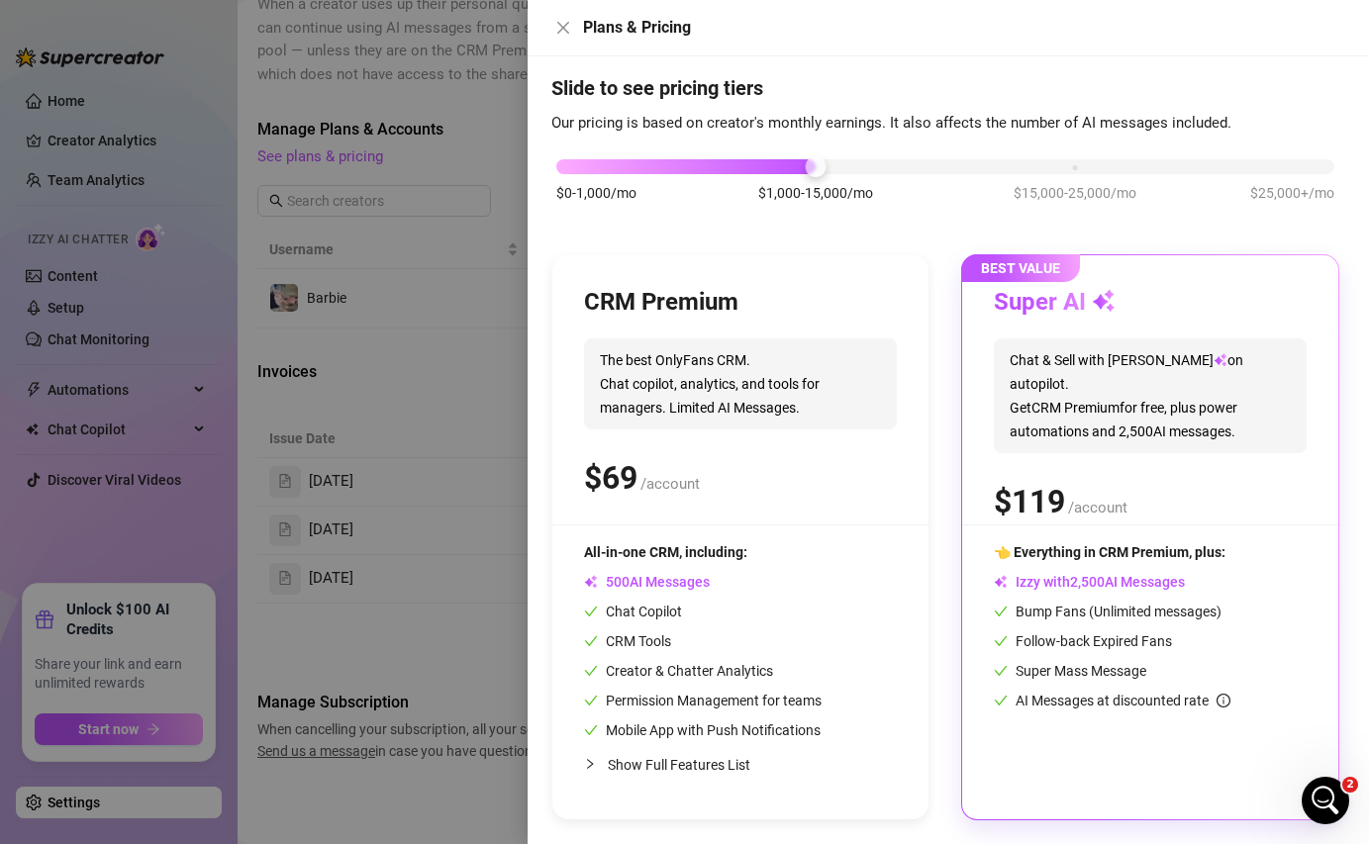
click at [1103, 336] on div "Super AI Chat & Sell with Izzy on autopilot. Get CRM Premium for free, plus pow…" at bounding box center [1150, 405] width 313 height 237
click at [1012, 282] on div "BEST VALUE Super AI Chat & Sell with Izzy on autopilot. Get CRM Premium for fre…" at bounding box center [1150, 537] width 376 height 564
click at [807, 307] on div "CRM Premium" at bounding box center [740, 303] width 313 height 32
click at [647, 763] on span "Show Full Features List" at bounding box center [679, 765] width 142 height 16
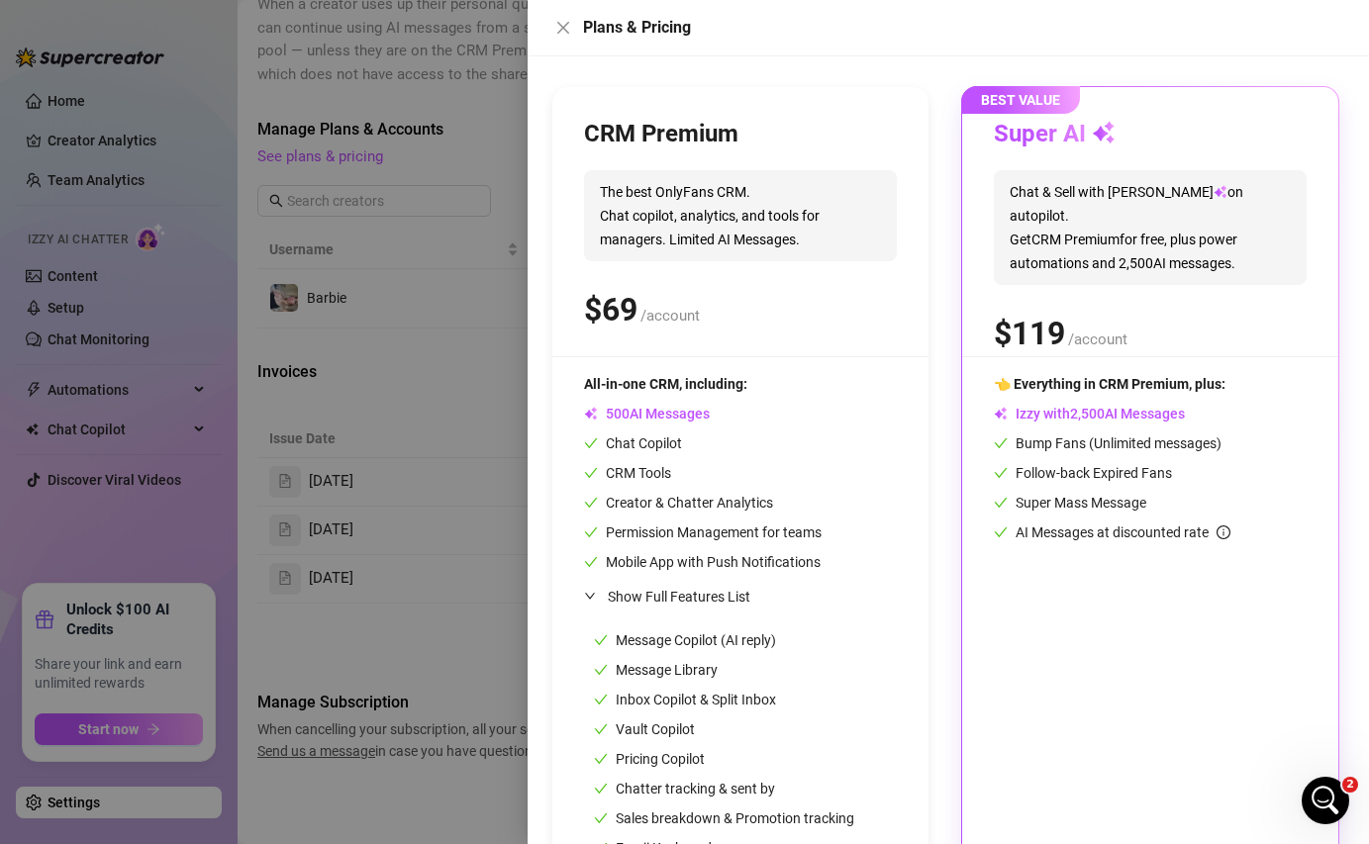
scroll to position [312, 0]
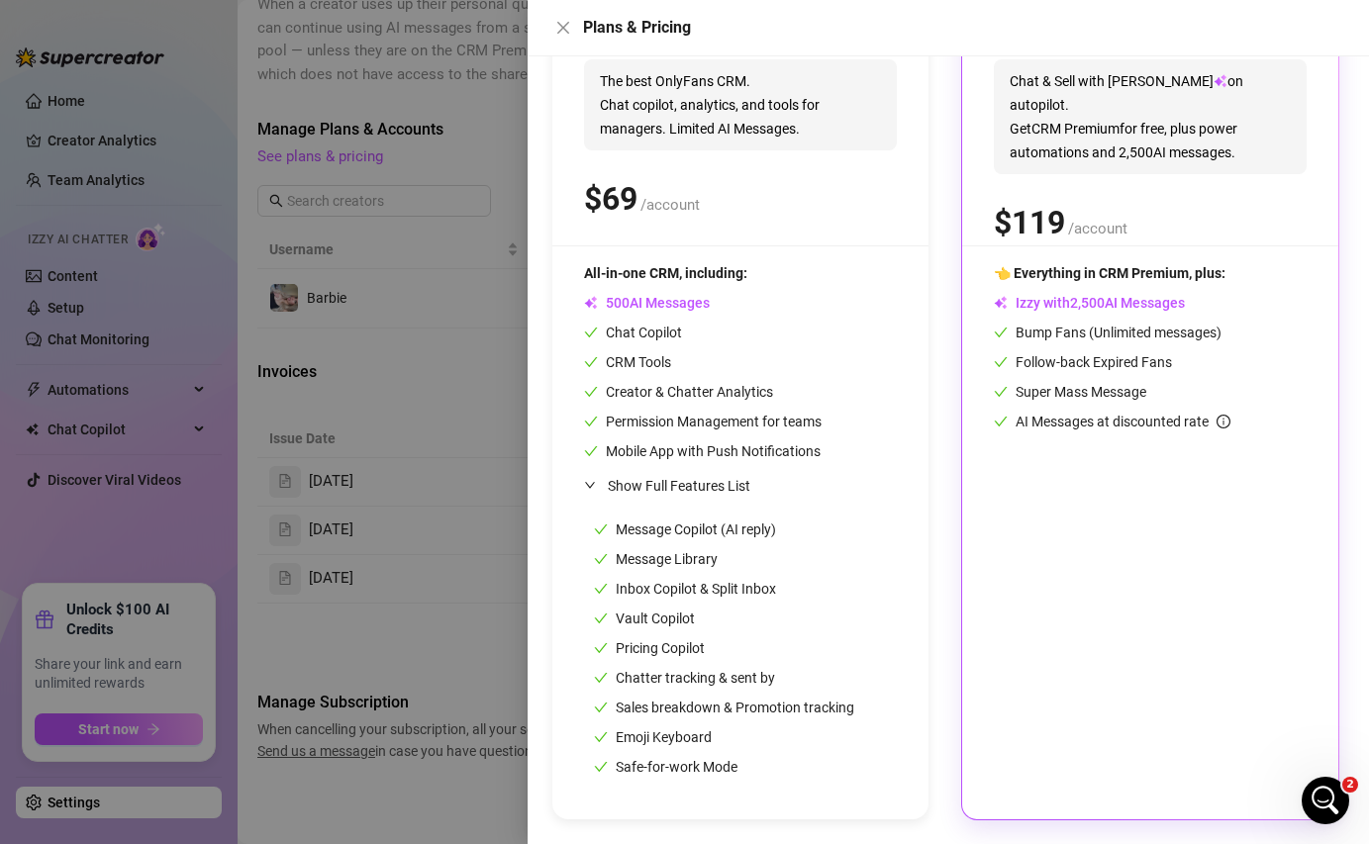
click at [1114, 436] on div "👈 Everything in CRM Premium, plus: Izzy with AI Messages Bump Fans (Unlimited m…" at bounding box center [1150, 524] width 313 height 525
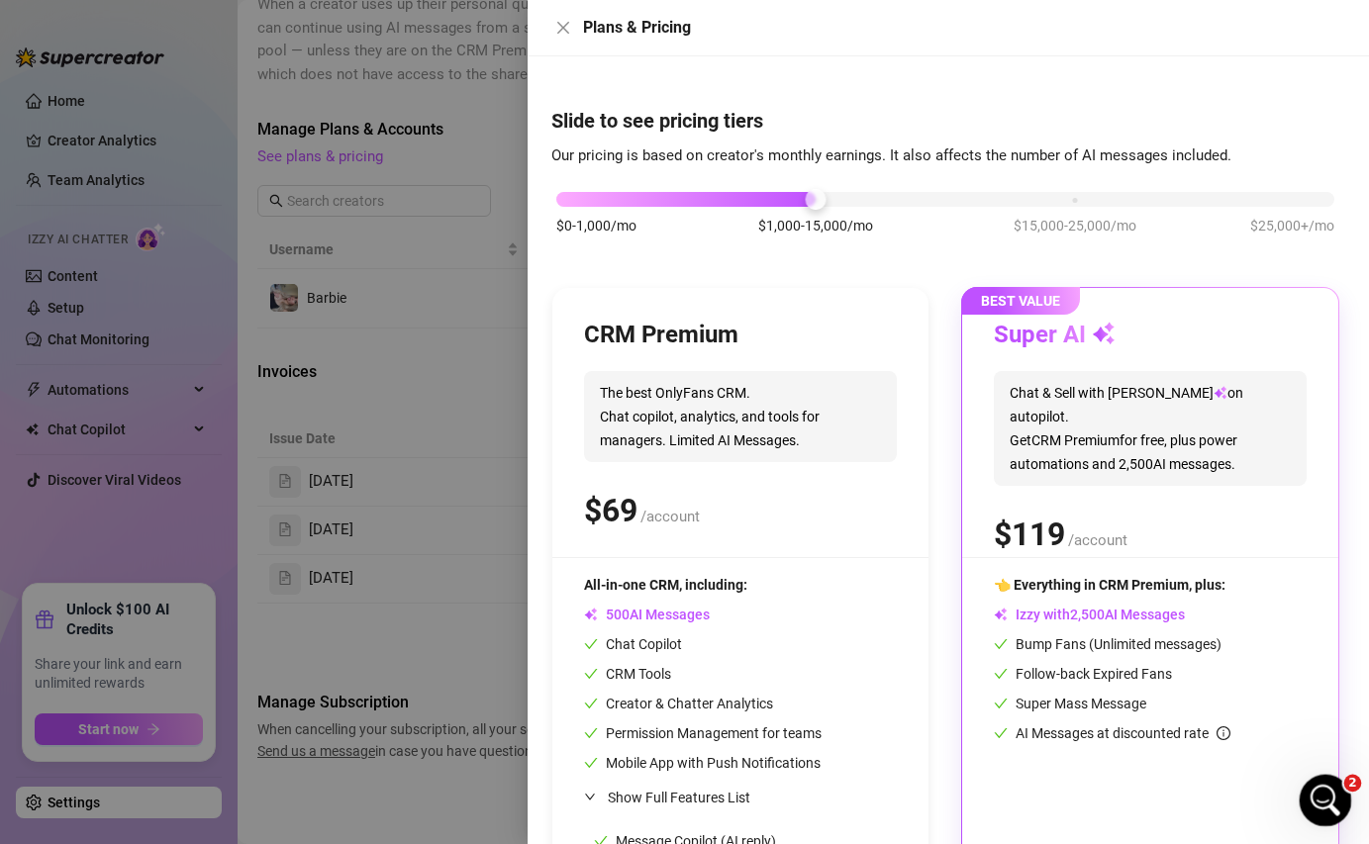
click at [1324, 773] on icon "Open Intercom Messenger" at bounding box center [1322, 798] width 33 height 33
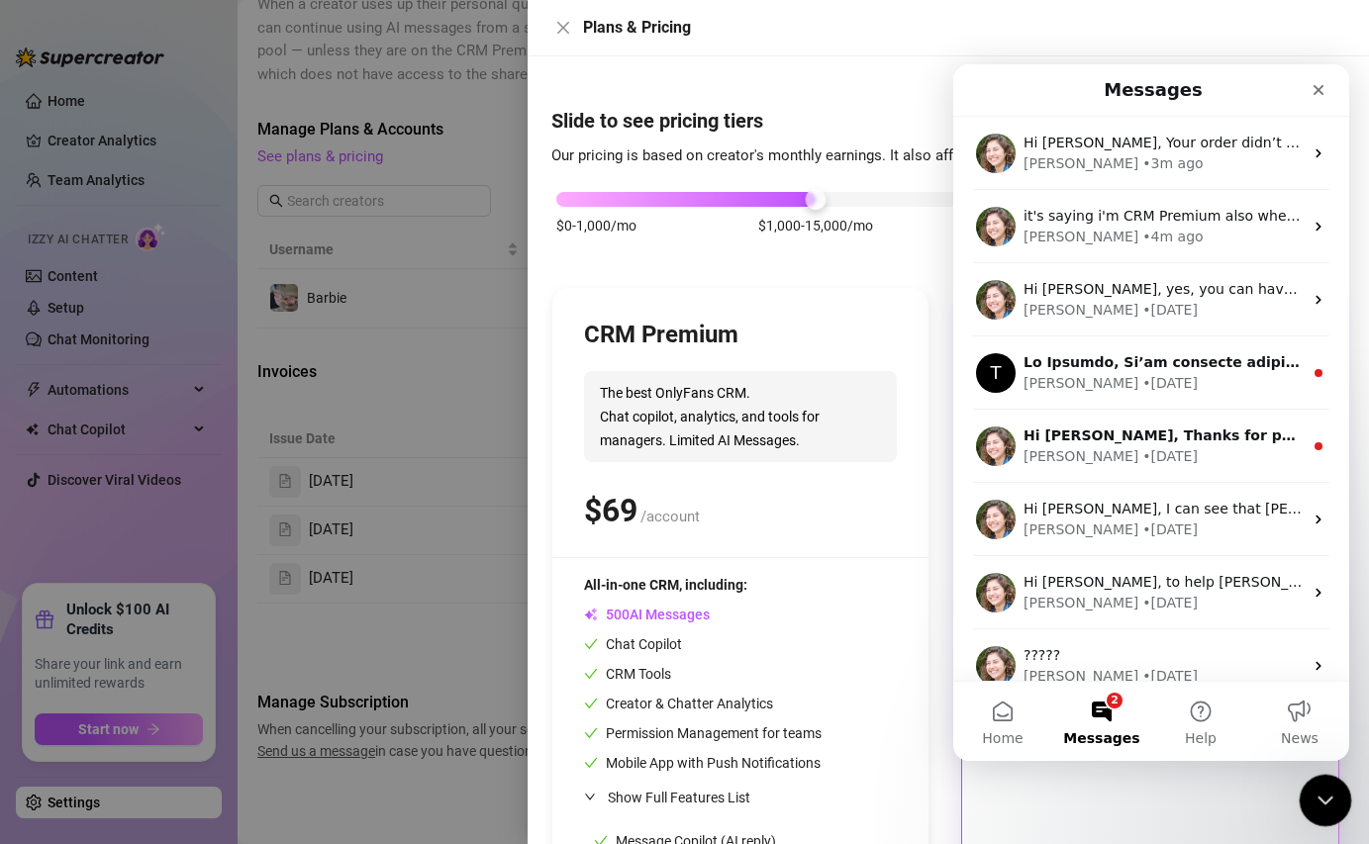
click at [1317, 773] on icon "Close Intercom Messenger" at bounding box center [1322, 798] width 24 height 24
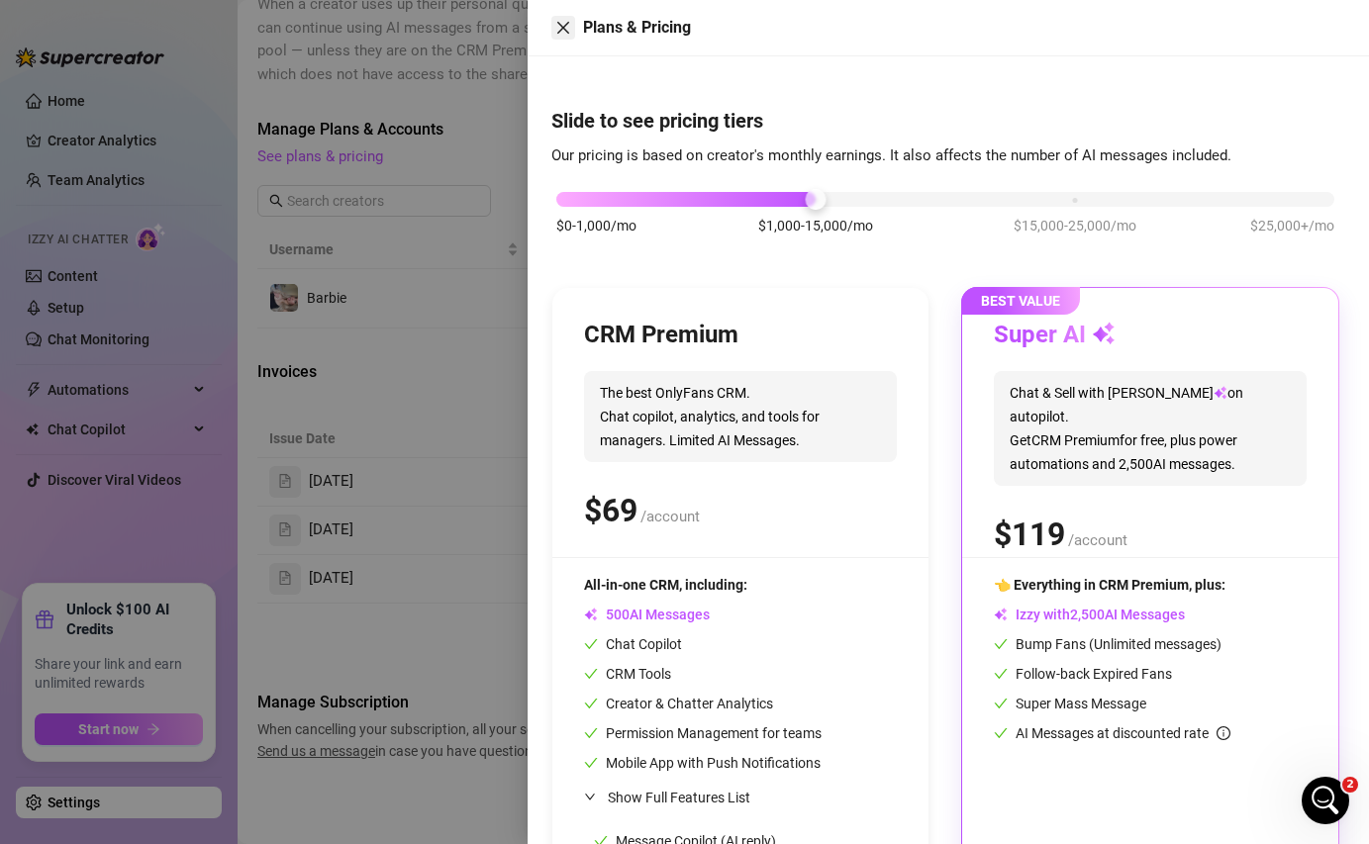
click at [560, 32] on icon "close" at bounding box center [563, 28] width 16 height 16
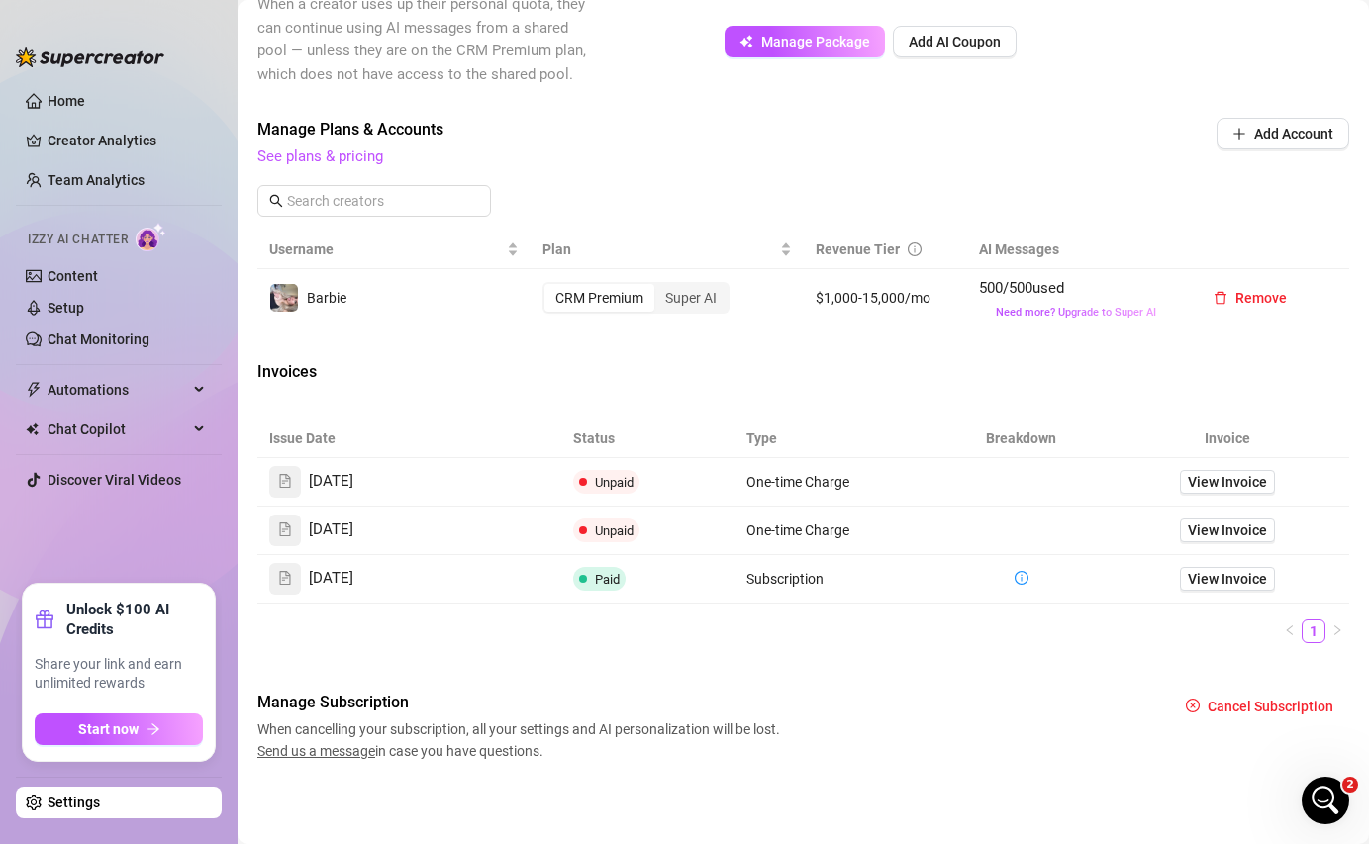
click at [607, 300] on div "CRM Premium" at bounding box center [599, 298] width 110 height 28
click at [549, 287] on input "CRM Premium" at bounding box center [549, 287] width 0 height 0
click at [112, 502] on ul "Home Creator Analytics Team Analytics Izzy AI Chatter Content Setup Chat Monito…" at bounding box center [119, 326] width 206 height 499
click at [128, 478] on link "Discover Viral Videos" at bounding box center [114, 480] width 134 height 16
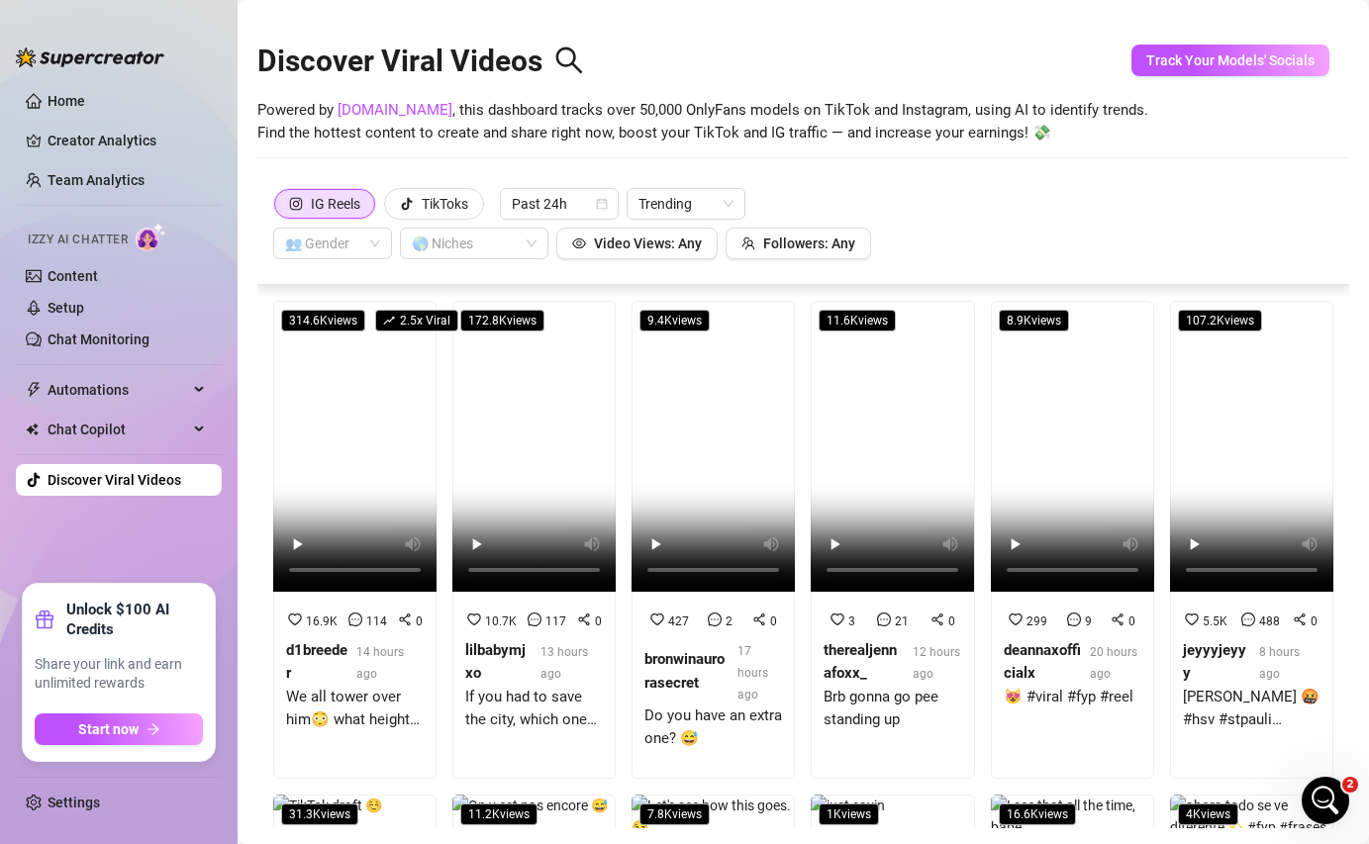
click at [366, 405] on video at bounding box center [354, 446] width 163 height 291
click at [1221, 69] on button "Track Your Models' Socials" at bounding box center [1230, 61] width 198 height 32
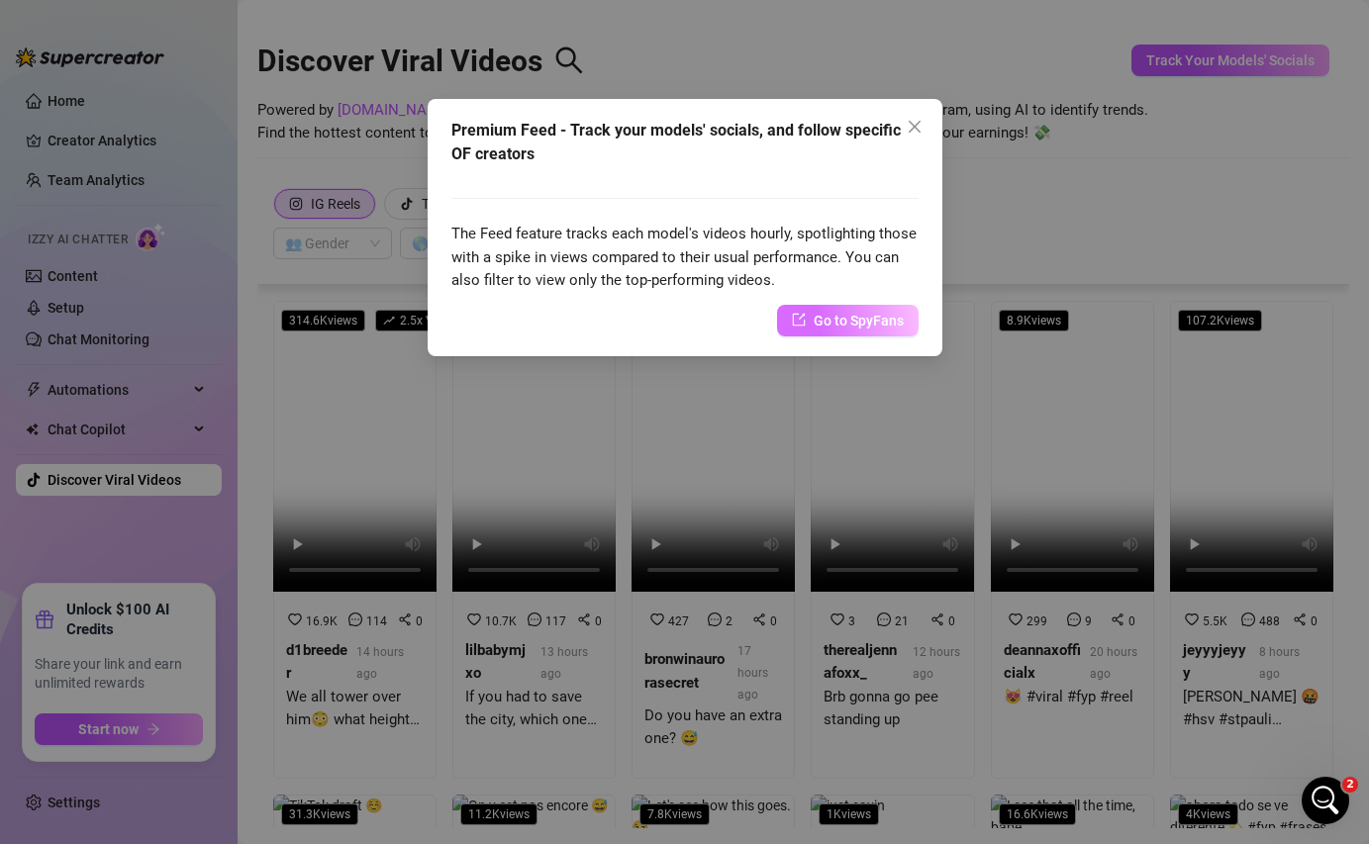
click at [863, 317] on span "Go to SpyFans" at bounding box center [858, 321] width 90 height 22
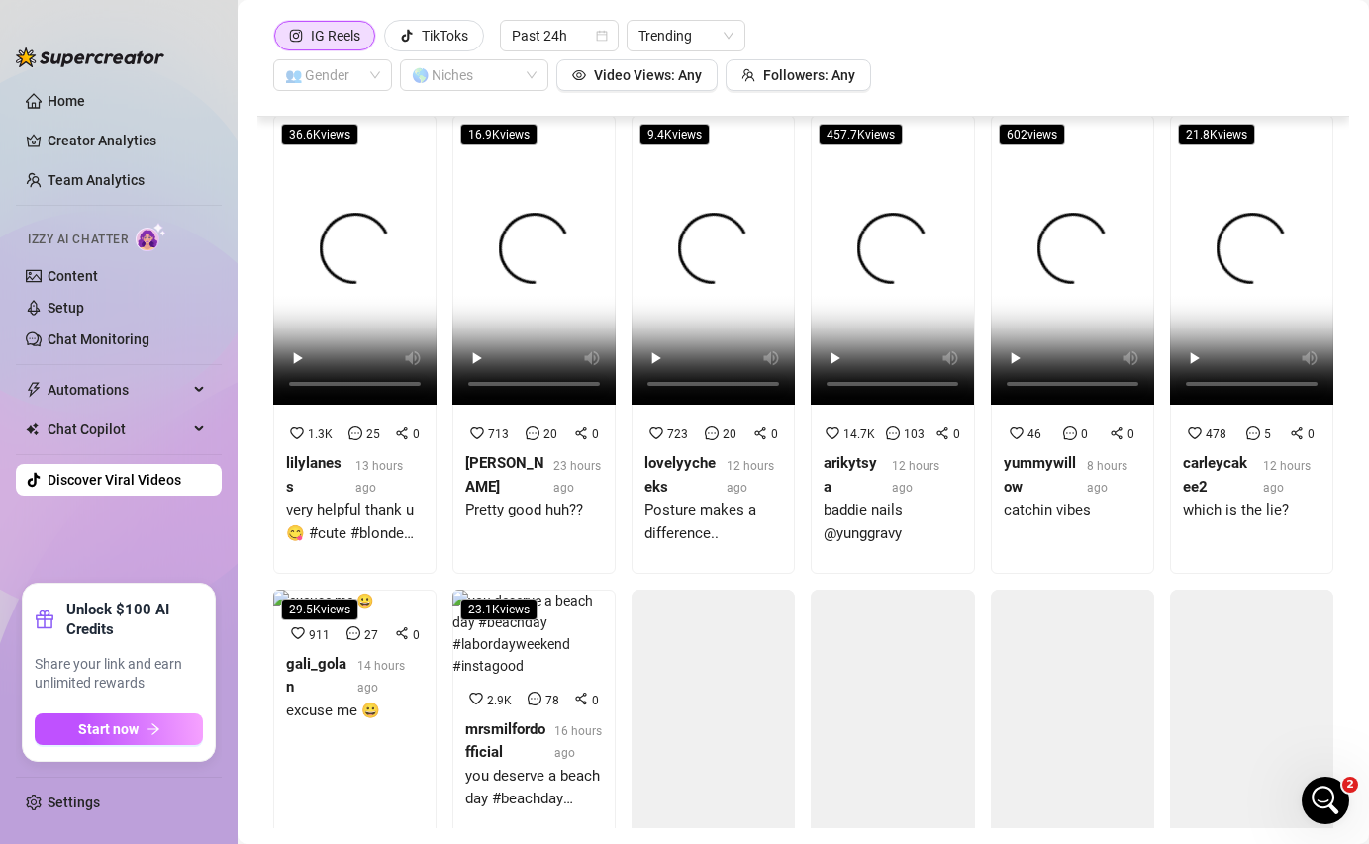
scroll to position [765, 0]
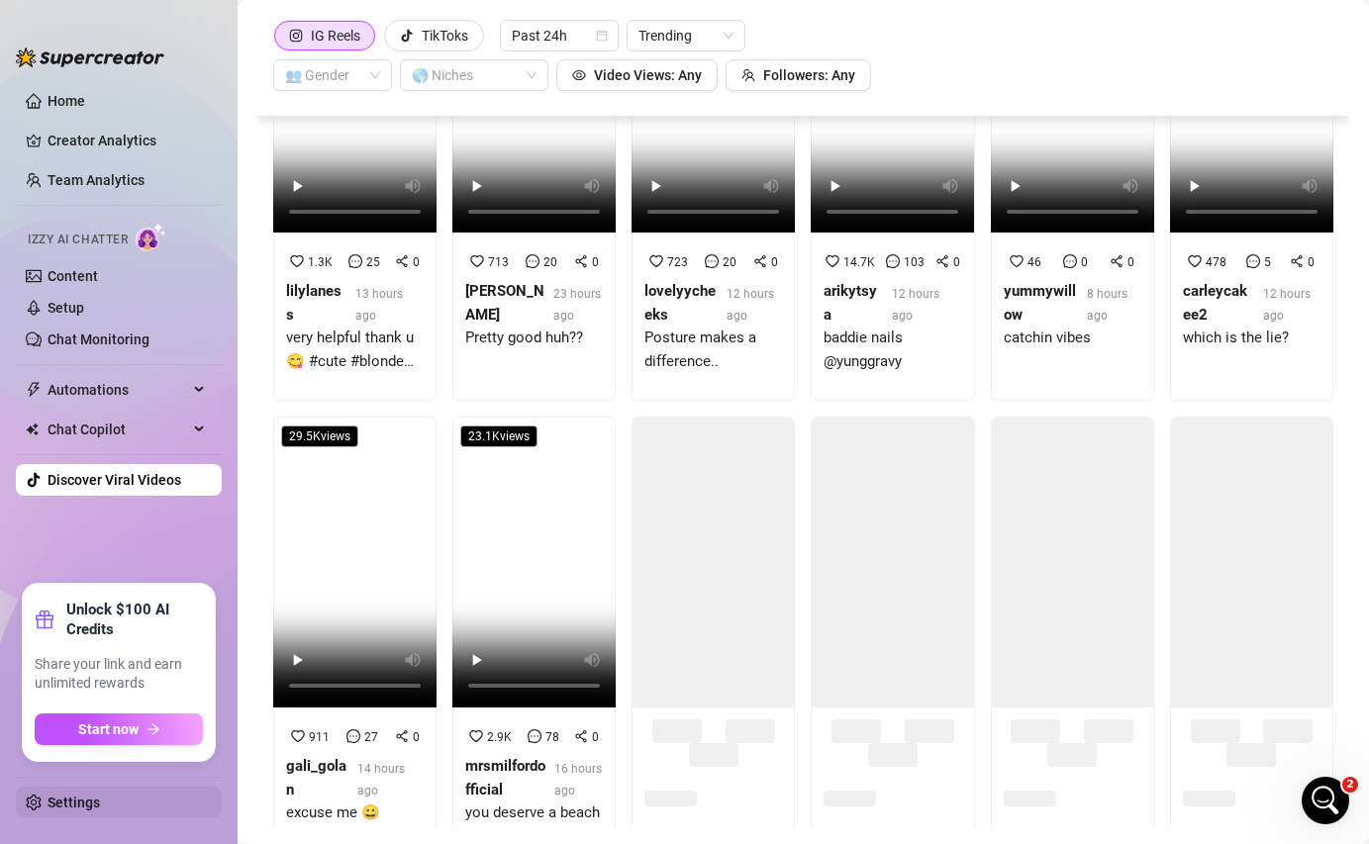
click at [100, 773] on link "Settings" at bounding box center [73, 803] width 52 height 16
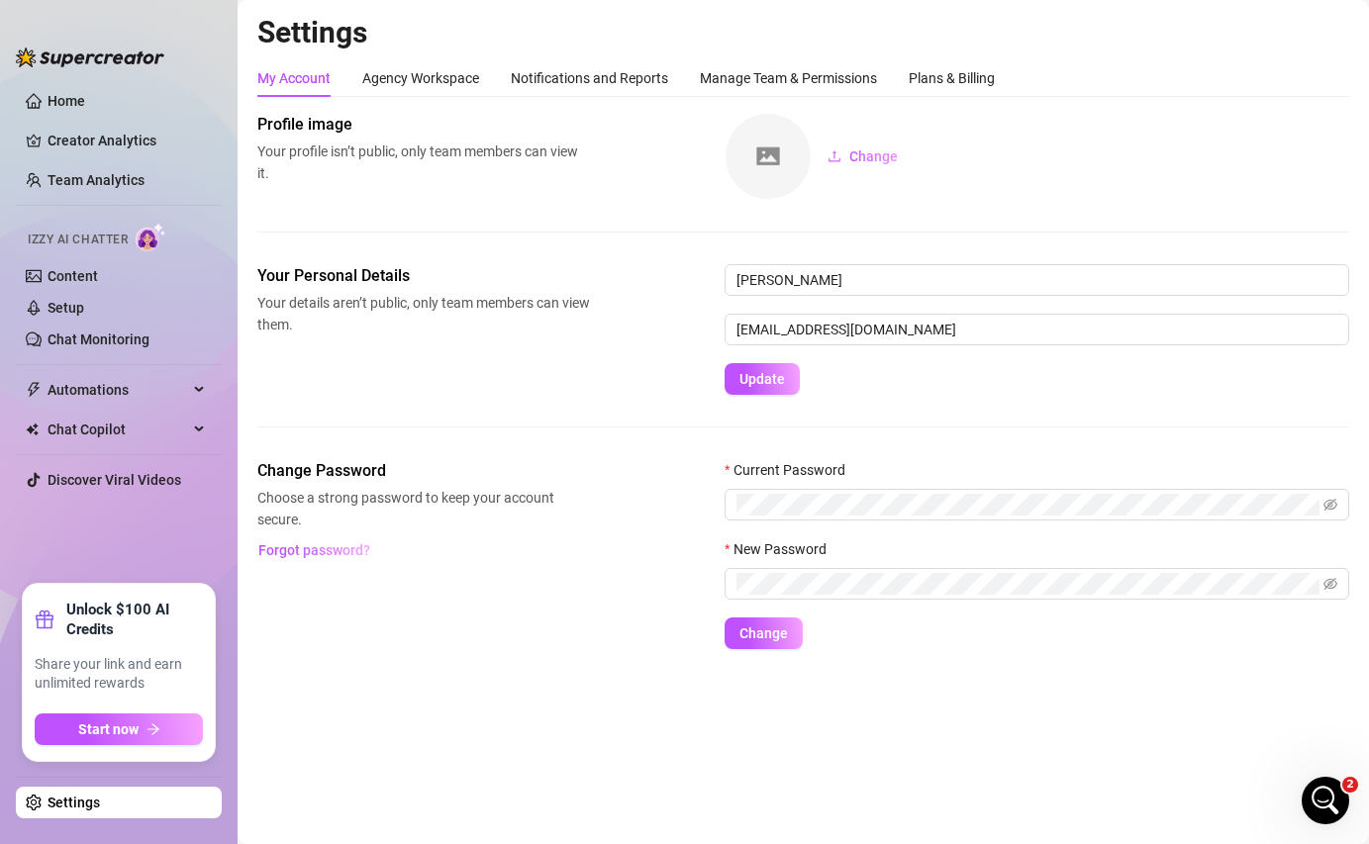
click at [968, 52] on div "Settings My Account Agency Workspace Notifications and Reports Manage Team & Pe…" at bounding box center [802, 343] width 1091 height 659
click at [961, 70] on div "Plans & Billing" at bounding box center [951, 78] width 86 height 22
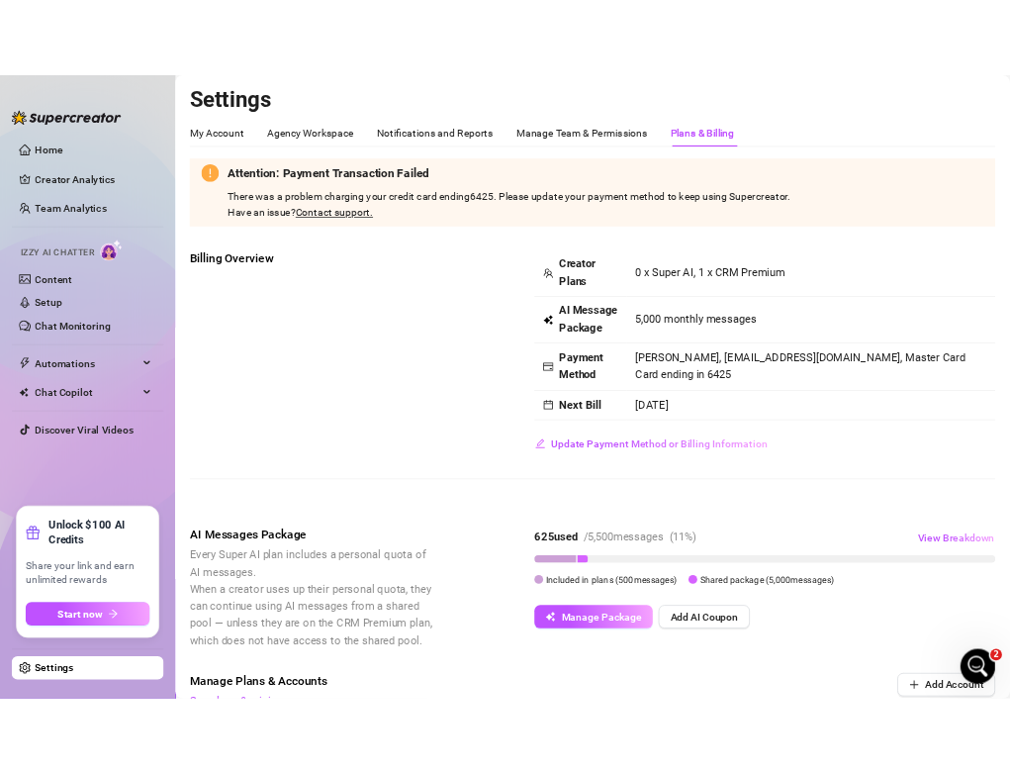
scroll to position [692, 0]
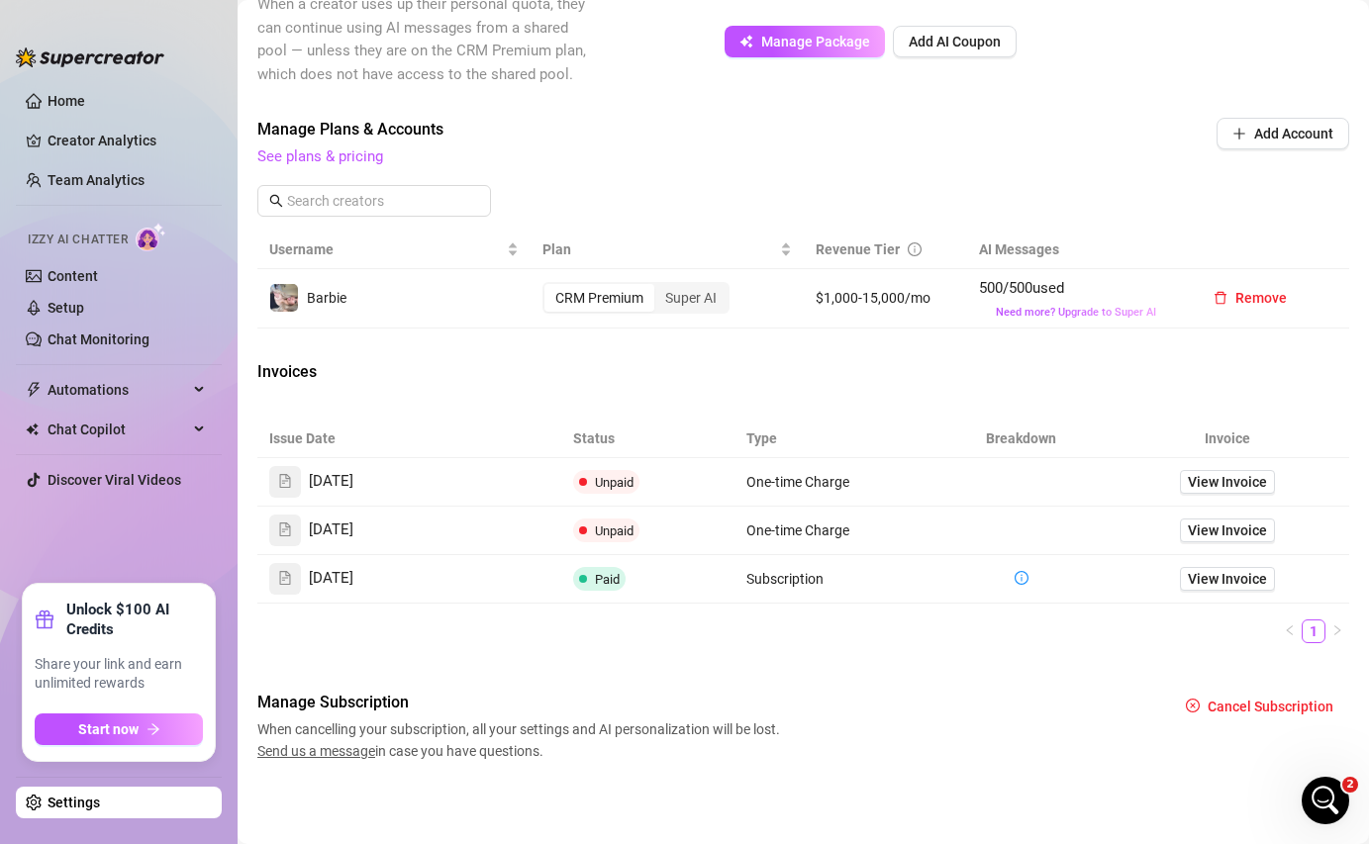
click at [313, 758] on span "When cancelling your subscription, all your settings and AI personalization wil…" at bounding box center [521, 740] width 528 height 44
click at [328, 744] on span "Send us a message" at bounding box center [316, 751] width 118 height 16
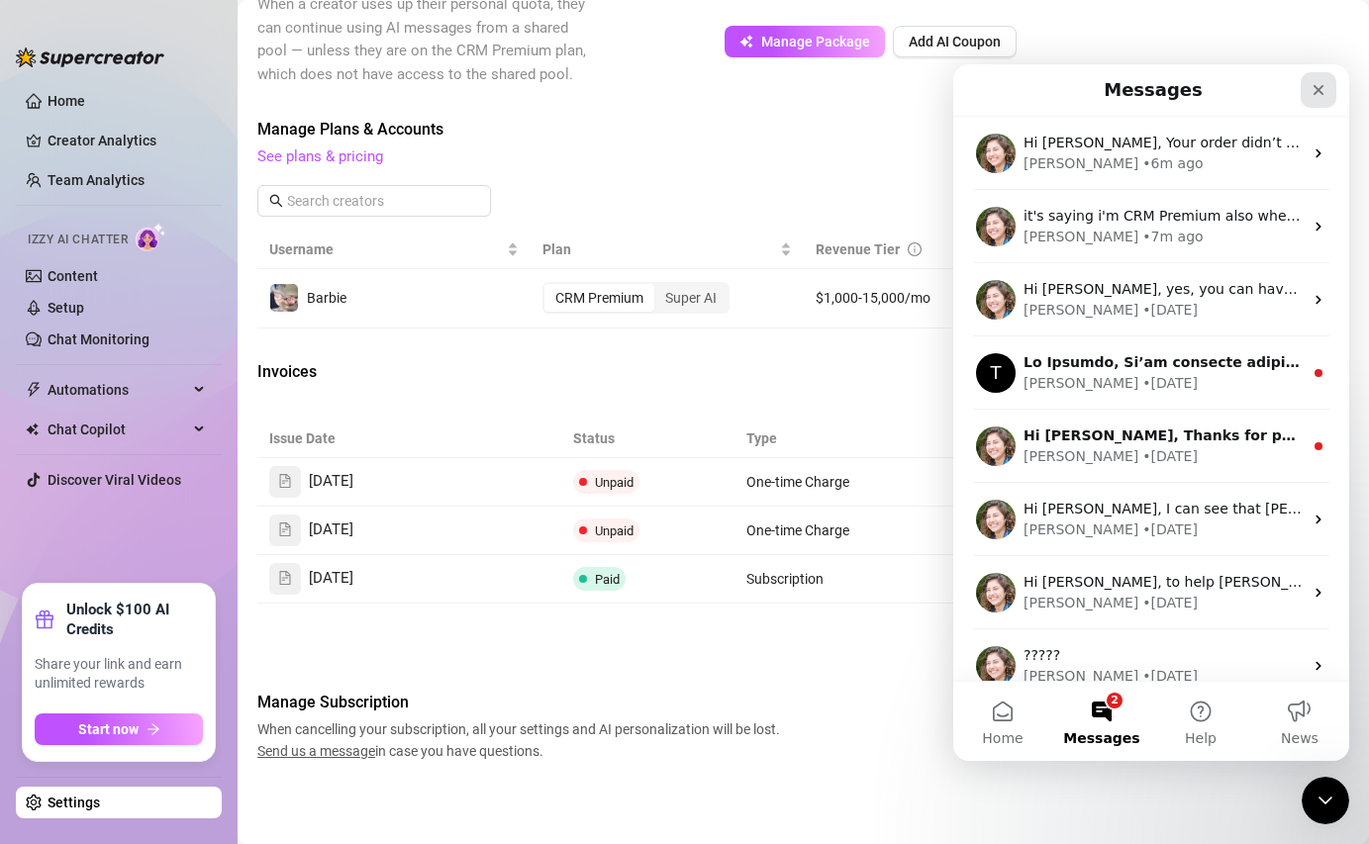
click at [1304, 106] on div "Close" at bounding box center [1318, 90] width 36 height 36
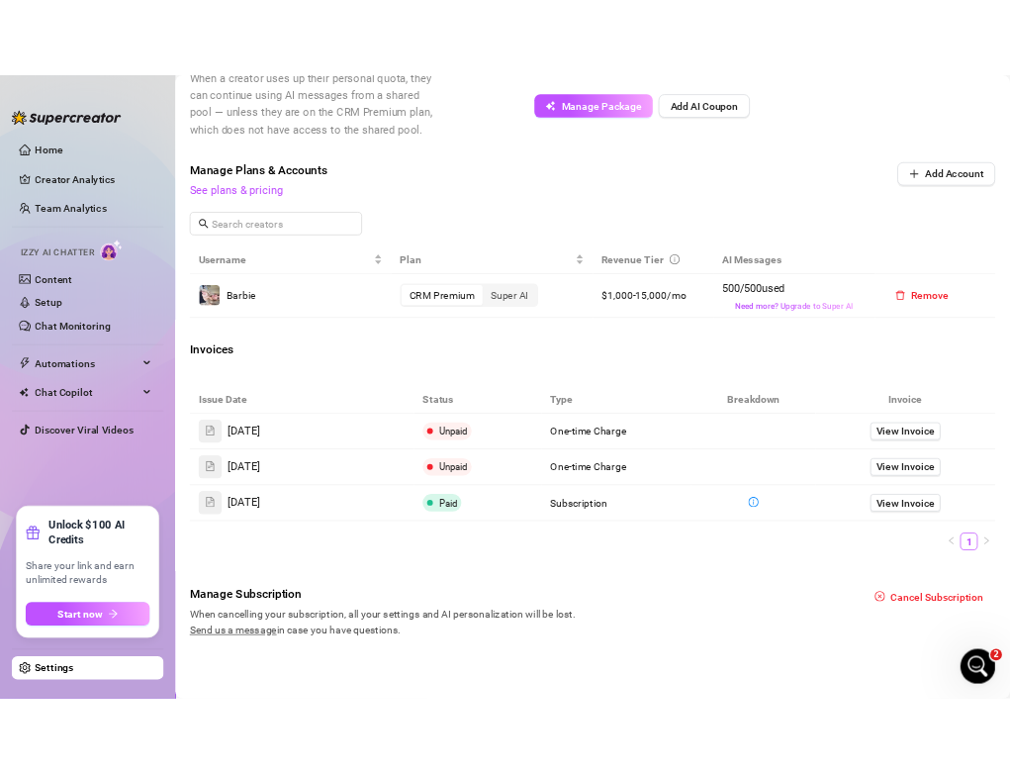
scroll to position [1250, 0]
